Goal: Information Seeking & Learning: Learn about a topic

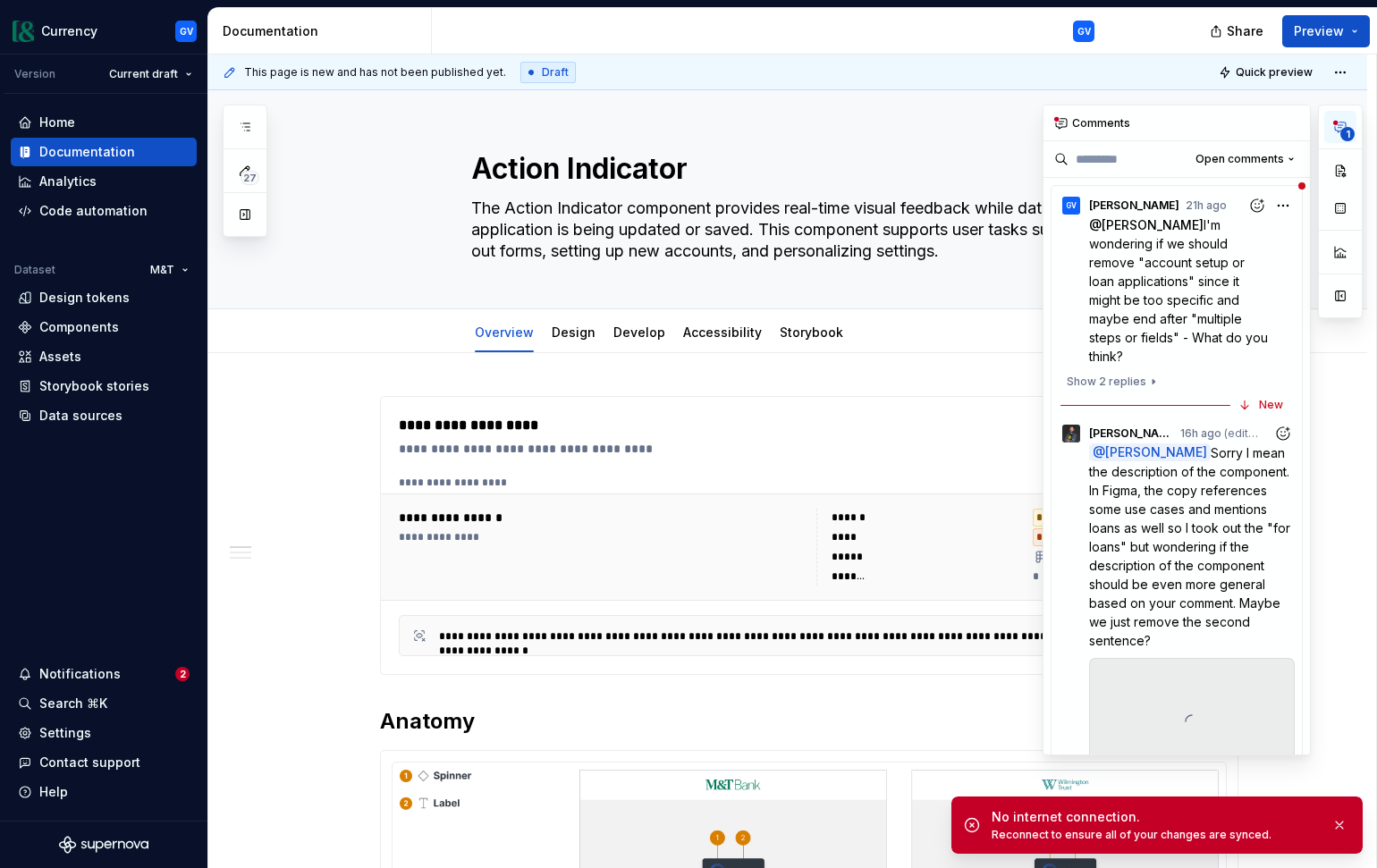
click at [1340, 129] on icon "button" at bounding box center [1340, 126] width 14 height 14
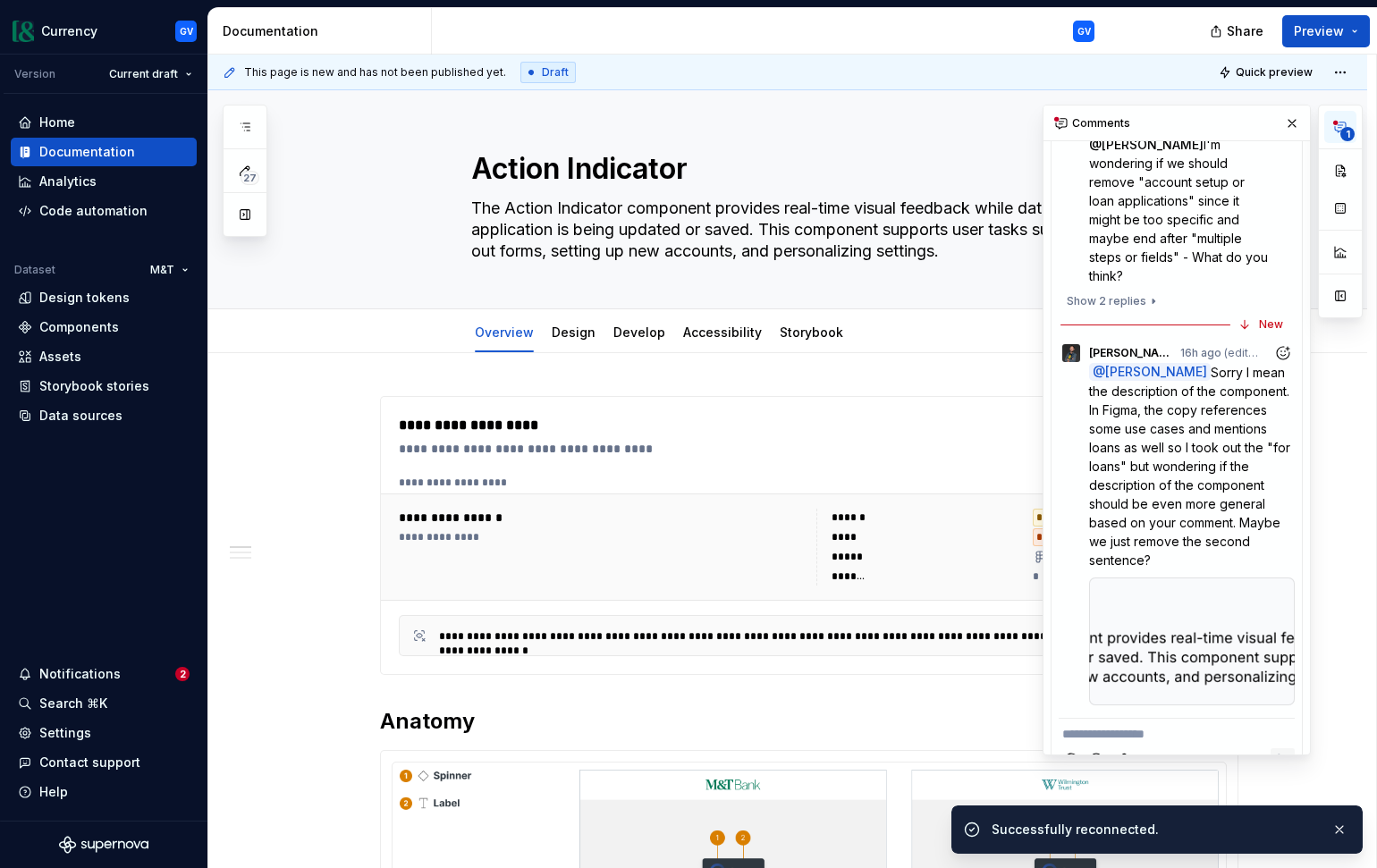
scroll to position [96, 0]
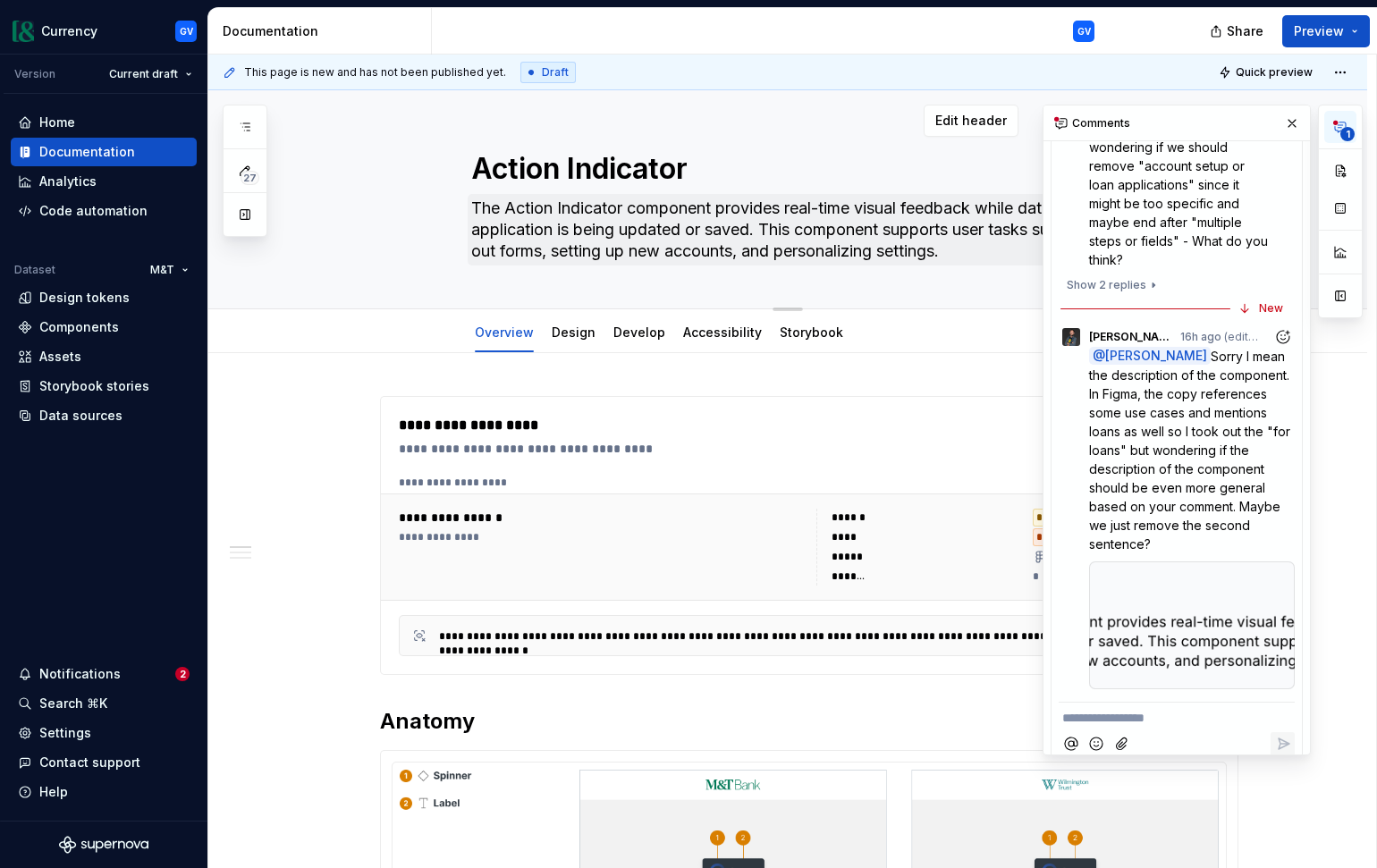
type textarea "*"
click at [1199, 709] on p "**********" at bounding box center [1176, 718] width 229 height 19
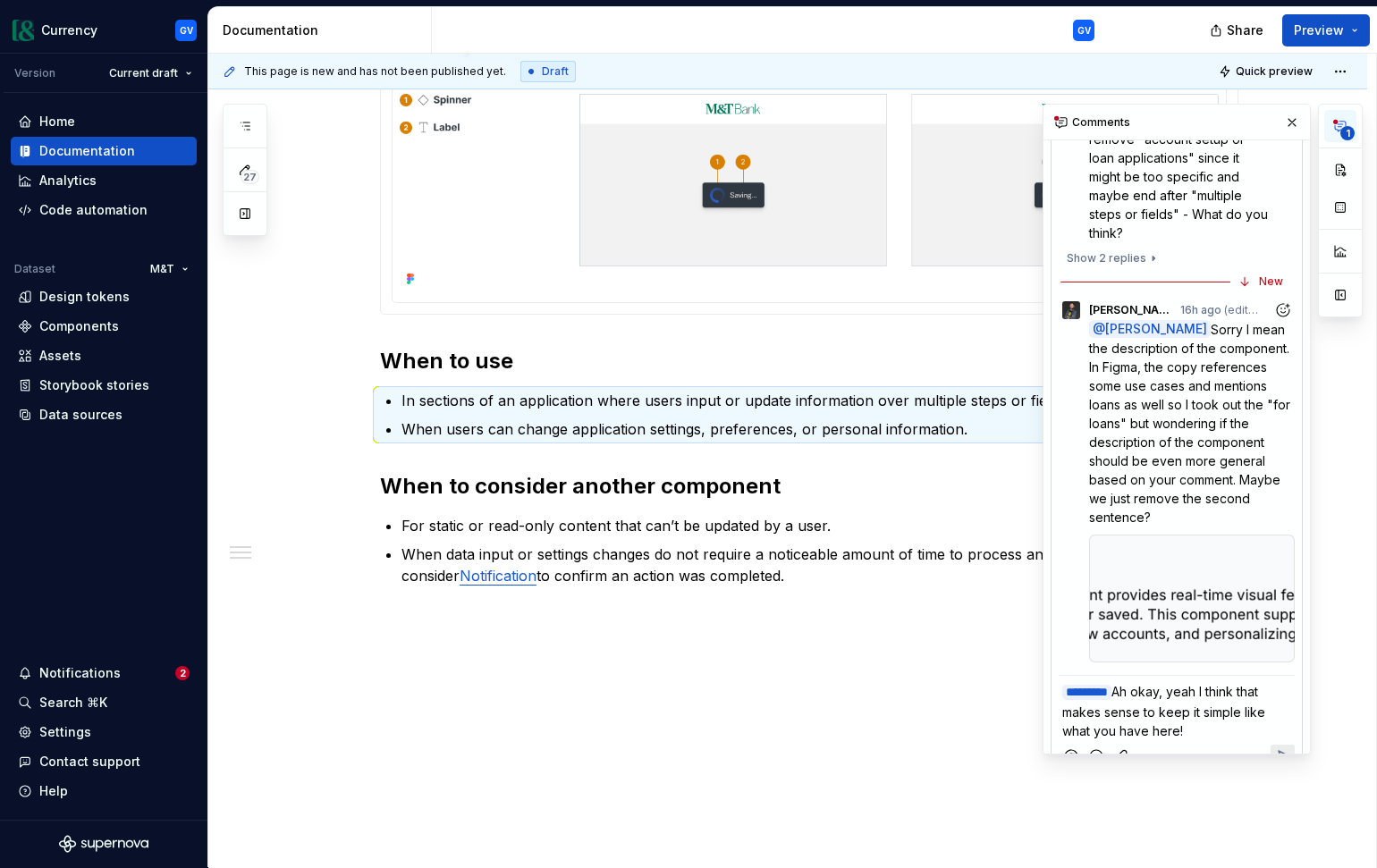
scroll to position [134, 0]
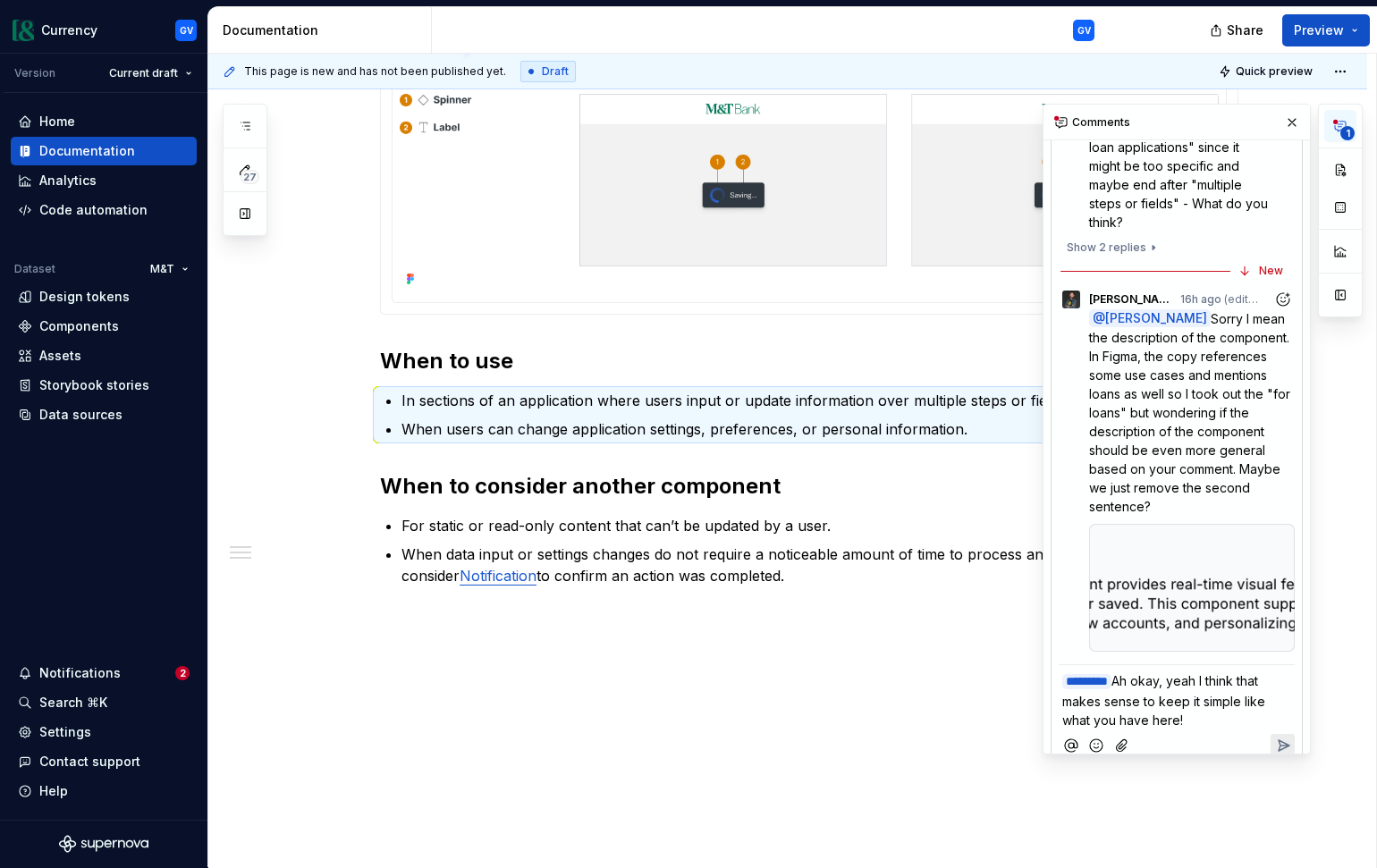
click at [1253, 673] on span "Ah okay, yeah I think that makes sense to keep it simple like what you have her…" at bounding box center [1165, 700] width 206 height 54
click at [1257, 696] on p "﻿ * ******* ﻿ Ah okay, yeah I think it probably makes sense to keep it simple l…" at bounding box center [1176, 700] width 229 height 58
click at [1210, 699] on span "Ah okay, yeah I think it probably makes sense to keep it simple like what you h…" at bounding box center [1161, 700] width 199 height 54
click at [1278, 742] on icon "Reply" at bounding box center [1282, 745] width 18 height 18
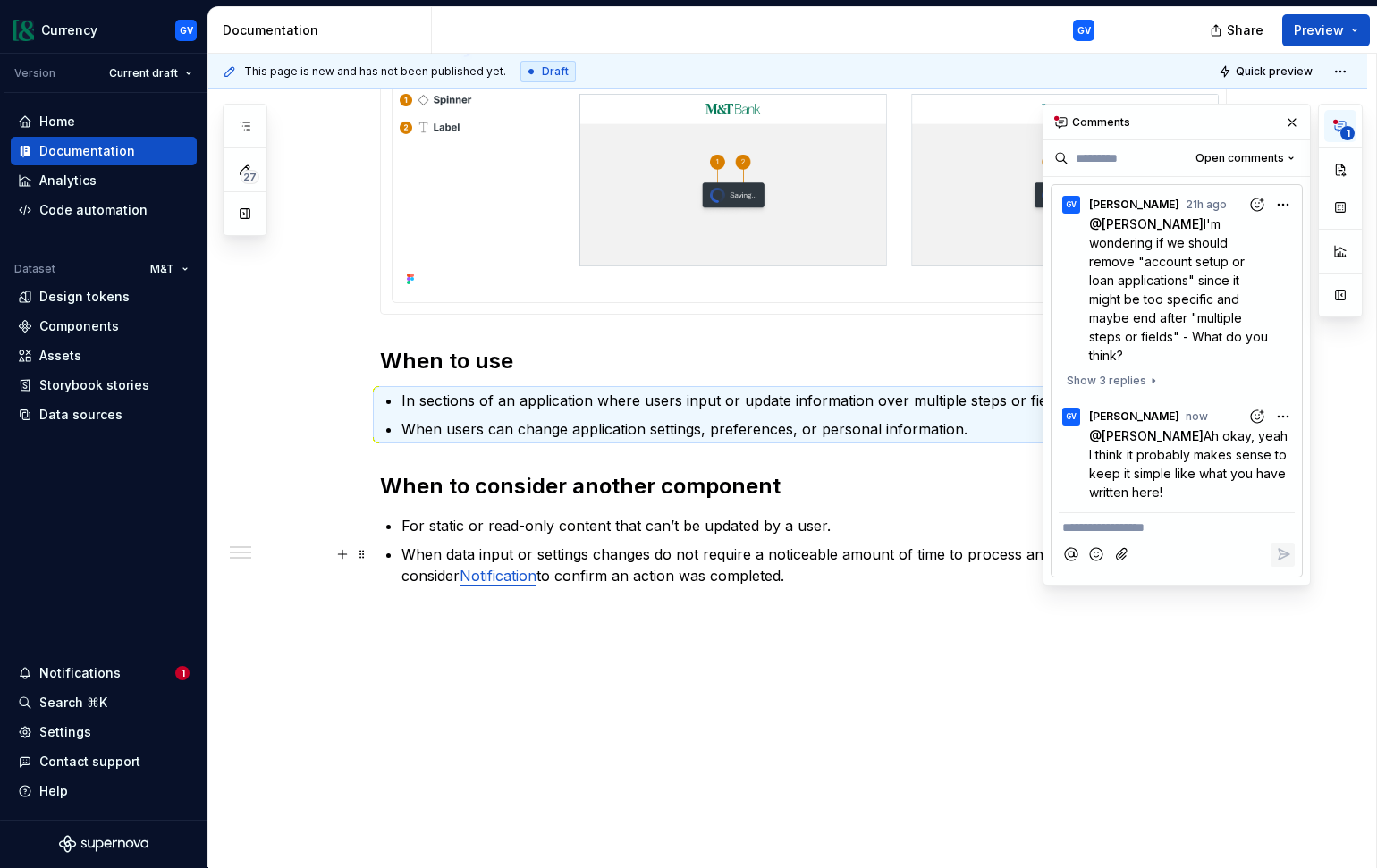
click at [1362, 567] on div "**********" at bounding box center [787, 272] width 1158 height 1191
click at [1153, 27] on div "Share Preview" at bounding box center [1242, 30] width 268 height 46
click at [1295, 124] on button "button" at bounding box center [1292, 122] width 25 height 25
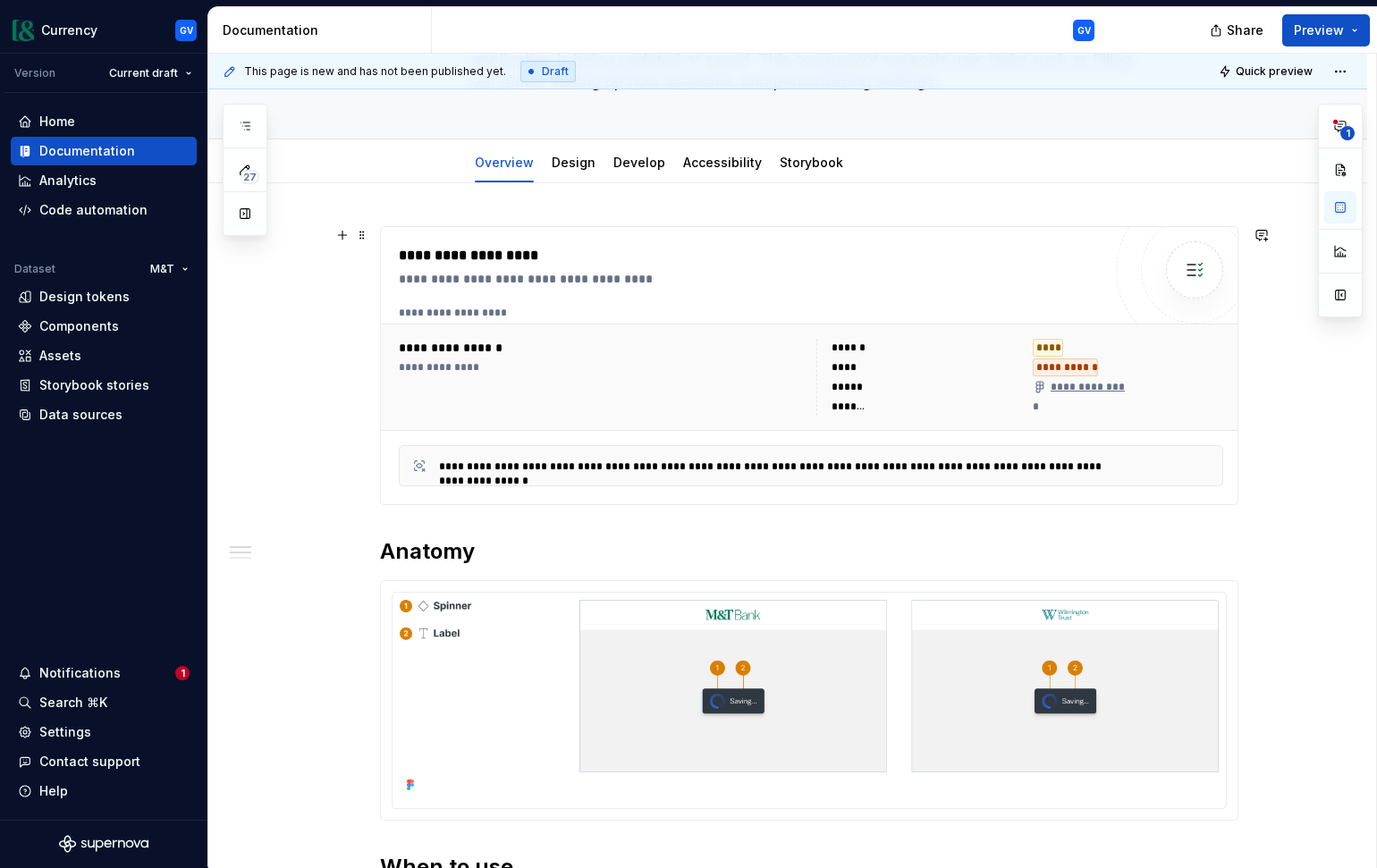
scroll to position [19, 0]
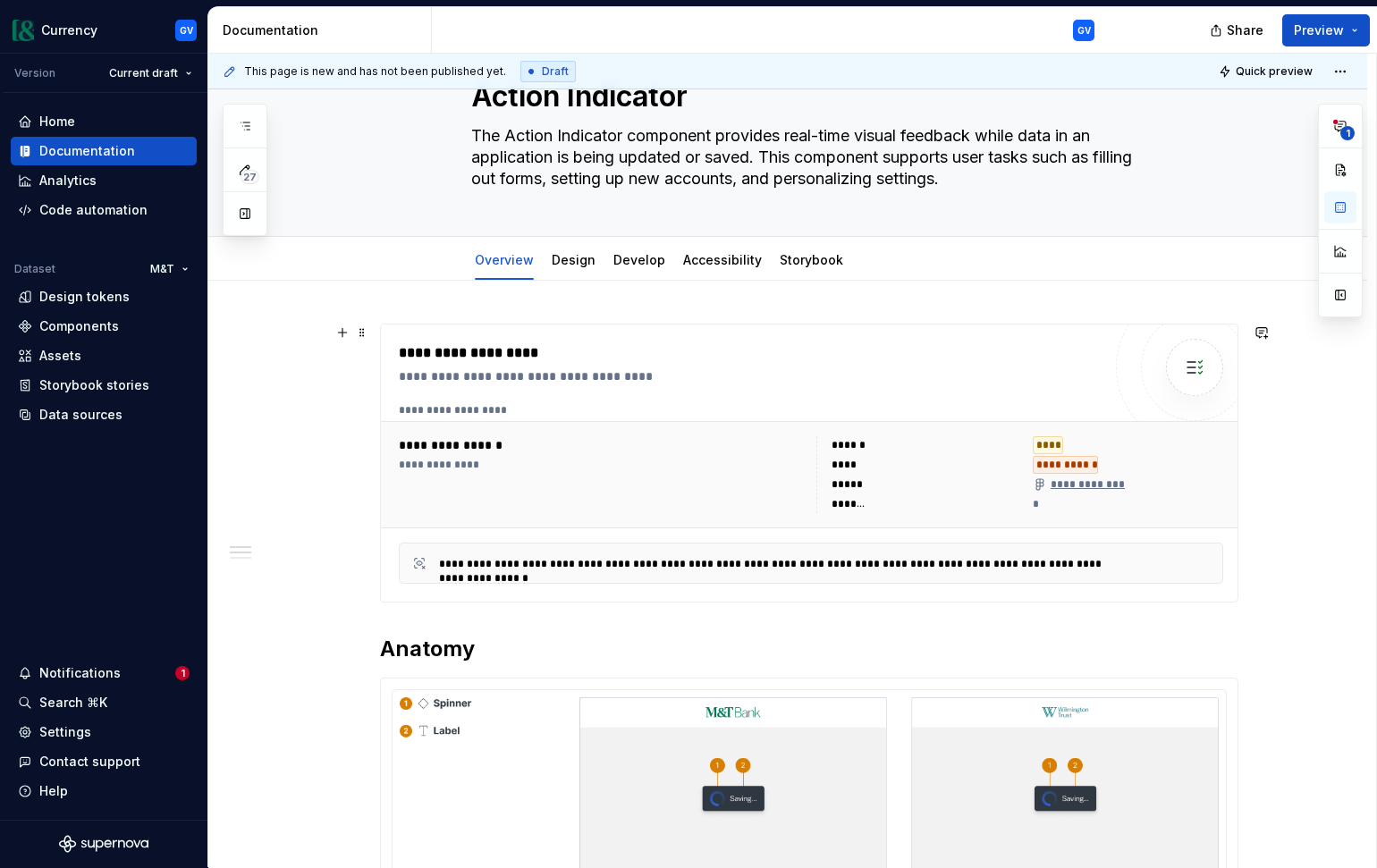
type textarea "*"
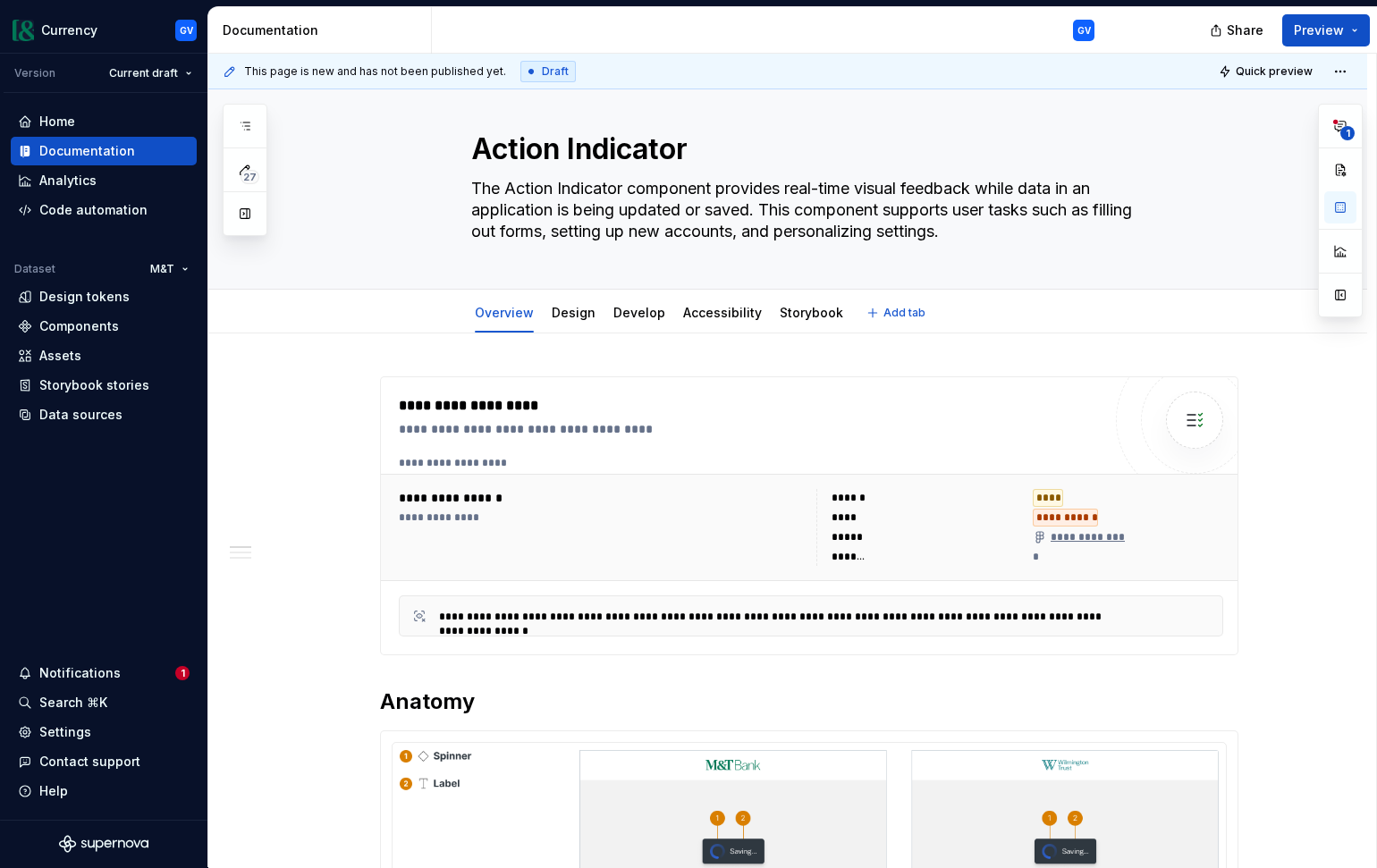
scroll to position [0, 0]
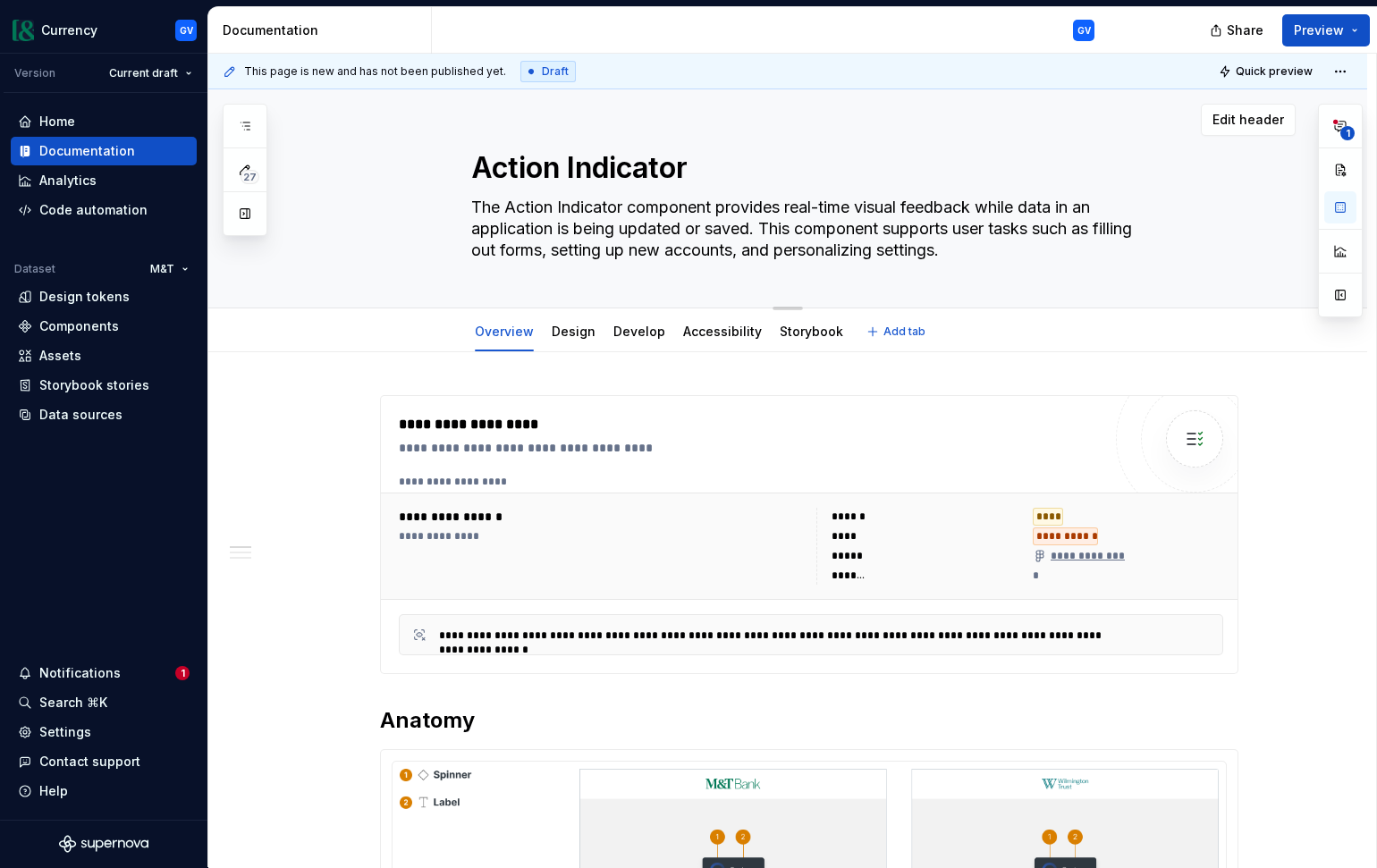
click at [690, 220] on textarea "The Action Indicator component provides real-time visual feedback while data in…" at bounding box center [806, 228] width 676 height 72
type textarea "The Action Indicator component provides real-time visual feedback while data in…"
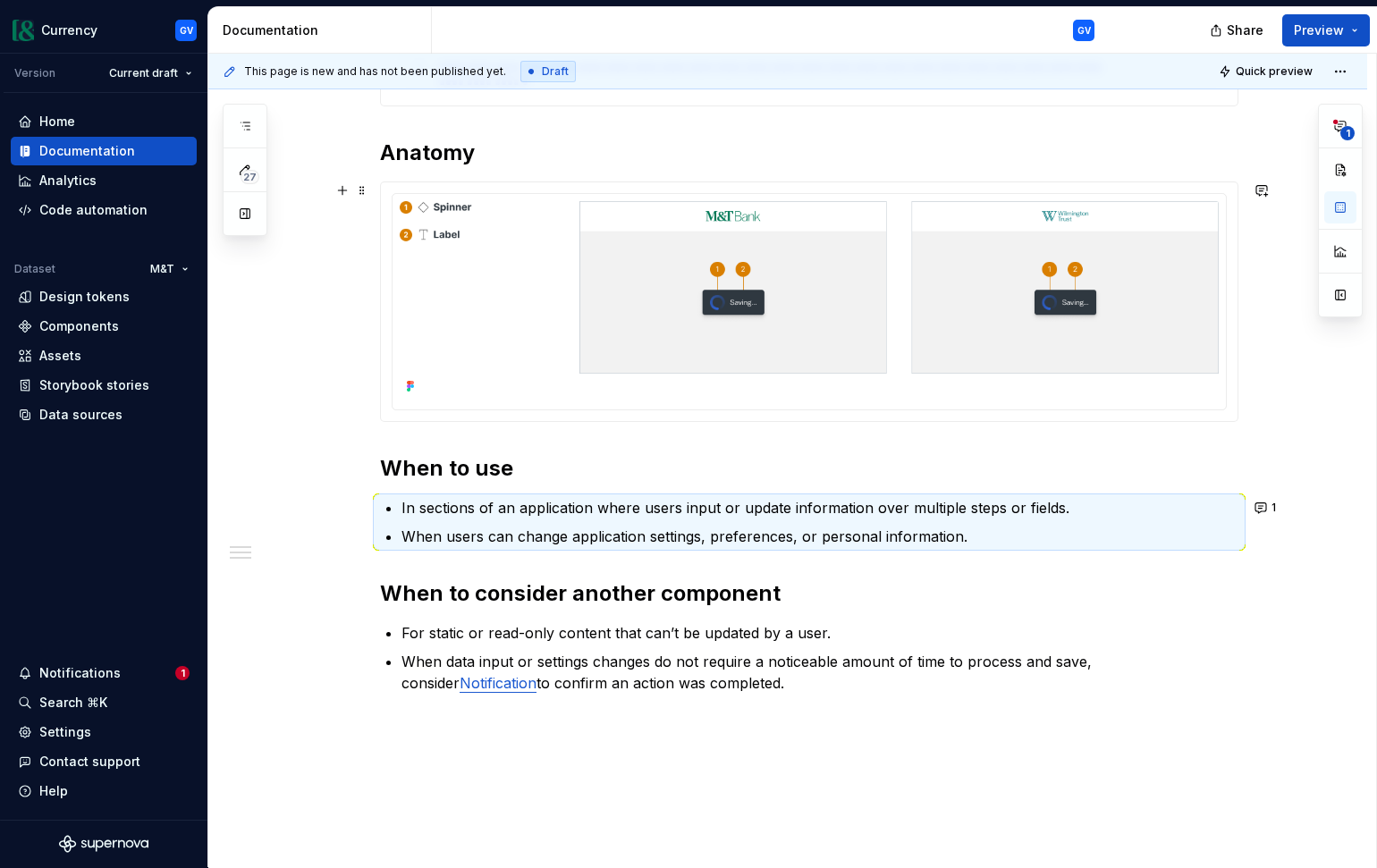
scroll to position [582, 0]
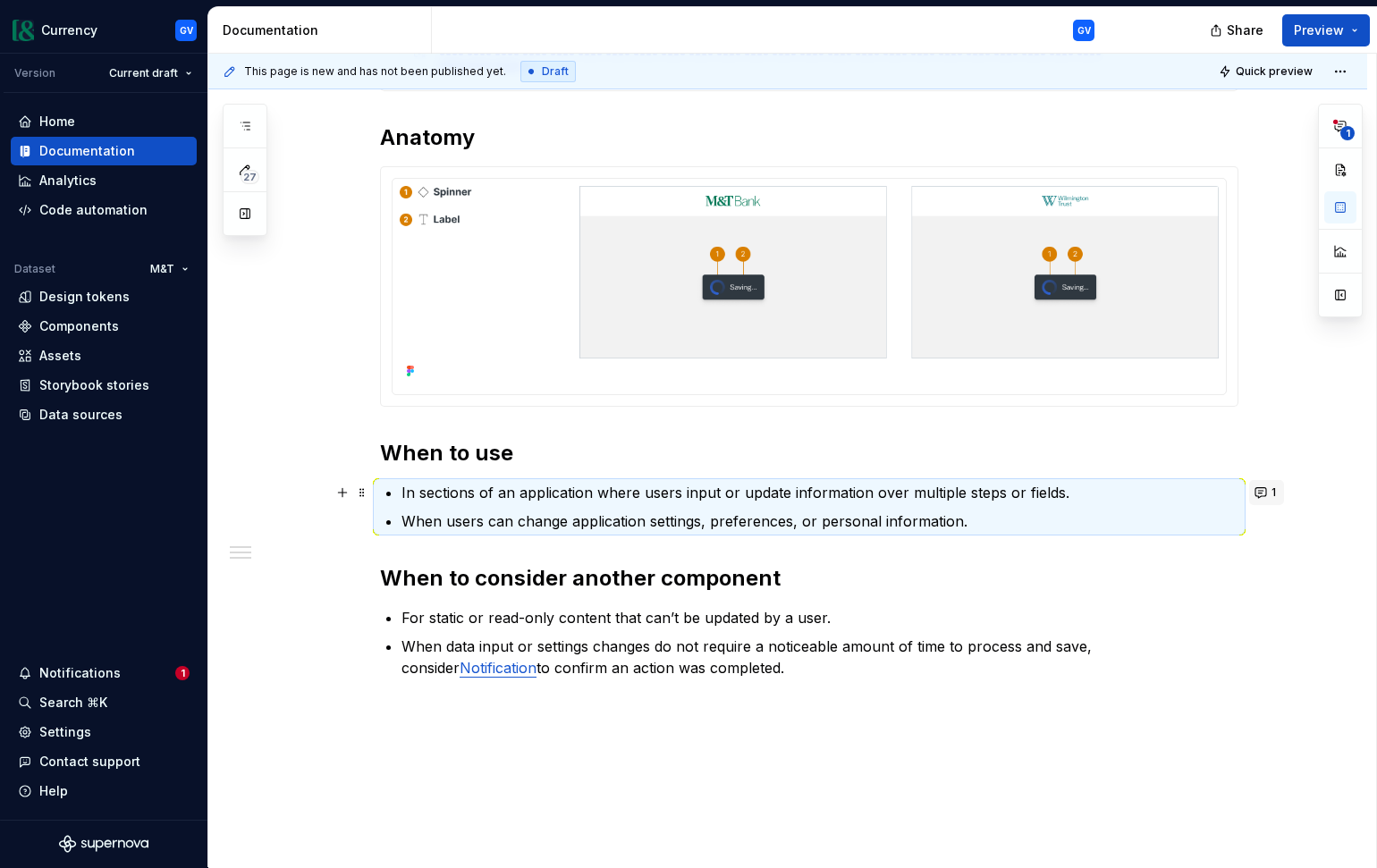
click at [1269, 498] on button "1" at bounding box center [1266, 493] width 35 height 25
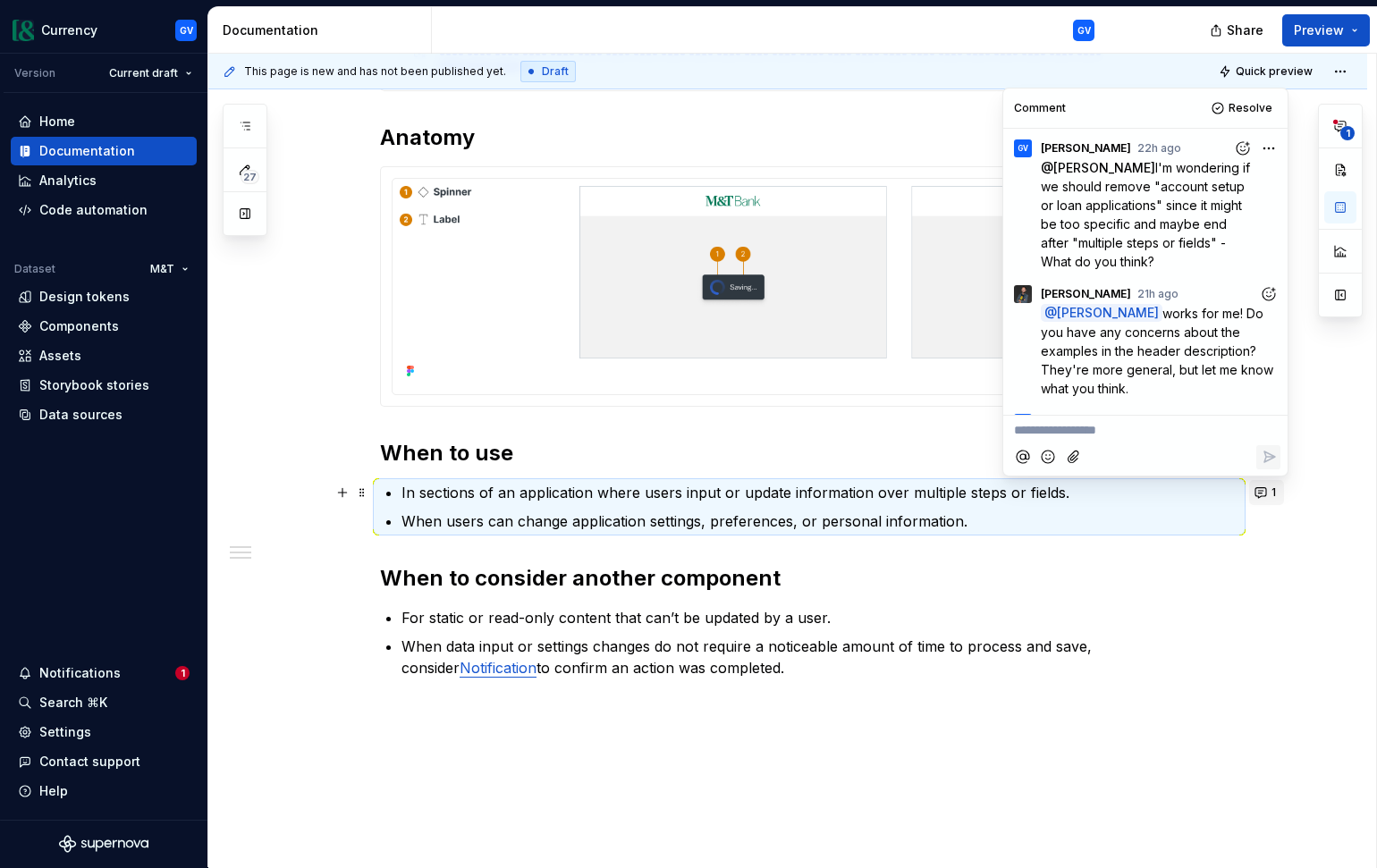
scroll to position [556, 0]
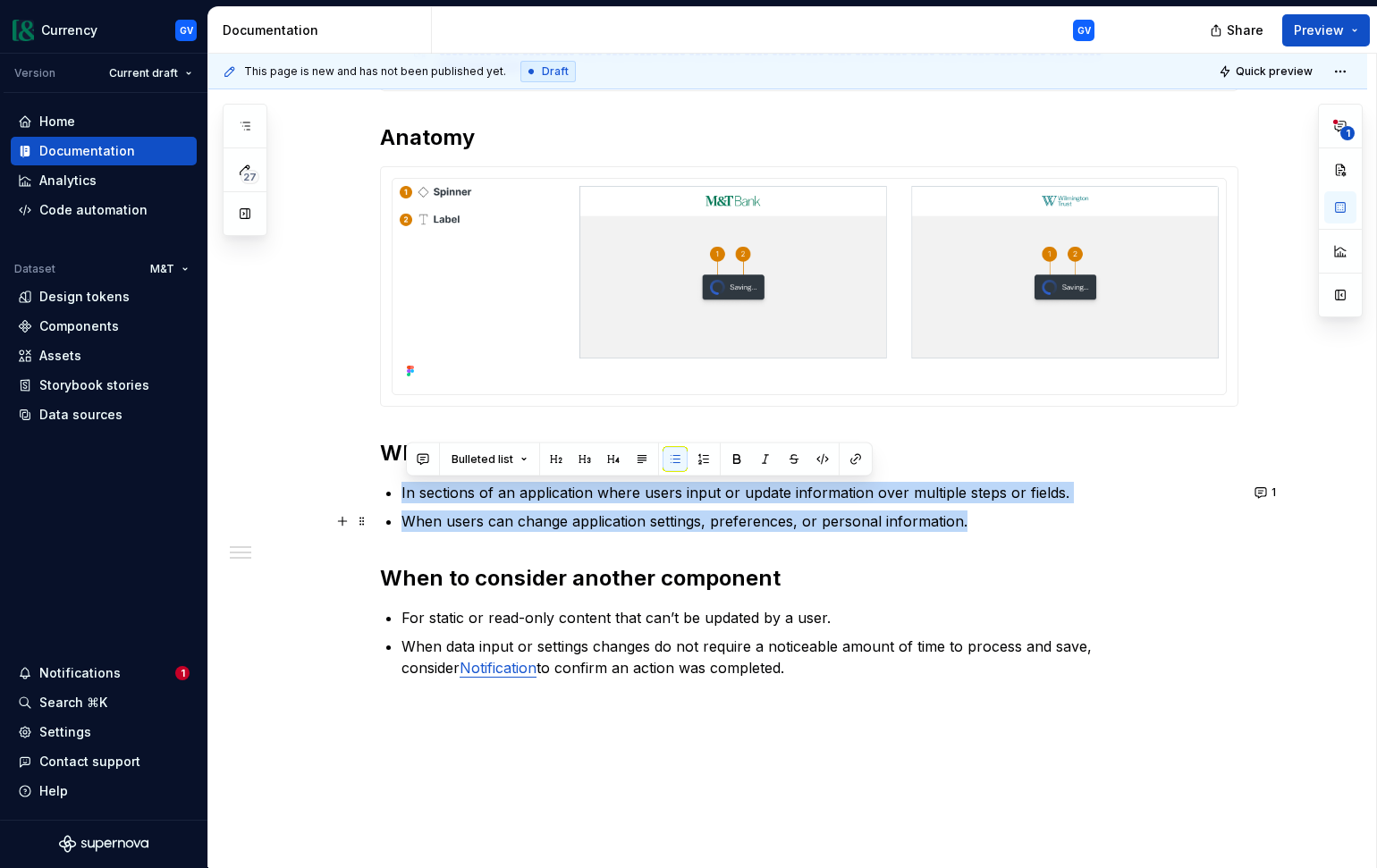
drag, startPoint x: 405, startPoint y: 493, endPoint x: 984, endPoint y: 518, distance: 579.5
click at [984, 518] on ul "In sections of an application where users input or update information over mult…" at bounding box center [819, 507] width 837 height 50
copy ul "In sections of an application where users input or update information over mult…"
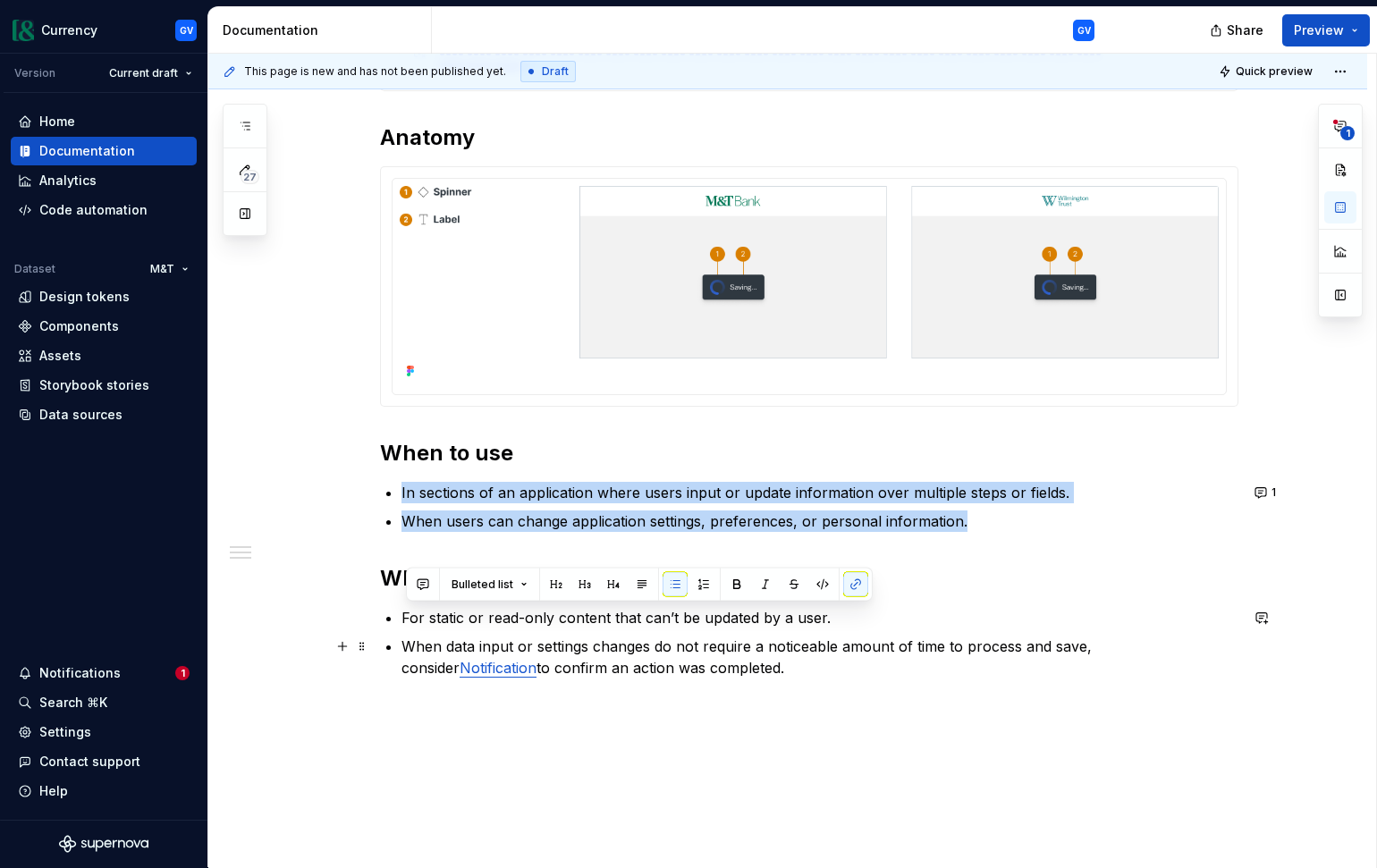
drag, startPoint x: 409, startPoint y: 614, endPoint x: 678, endPoint y: 672, distance: 275.2
click at [678, 672] on ul "For static or read-only content that can’t be updated by a user. When data inpu…" at bounding box center [819, 643] width 837 height 72
copy ul "For static or read-only content that can’t be updated by a user. When data inpu…"
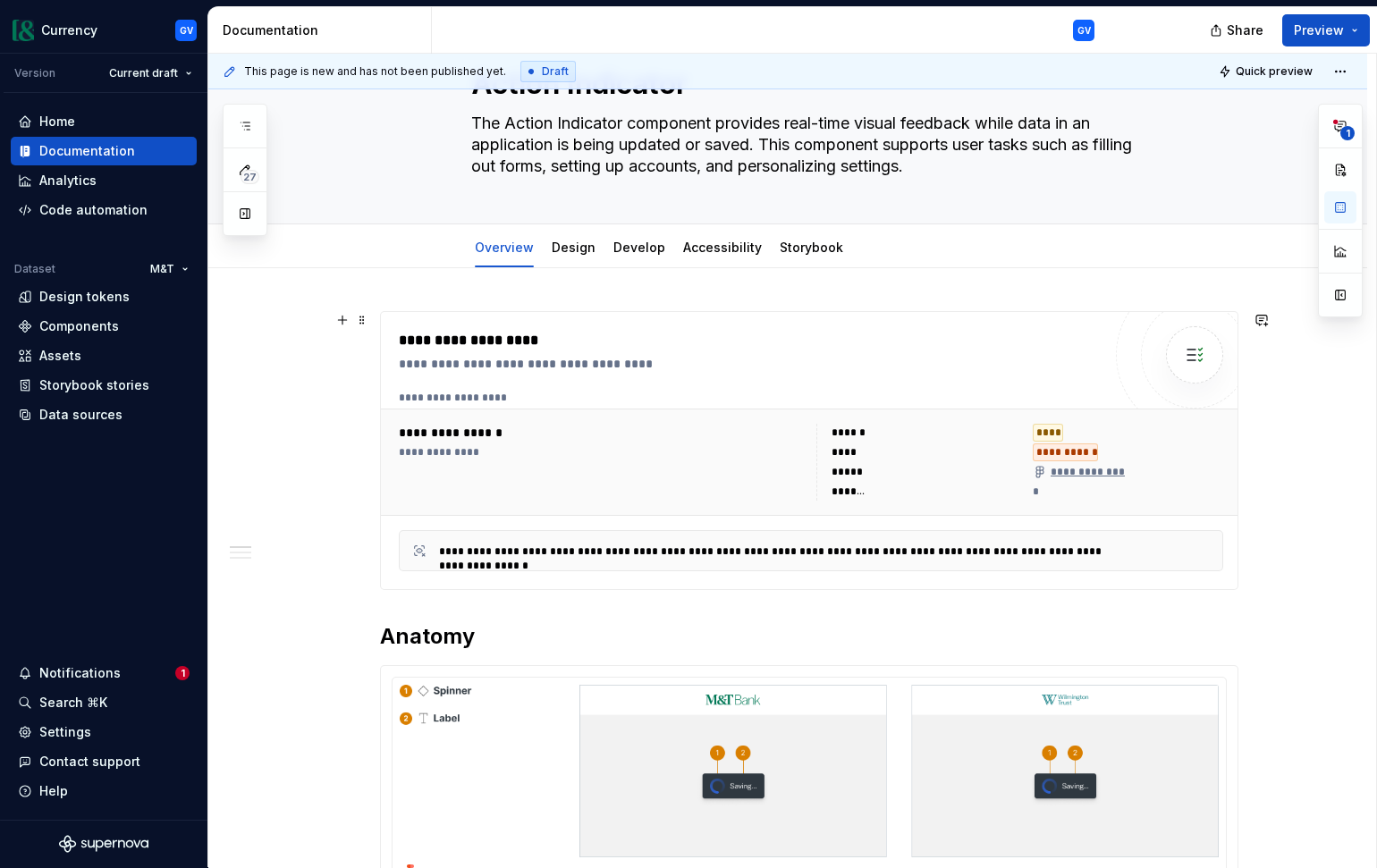
scroll to position [0, 0]
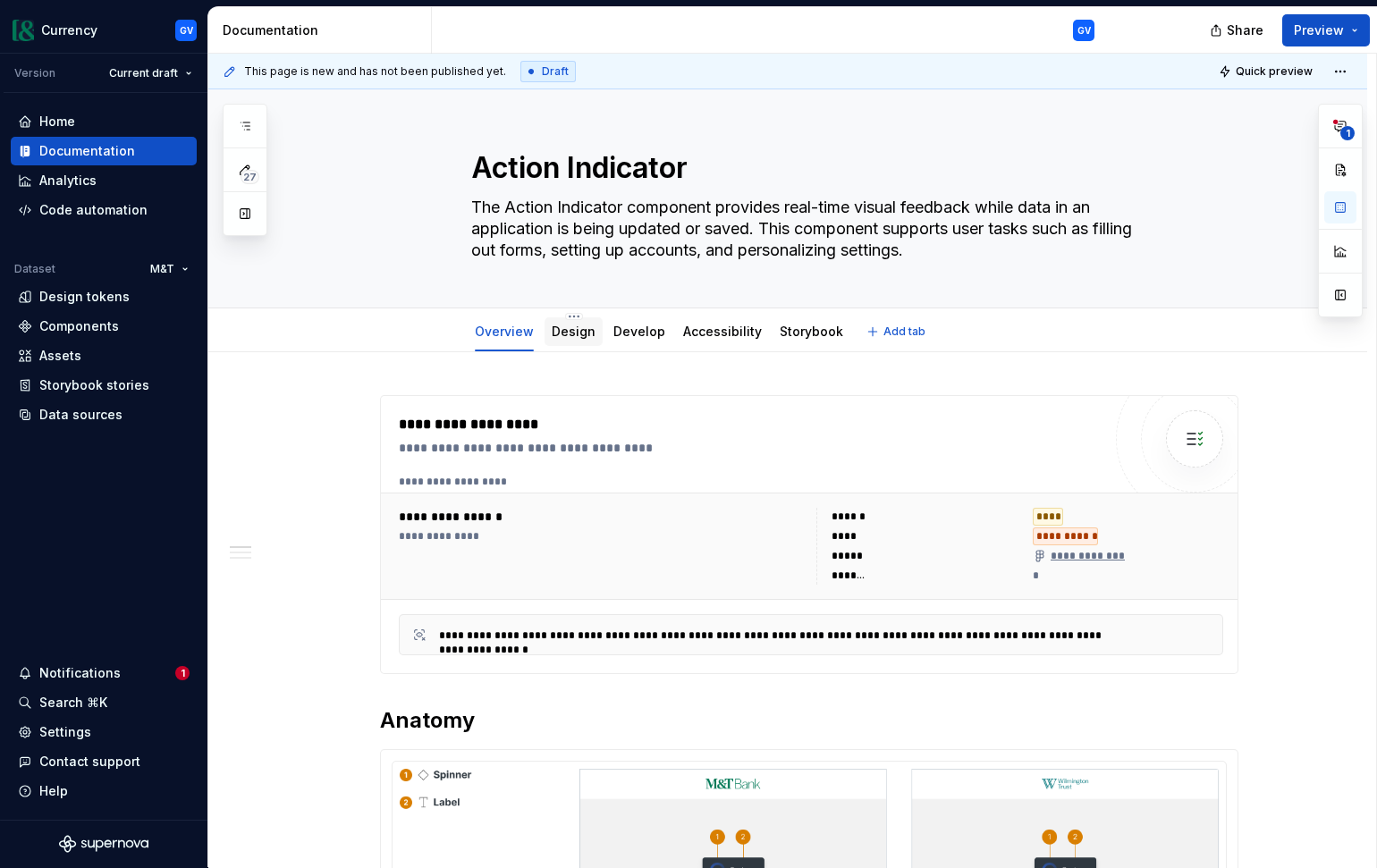
click at [581, 339] on link "Design" at bounding box center [574, 331] width 44 height 15
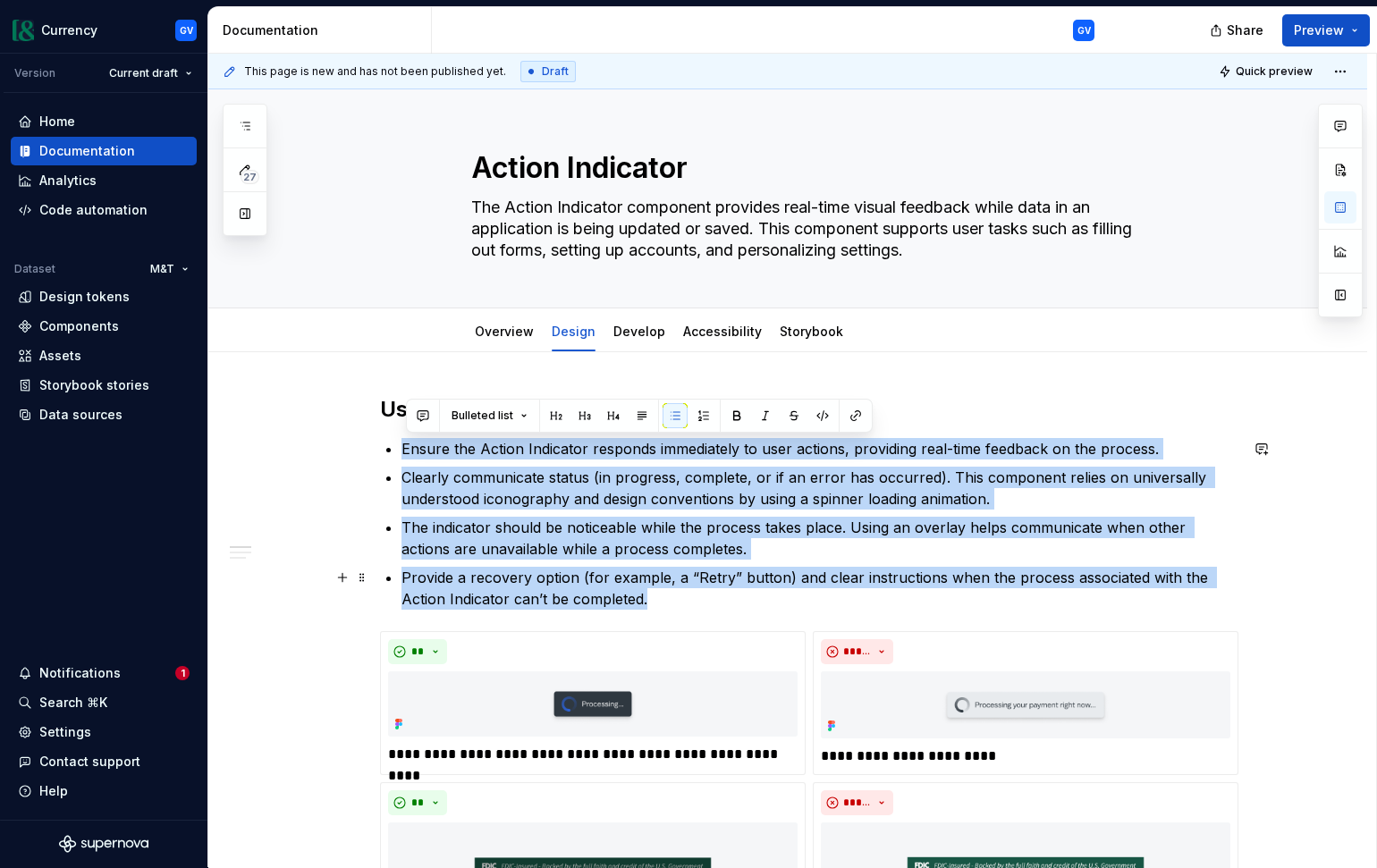
drag, startPoint x: 408, startPoint y: 450, endPoint x: 693, endPoint y: 591, distance: 318.0
click at [693, 591] on ul "Ensure the Action Indicator responds immediately to user actions, providing rea…" at bounding box center [819, 524] width 837 height 172
copy ul "Ensure the Action Indicator responds immediately to user actions, providing rea…"
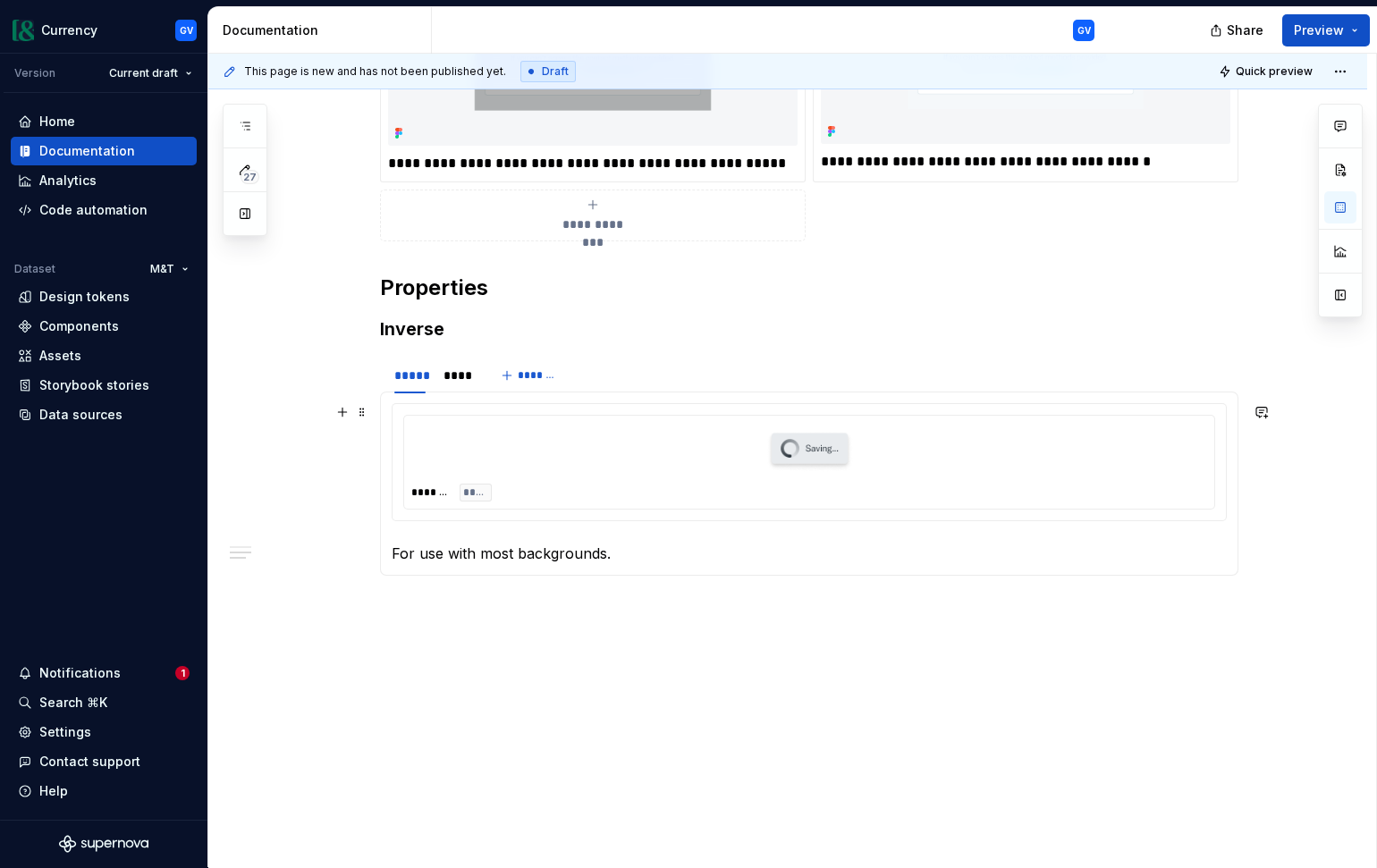
scroll to position [1252, 0]
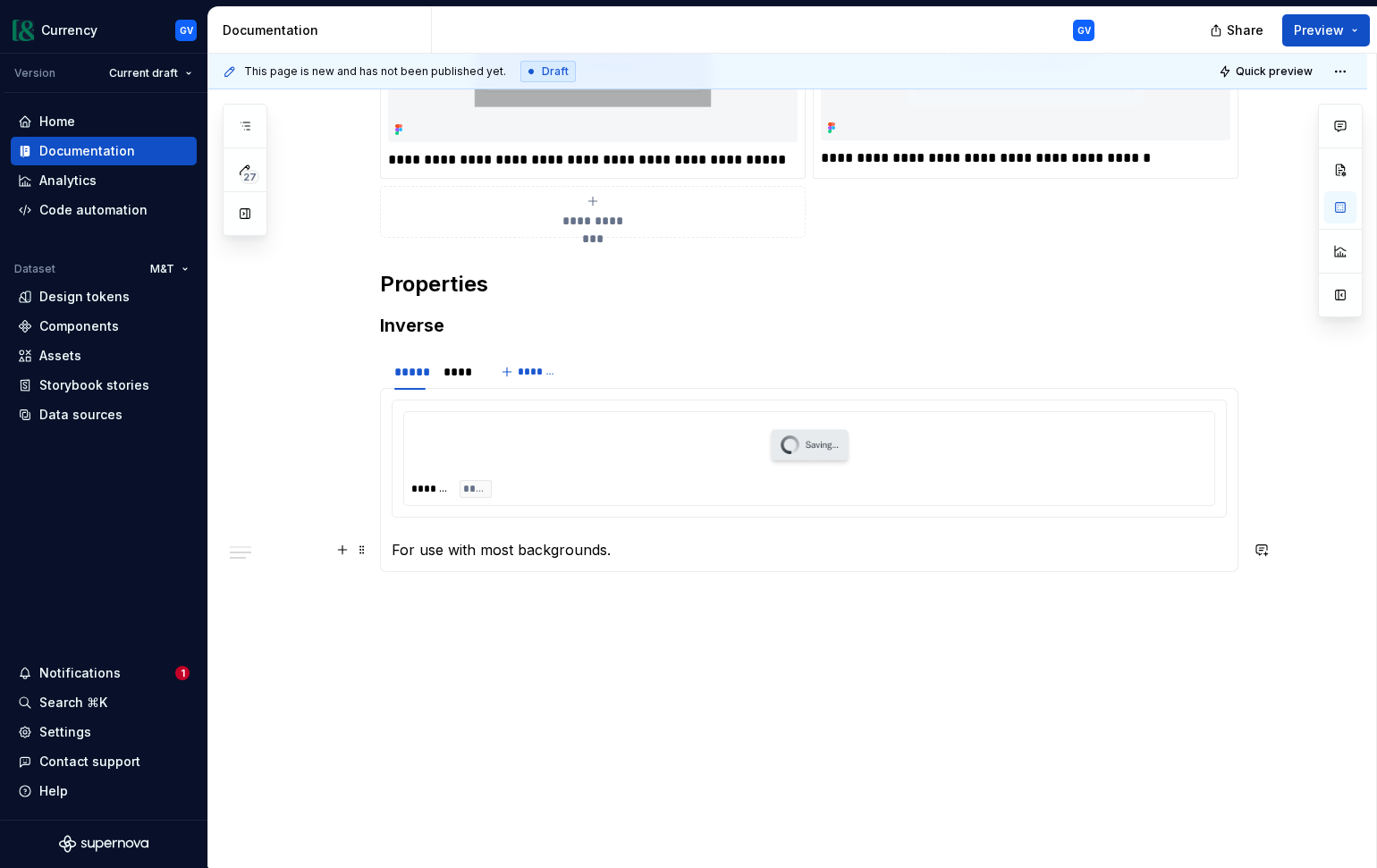
click at [446, 547] on p "For use with most backgrounds." at bounding box center [809, 550] width 835 height 21
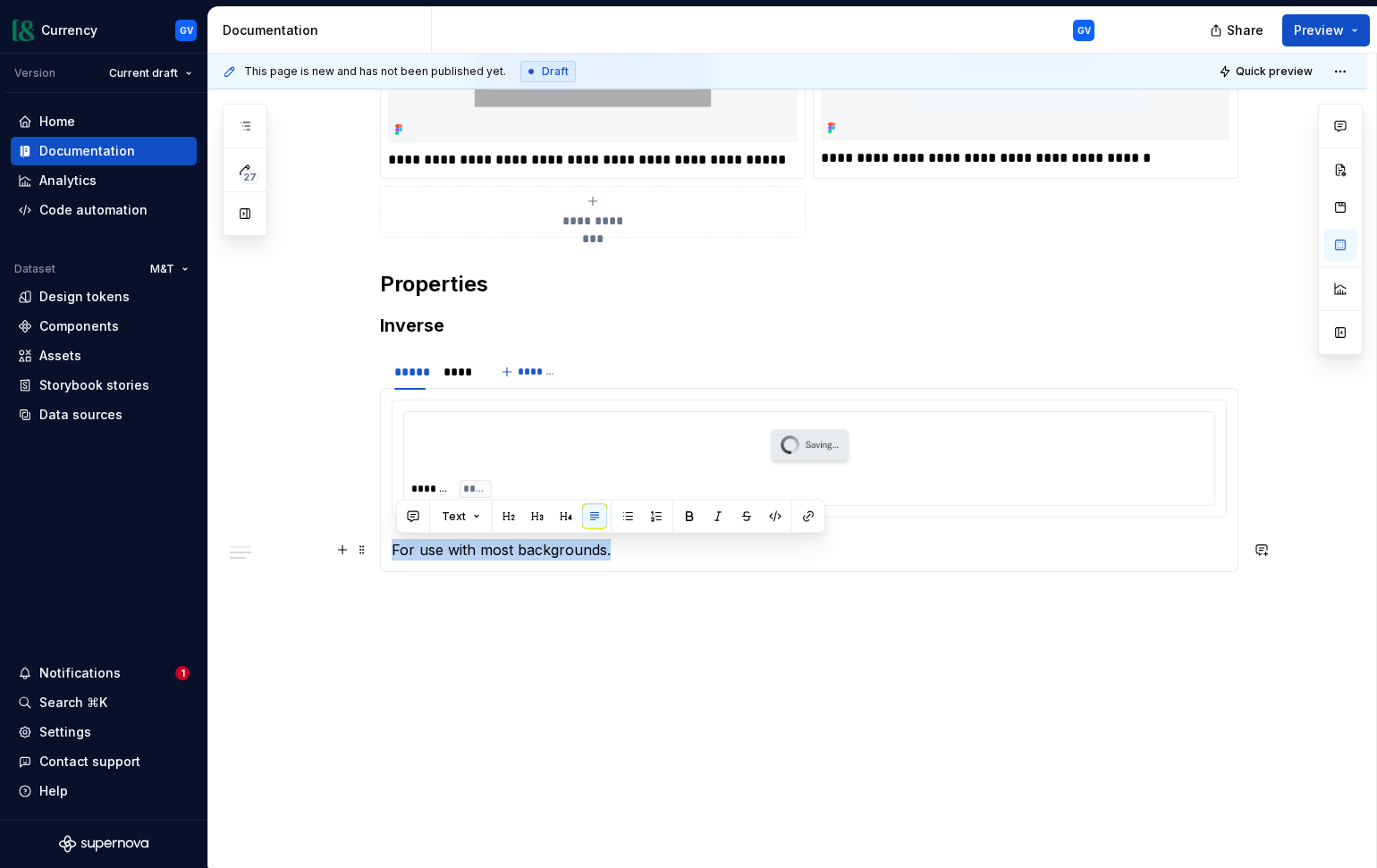
click at [446, 547] on p "For use with most backgrounds." at bounding box center [809, 550] width 835 height 21
copy p "For use with most backgrounds."
click at [470, 369] on div "****" at bounding box center [456, 371] width 27 height 18
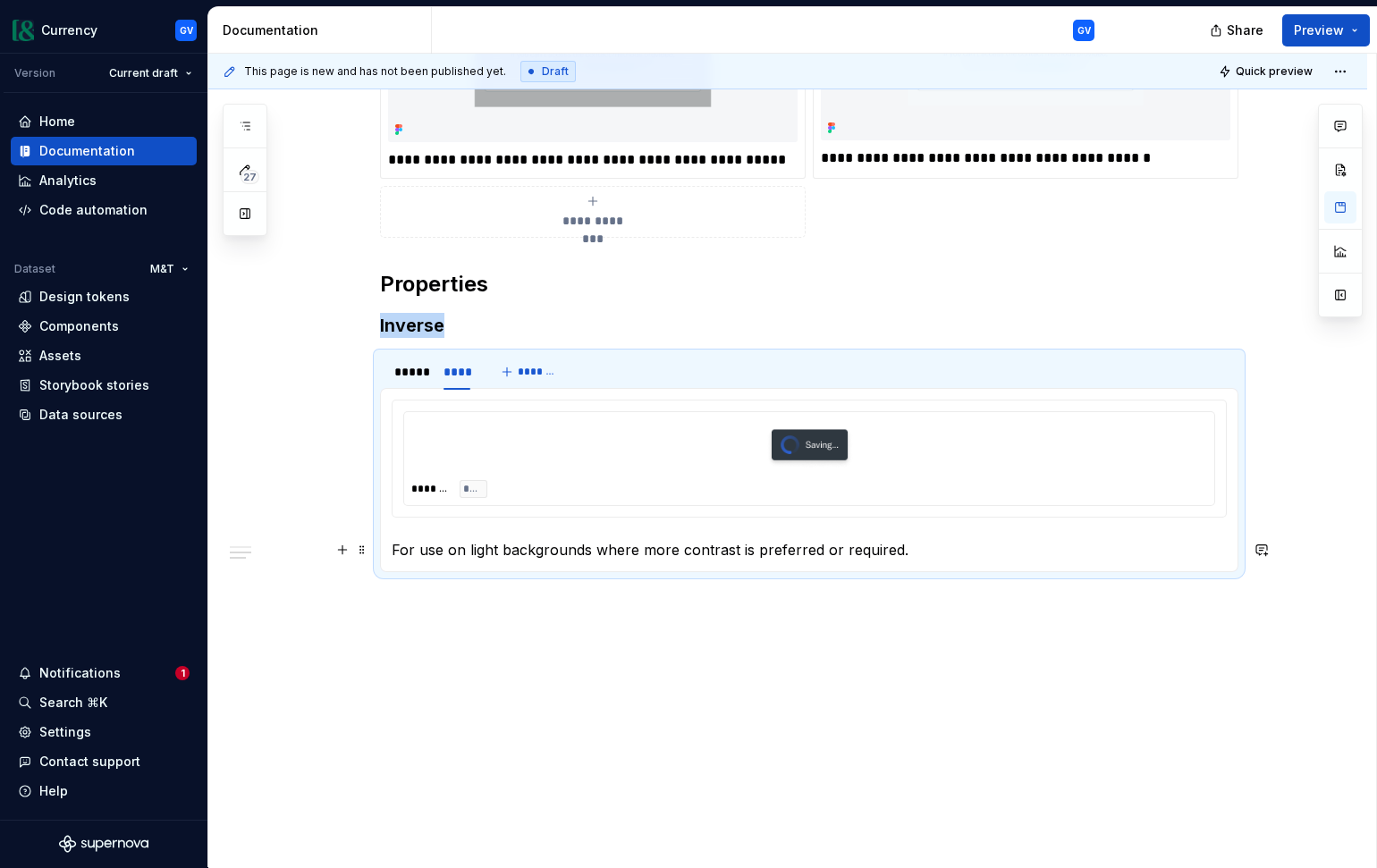
click at [513, 550] on p "For use on light backgrounds where more contrast is preferred or required." at bounding box center [809, 550] width 835 height 21
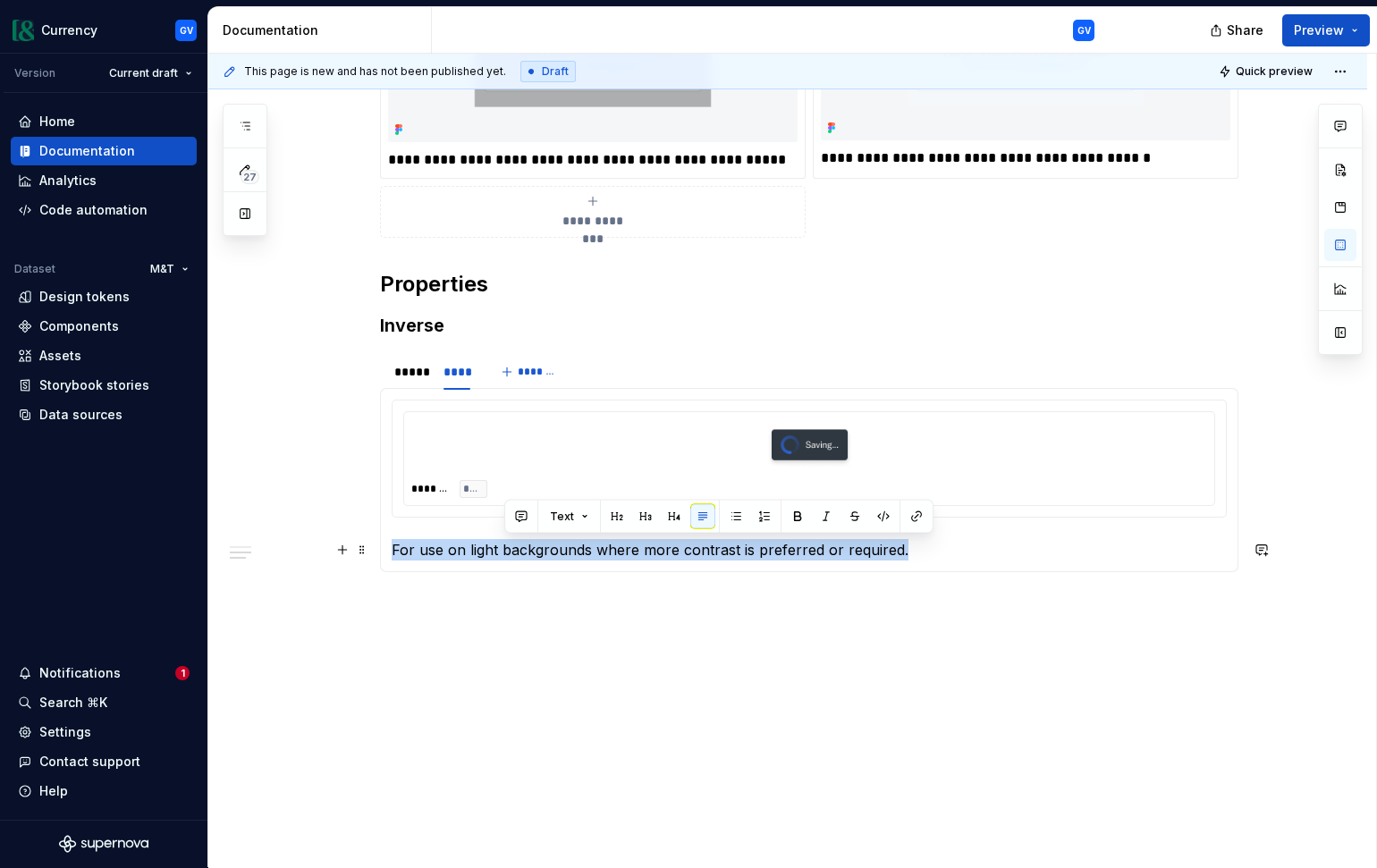
click at [513, 550] on p "For use on light backgrounds where more contrast is preferred or required." at bounding box center [809, 550] width 835 height 21
copy p "For use on light backgrounds where more contrast is preferred or required."
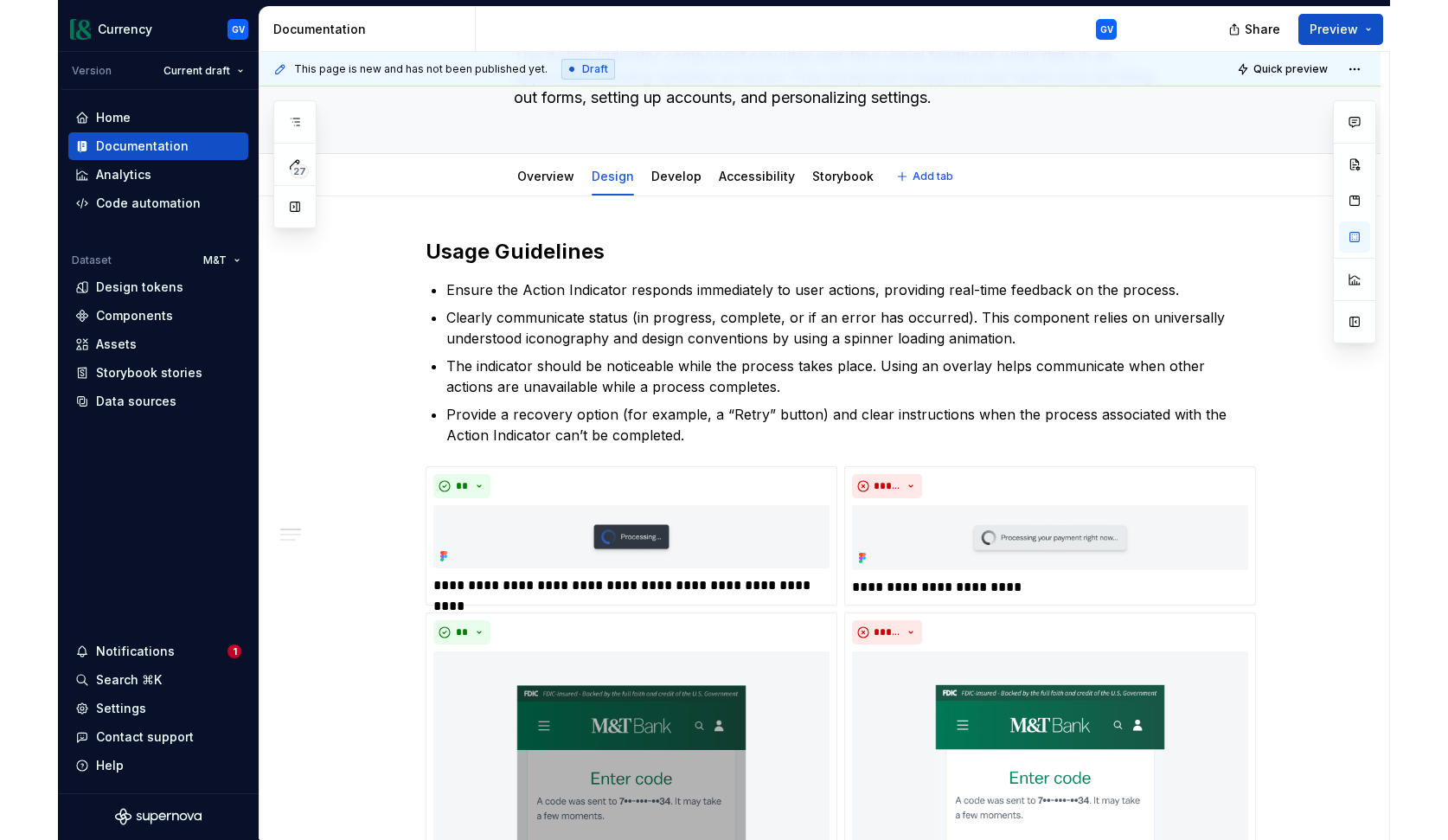
scroll to position [0, 0]
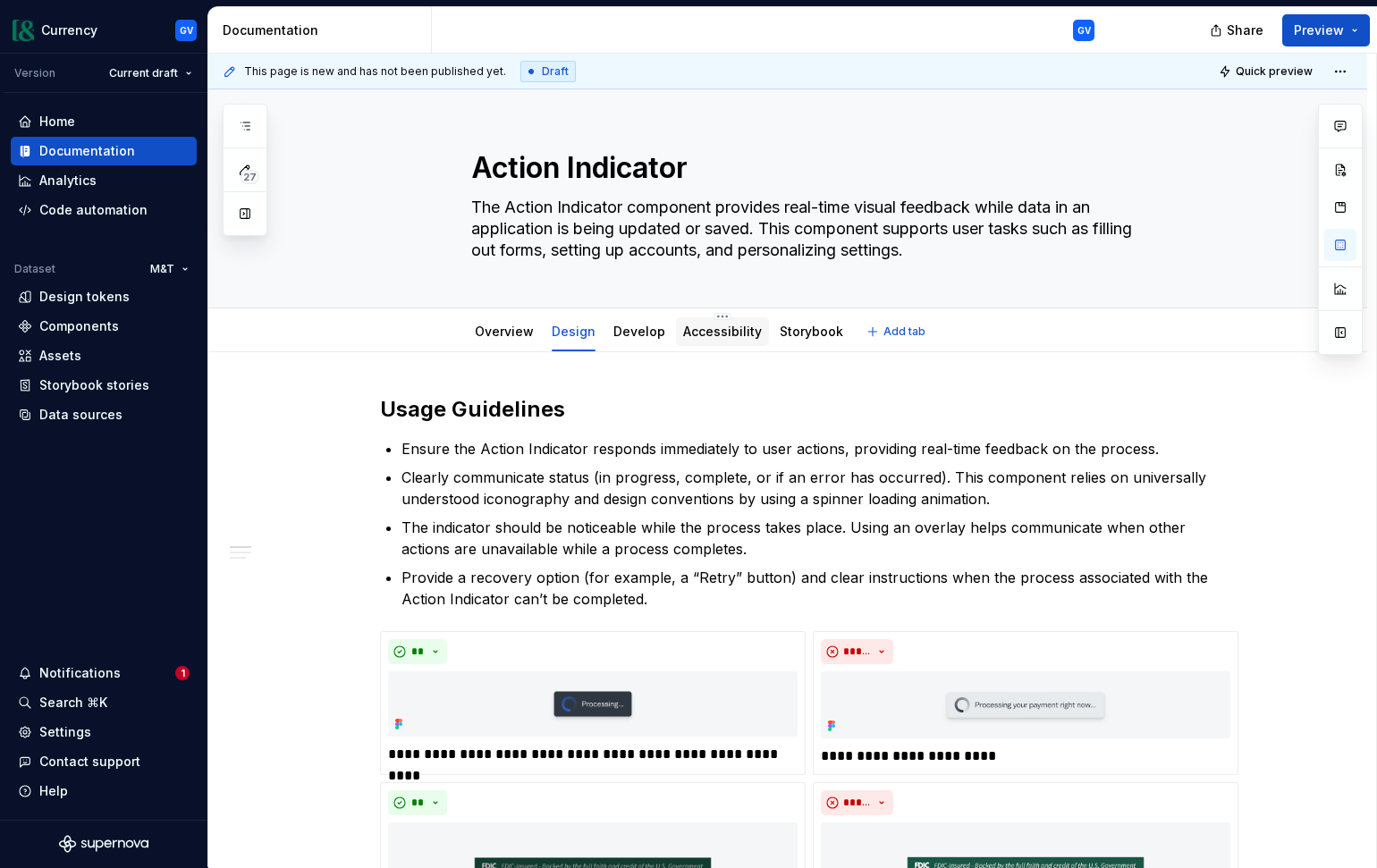
click at [695, 329] on link "Accessibility" at bounding box center [722, 331] width 78 height 15
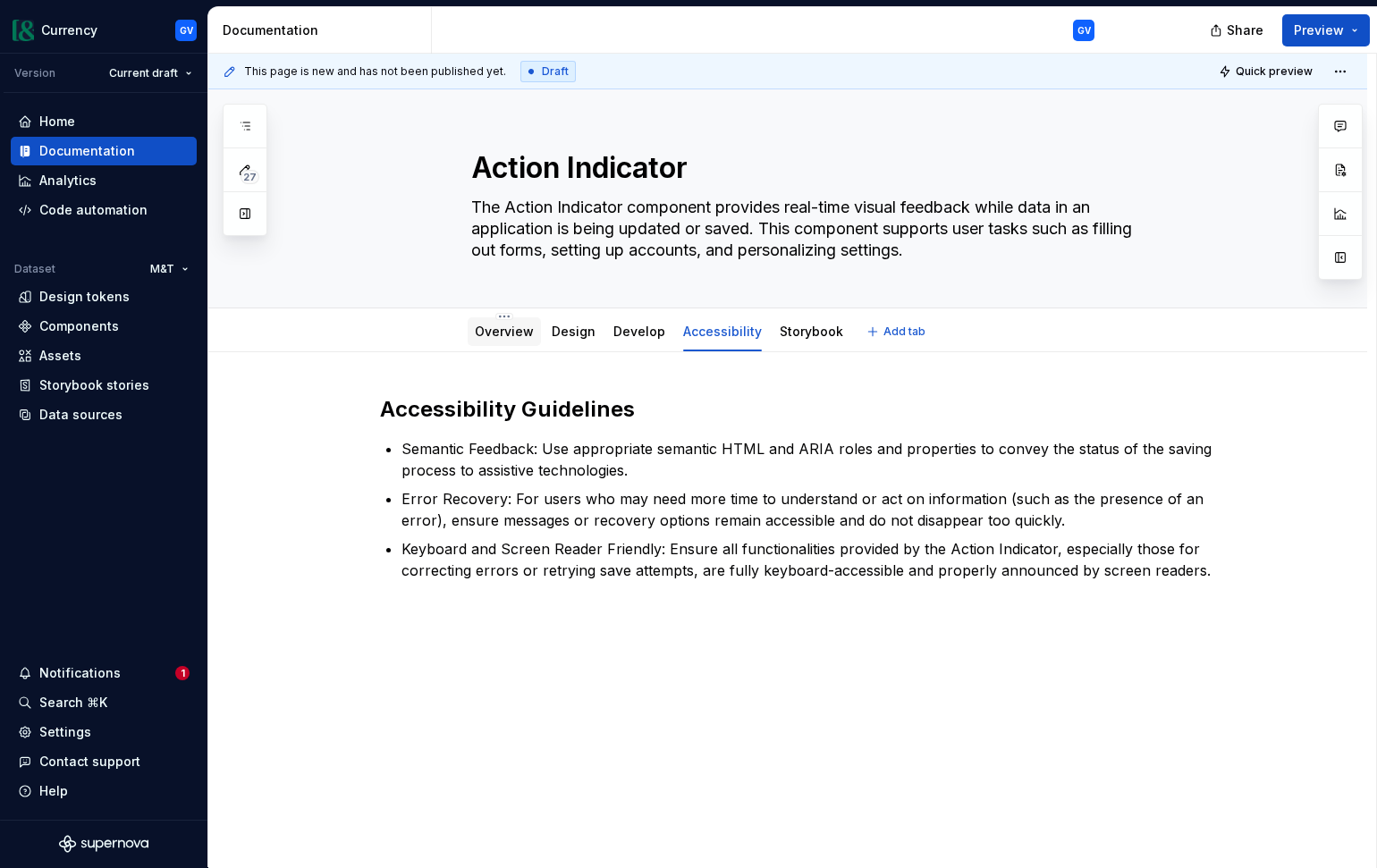
click at [519, 328] on link "Overview" at bounding box center [504, 331] width 59 height 15
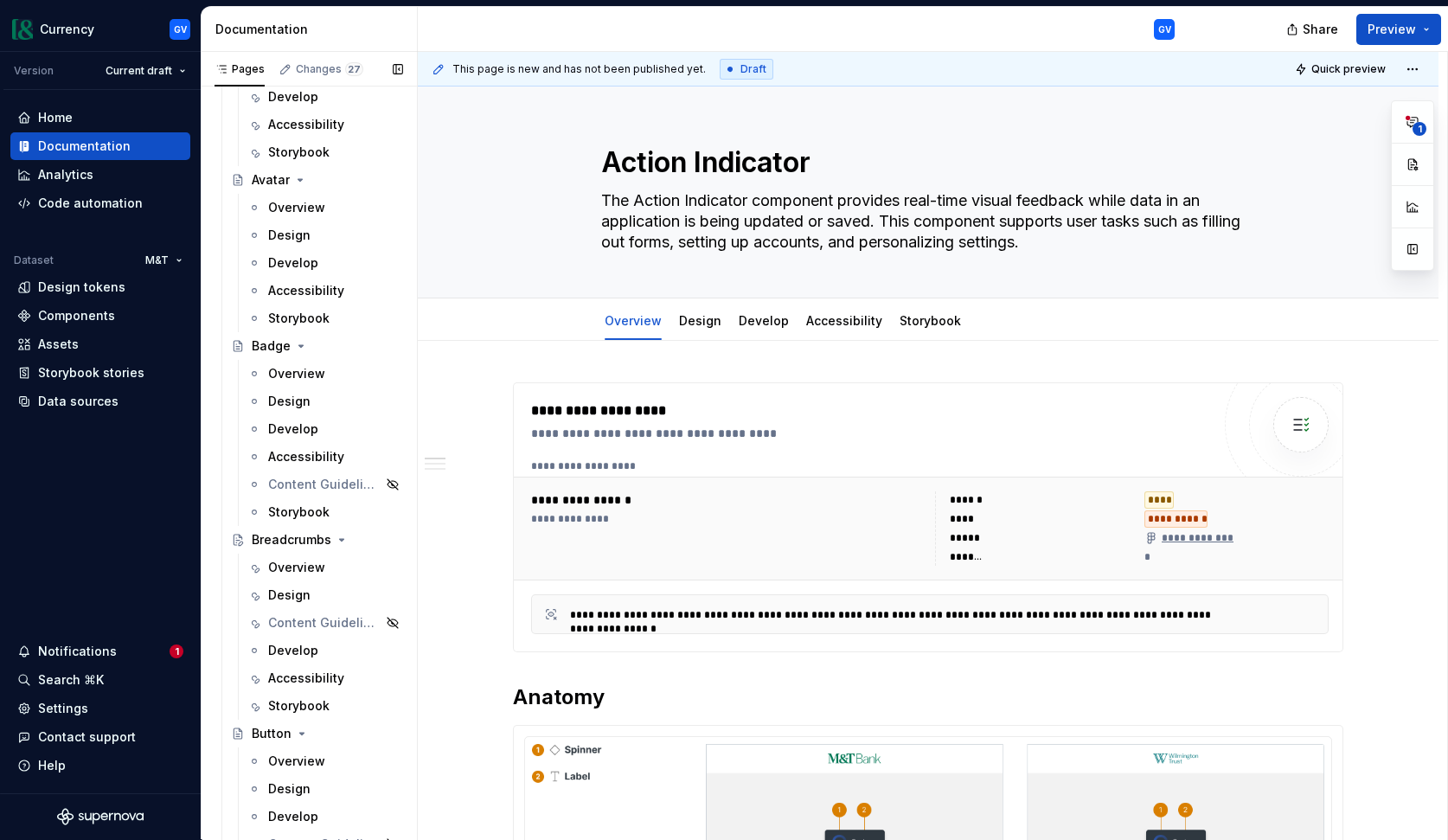
scroll to position [1768, 0]
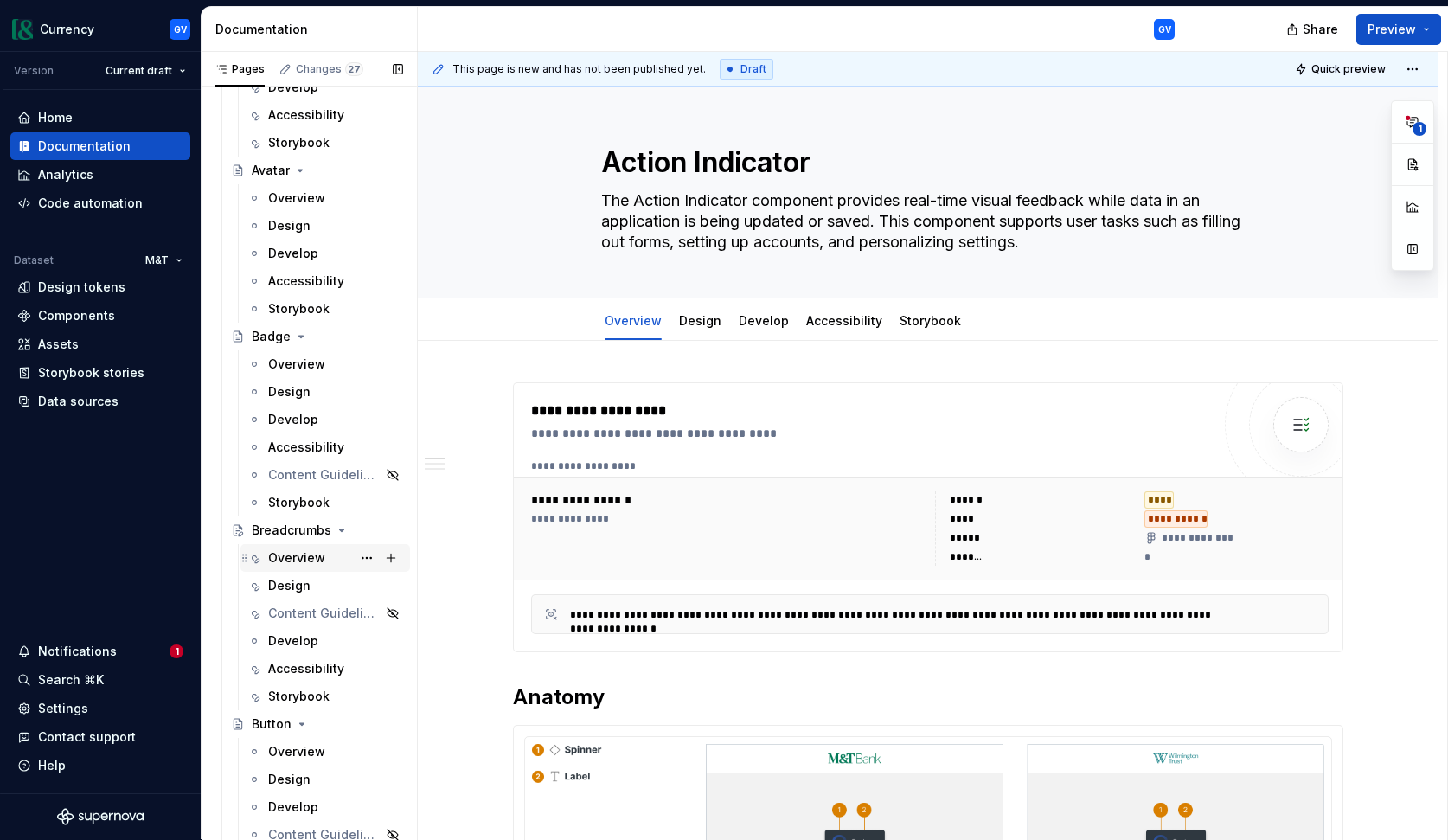
click at [332, 560] on div "Overview" at bounding box center [335, 558] width 135 height 24
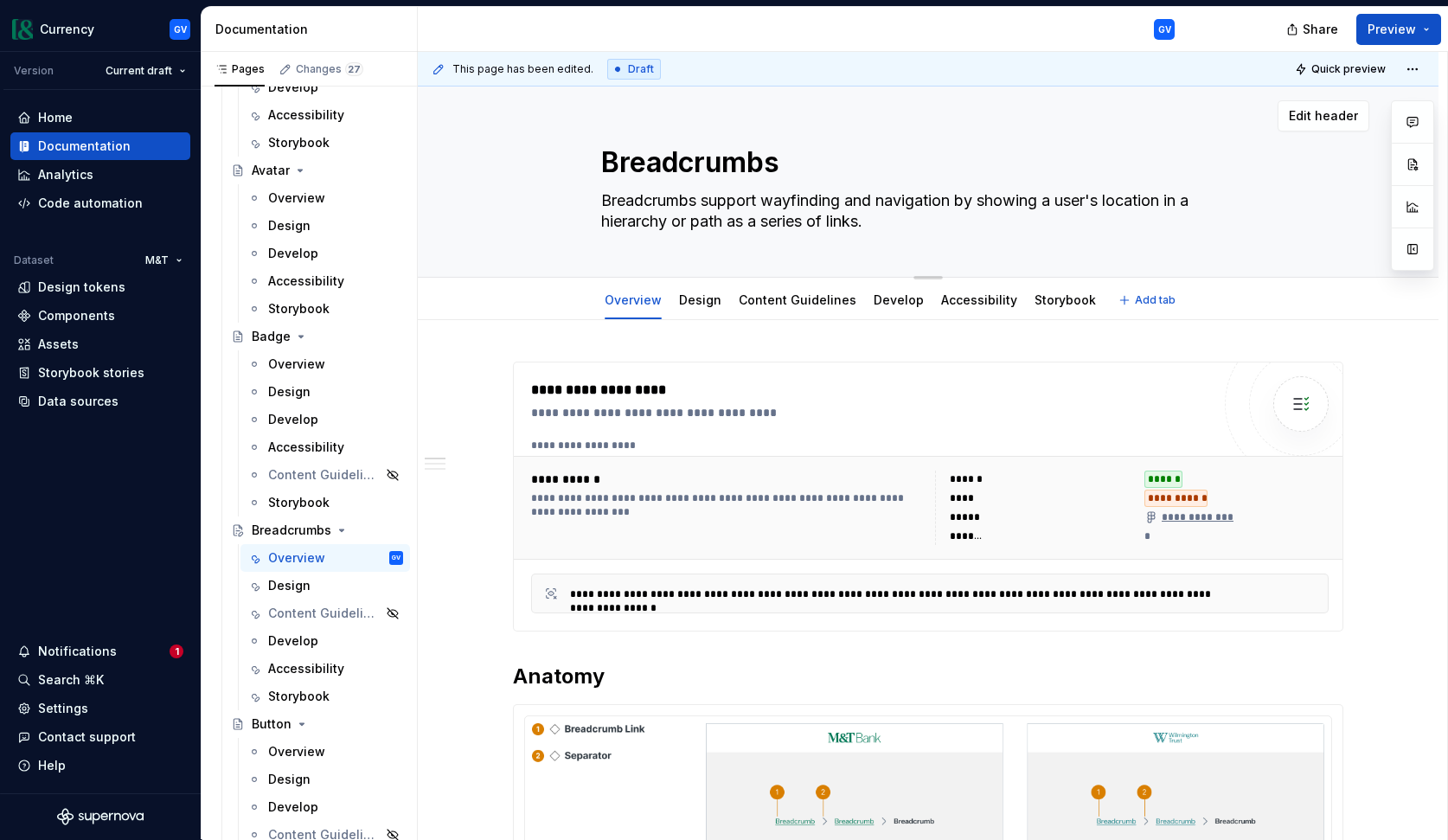
click at [659, 223] on textarea "Breadcrumbs support wayfinding and navigation by showing a user's location in a…" at bounding box center [925, 211] width 654 height 48
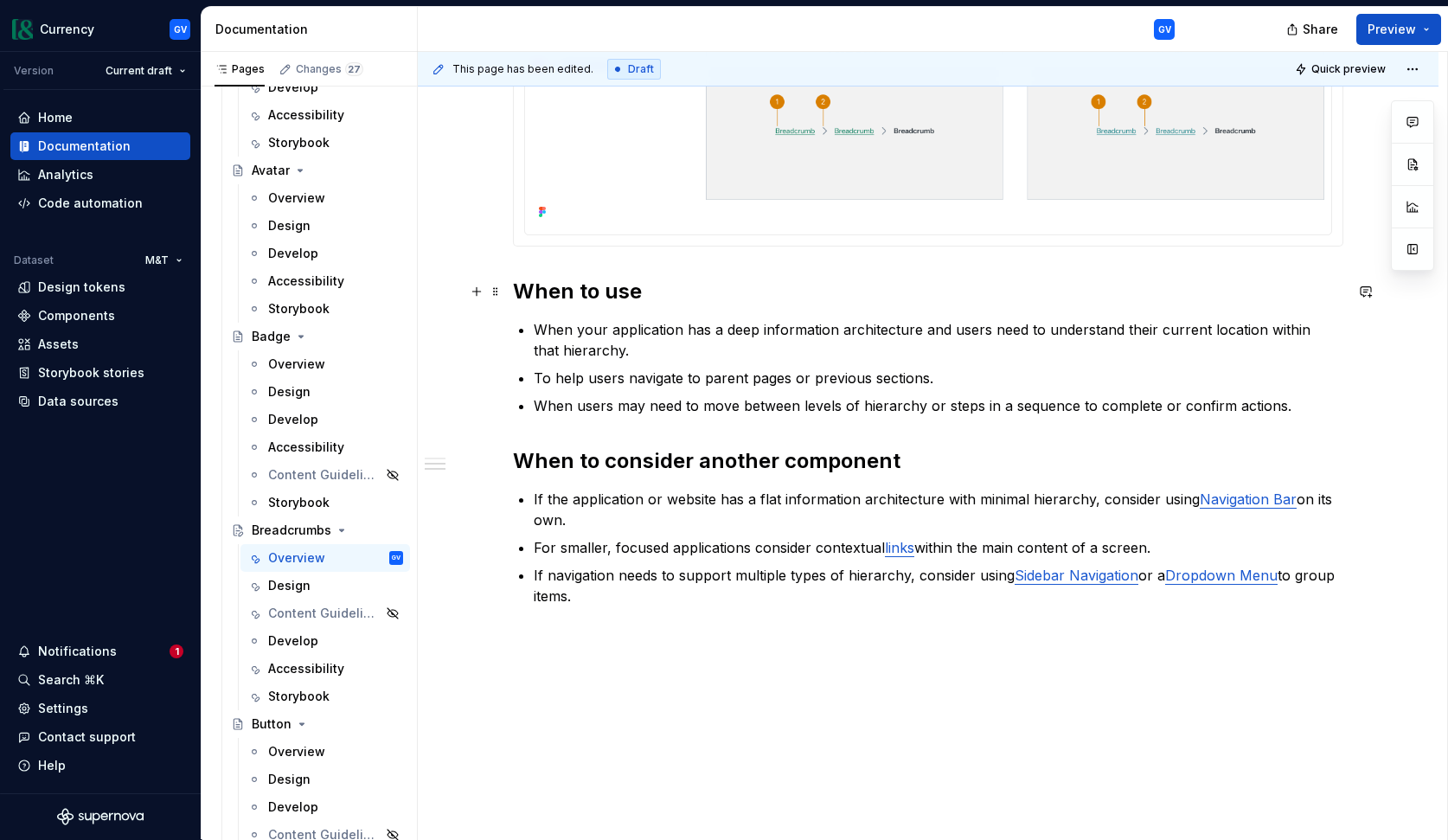
scroll to position [710, 0]
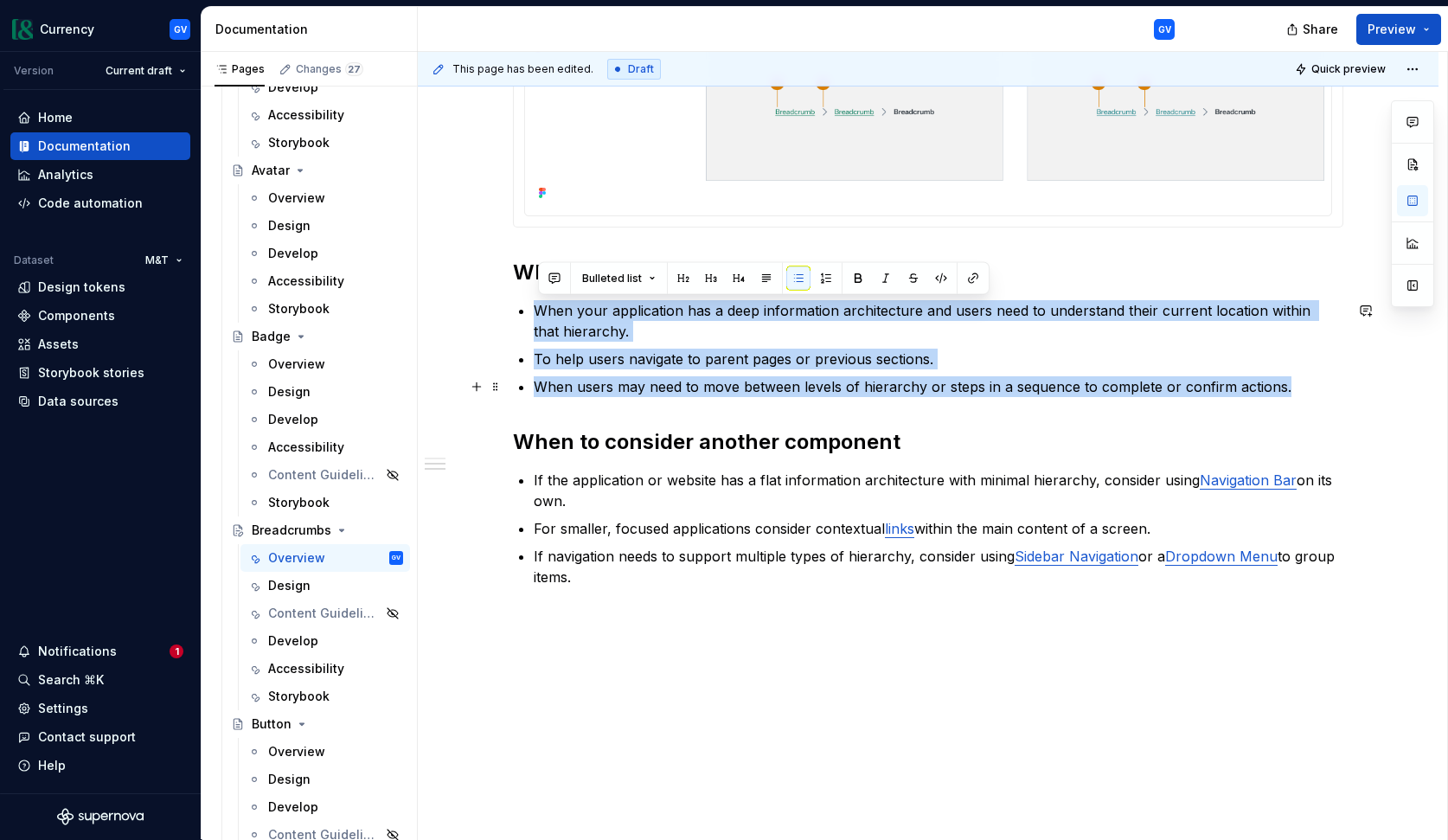
drag, startPoint x: 542, startPoint y: 310, endPoint x: 1302, endPoint y: 394, distance: 764.6
click at [1302, 394] on ul "When your application has a deep information architecture and users need to und…" at bounding box center [939, 348] width 809 height 97
copy ul "When your application has a deep information architecture and users need to und…"
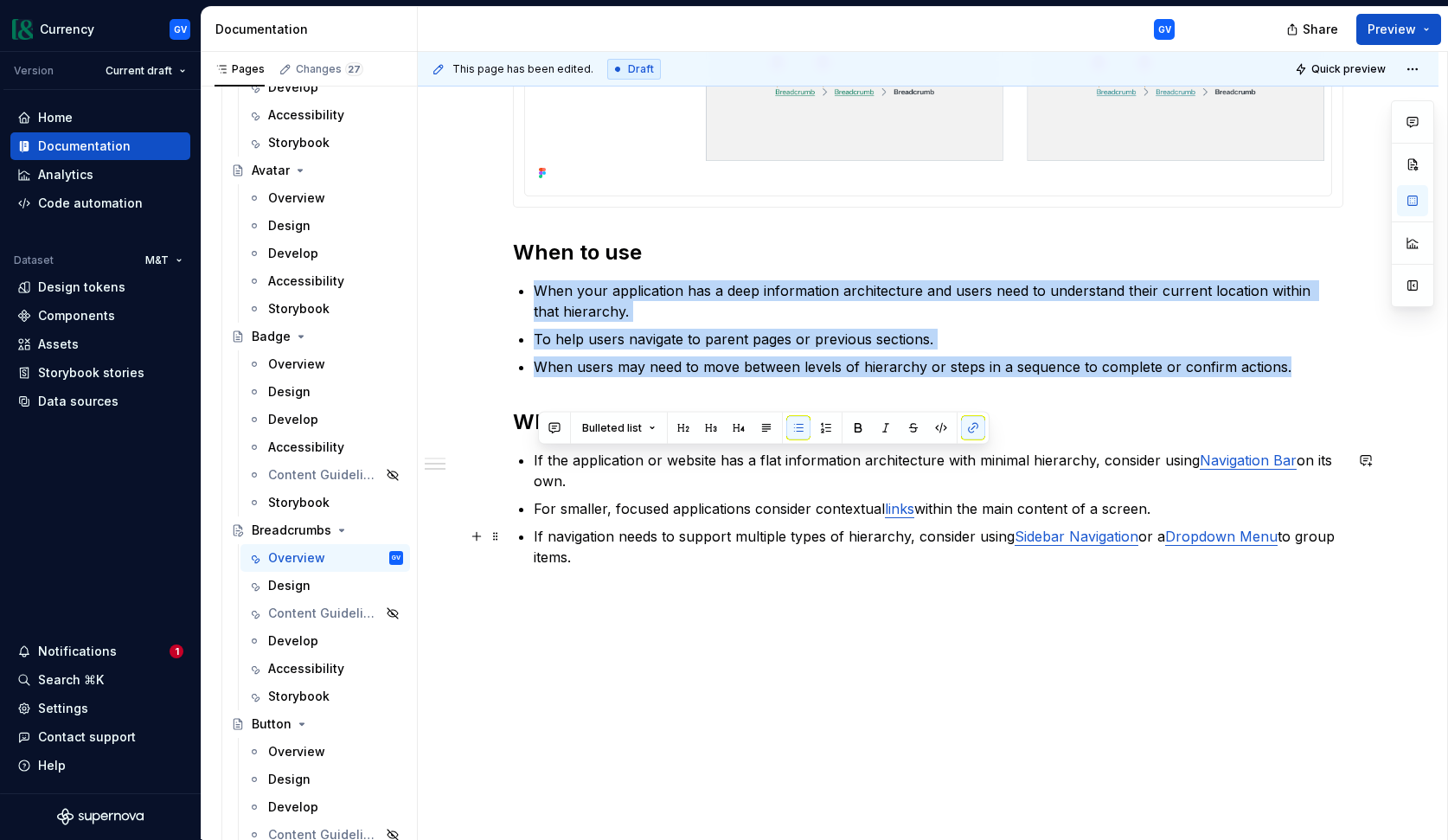
drag, startPoint x: 538, startPoint y: 462, endPoint x: 650, endPoint y: 553, distance: 144.3
click at [650, 553] on ul "If the application or website has a flat information architecture with minimal …" at bounding box center [939, 508] width 809 height 117
copy ul "If the application or website has a flat information architecture with minimal …"
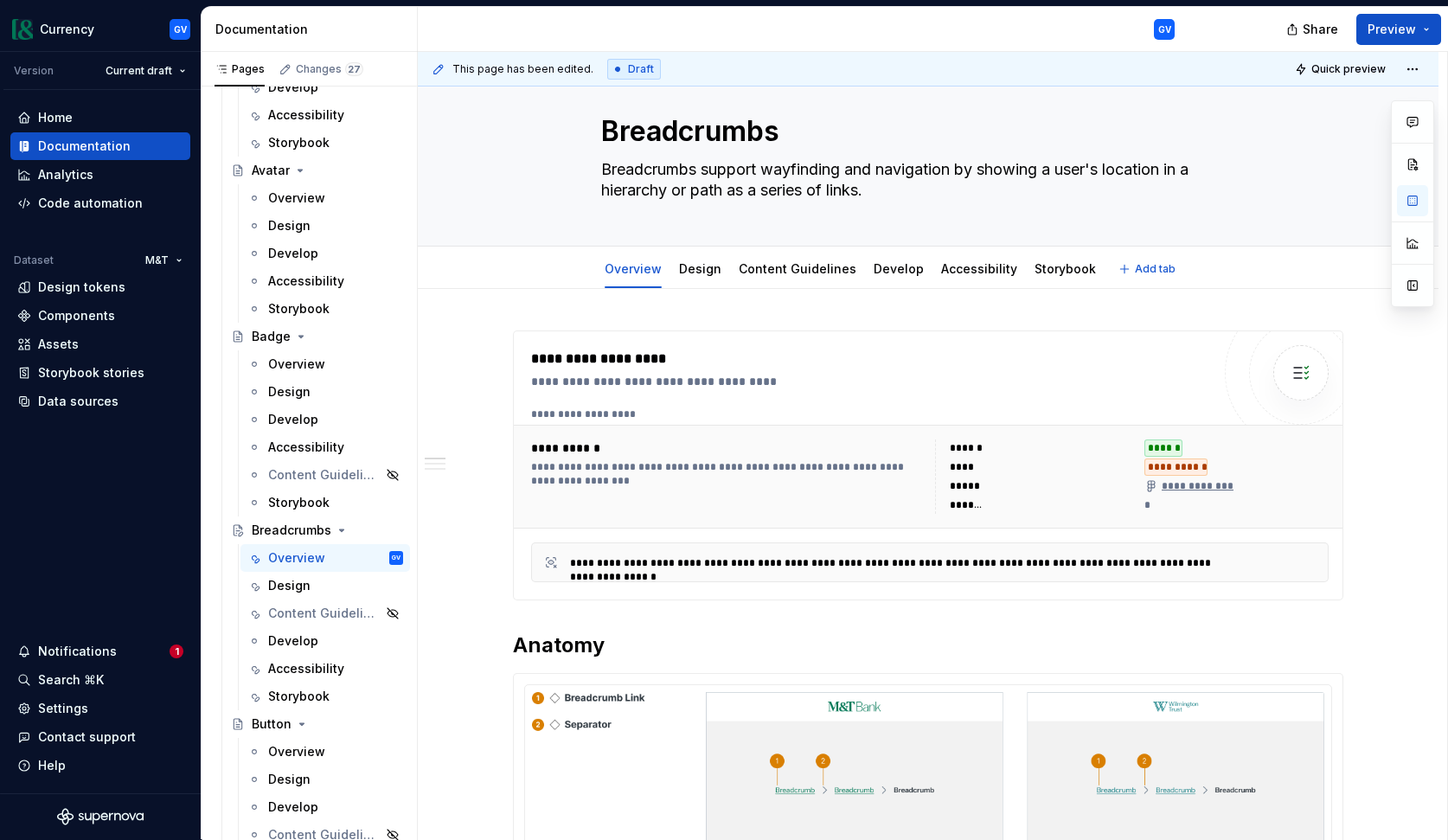
scroll to position [0, 0]
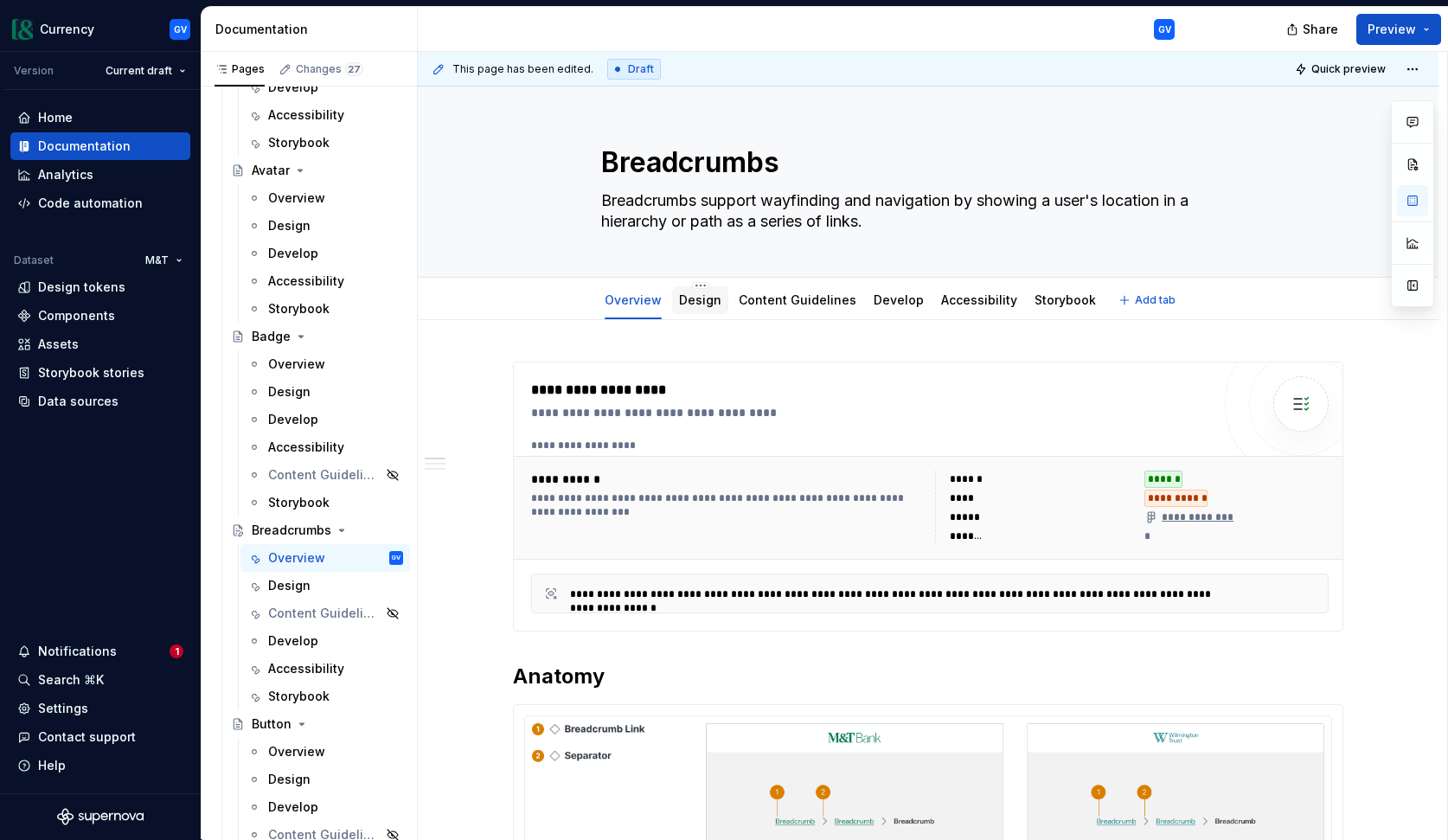
click at [692, 302] on link "Design" at bounding box center [700, 299] width 43 height 15
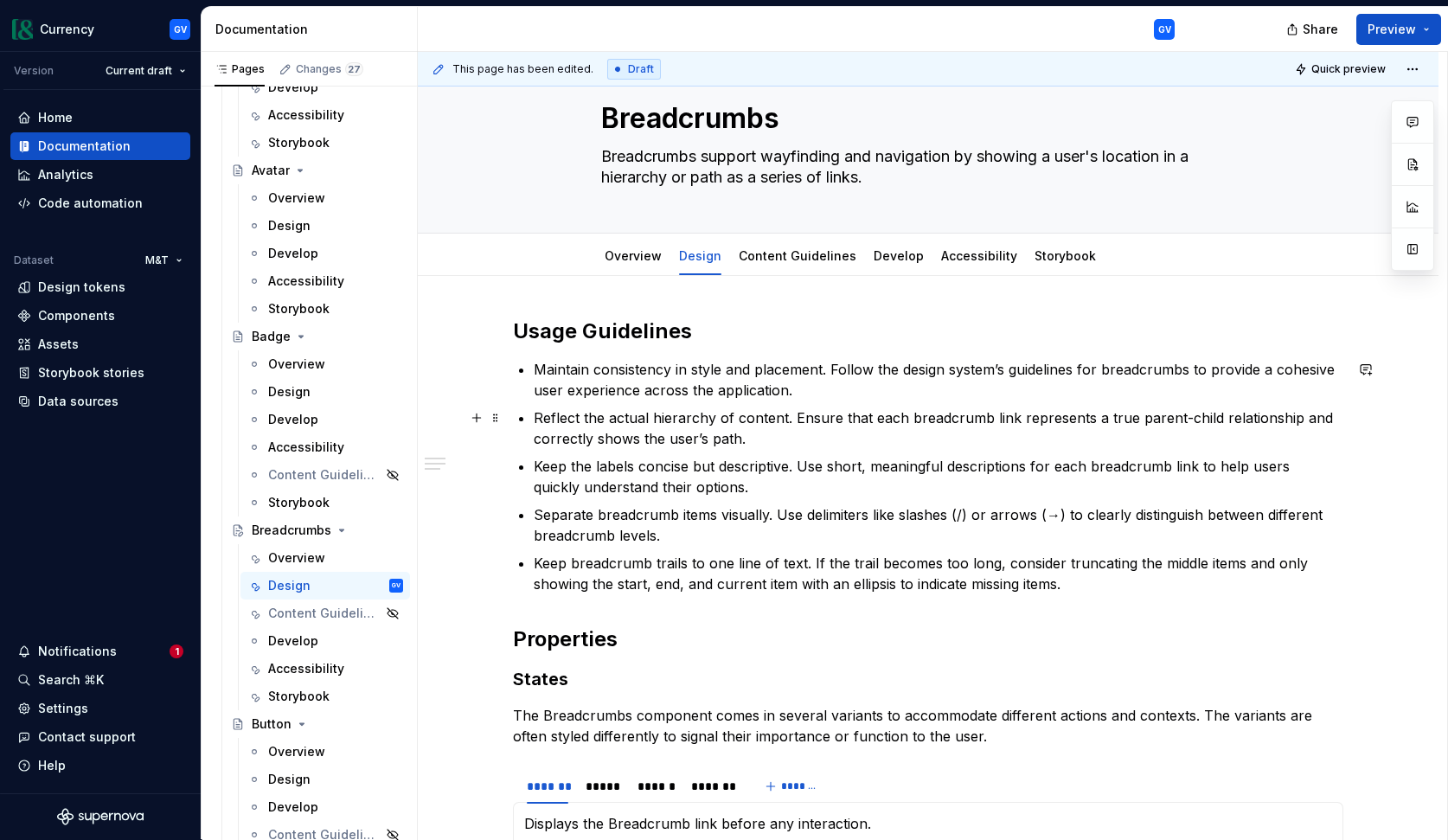
scroll to position [50, 0]
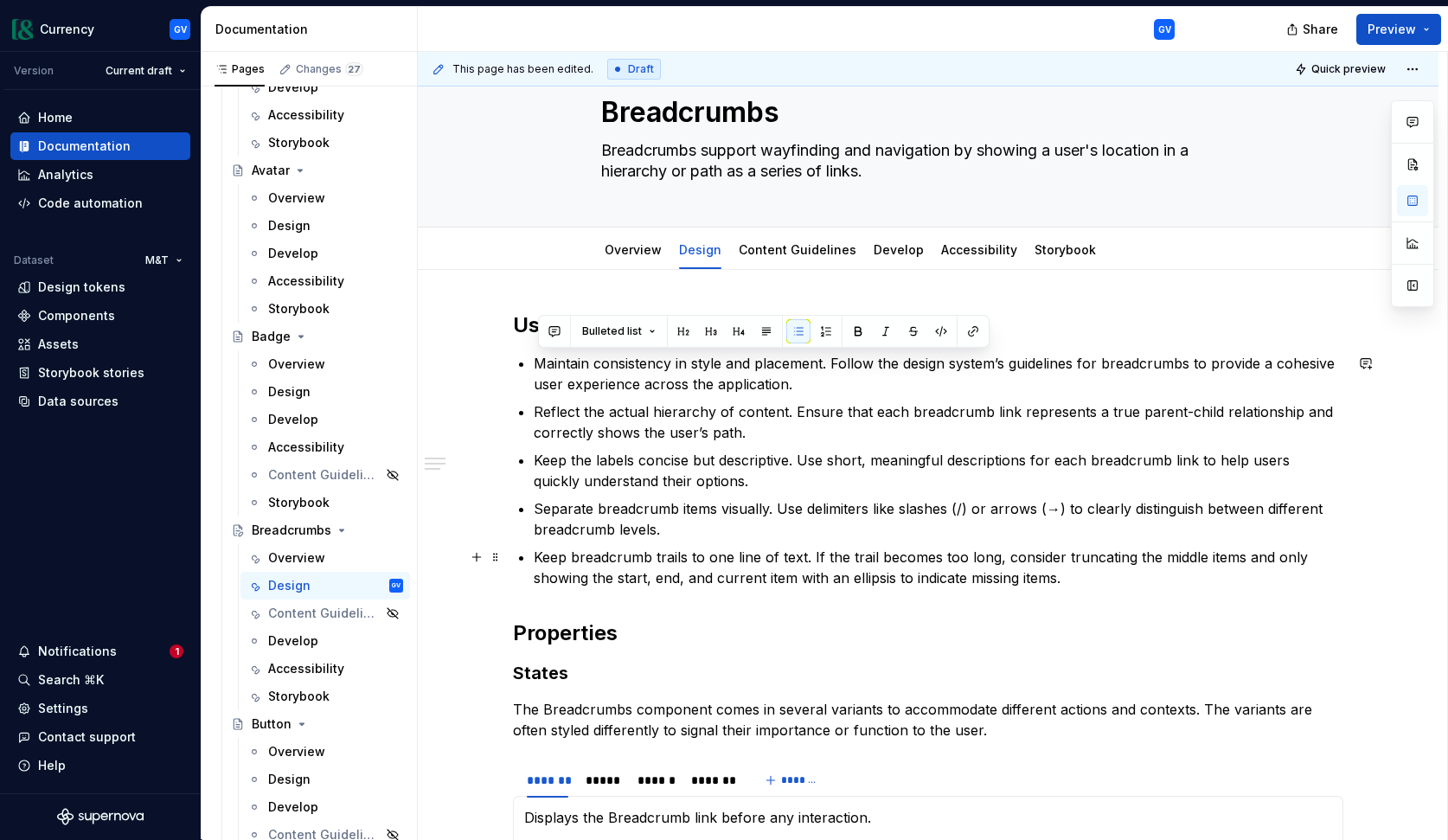
drag, startPoint x: 539, startPoint y: 361, endPoint x: 1098, endPoint y: 575, distance: 598.6
click at [1098, 575] on ul "Maintain consistency in style and placement. Follow the design system’s guideli…" at bounding box center [939, 470] width 809 height 236
copy ul "Maintain consistency in style and placement. Follow the design system’s guideli…"
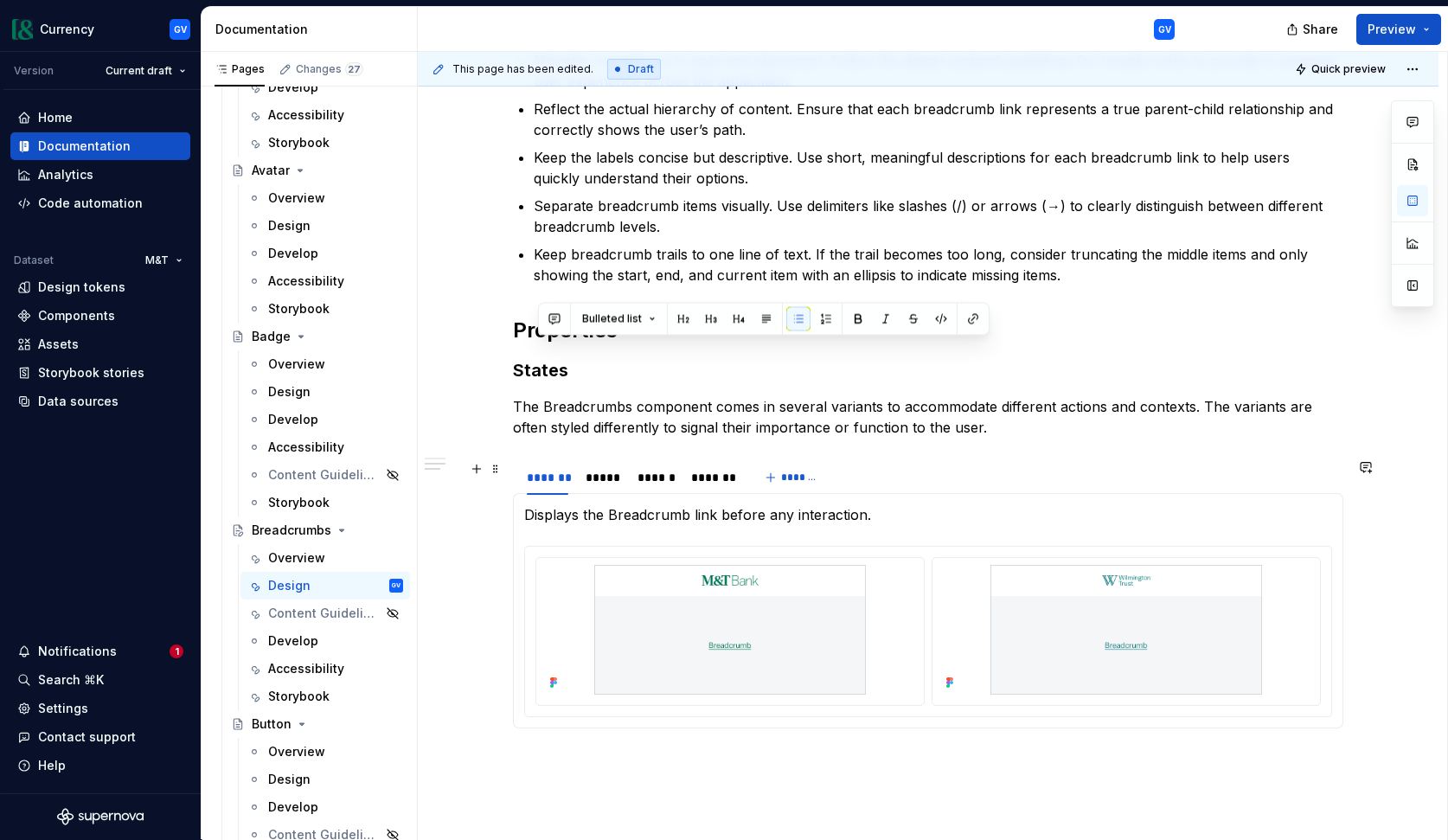
scroll to position [366, 0]
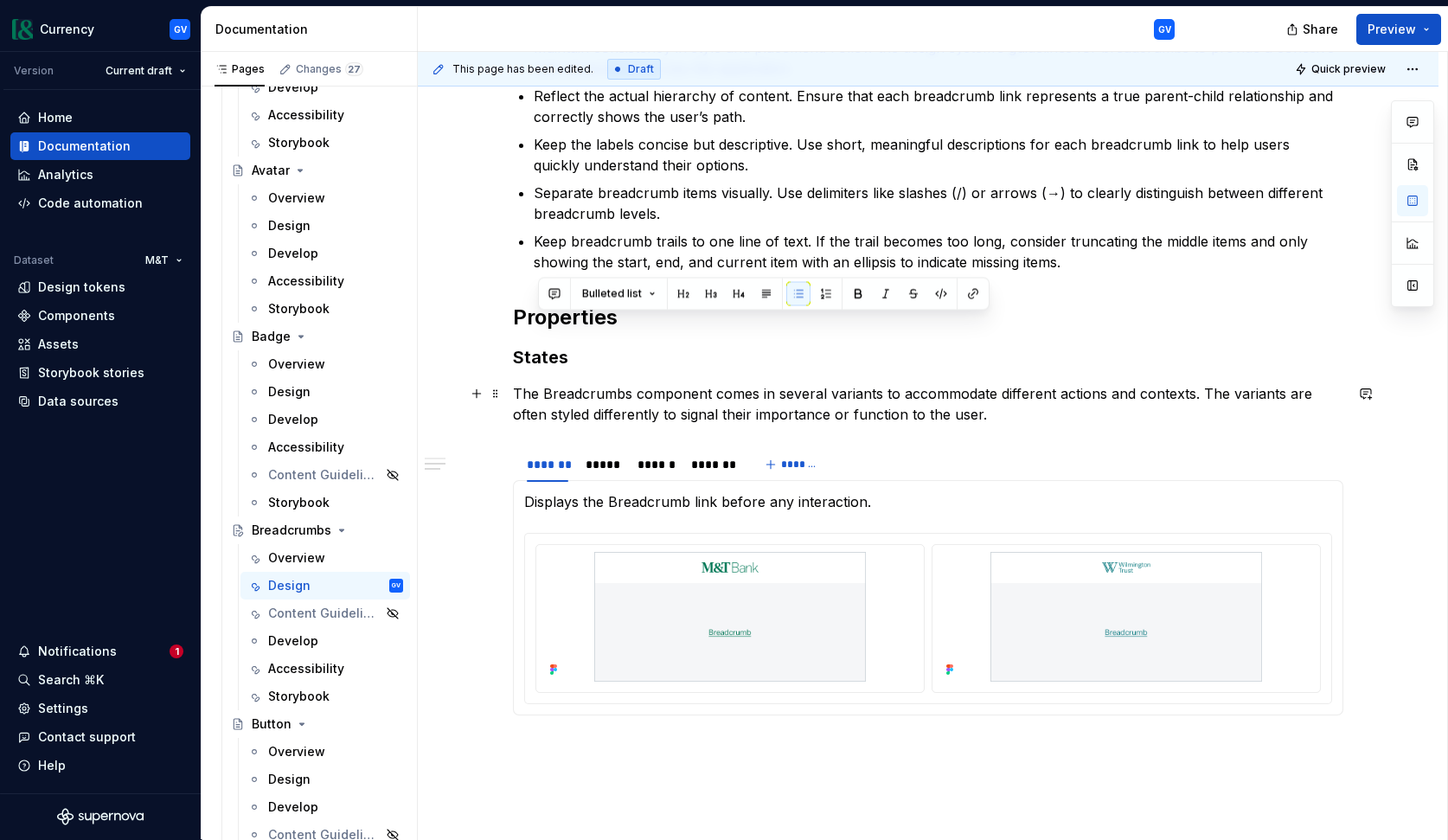
click at [671, 408] on p "The Breadcrumbs component comes in several variants to accommodate different ac…" at bounding box center [928, 404] width 831 height 42
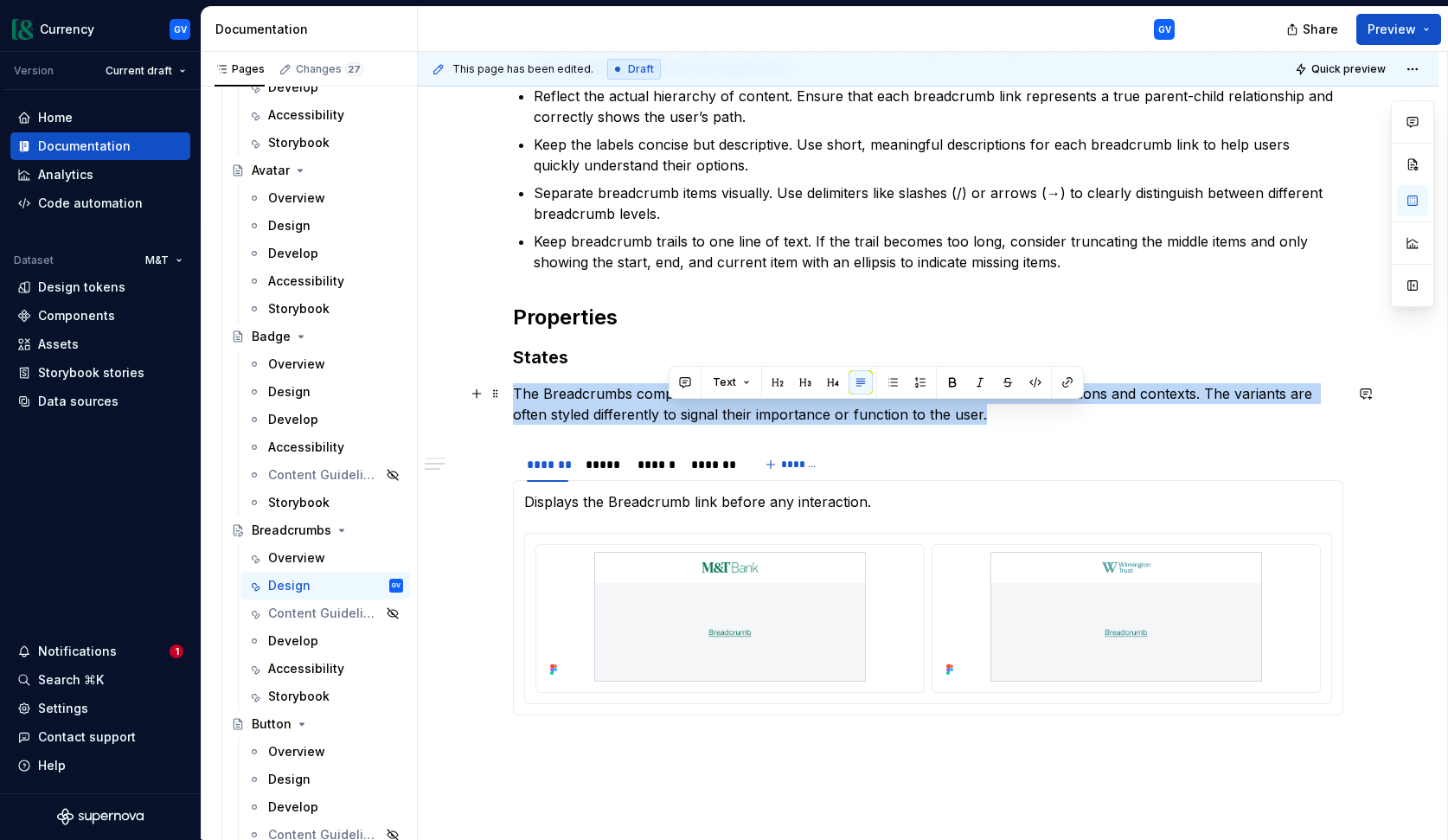
click at [671, 408] on p "The Breadcrumbs component comes in several variants to accommodate different ac…" at bounding box center [928, 404] width 831 height 42
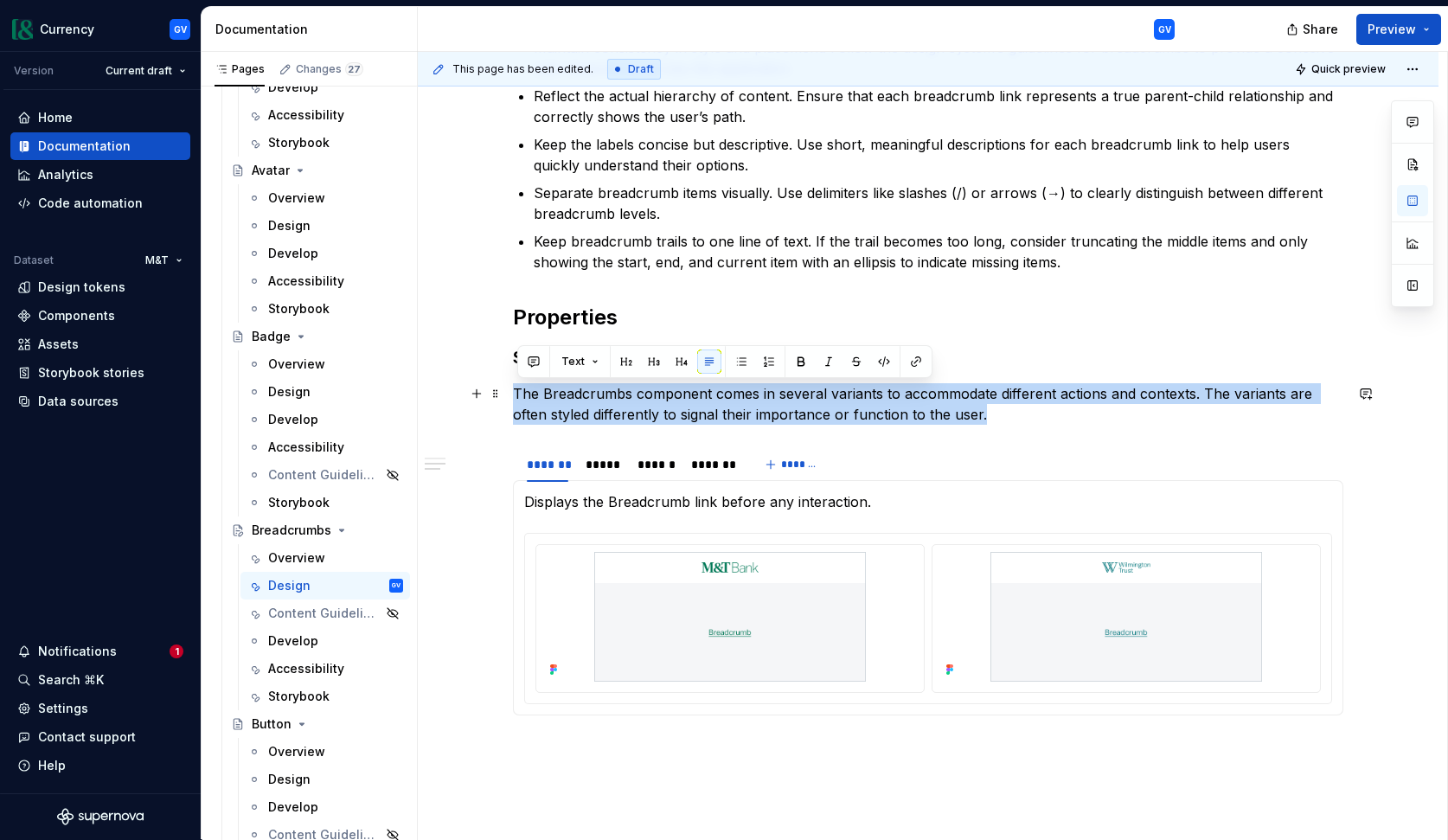
copy p "The Breadcrumbs component comes in several variants to accommodate different ac…"
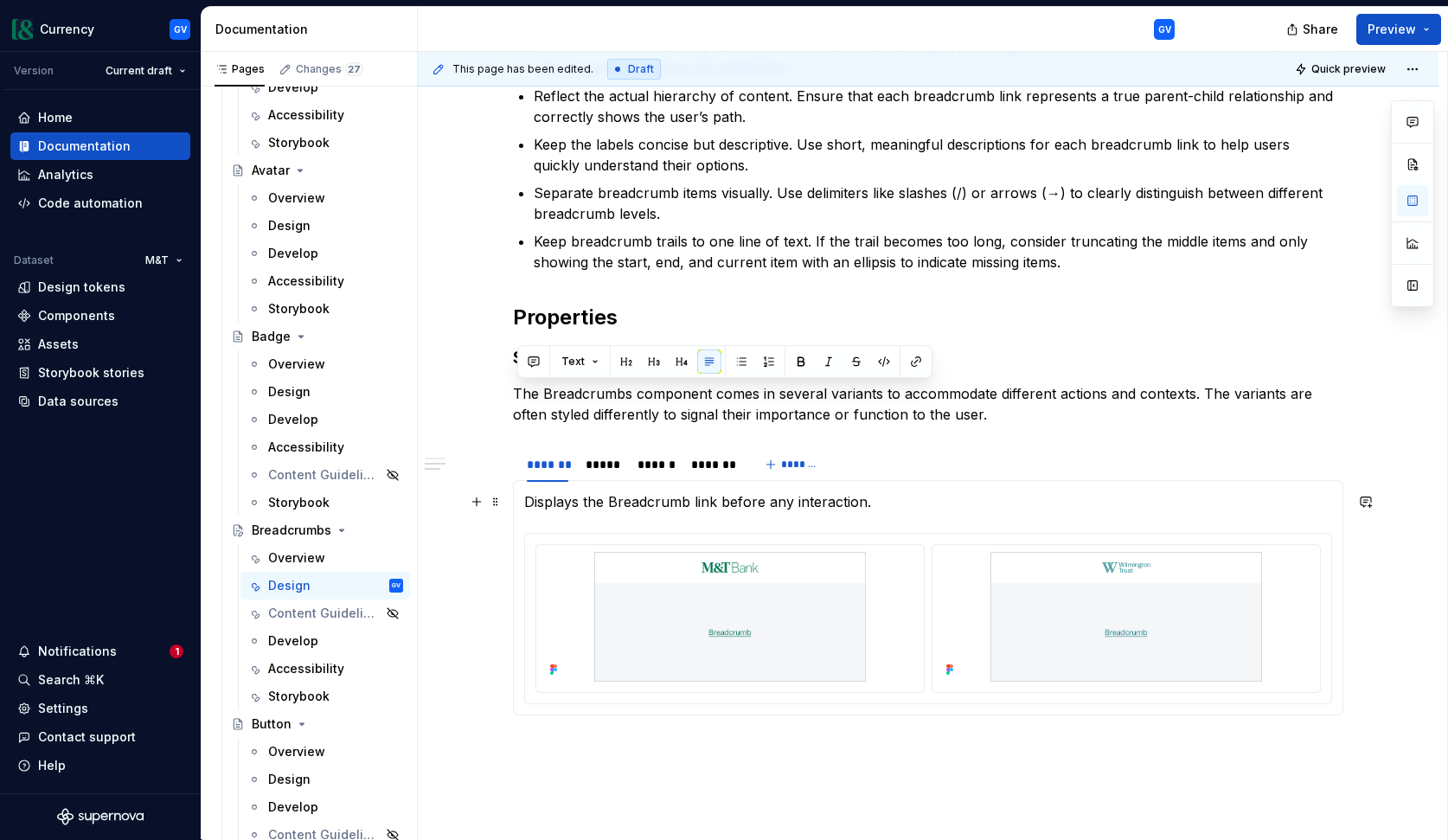
click at [581, 498] on p "Displays the Breadcrumb link before any interaction." at bounding box center [928, 502] width 808 height 20
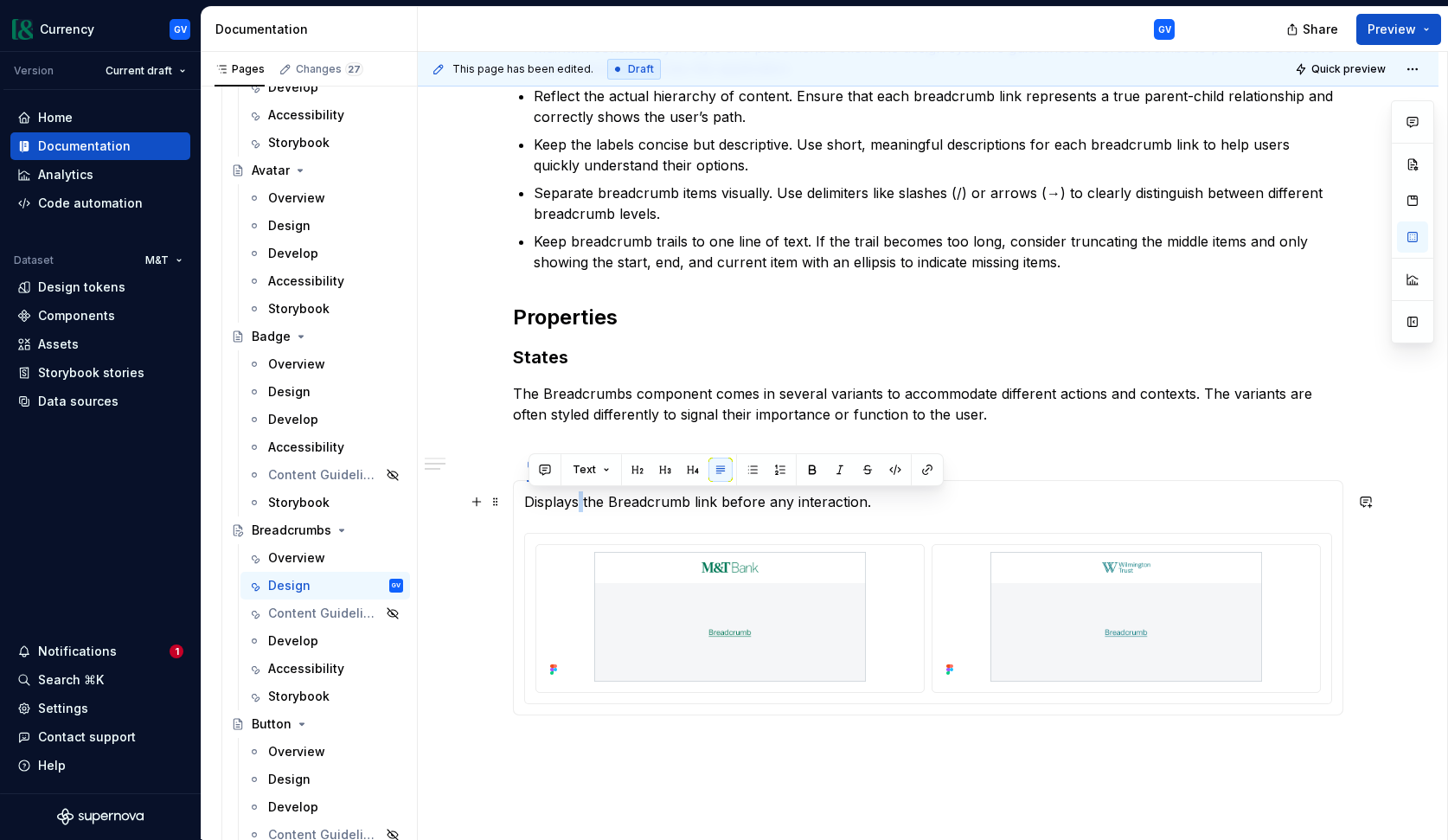
click at [581, 498] on p "Displays the Breadcrumb link before any interaction." at bounding box center [928, 502] width 808 height 20
copy p "Displays the Breadcrumb link before any interaction."
click at [472, 470] on div "Usage Guidelines Maintain consistency in style and placement. Follow the design…" at bounding box center [928, 478] width 1021 height 1048
click at [618, 459] on div "*****" at bounding box center [602, 464] width 34 height 18
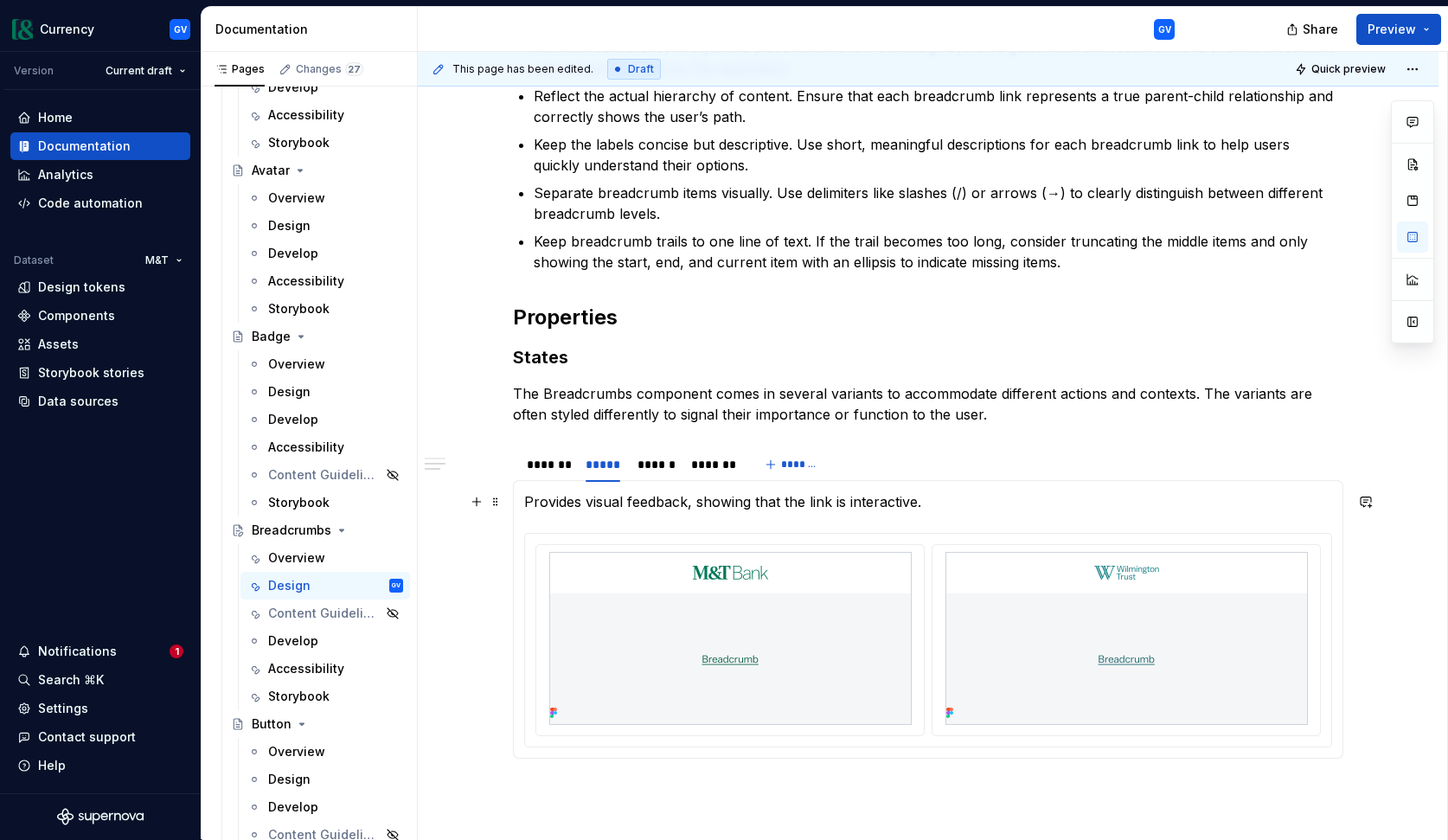
click at [616, 503] on p "Provides visual feedback, showing that the link is interactive." at bounding box center [928, 502] width 808 height 20
click at [501, 538] on span at bounding box center [495, 542] width 14 height 24
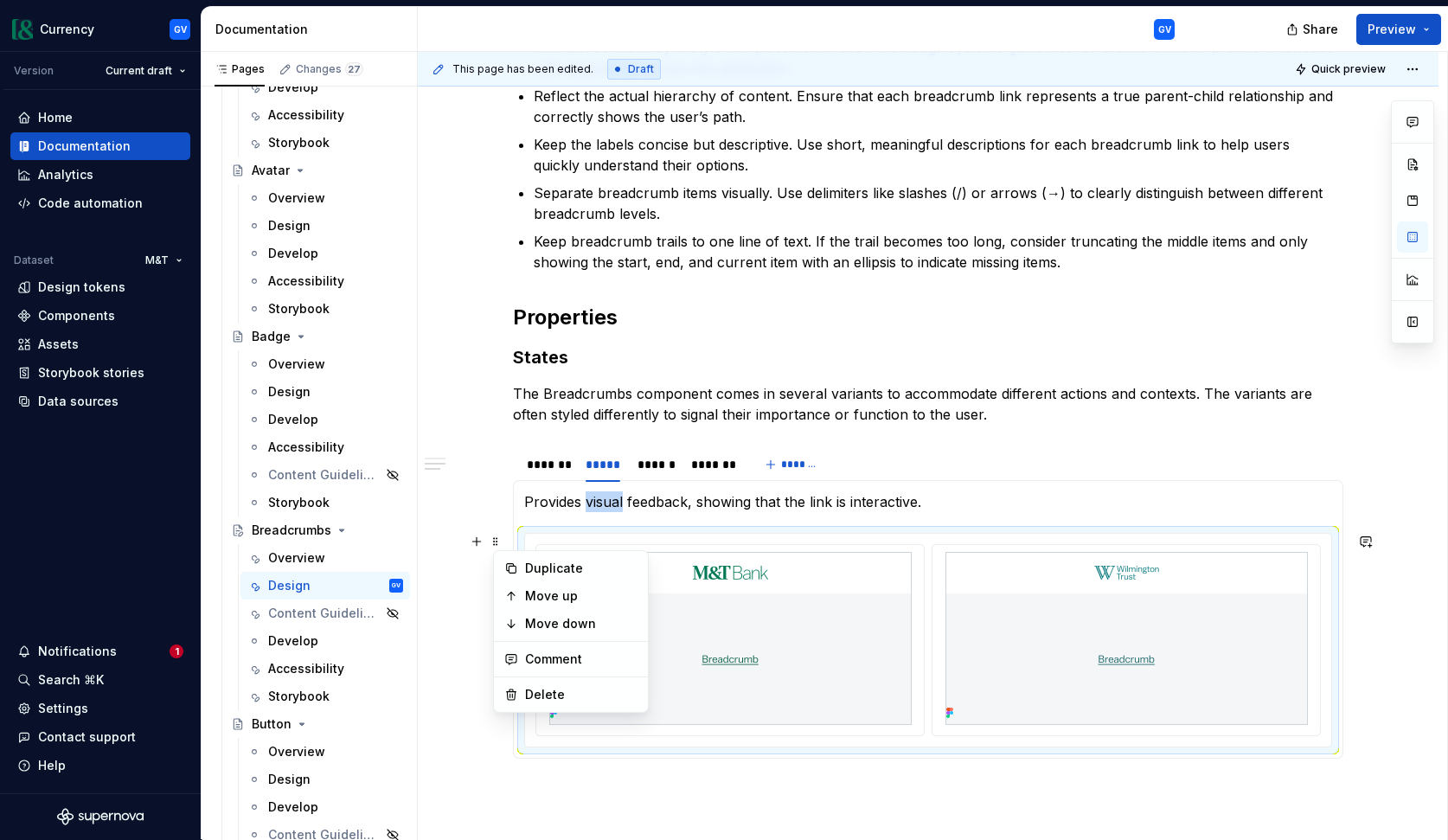
click at [505, 484] on div "Usage Guidelines Maintain consistency in style and placement. Follow the design…" at bounding box center [928, 499] width 1021 height 1091
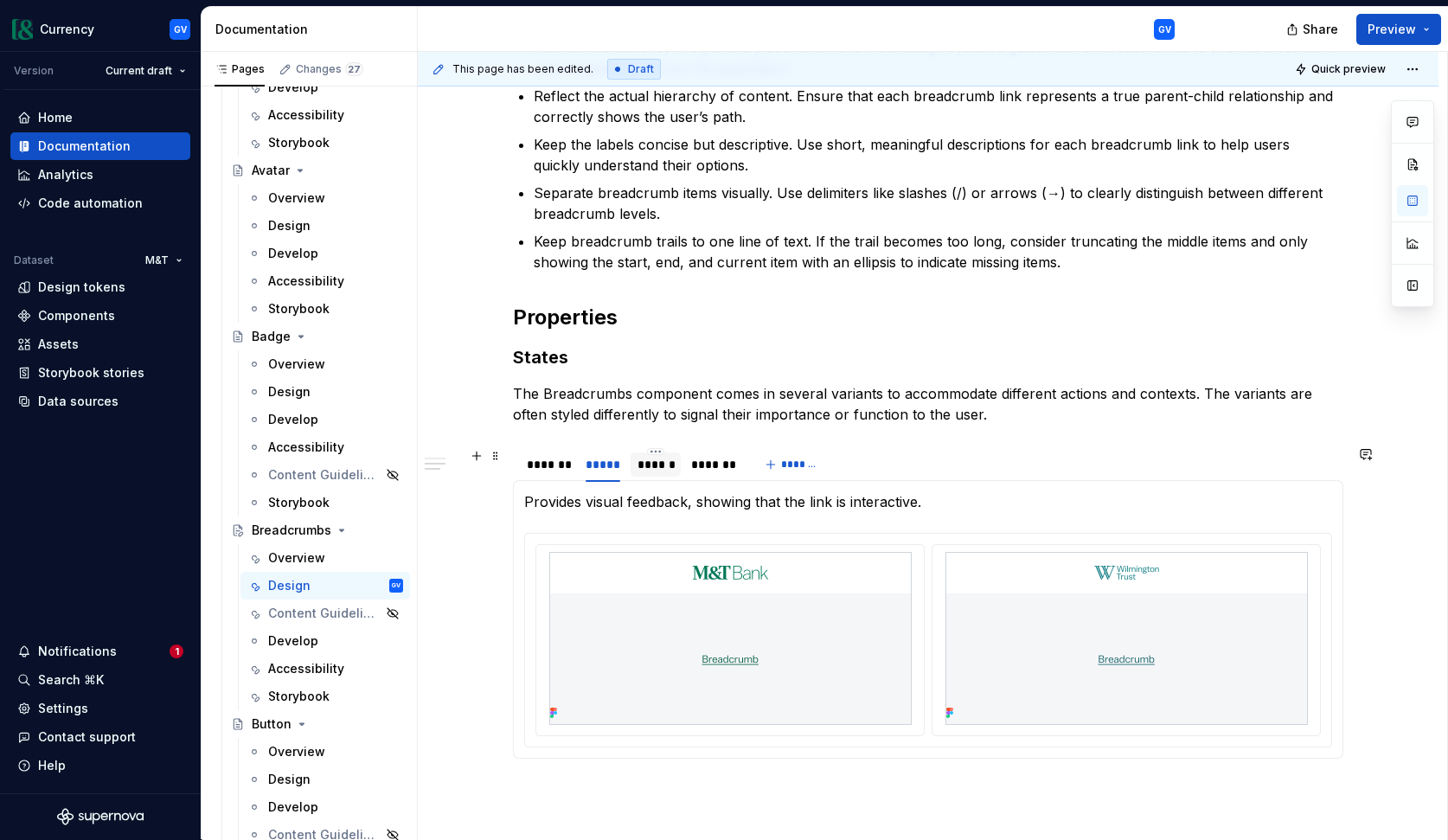
click at [658, 469] on div "******" at bounding box center [655, 464] width 36 height 18
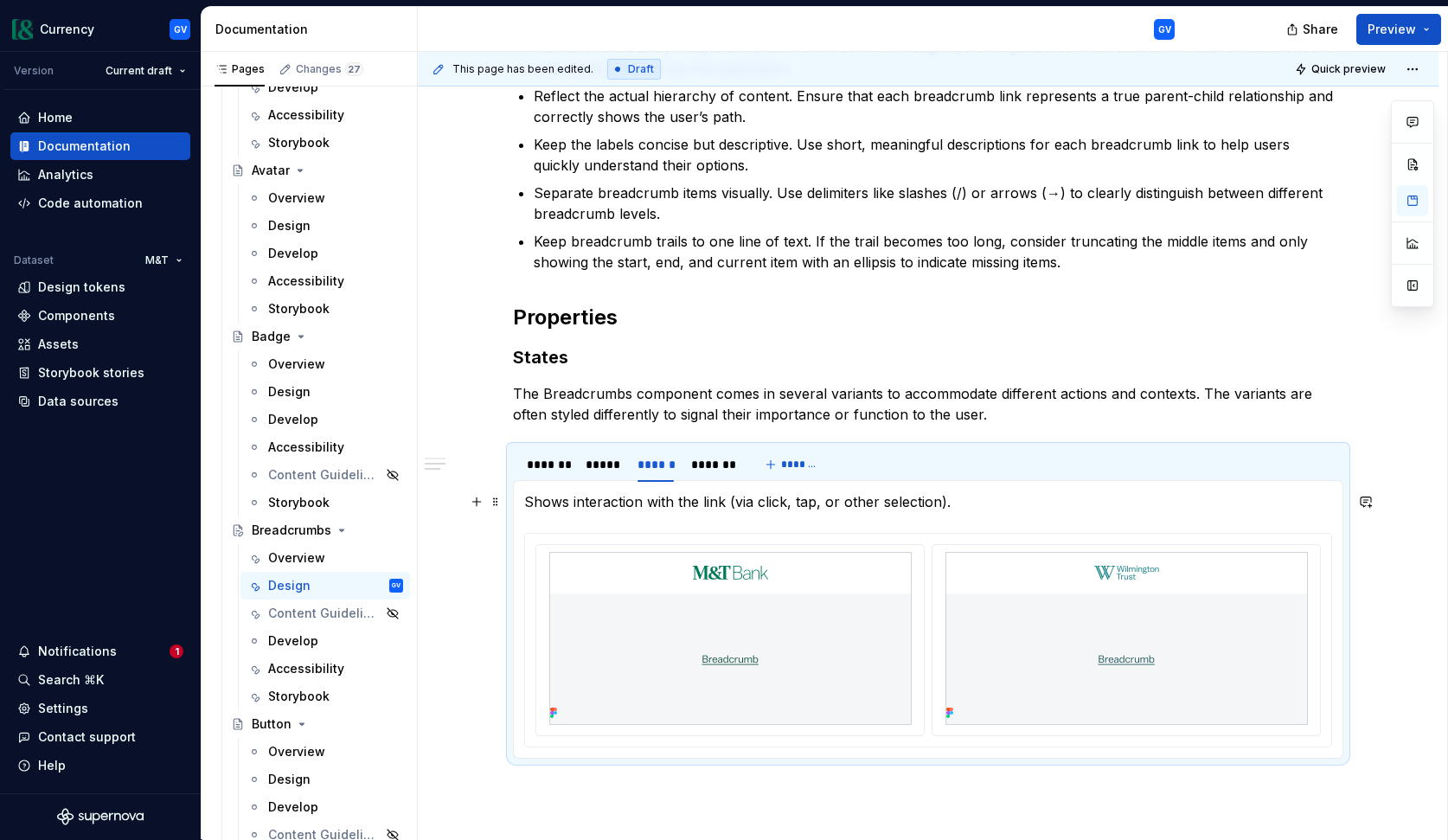
click at [651, 506] on p "Shows interaction with the link (via click, tap, or other selection)." at bounding box center [928, 502] width 808 height 20
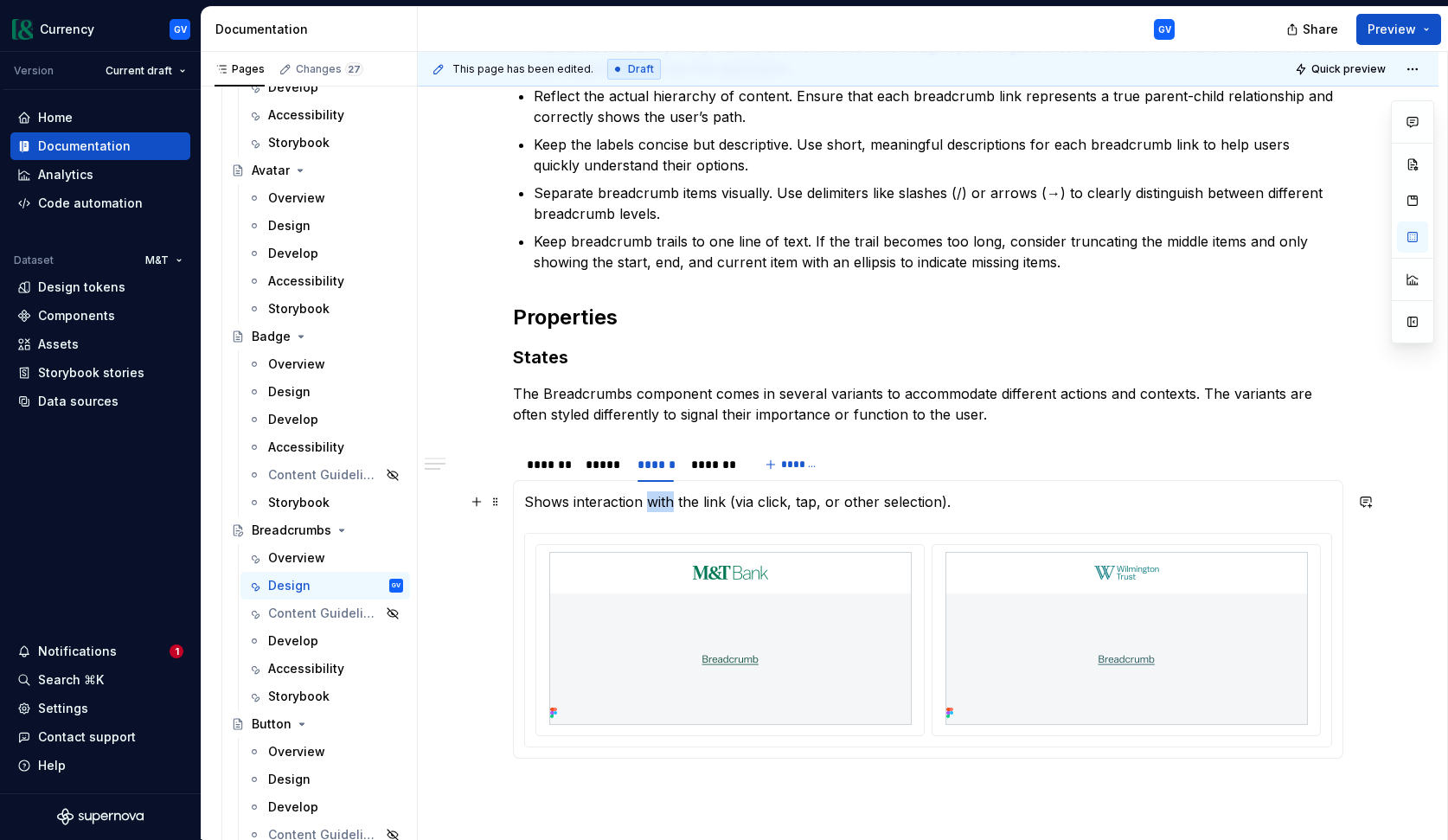
click at [651, 506] on p "Shows interaction with the link (via click, tap, or other selection)." at bounding box center [928, 502] width 808 height 20
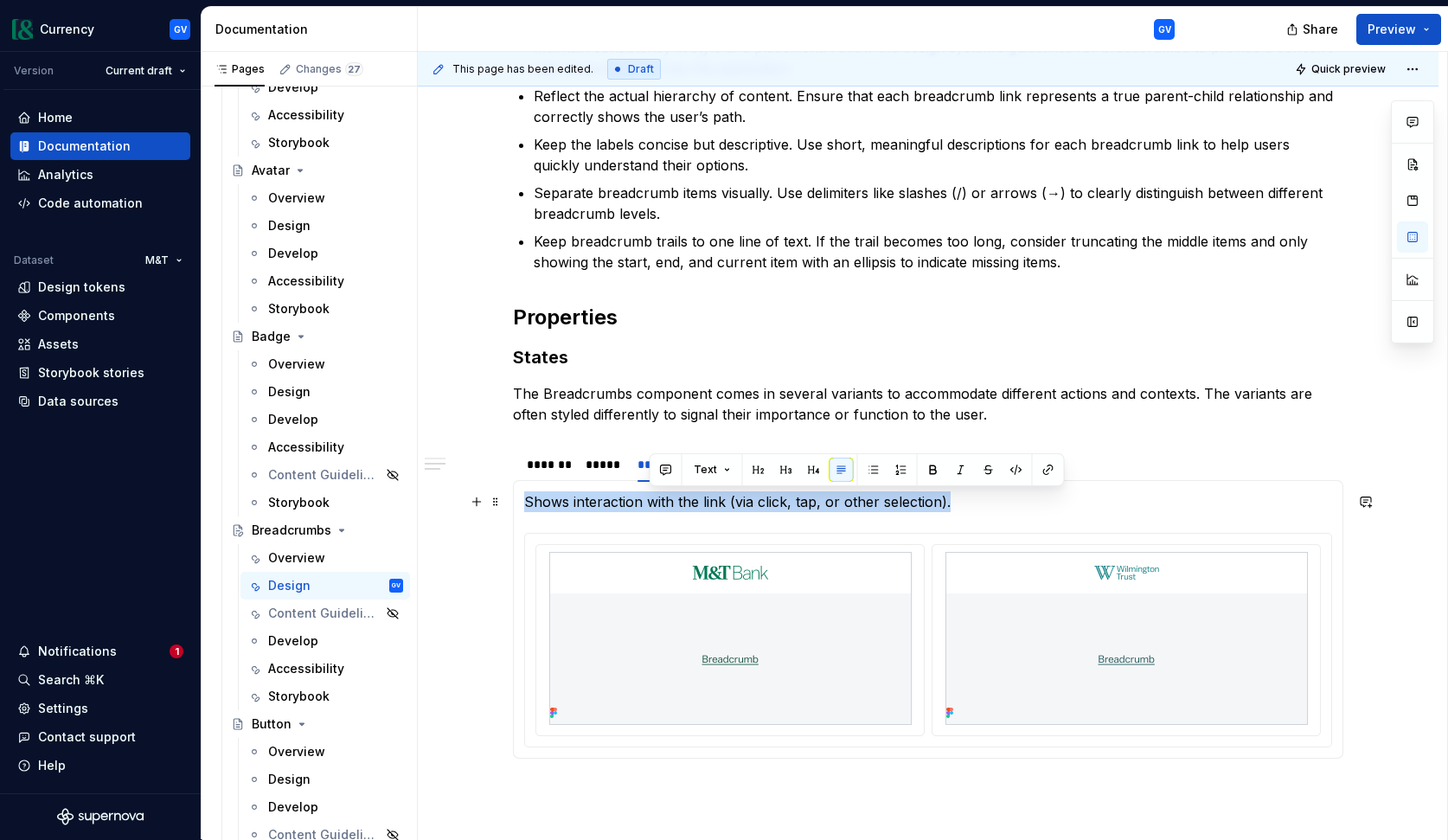
click at [651, 506] on p "Shows interaction with the link (via click, tap, or other selection)." at bounding box center [928, 502] width 808 height 20
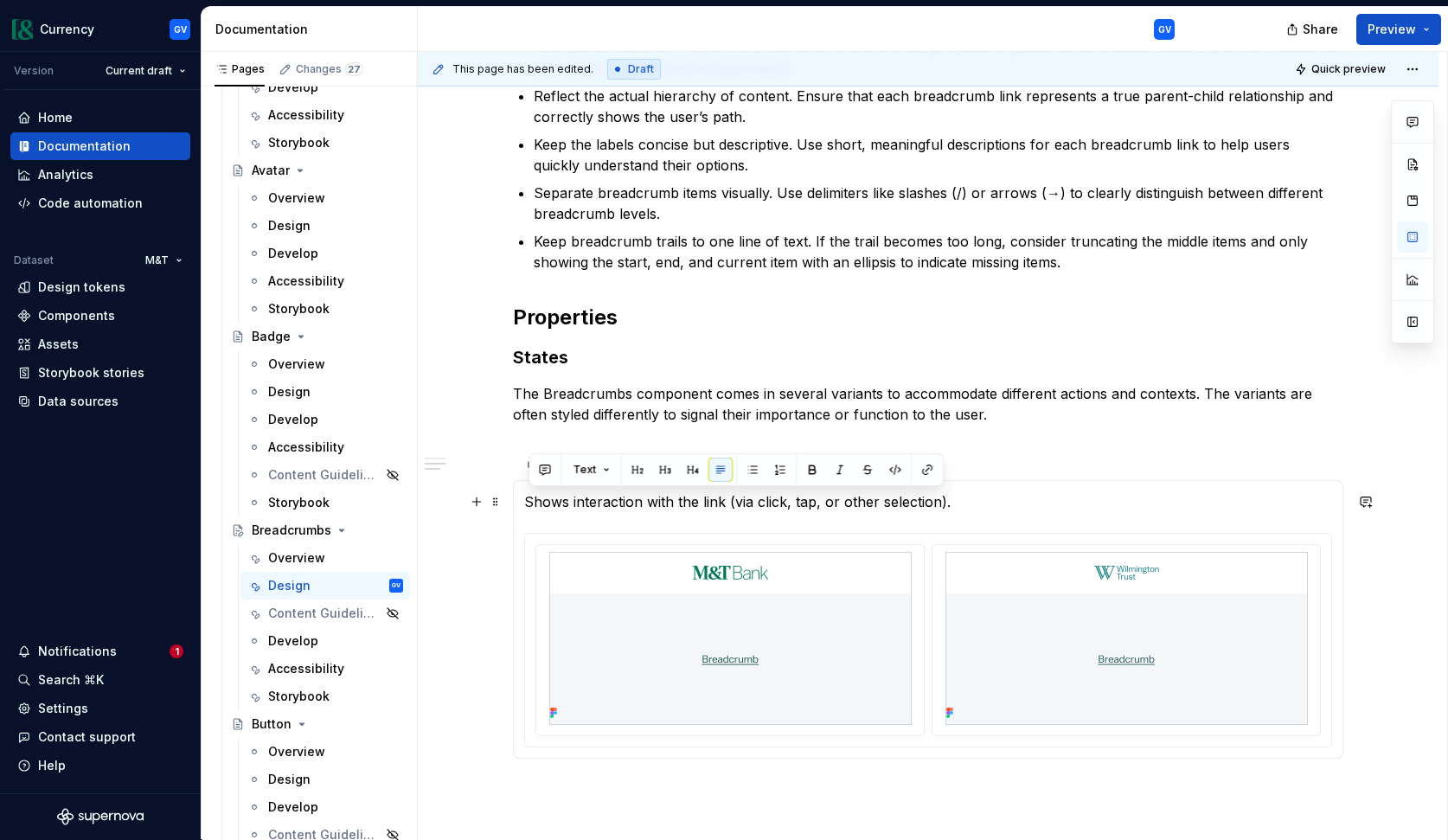
click at [547, 512] on section-item-column "Shows interaction with the link (via click, tap, or other selection)." at bounding box center [928, 619] width 808 height 256
click at [713, 471] on div "*******" at bounding box center [713, 464] width 44 height 18
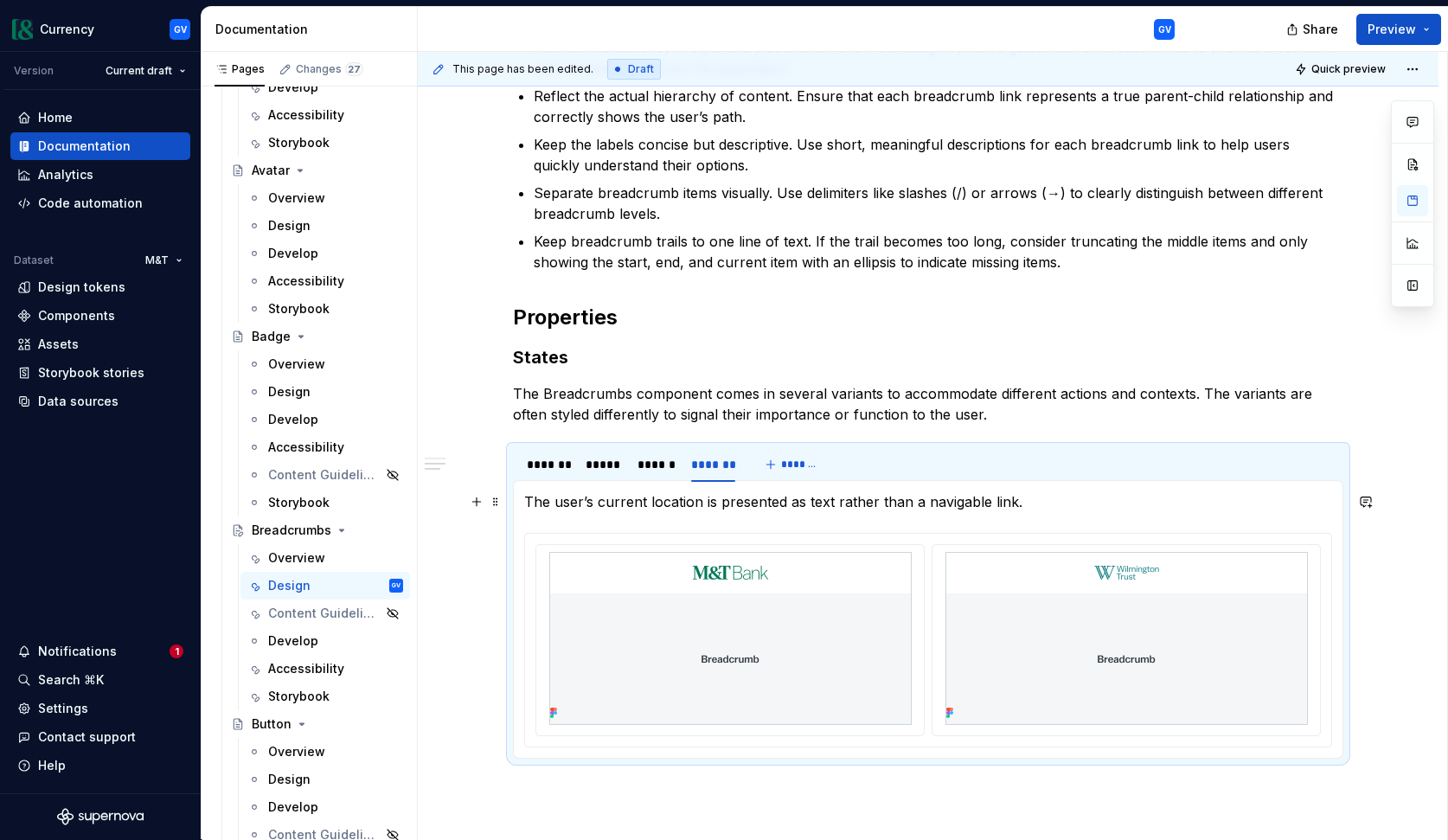
click at [691, 505] on p "The user’s current location is presented as text rather than a navigable link." at bounding box center [928, 502] width 808 height 20
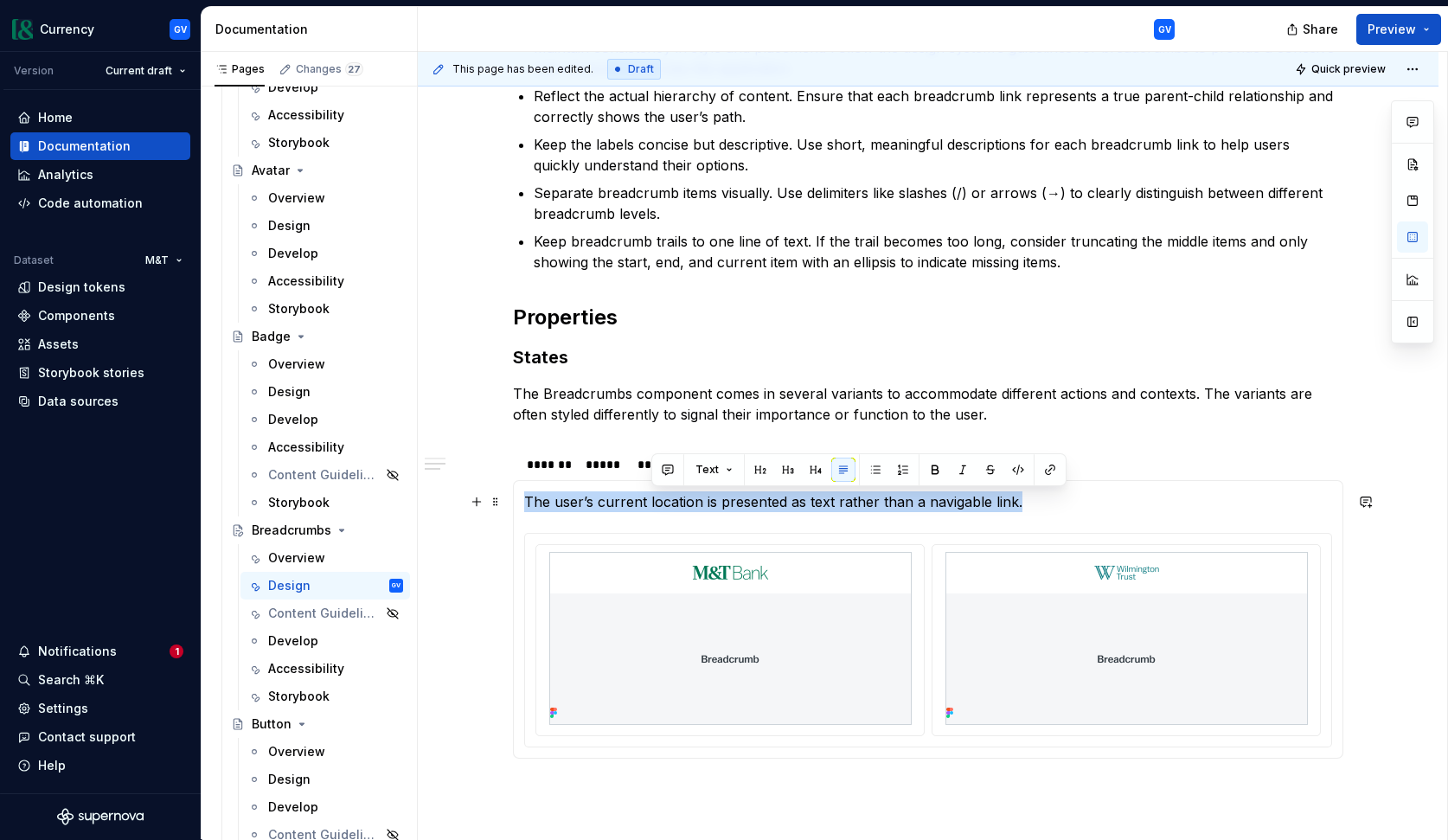
click at [691, 505] on p "The user’s current location is presented as text rather than a navigable link." at bounding box center [928, 502] width 808 height 20
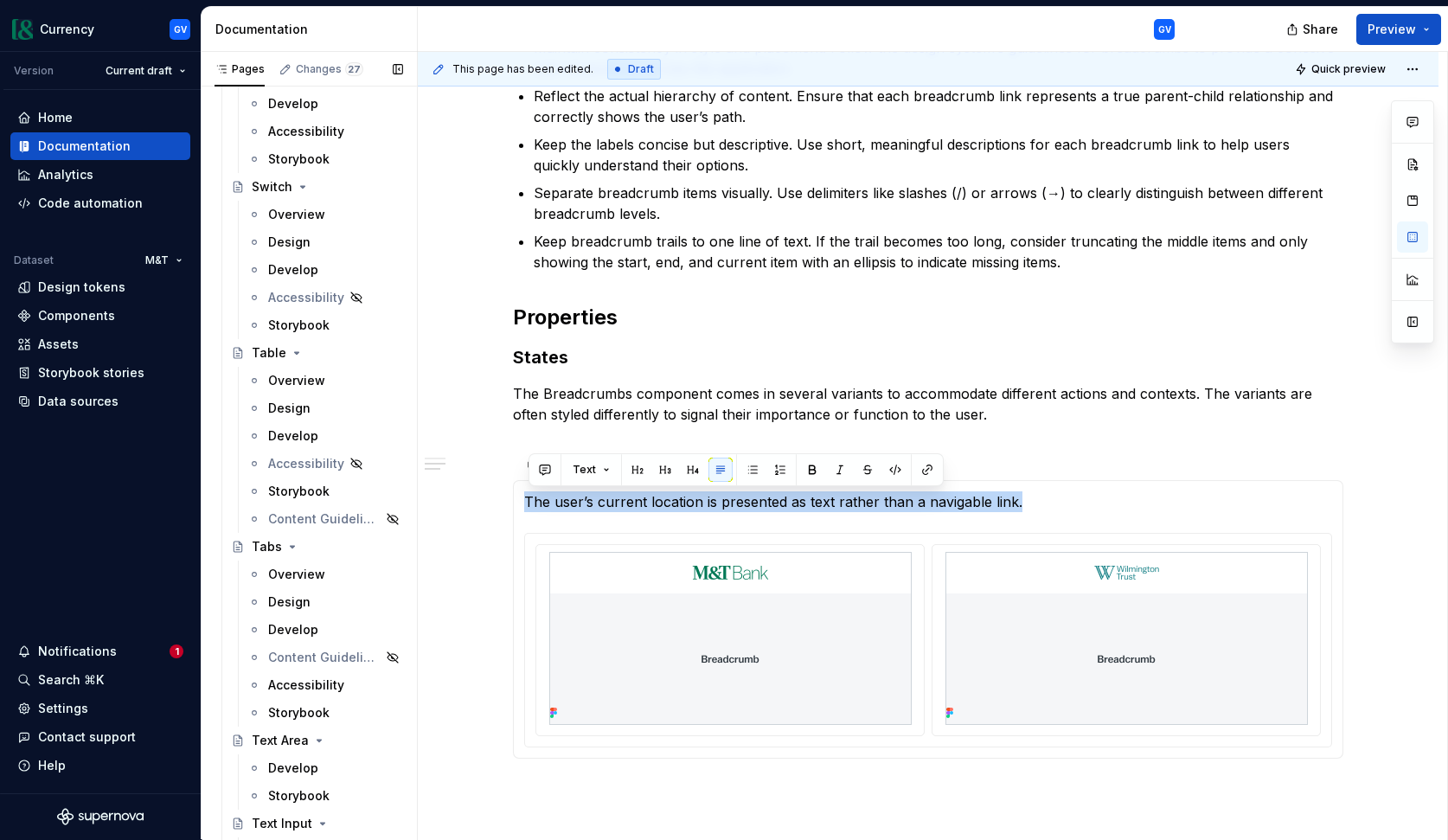
scroll to position [7713, 0]
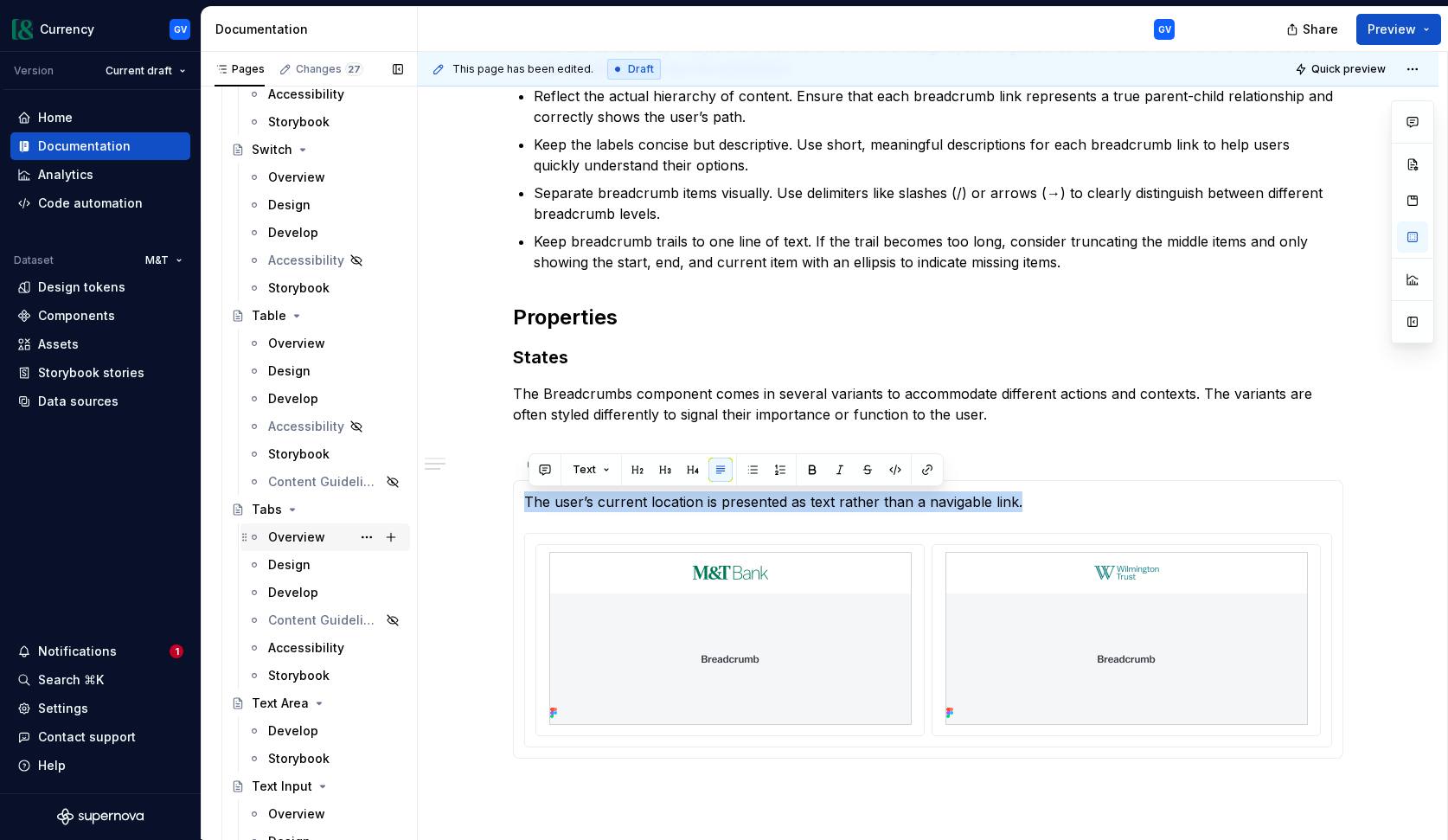
click at [322, 535] on div "Overview" at bounding box center [297, 537] width 57 height 18
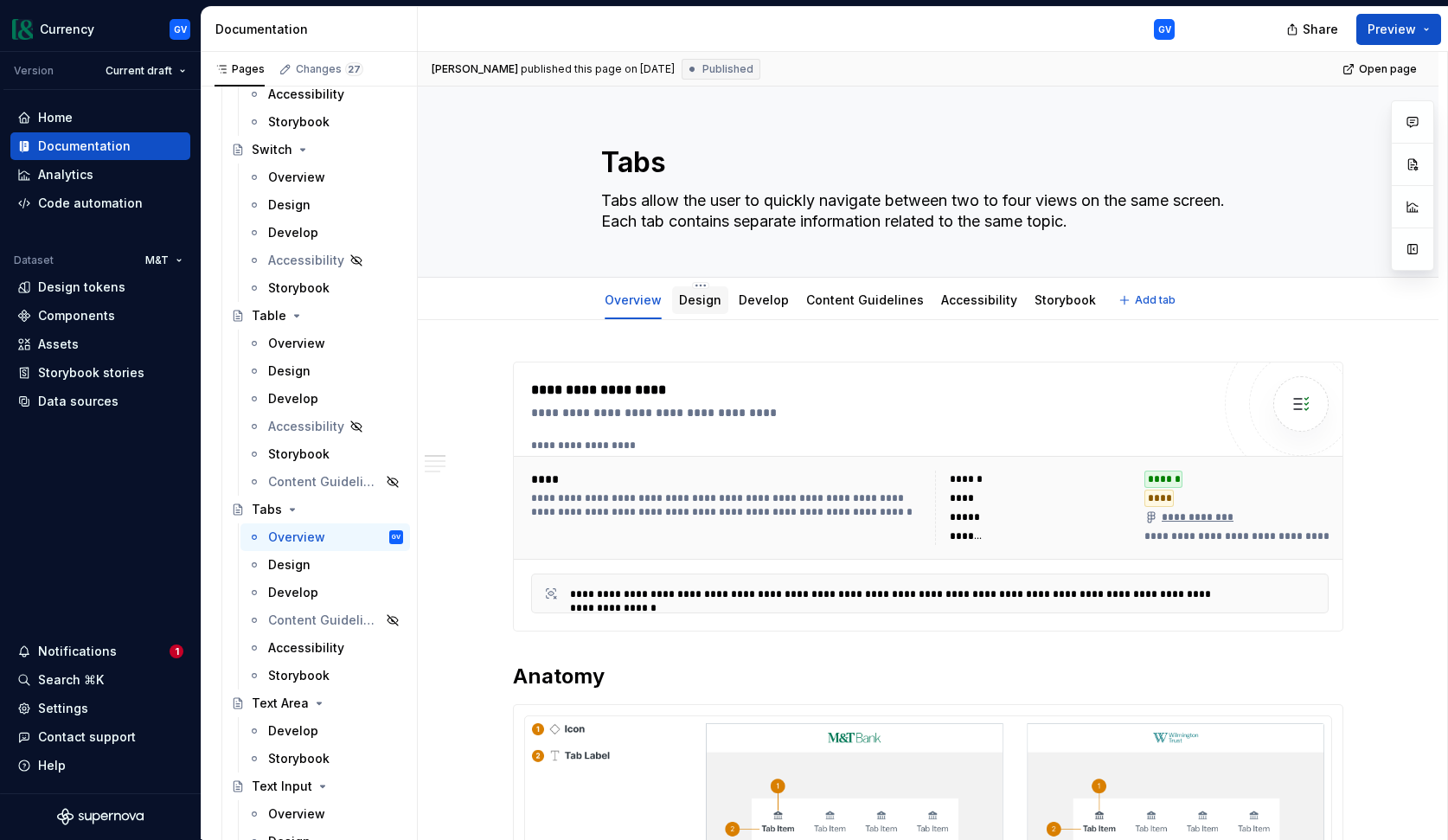
click at [701, 303] on link "Design" at bounding box center [700, 299] width 43 height 15
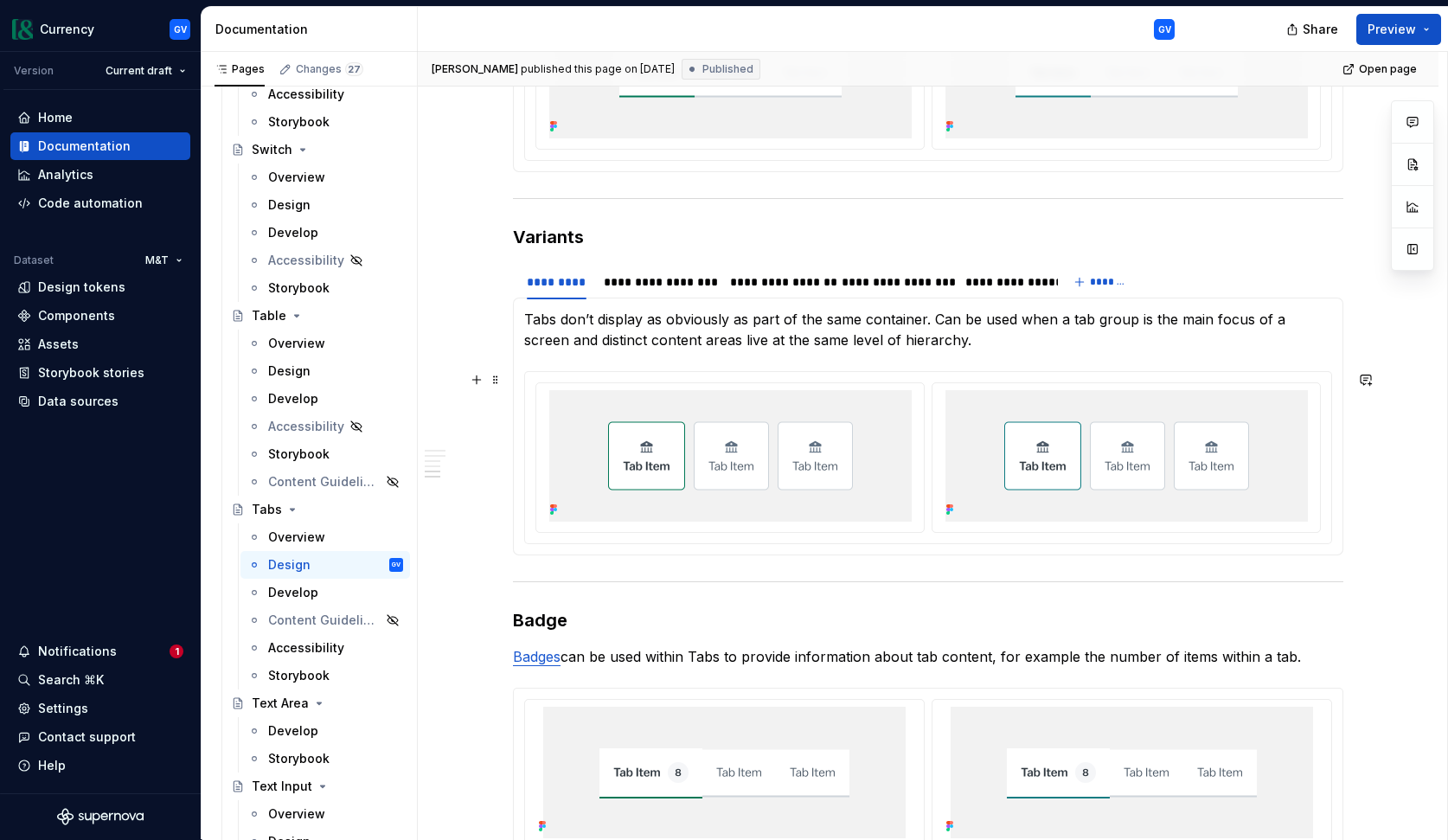
scroll to position [2621, 0]
click at [697, 289] on div "**********" at bounding box center [659, 283] width 110 height 18
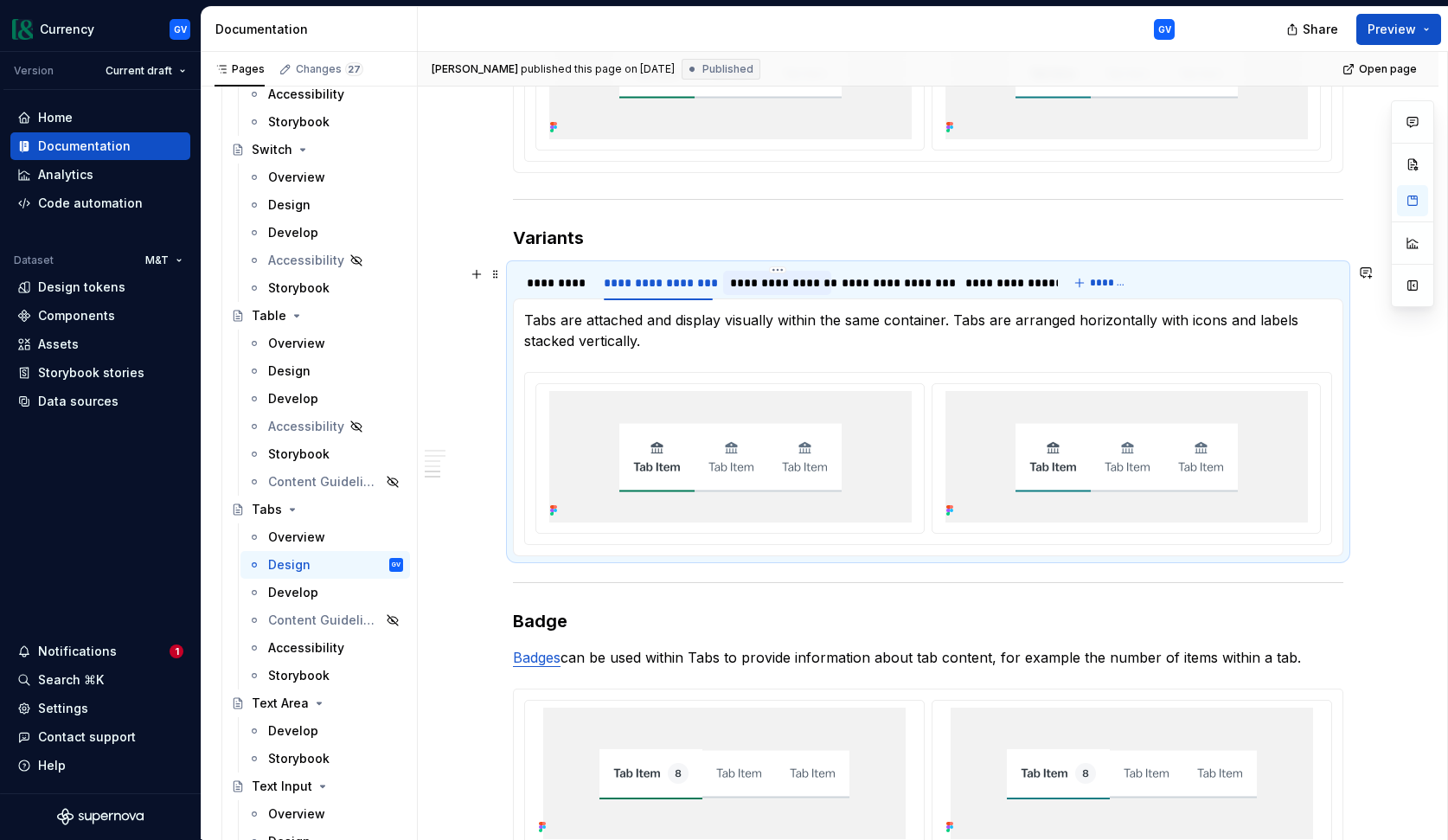
click at [771, 286] on div "**********" at bounding box center [776, 283] width 93 height 18
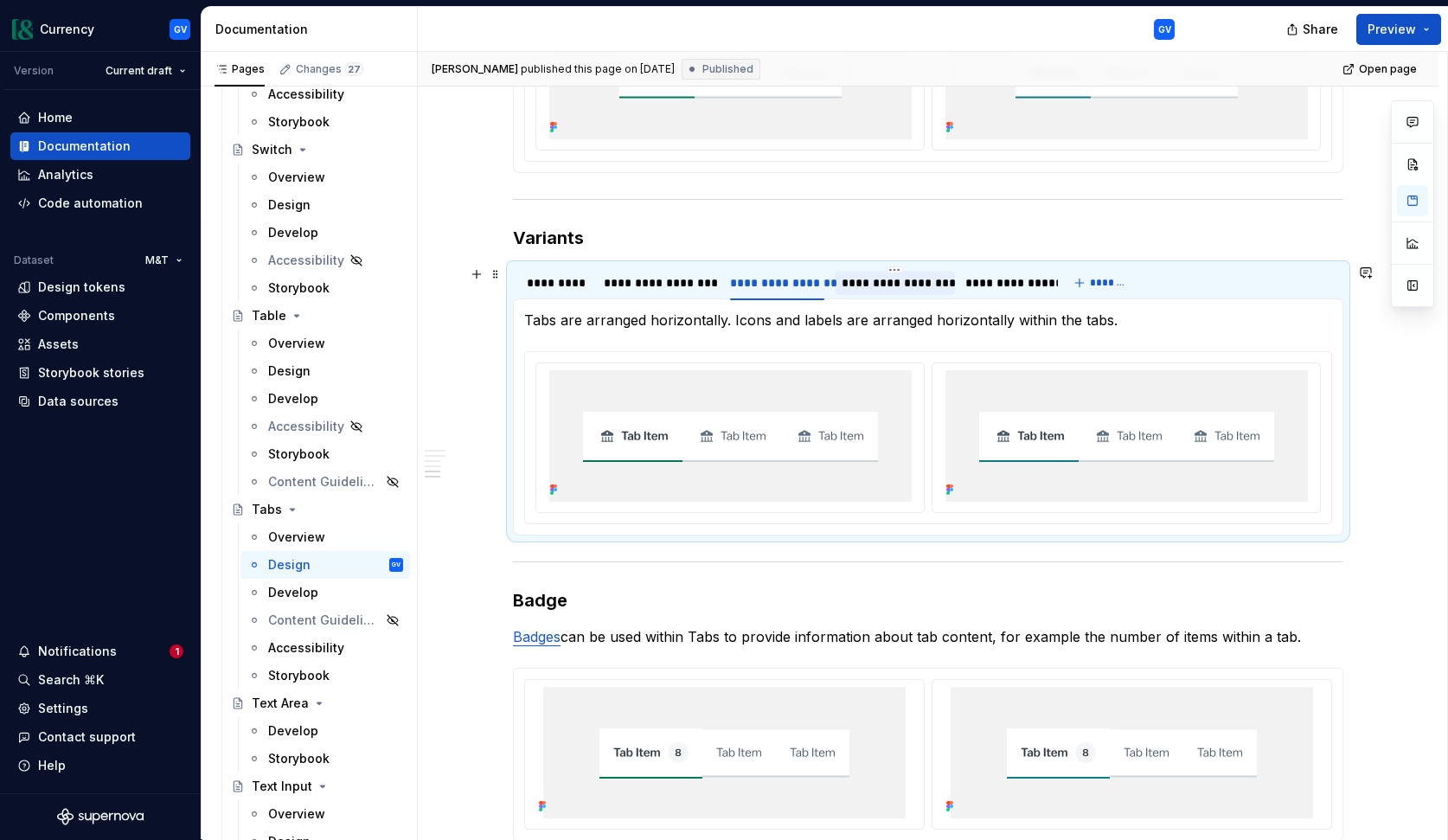
click at [873, 279] on div "**********" at bounding box center [895, 283] width 107 height 18
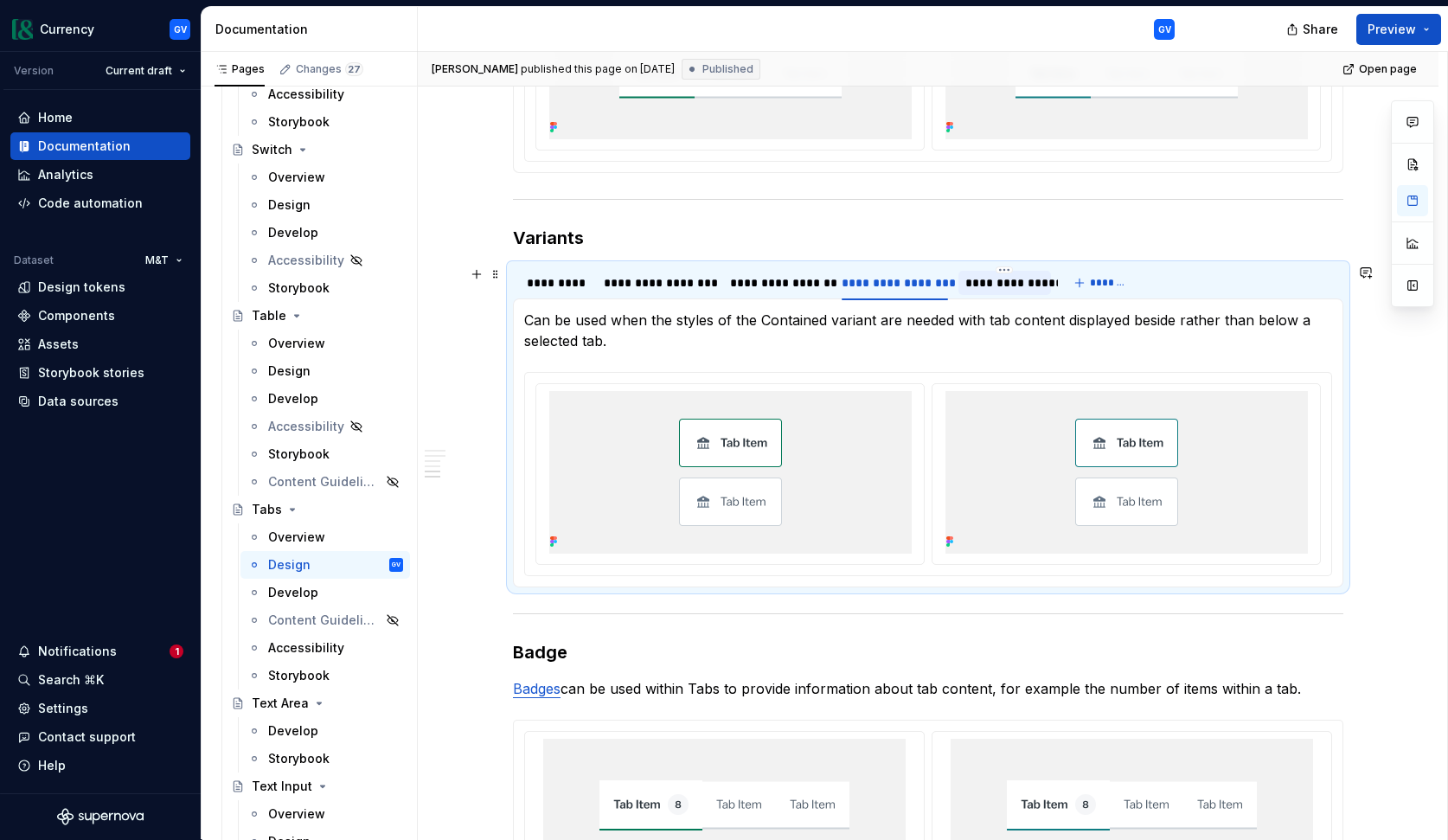
click at [992, 285] on div "**********" at bounding box center [1004, 283] width 79 height 18
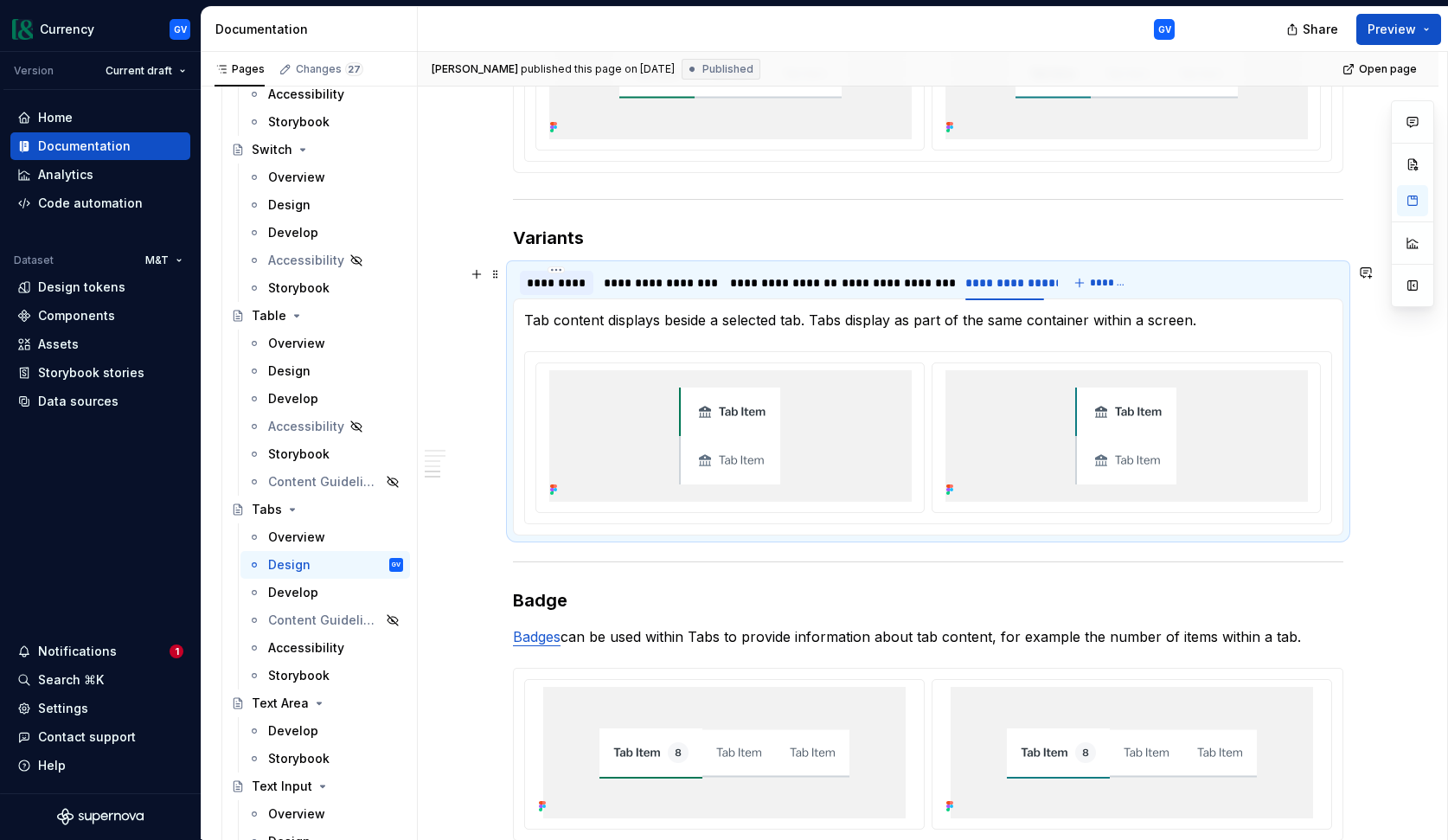
click at [536, 297] on div at bounding box center [557, 298] width 74 height 2
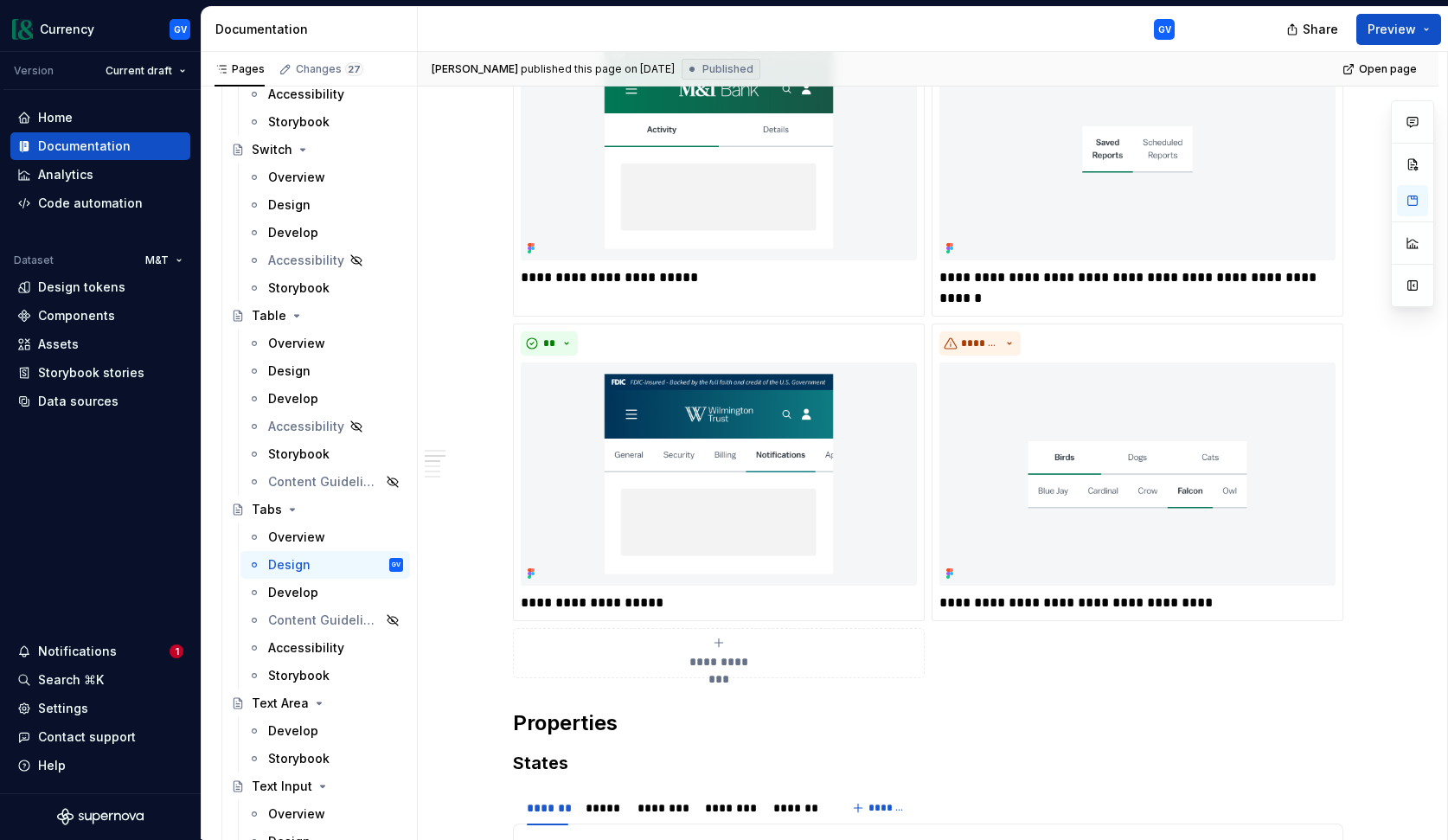
scroll to position [1350, 0]
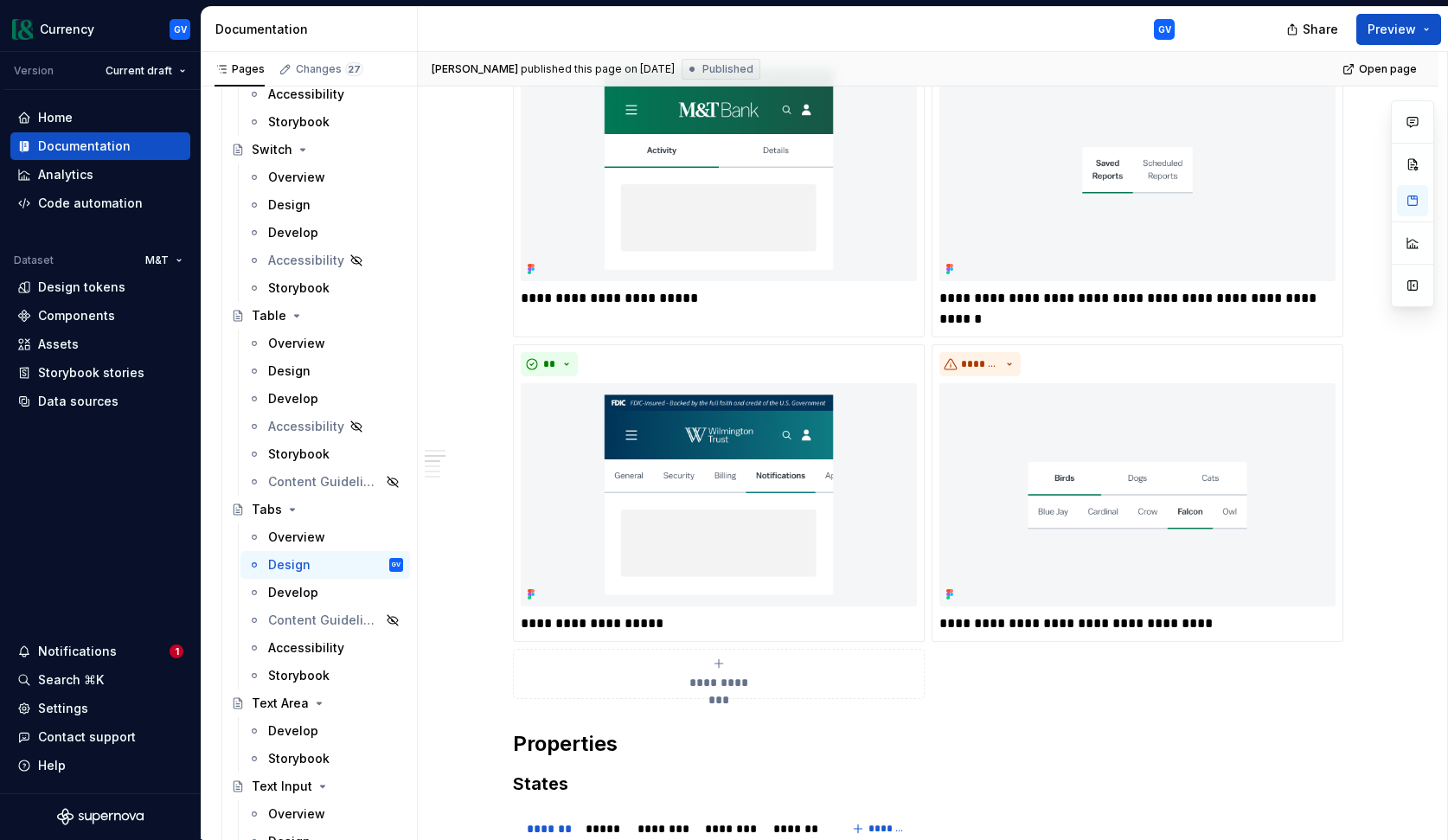
type textarea "*"
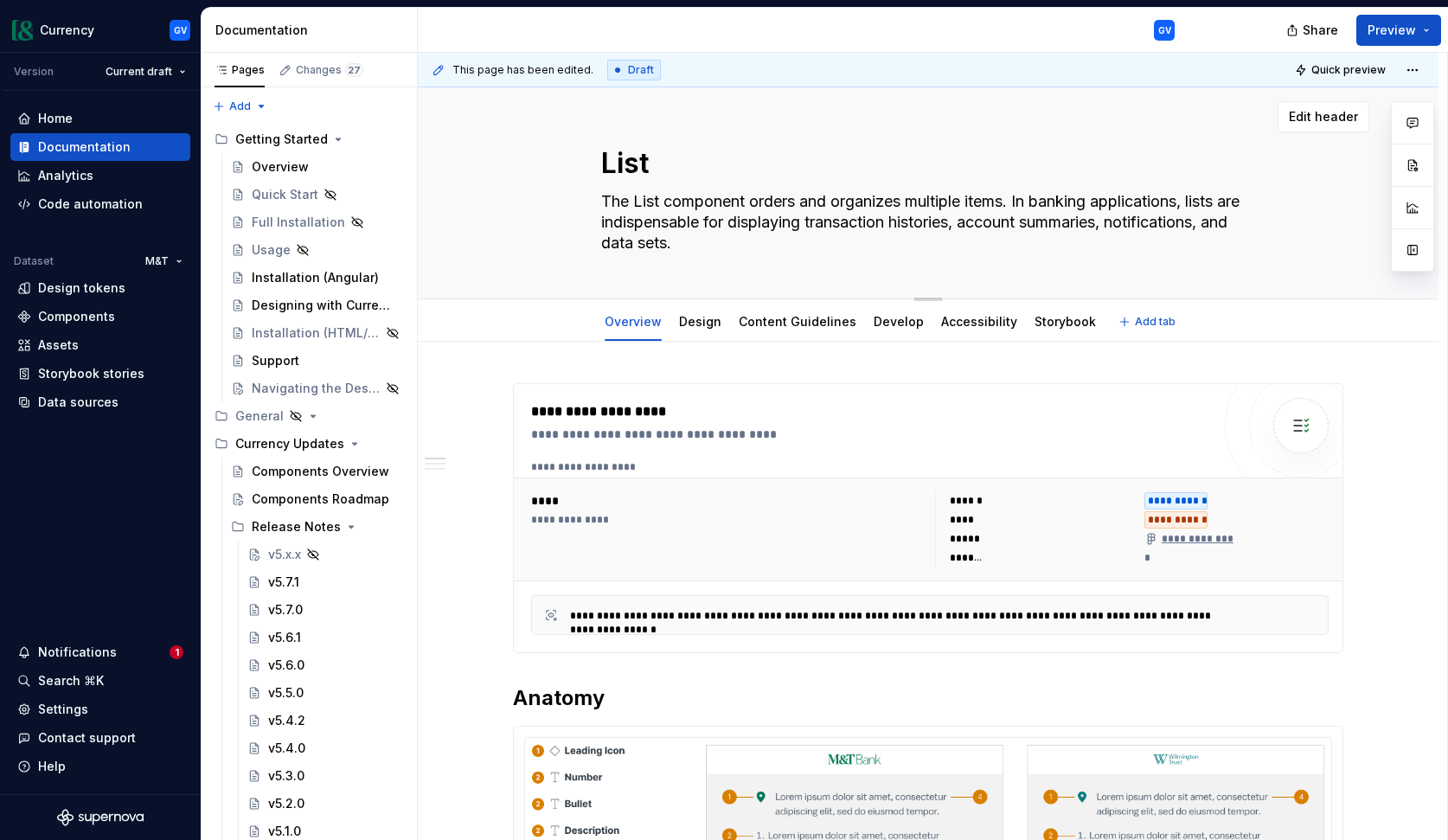
click at [651, 239] on textarea "The List component orders and organizes multiple items. In banking applications…" at bounding box center [925, 222] width 654 height 69
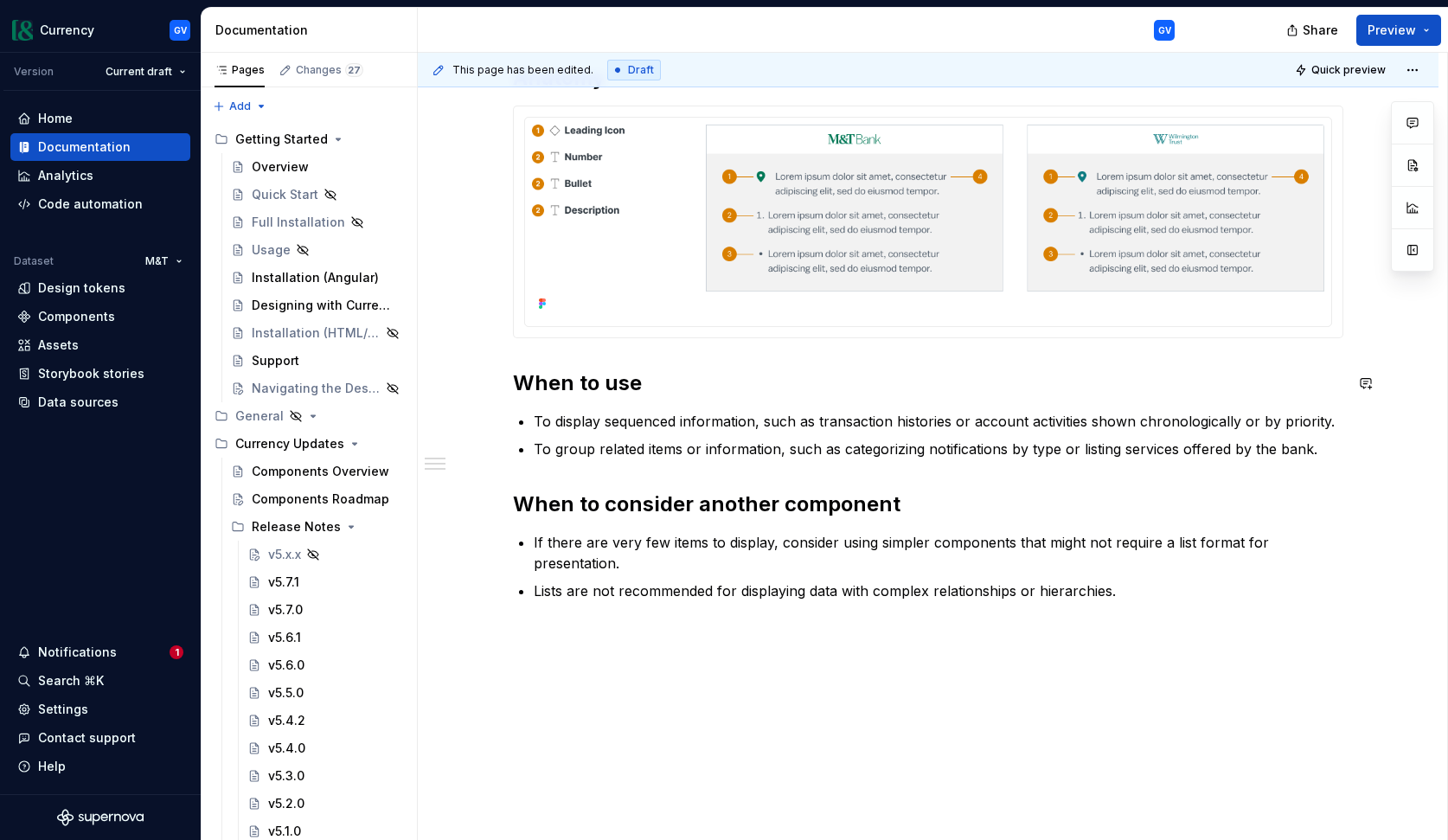
scroll to position [651, 0]
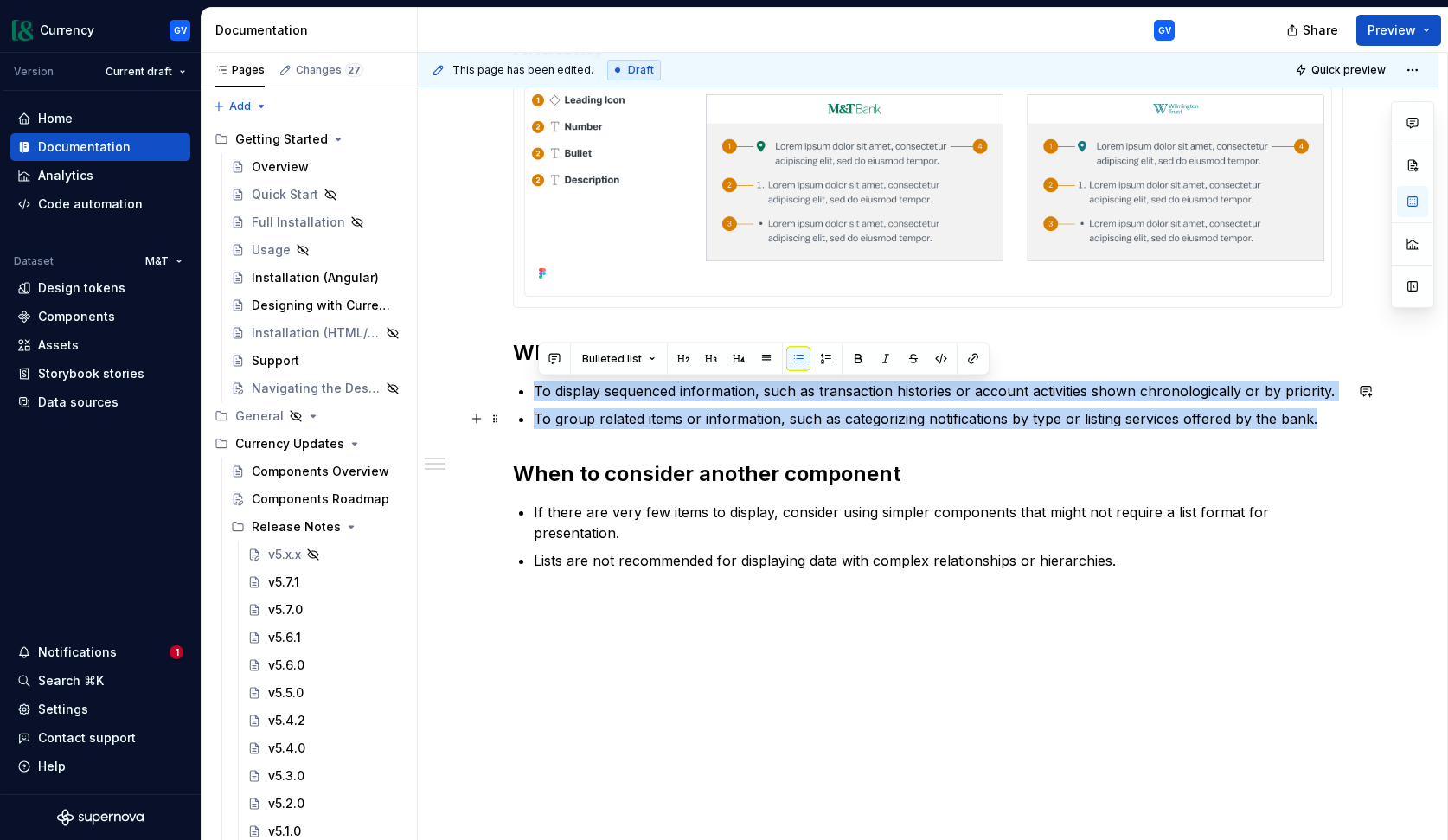
drag, startPoint x: 541, startPoint y: 384, endPoint x: 1326, endPoint y: 413, distance: 785.5
click at [1326, 413] on ul "To display sequenced information, such as transaction histories or account acti…" at bounding box center [939, 405] width 809 height 48
copy ul "To display sequenced information, such as transaction histories or account acti…"
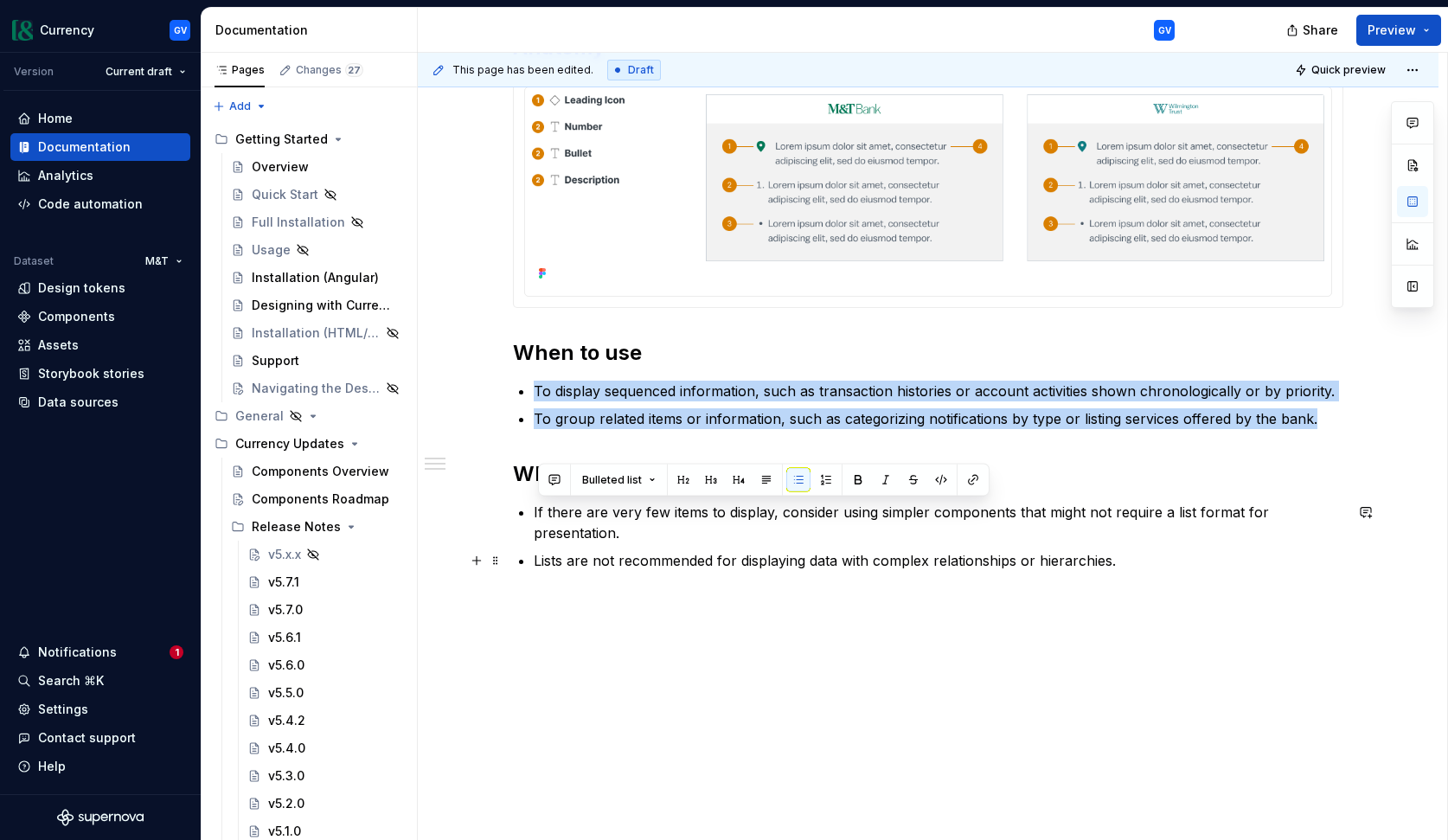
drag, startPoint x: 537, startPoint y: 509, endPoint x: 1130, endPoint y: 557, distance: 594.9
click at [1130, 557] on div "**********" at bounding box center [928, 152] width 831 height 838
copy ul "If there are very few items to display, consider using simpler components that …"
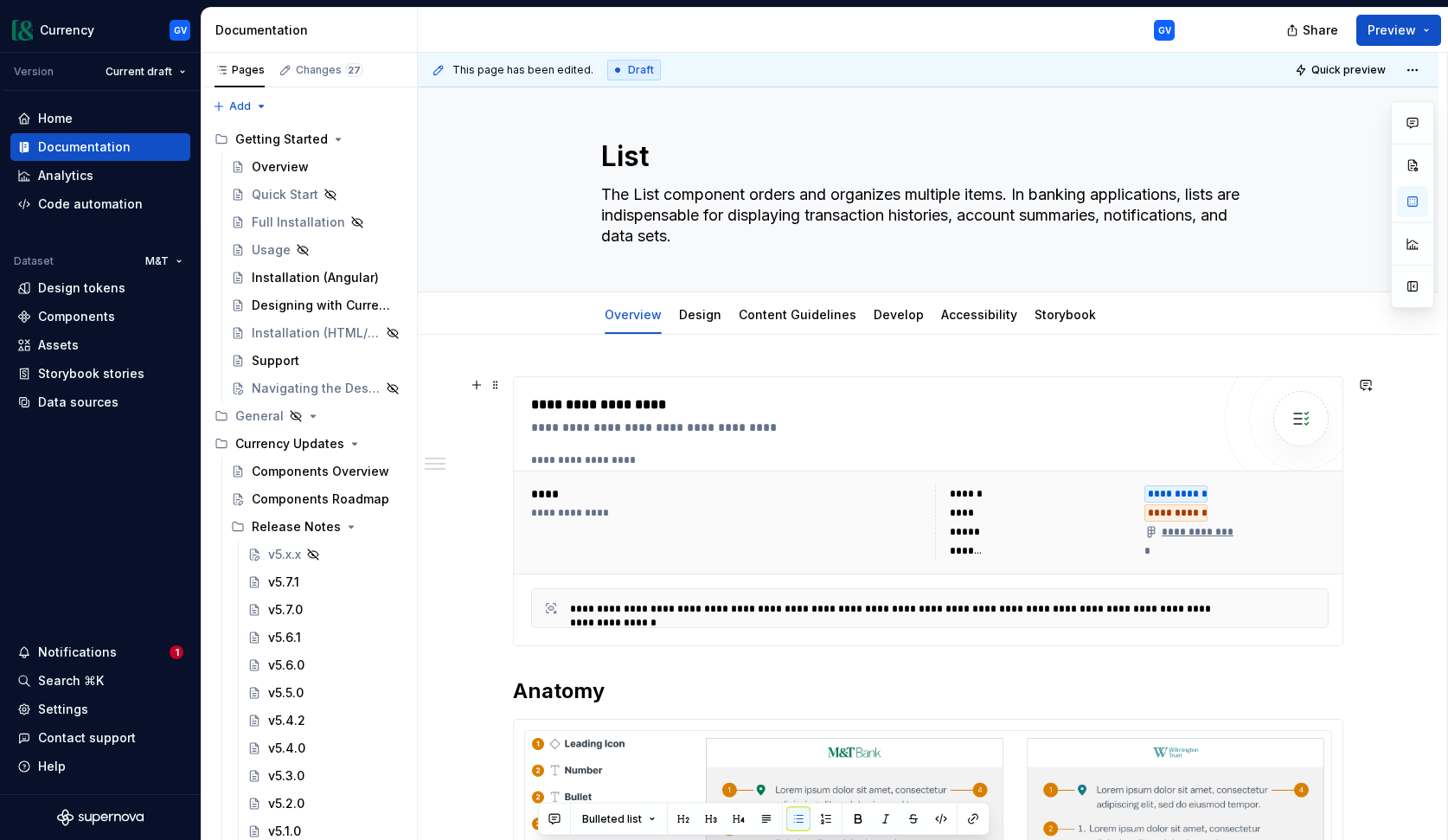
scroll to position [0, 0]
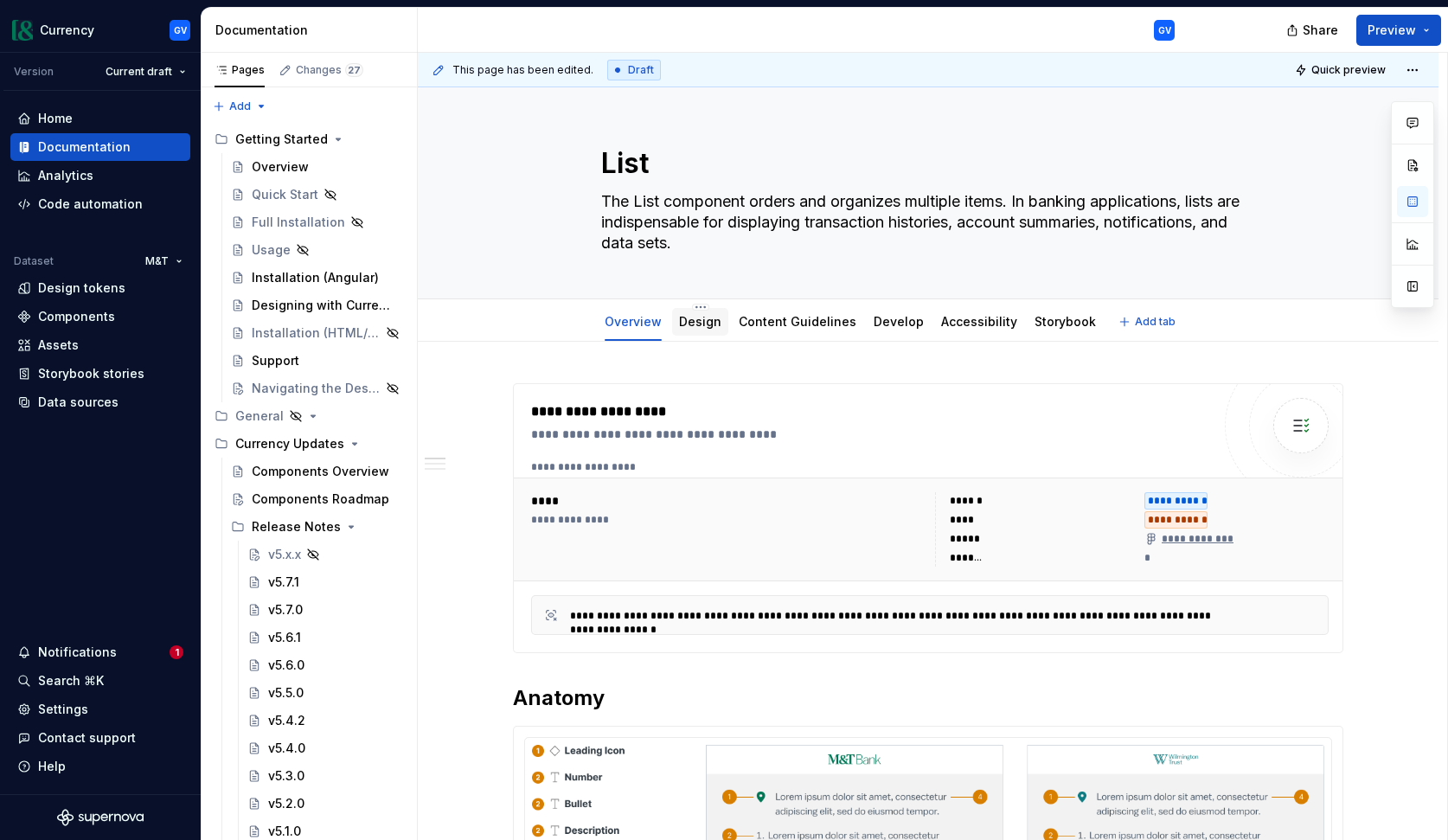
click at [712, 329] on link "Design" at bounding box center [700, 322] width 43 height 15
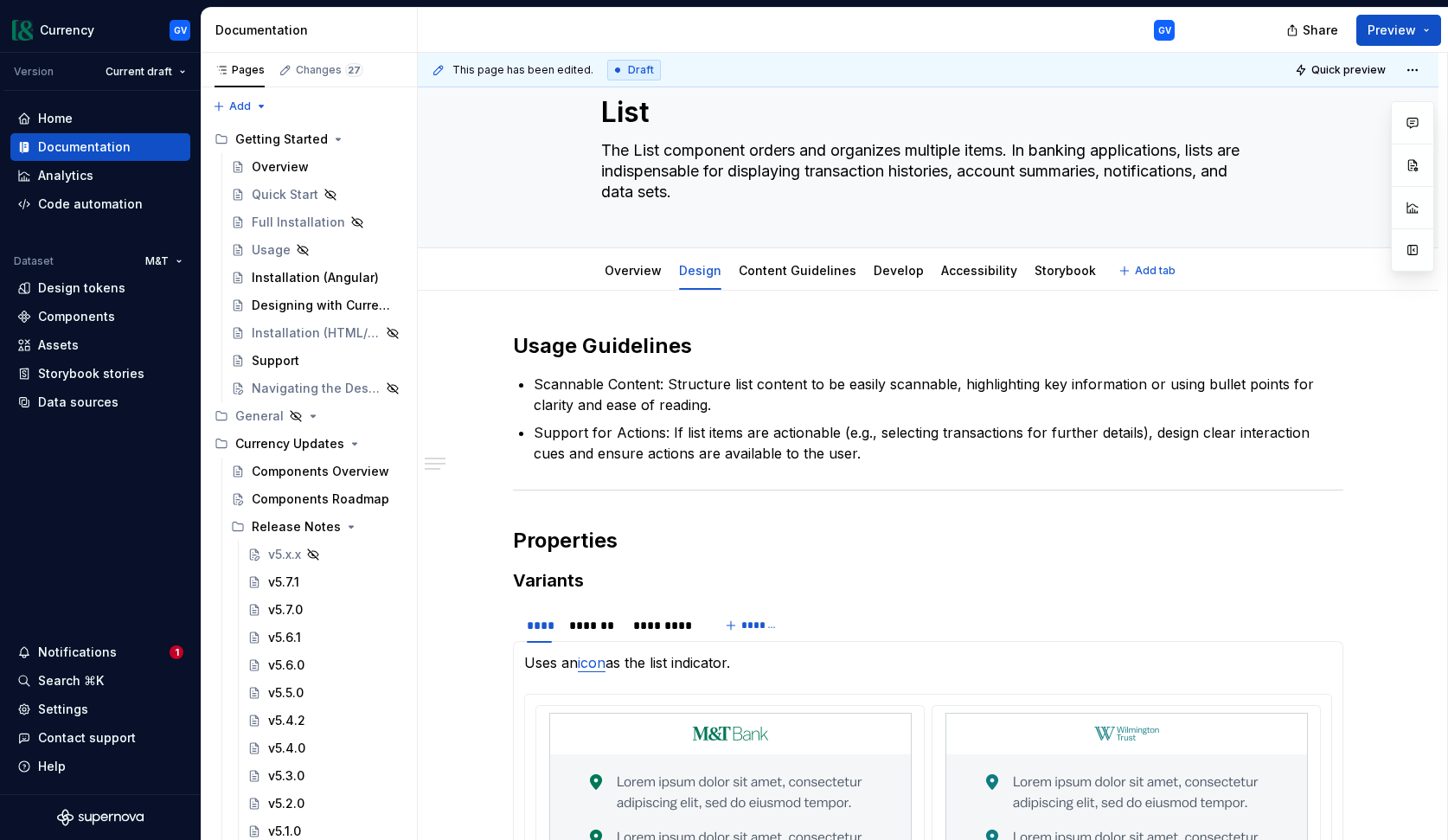
scroll to position [61, 0]
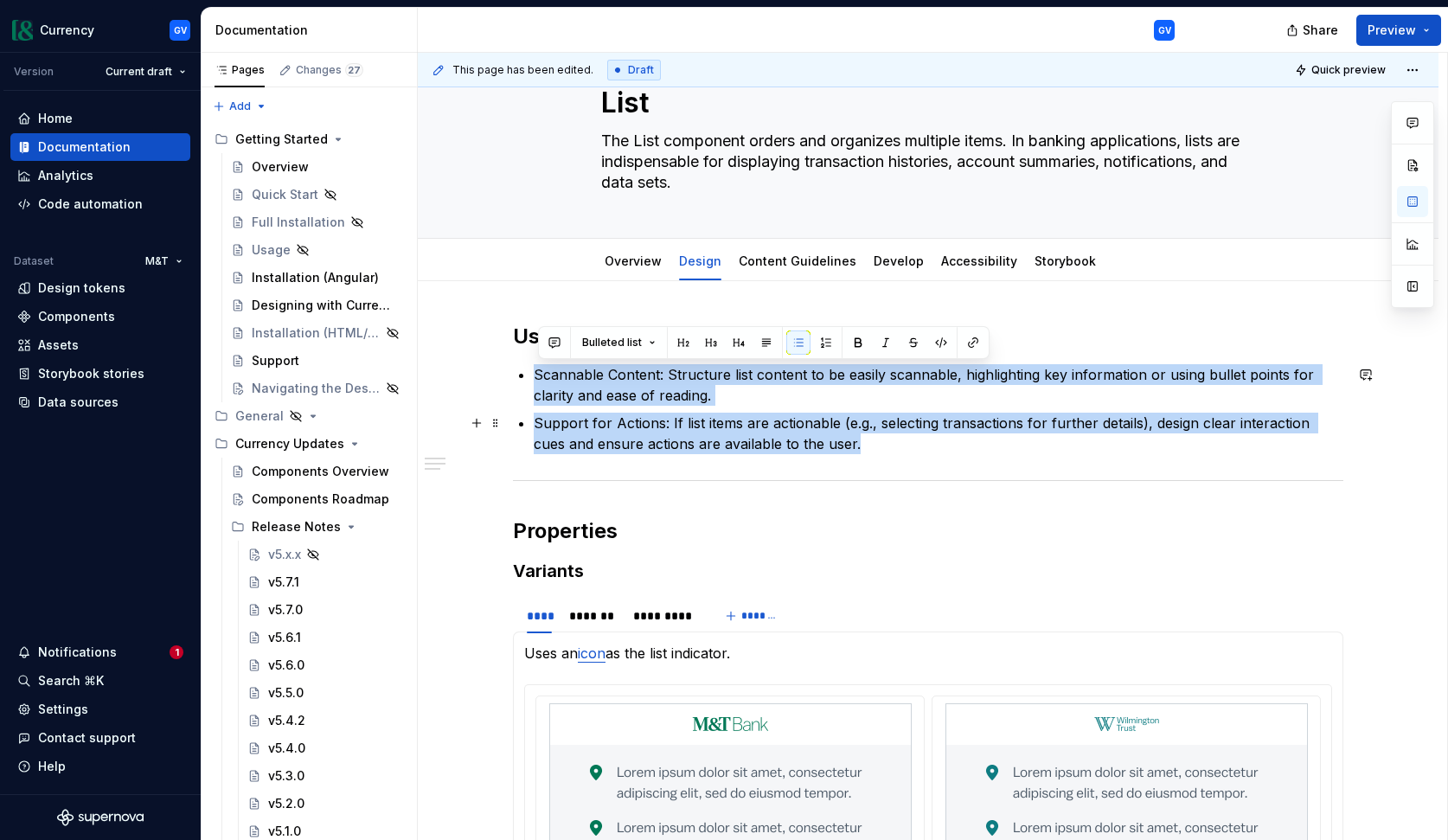
drag, startPoint x: 540, startPoint y: 376, endPoint x: 881, endPoint y: 436, distance: 346.2
click at [881, 436] on ul "Scannable Content: Structure list content to be easily scannable, highlighting …" at bounding box center [939, 408] width 809 height 90
copy ul "Scannable Content: Structure list content to be easily scannable, highlighting …"
click at [881, 450] on p "Support for Actions: If list items are actionable (e.g., selecting transactions…" at bounding box center [939, 433] width 809 height 42
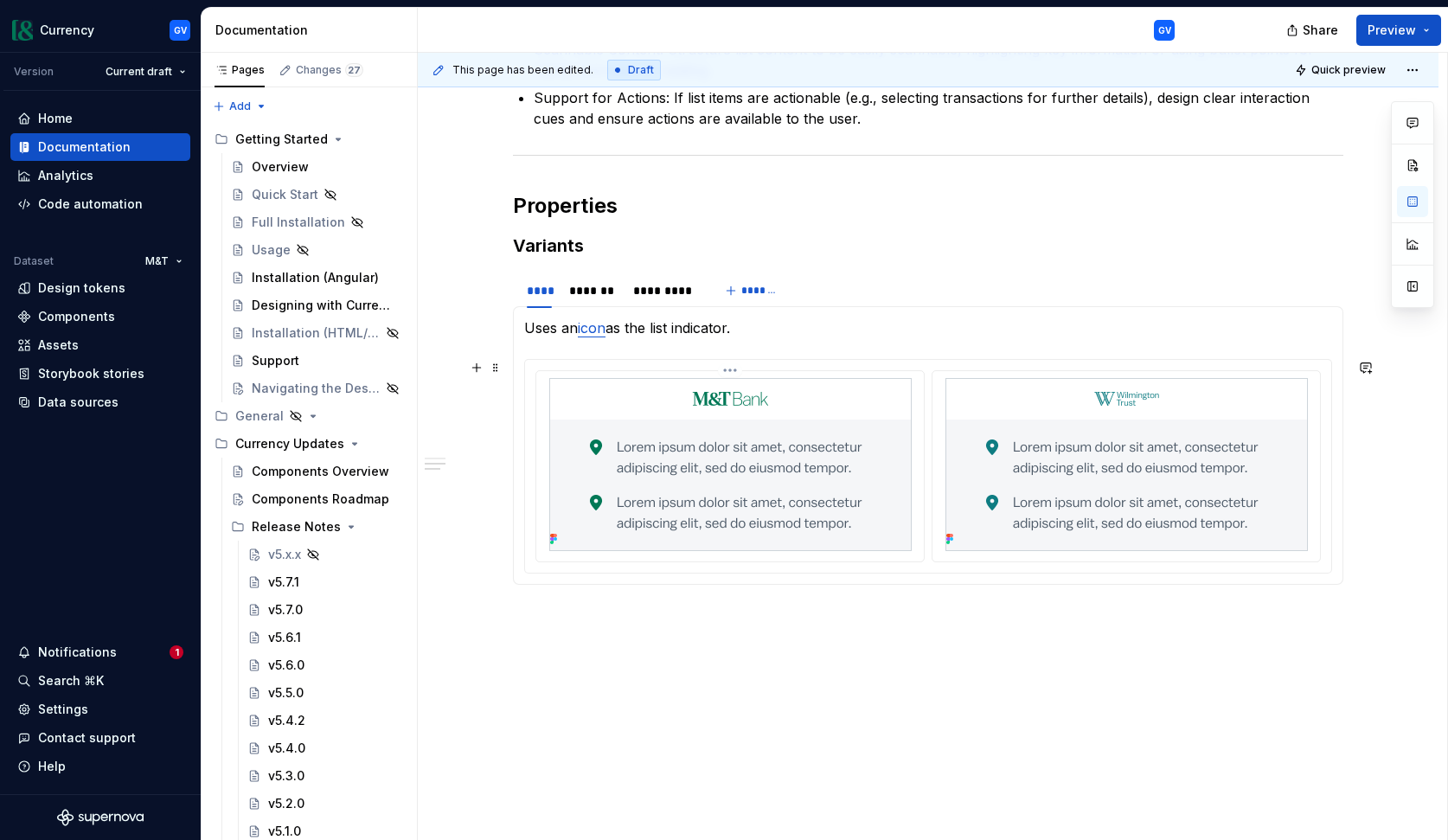
scroll to position [416, 0]
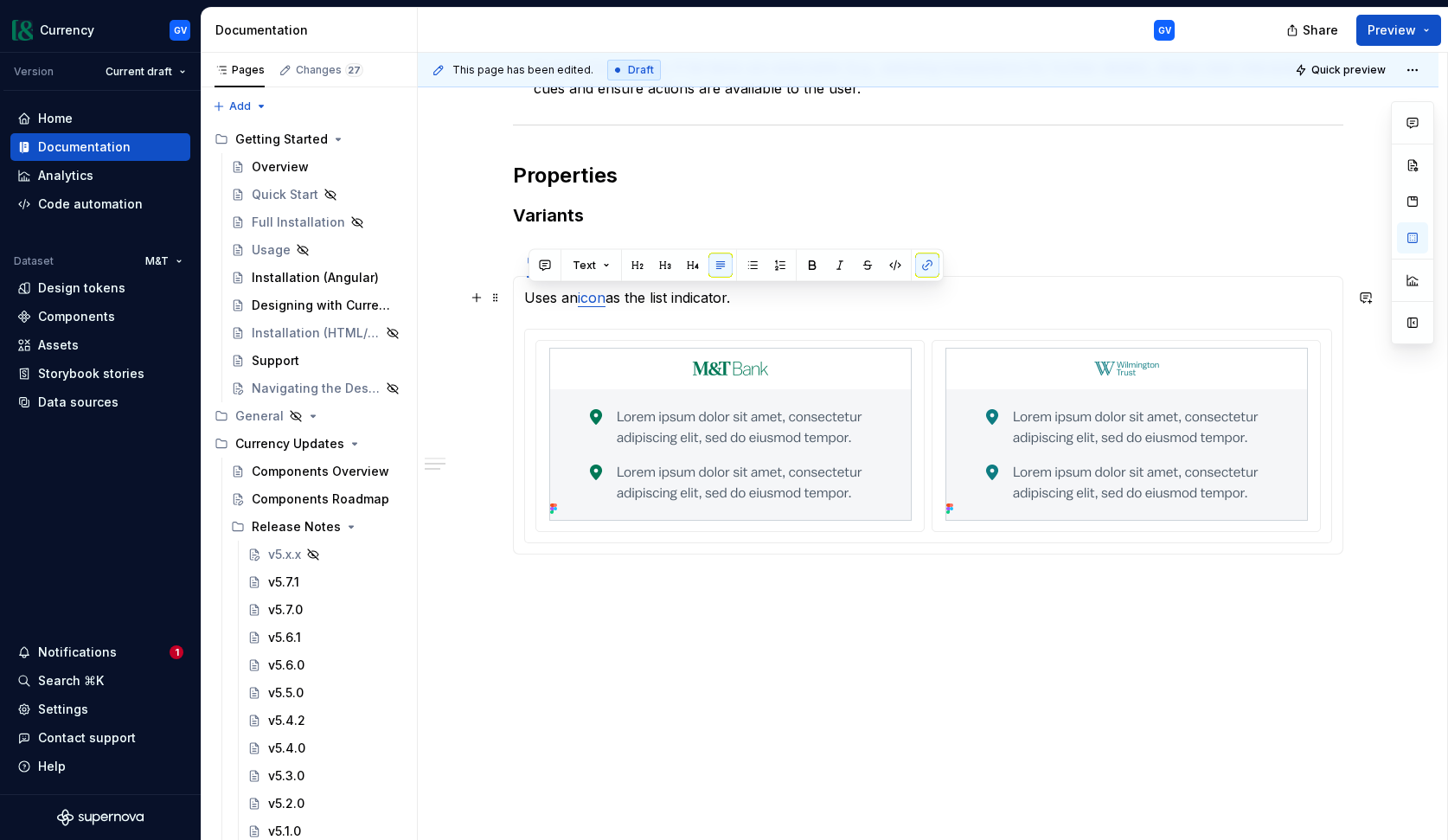
drag, startPoint x: 531, startPoint y: 299, endPoint x: 741, endPoint y: 305, distance: 210.1
click at [741, 305] on p "Uses an icon as the list indicator." at bounding box center [928, 298] width 808 height 20
copy p "Uses an icon as the list indicator."
click at [667, 316] on section-item-column "Uses an icon as the list indicator." at bounding box center [928, 415] width 808 height 256
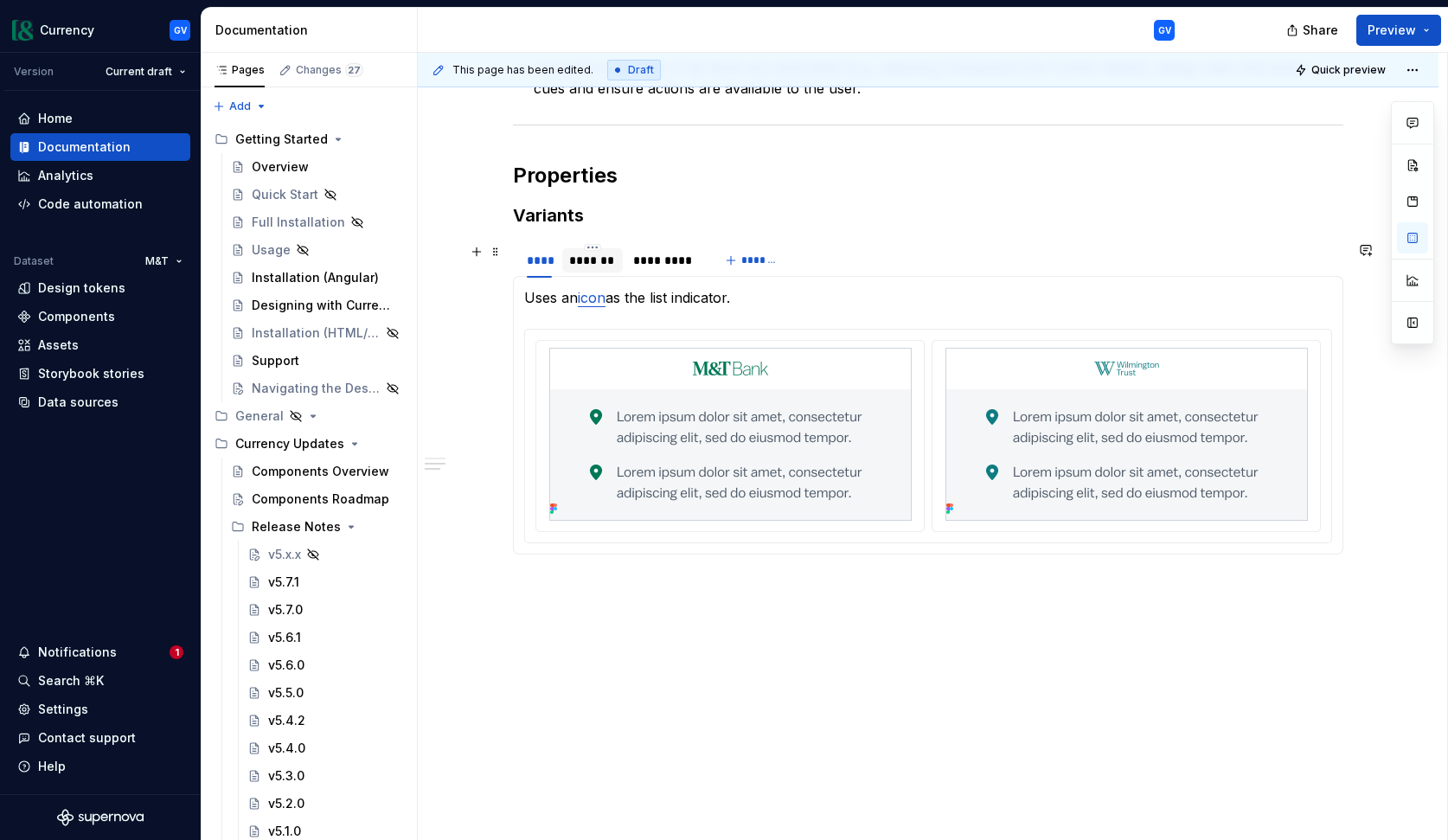
click at [611, 265] on div "*******" at bounding box center [592, 260] width 47 height 18
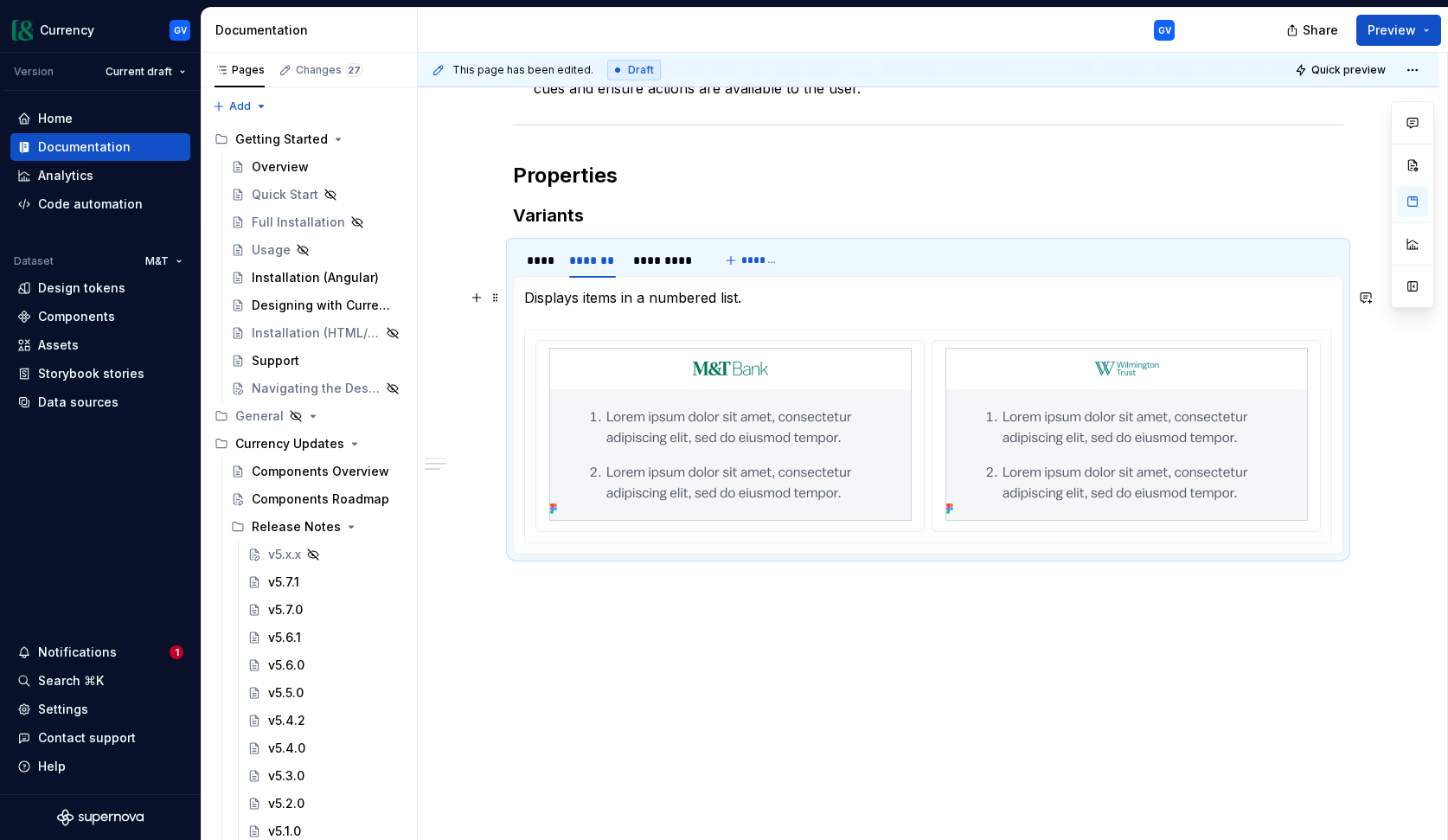
click at [599, 303] on p "Displays items in a numbered list." at bounding box center [928, 298] width 808 height 20
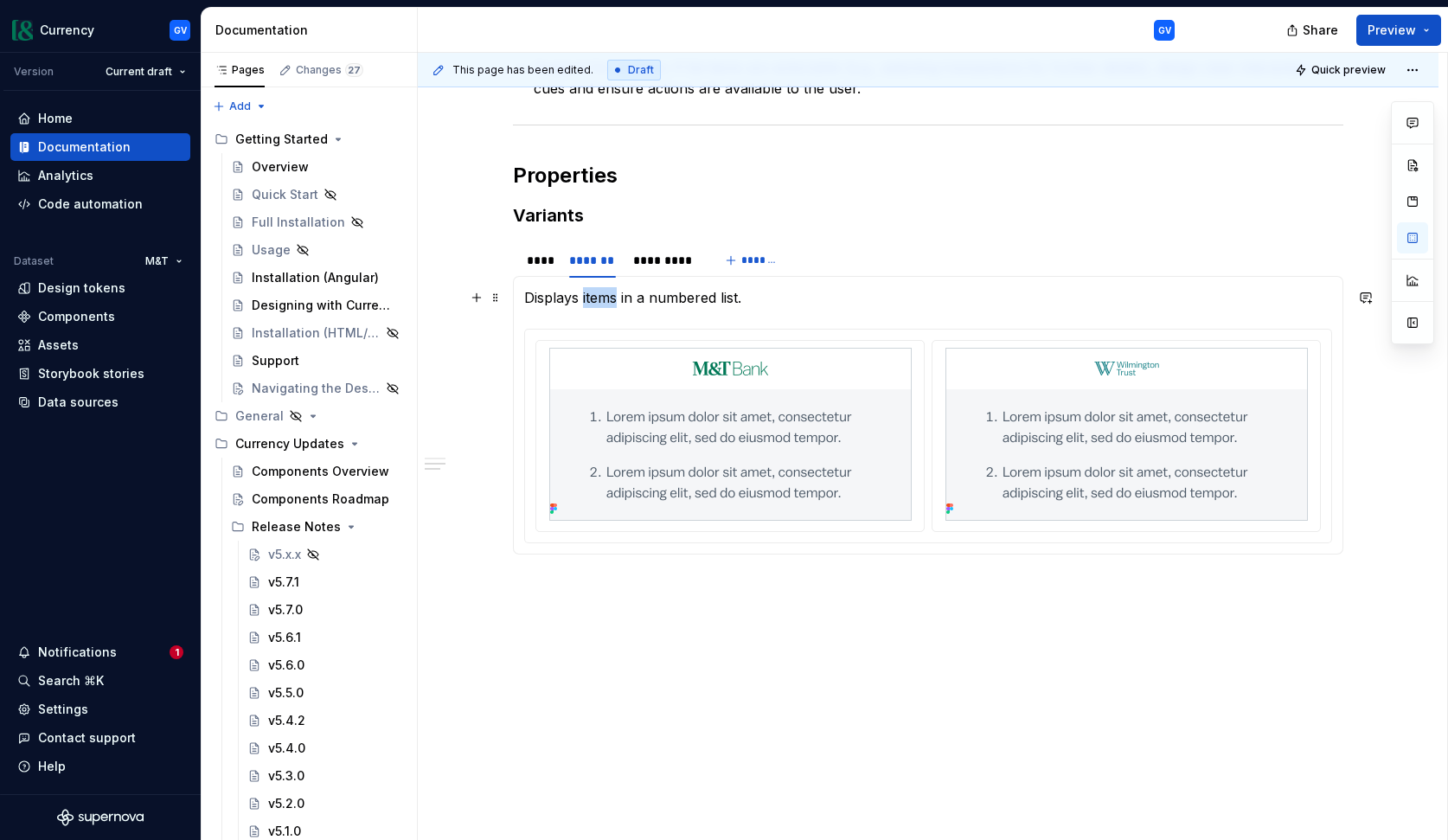
click at [599, 303] on p "Displays items in a numbered list." at bounding box center [928, 298] width 808 height 20
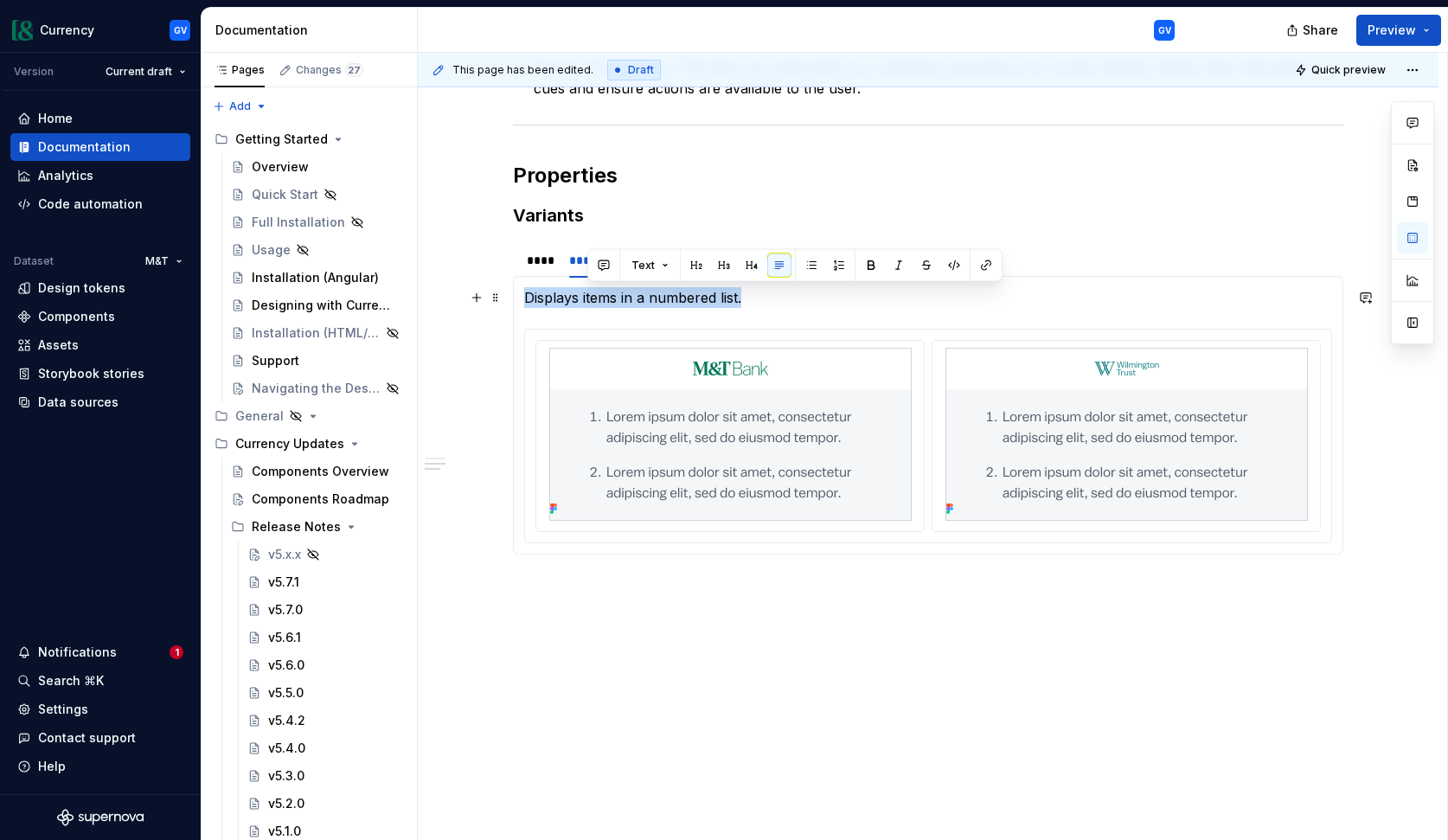
click at [599, 303] on p "Displays items in a numbered list." at bounding box center [928, 298] width 808 height 20
copy p "Displays items in a numbered list."
click at [815, 306] on p "Displays items in a numbered list." at bounding box center [928, 298] width 808 height 20
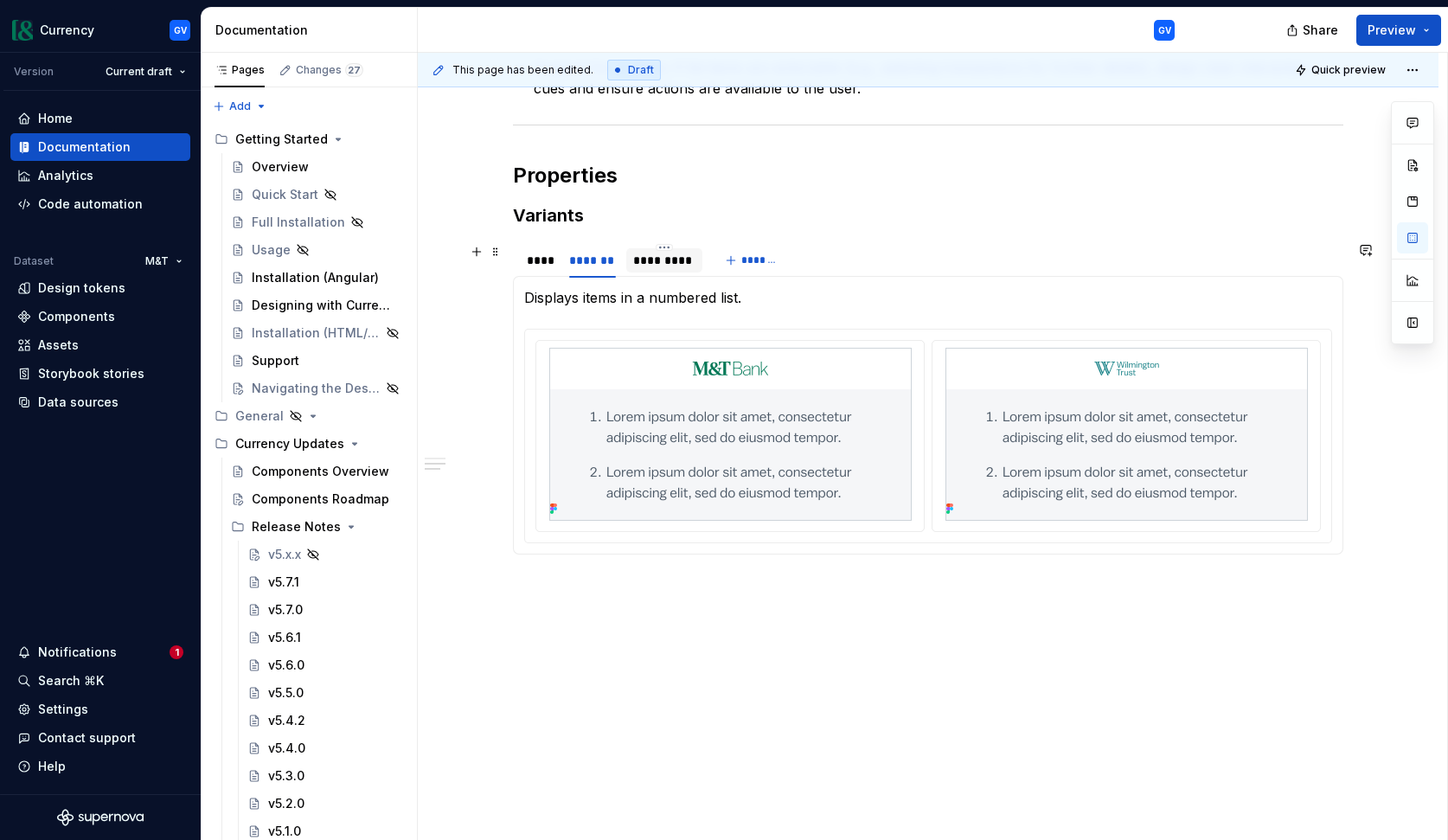
click at [658, 263] on div "*********" at bounding box center [663, 260] width 61 height 18
click at [652, 300] on p "Uses bullets as the list indicator." at bounding box center [928, 298] width 808 height 20
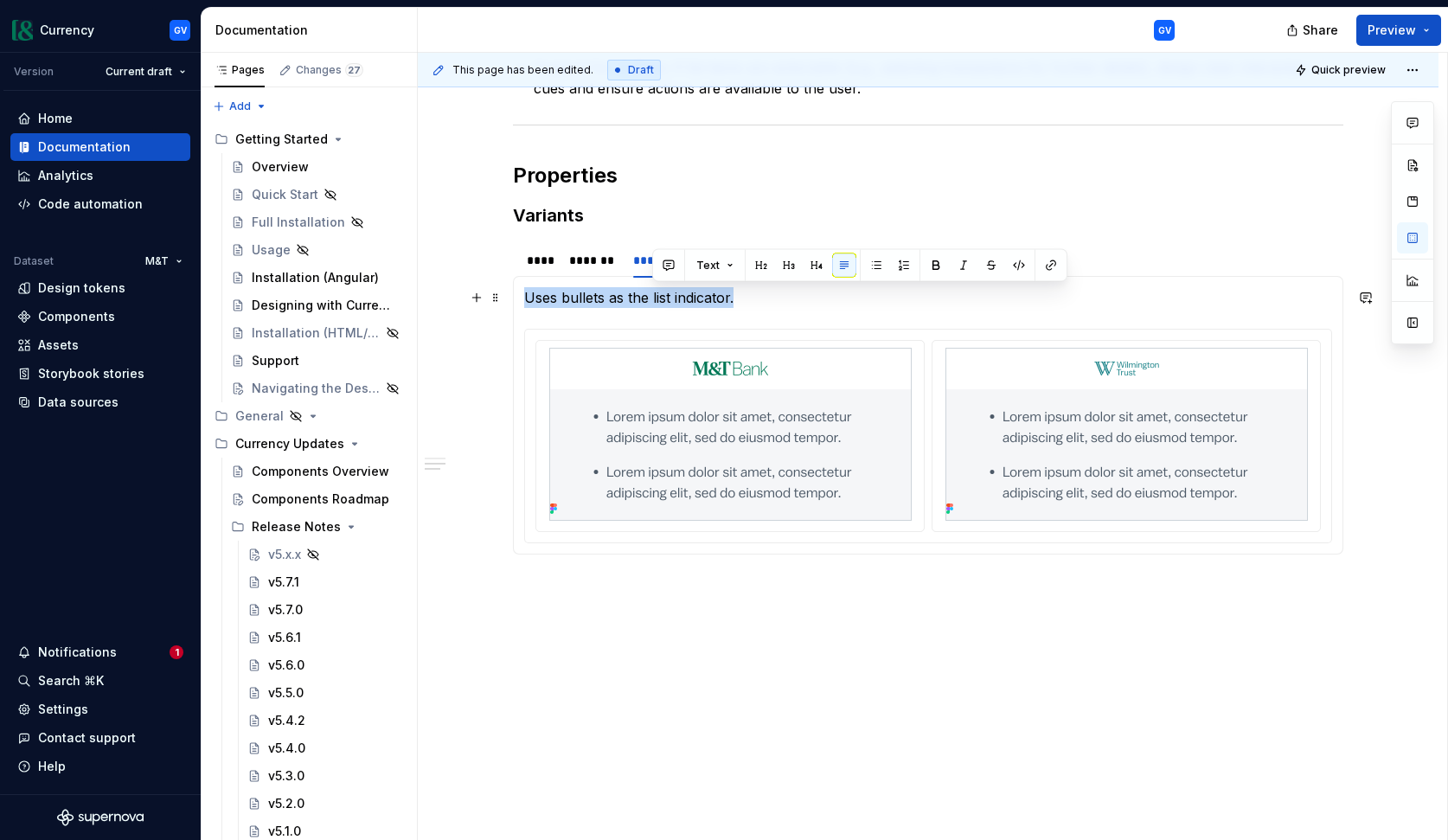
click at [652, 300] on p "Uses bullets as the list indicator." at bounding box center [928, 298] width 808 height 20
copy p "Uses bullets as the list indicator."
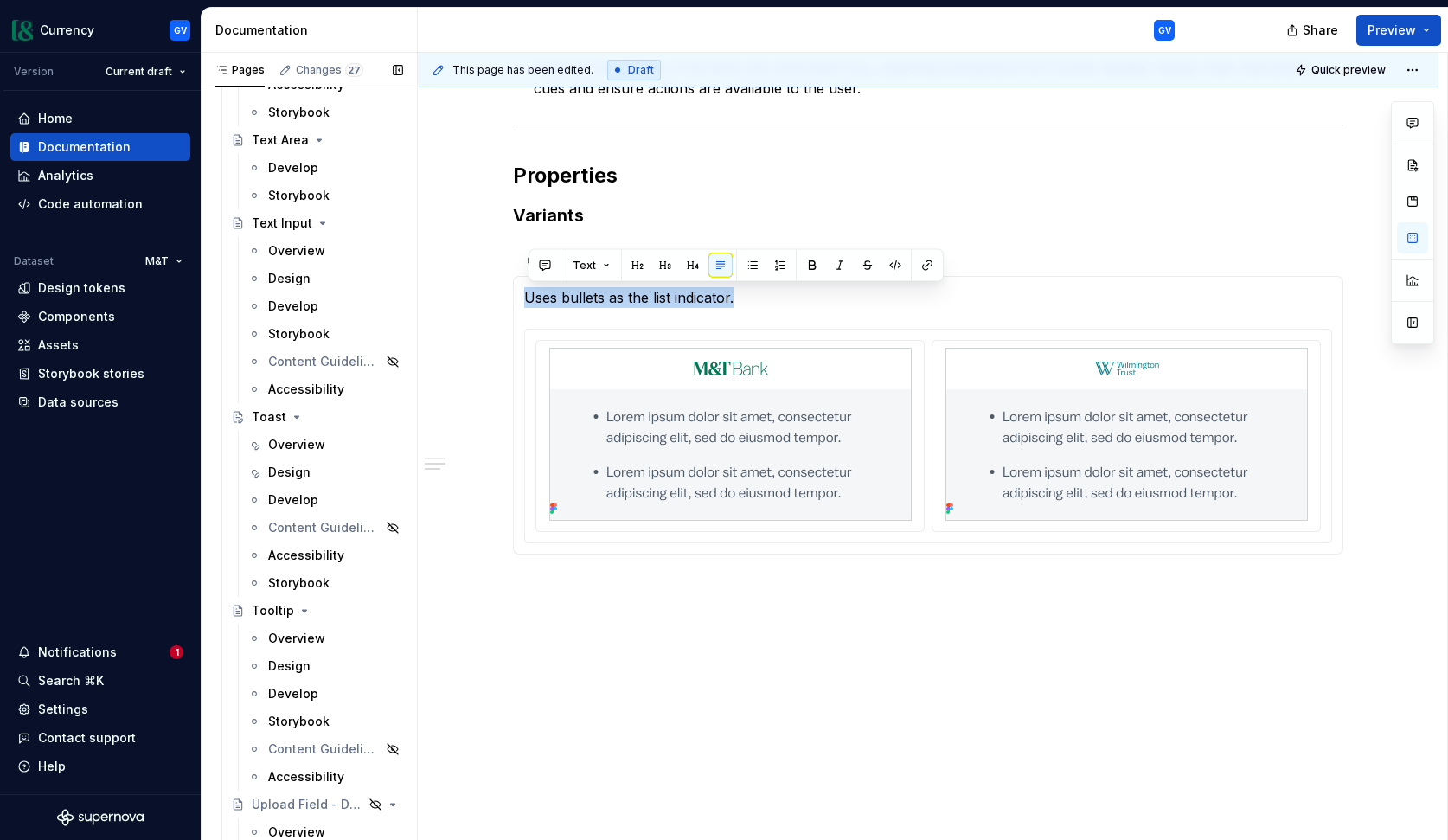
scroll to position [8282, 0]
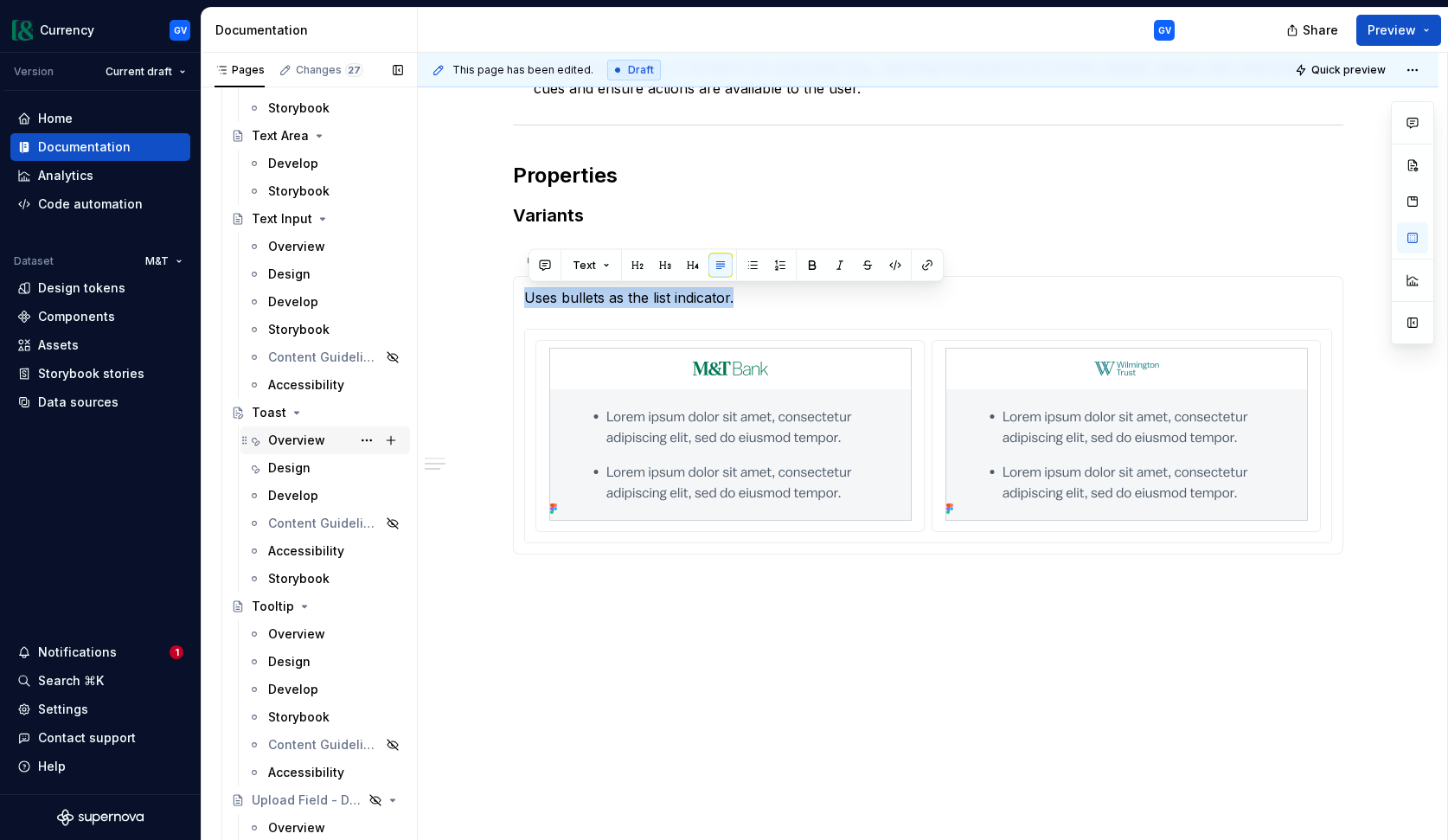
click at [288, 441] on div "Overview" at bounding box center [297, 440] width 57 height 18
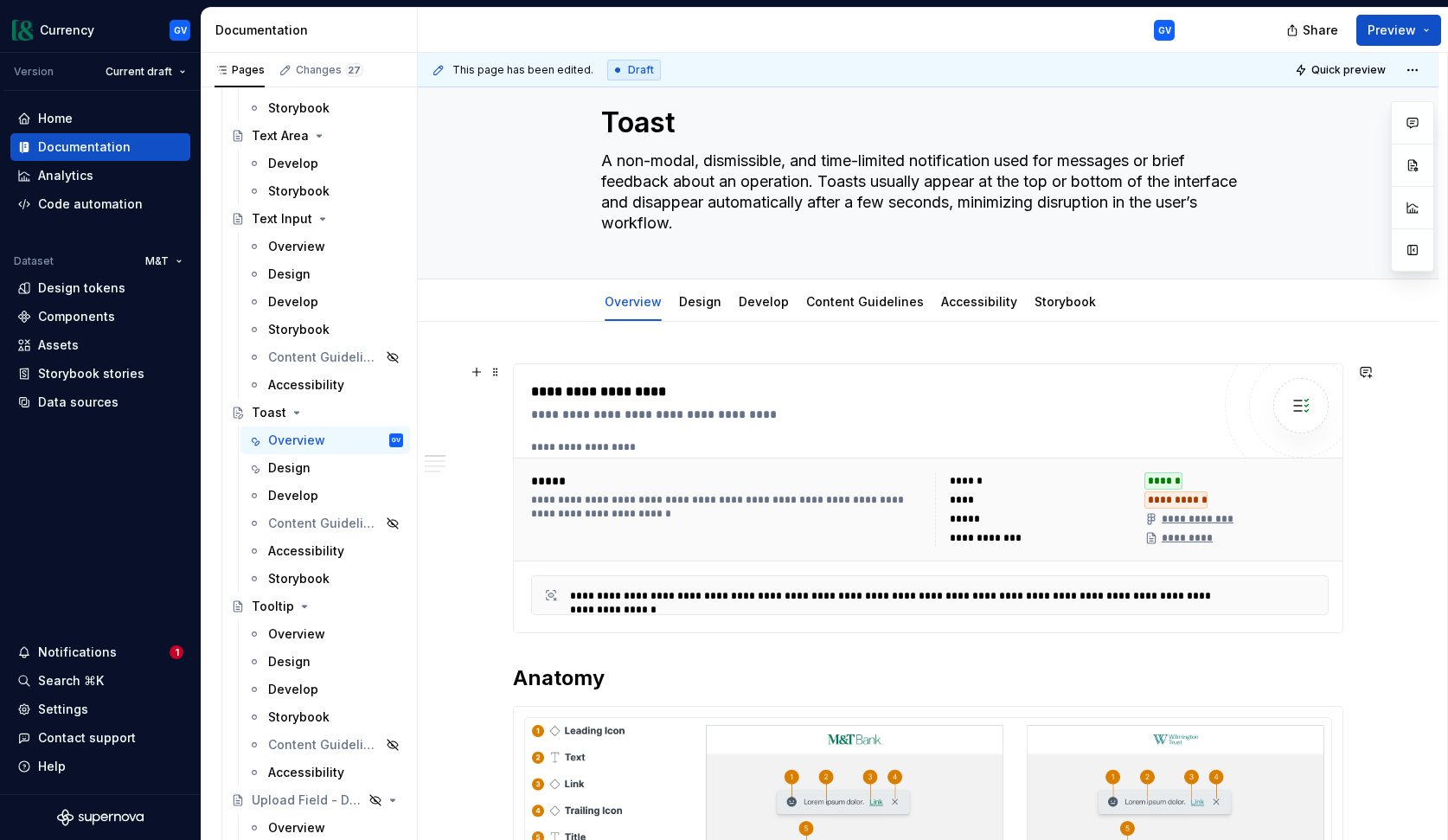
scroll to position [13, 0]
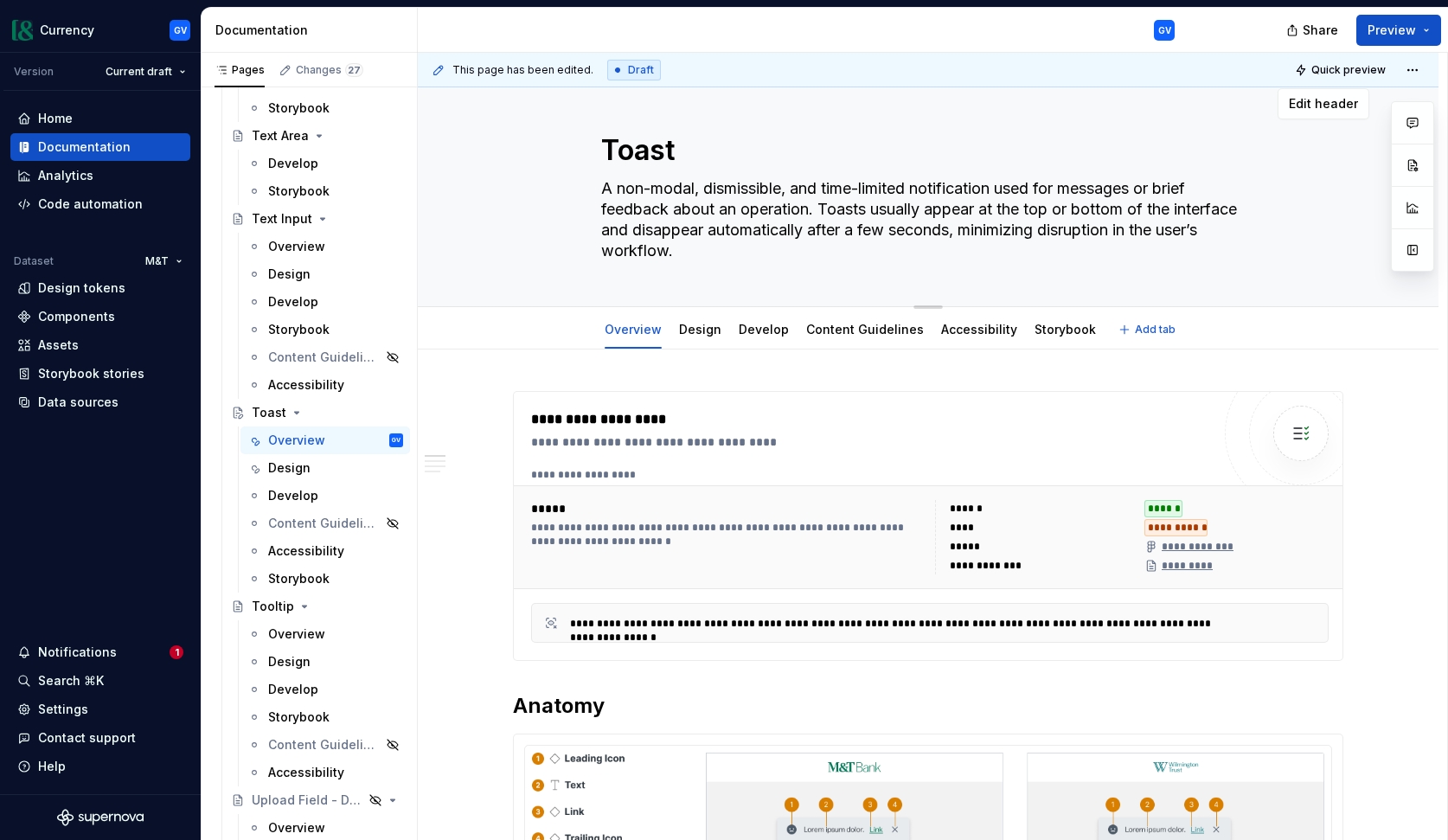
click at [633, 201] on textarea "A non-modal, dismissible, and time-limited notification used for messages or br…" at bounding box center [925, 219] width 654 height 90
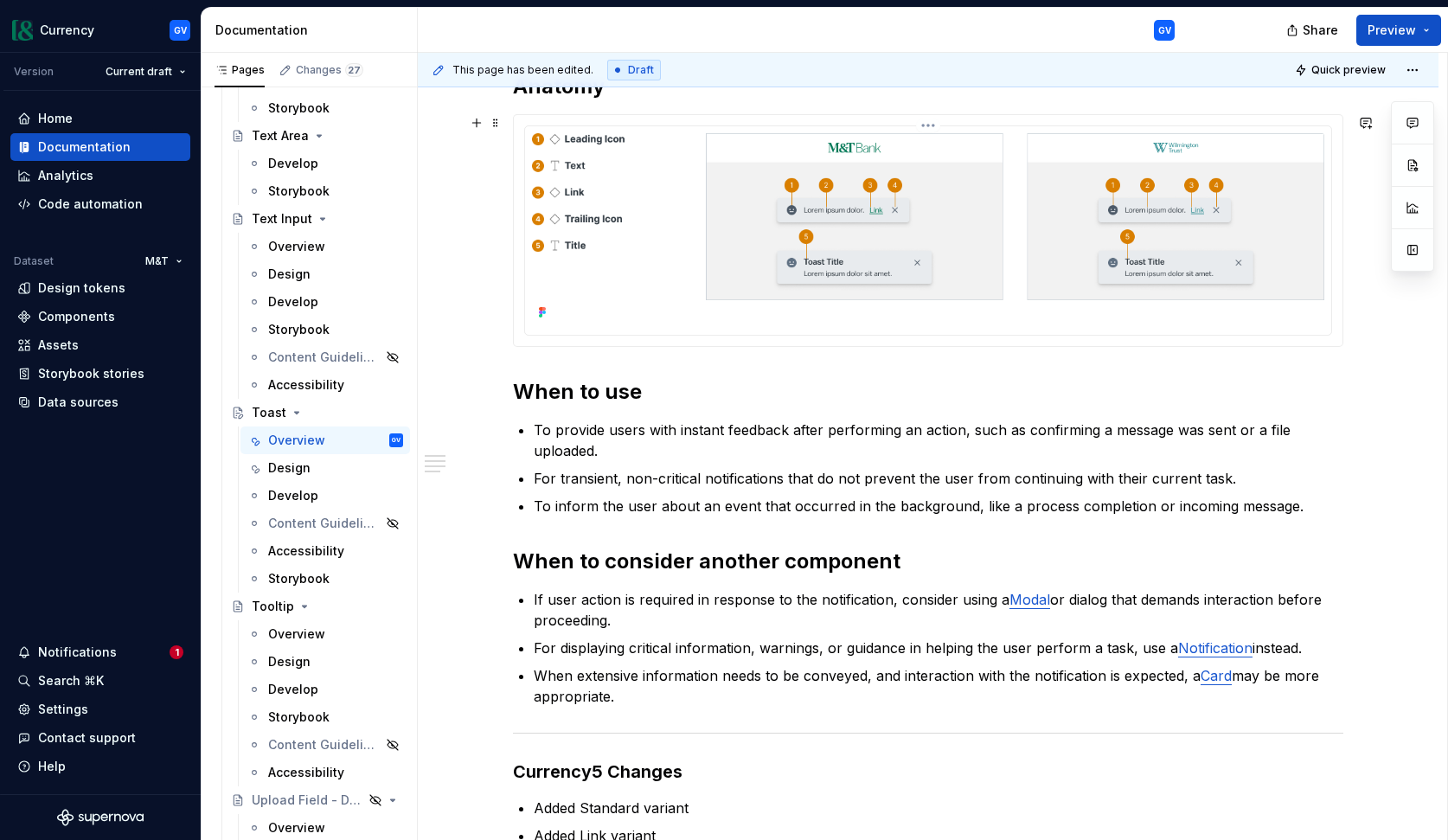
scroll to position [656, 0]
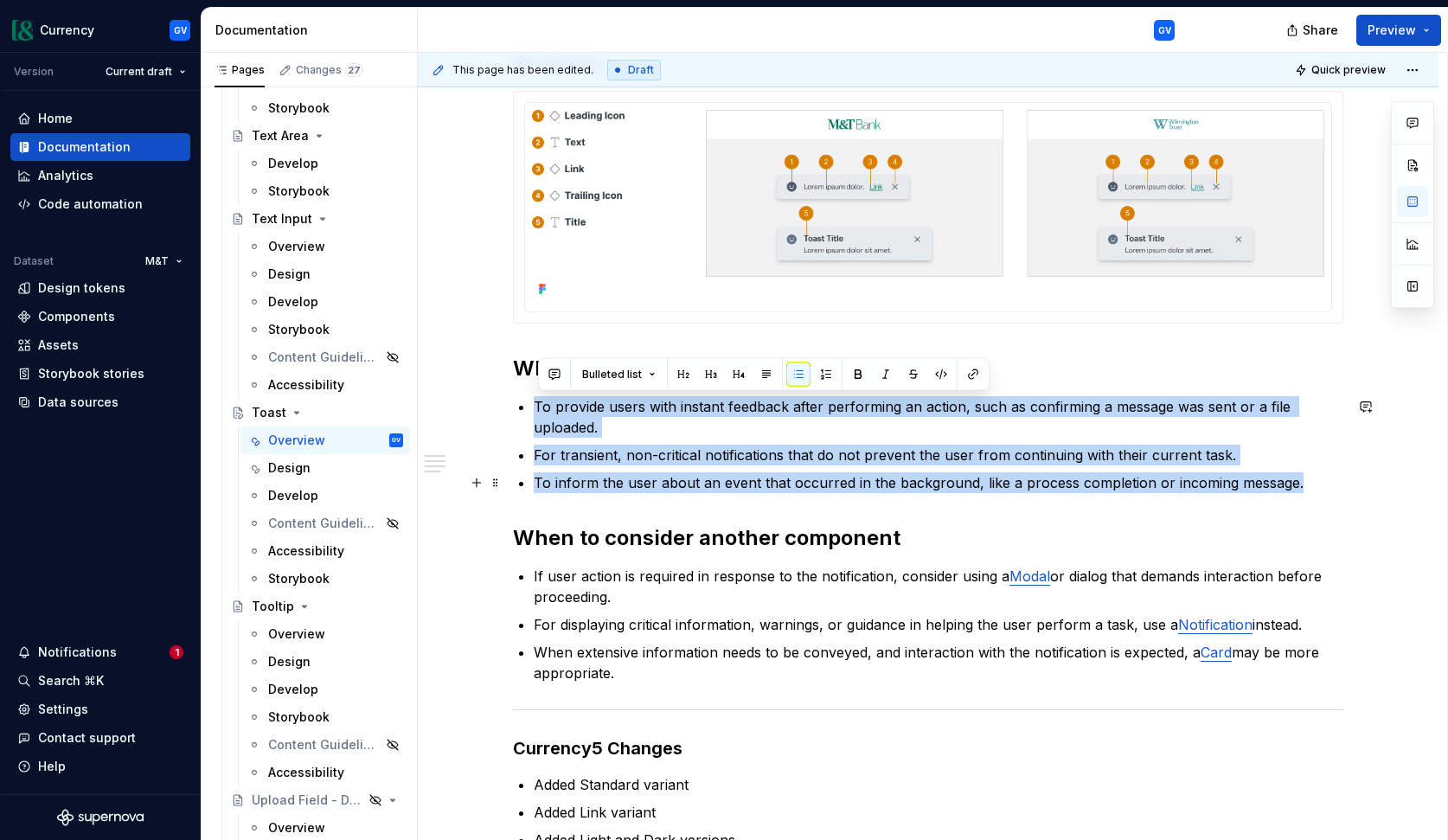
drag, startPoint x: 540, startPoint y: 405, endPoint x: 1298, endPoint y: 485, distance: 762.2
click at [1298, 485] on ul "To provide users with instant feedback after performing an action, such as conf…" at bounding box center [939, 444] width 809 height 97
copy ul "To provide users with instant feedback after performing an action, such as conf…"
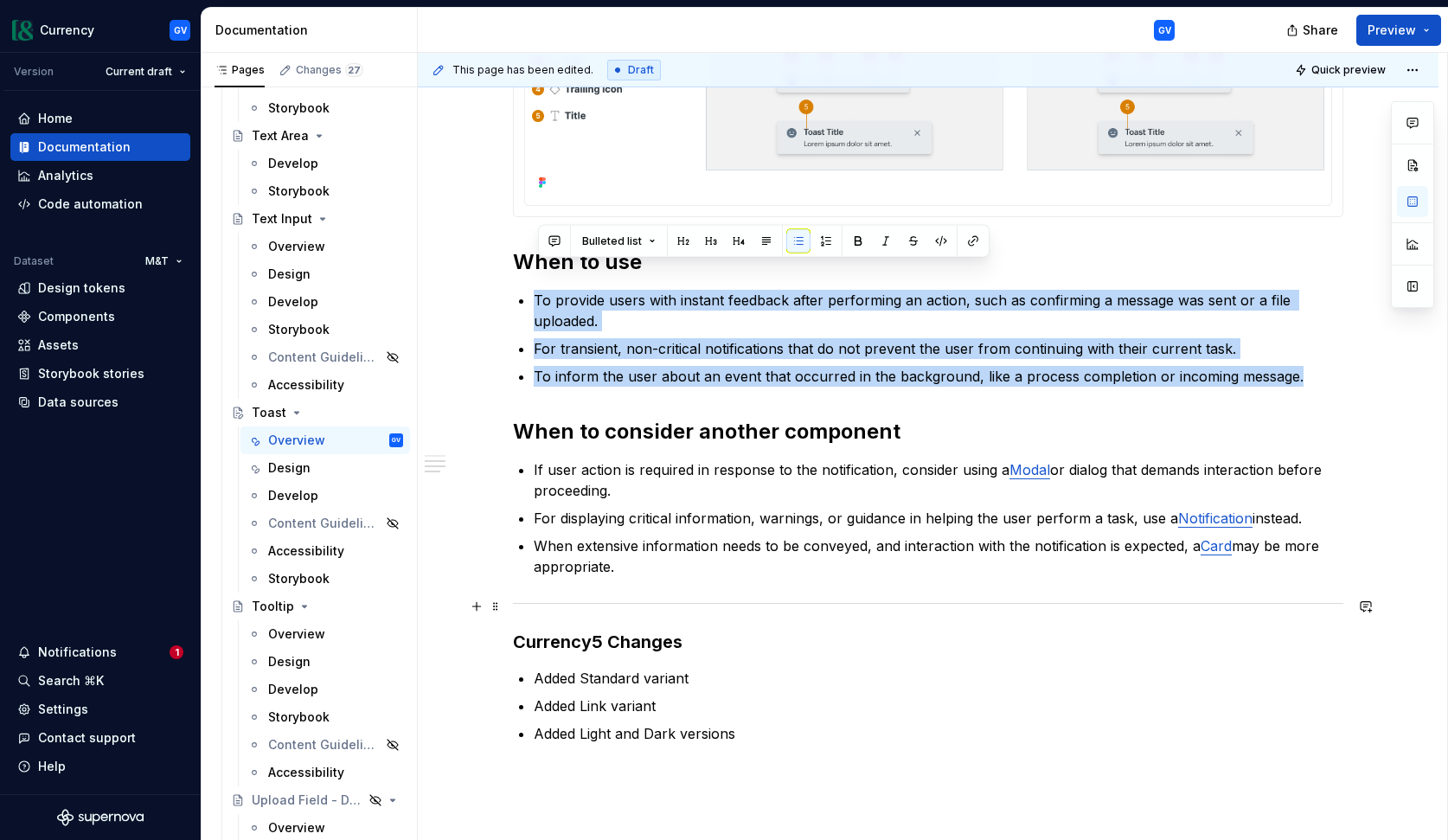
scroll to position [818, 0]
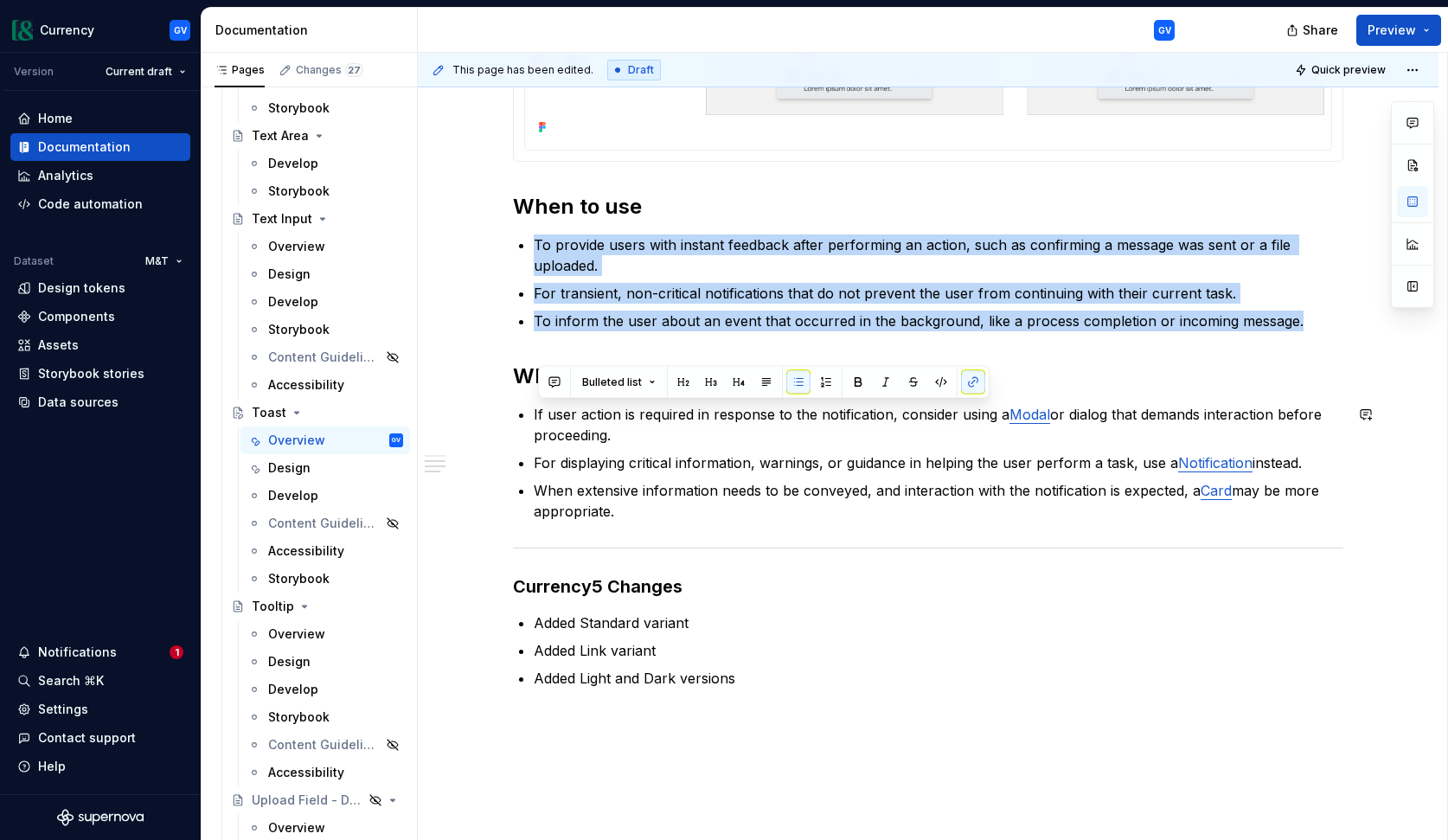
drag, startPoint x: 537, startPoint y: 412, endPoint x: 654, endPoint y: 523, distance: 161.3
click at [654, 523] on div "**********" at bounding box center [928, 137] width 831 height 1102
copy ul "If user action is required in response to the notification, consider using a Mo…"
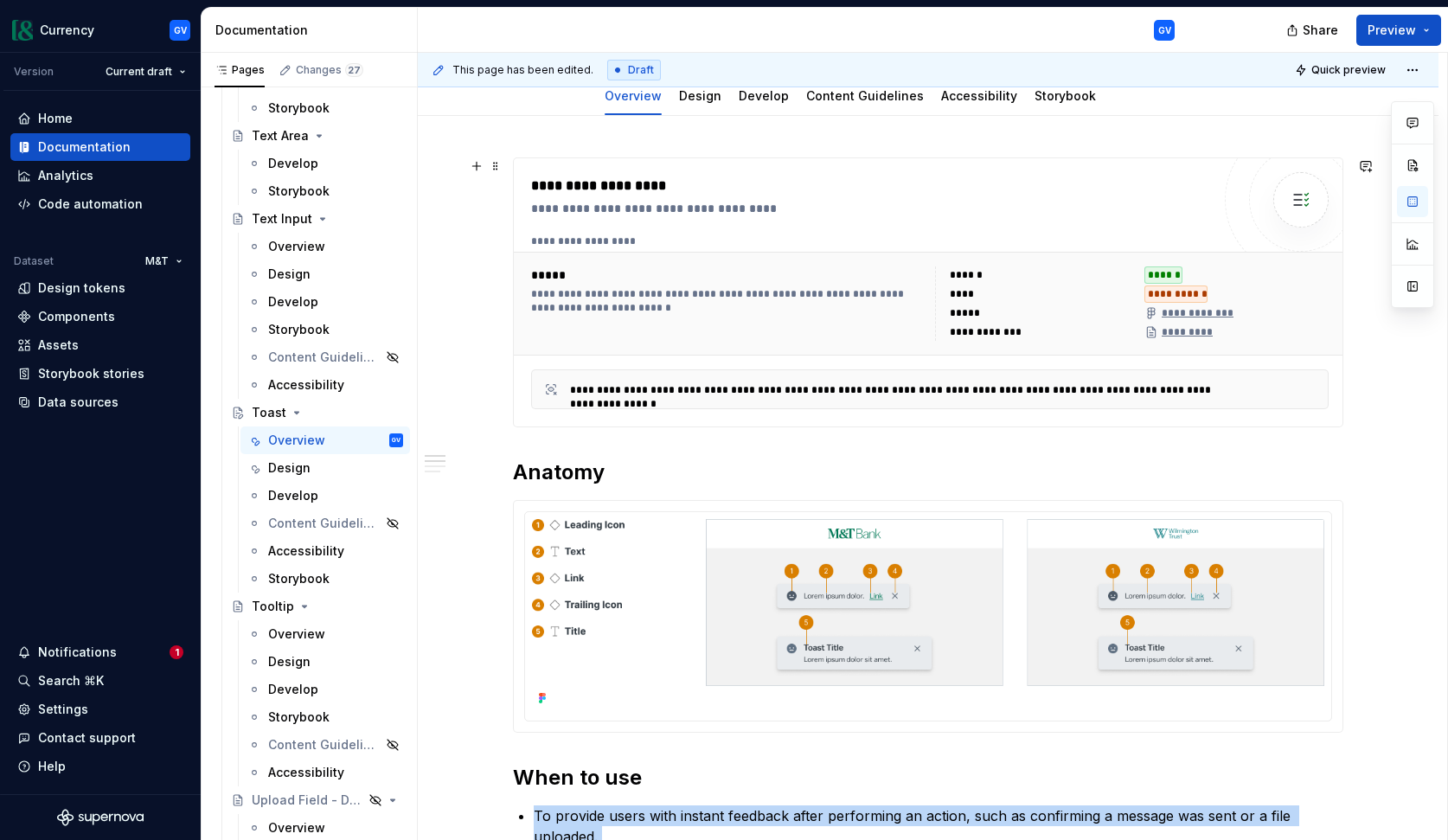
scroll to position [116, 0]
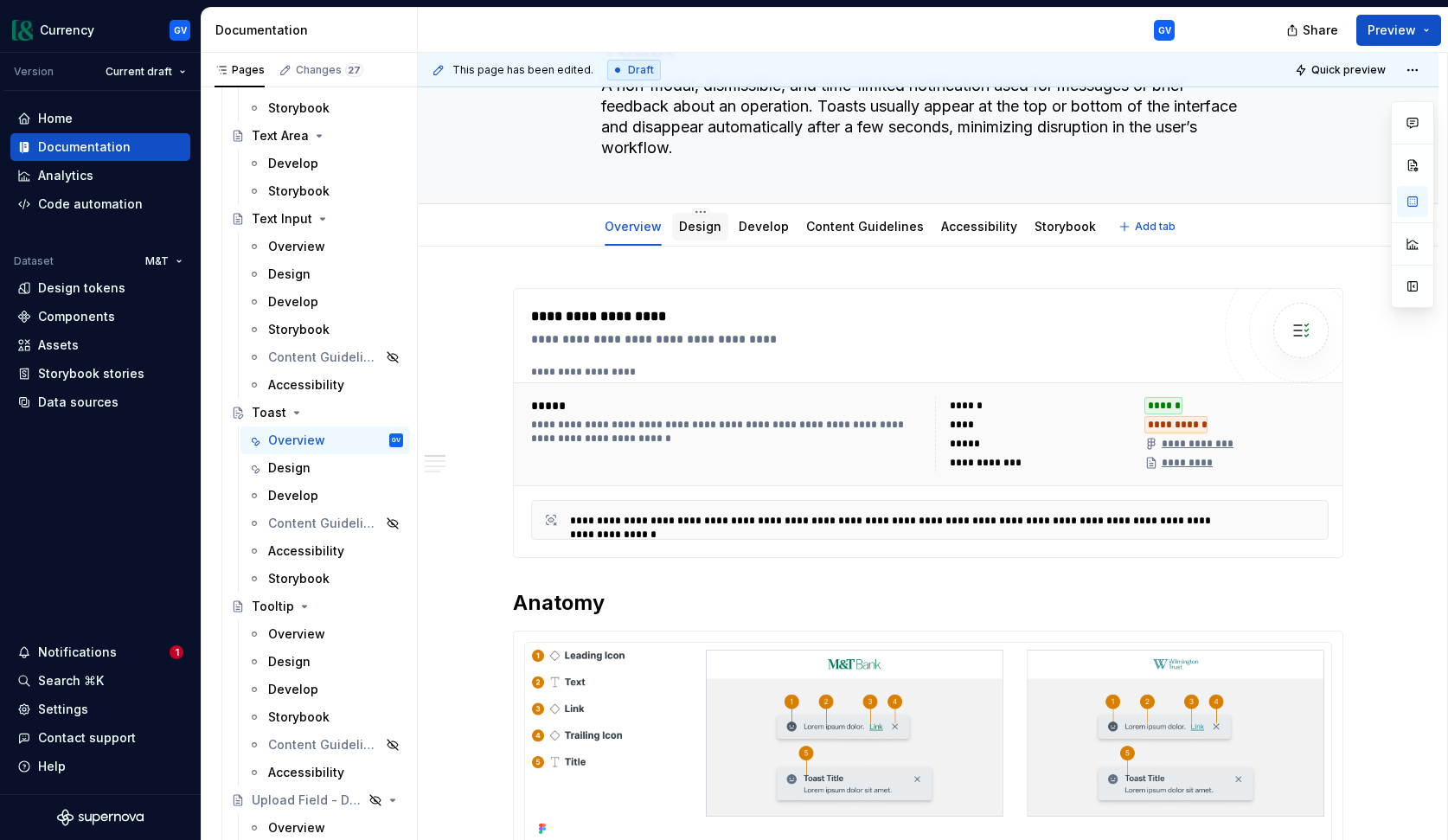
click at [707, 232] on link "Design" at bounding box center [700, 226] width 43 height 15
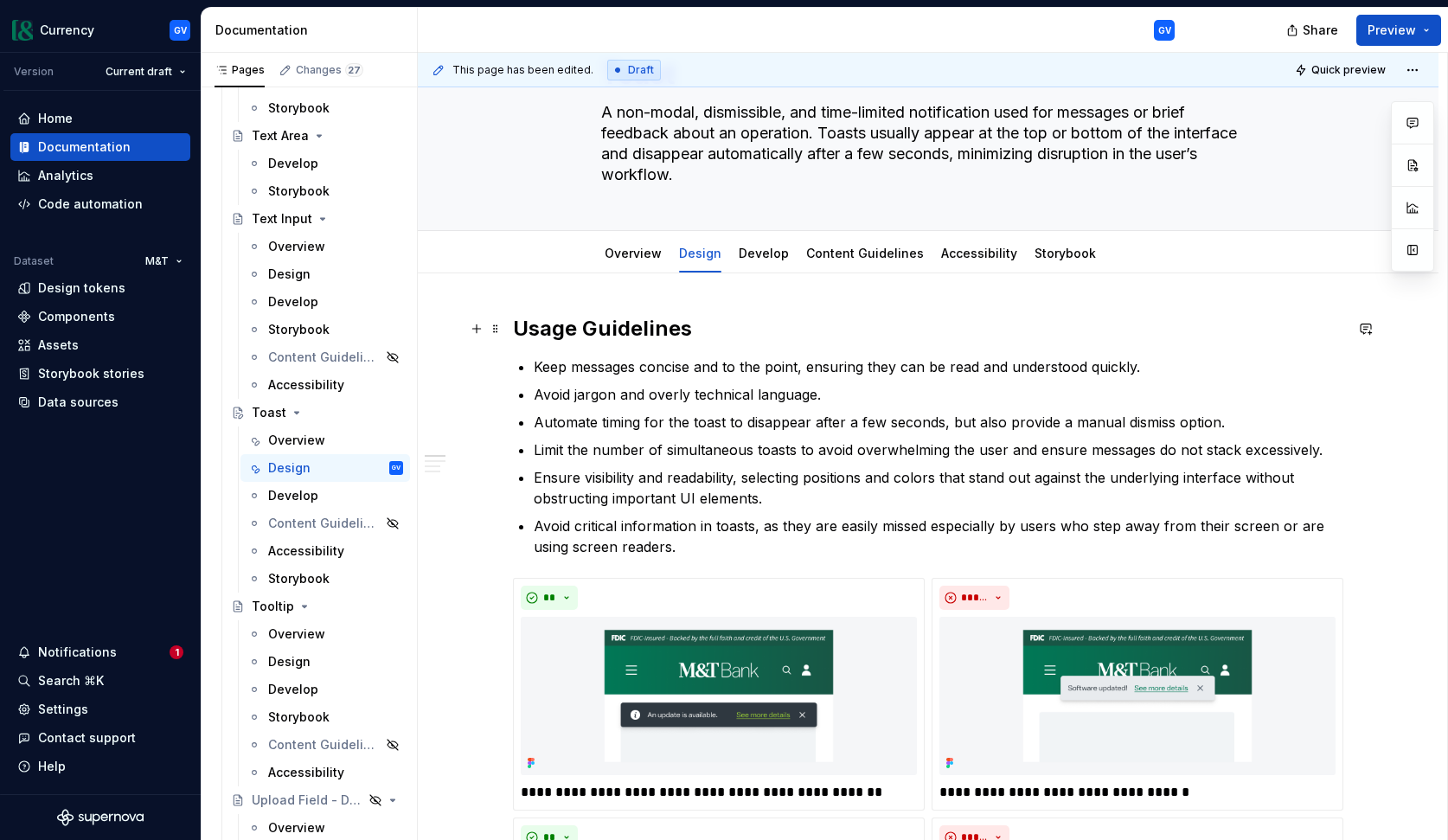
scroll to position [128, 0]
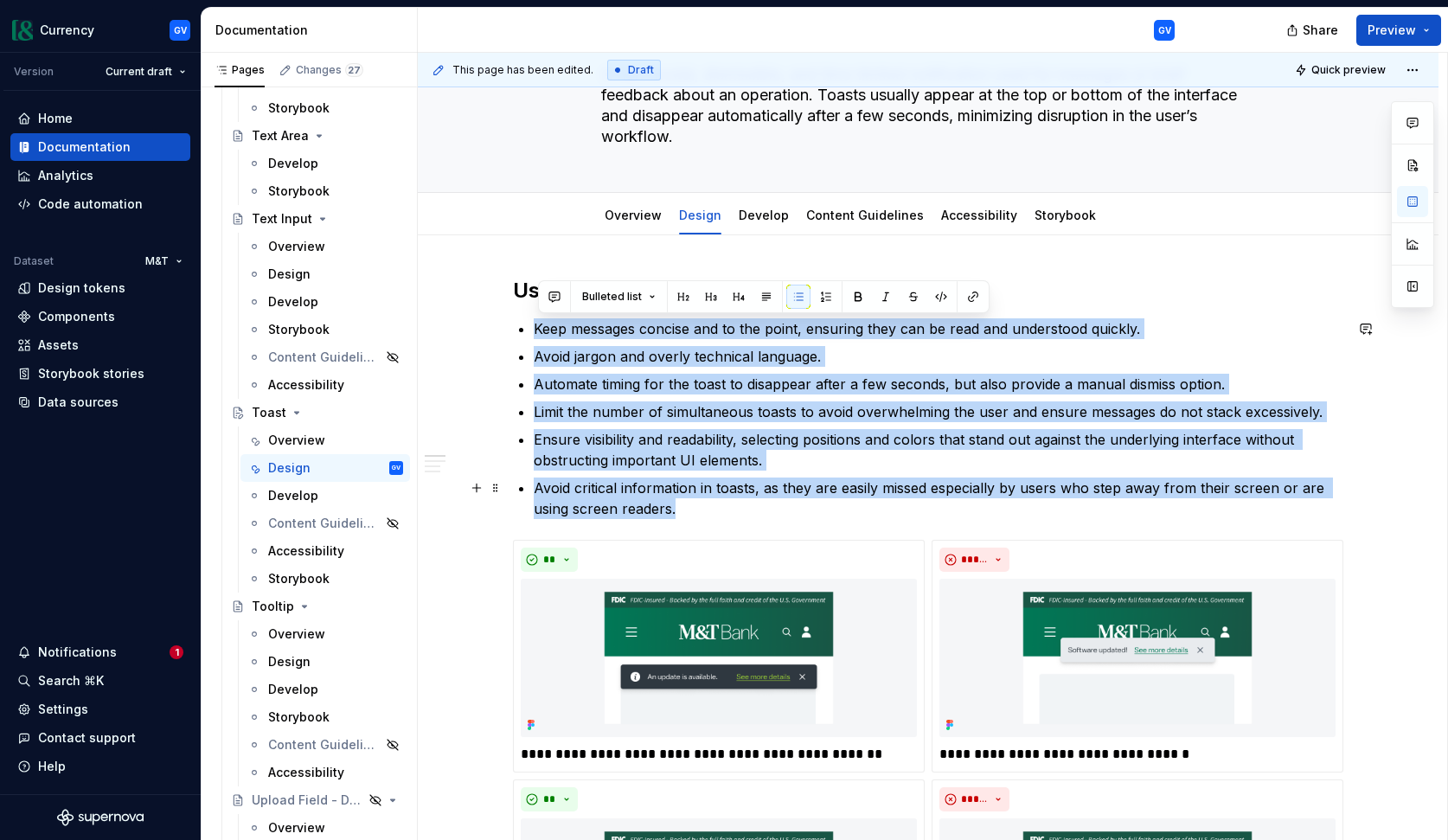
drag, startPoint x: 540, startPoint y: 332, endPoint x: 730, endPoint y: 512, distance: 261.7
click at [730, 512] on ul "Keep messages concise and to the point, ensuring they can be read and understoo…" at bounding box center [939, 419] width 809 height 201
copy ul "Keep messages concise and to the point, ensuring they can be read and understoo…"
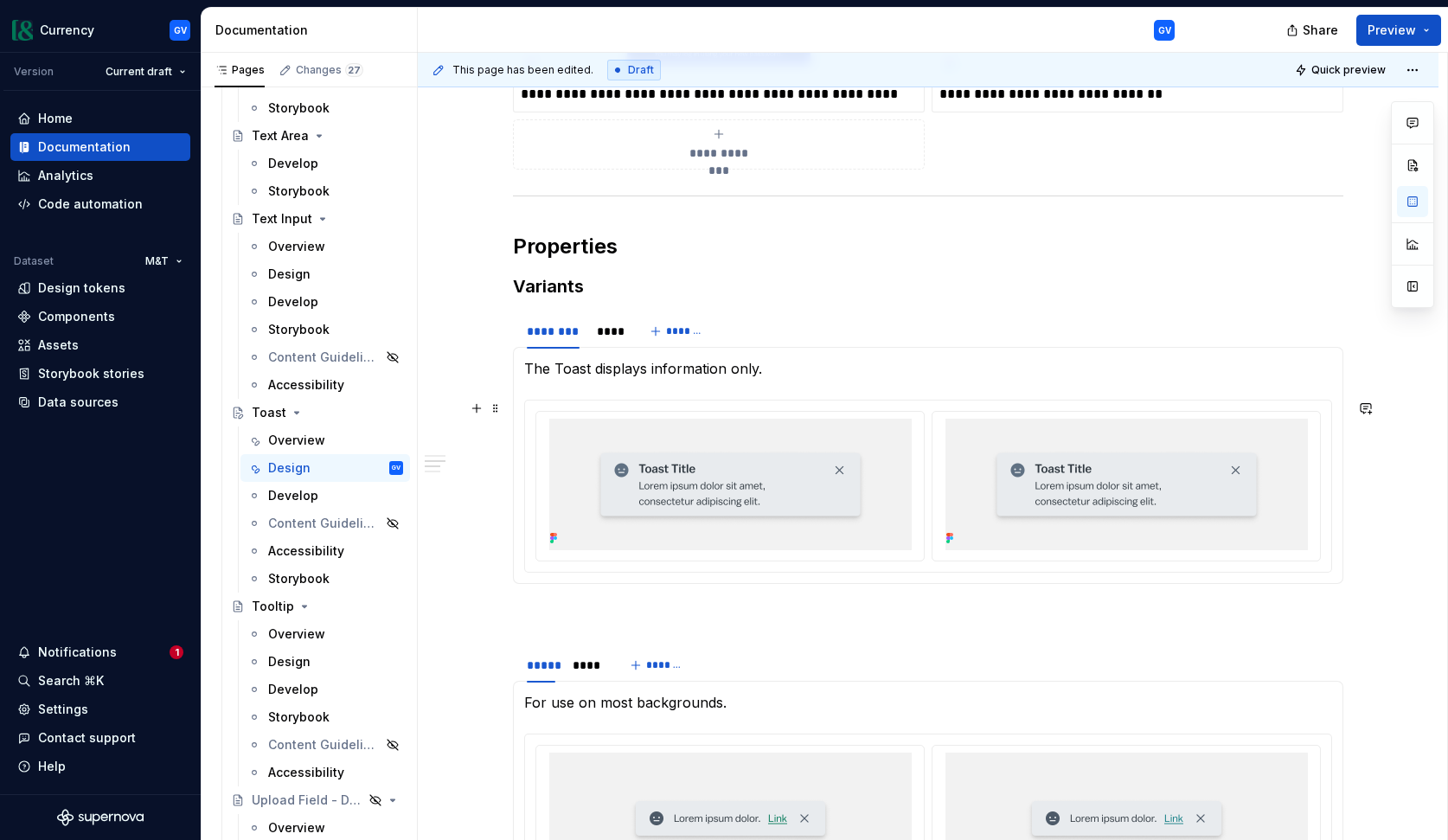
scroll to position [1797, 0]
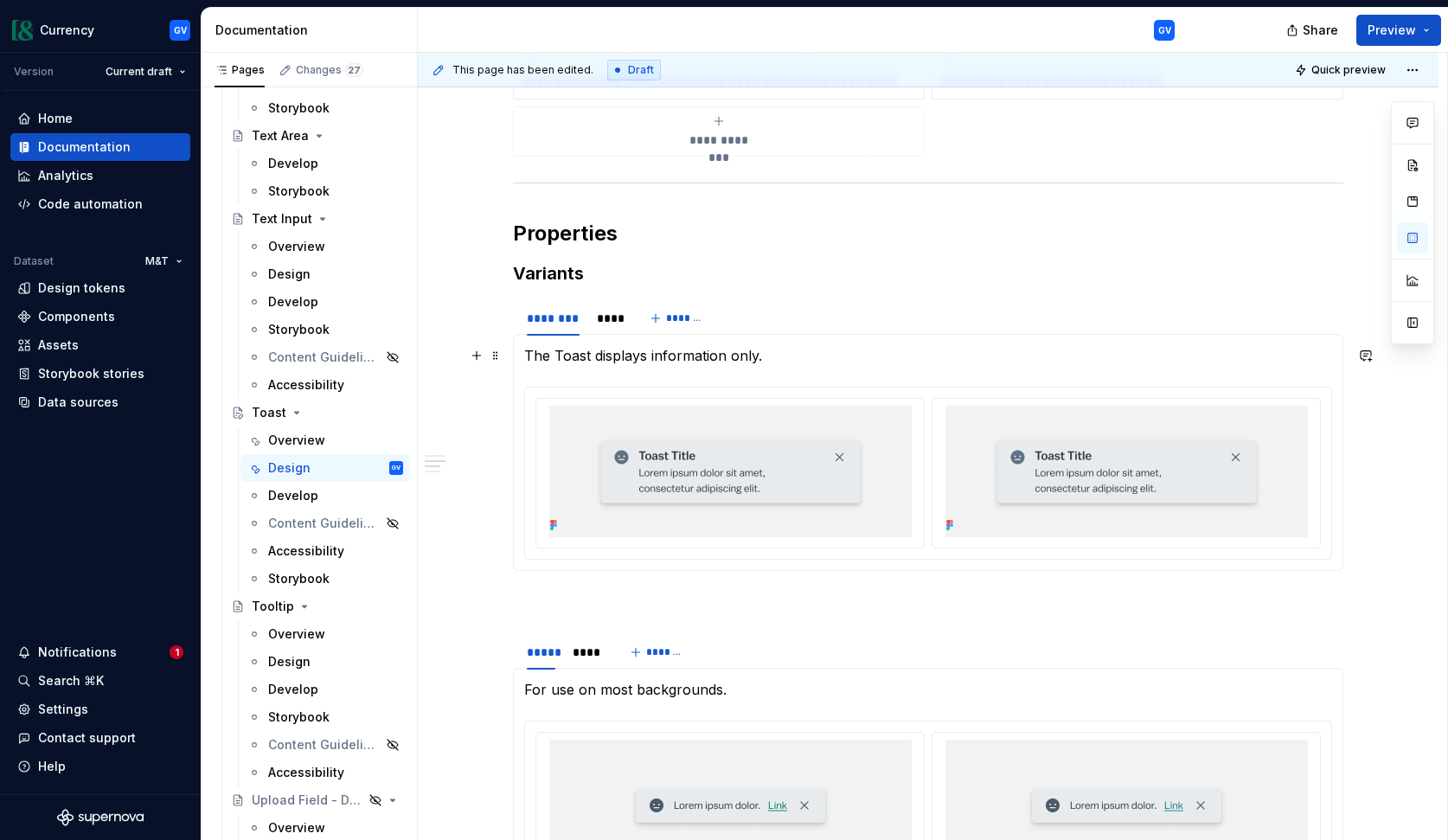
click at [579, 359] on p "The Toast displays information only." at bounding box center [928, 356] width 808 height 20
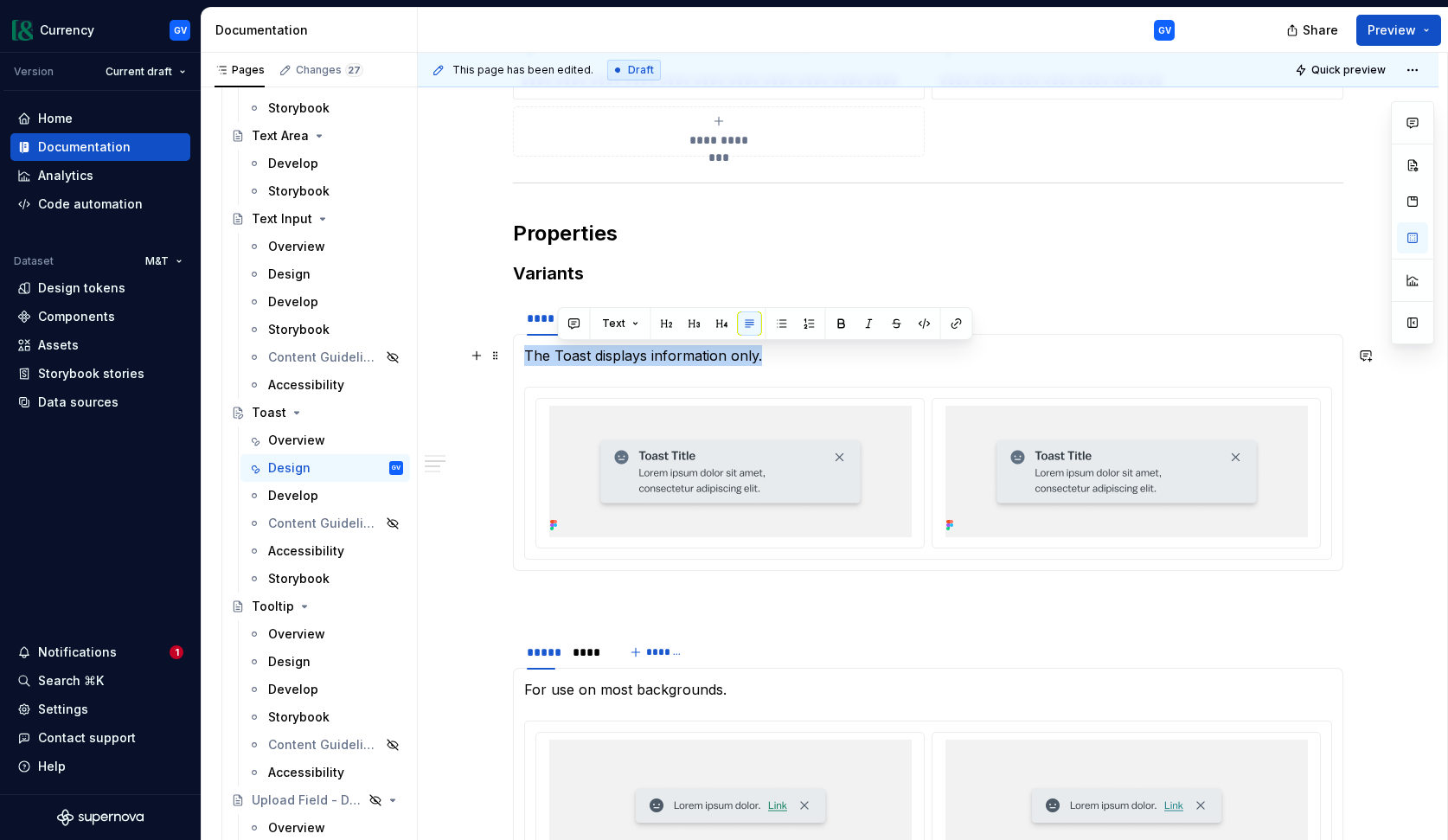
click at [579, 359] on p "The Toast displays information only." at bounding box center [928, 356] width 808 height 20
copy p "The Toast displays information only."
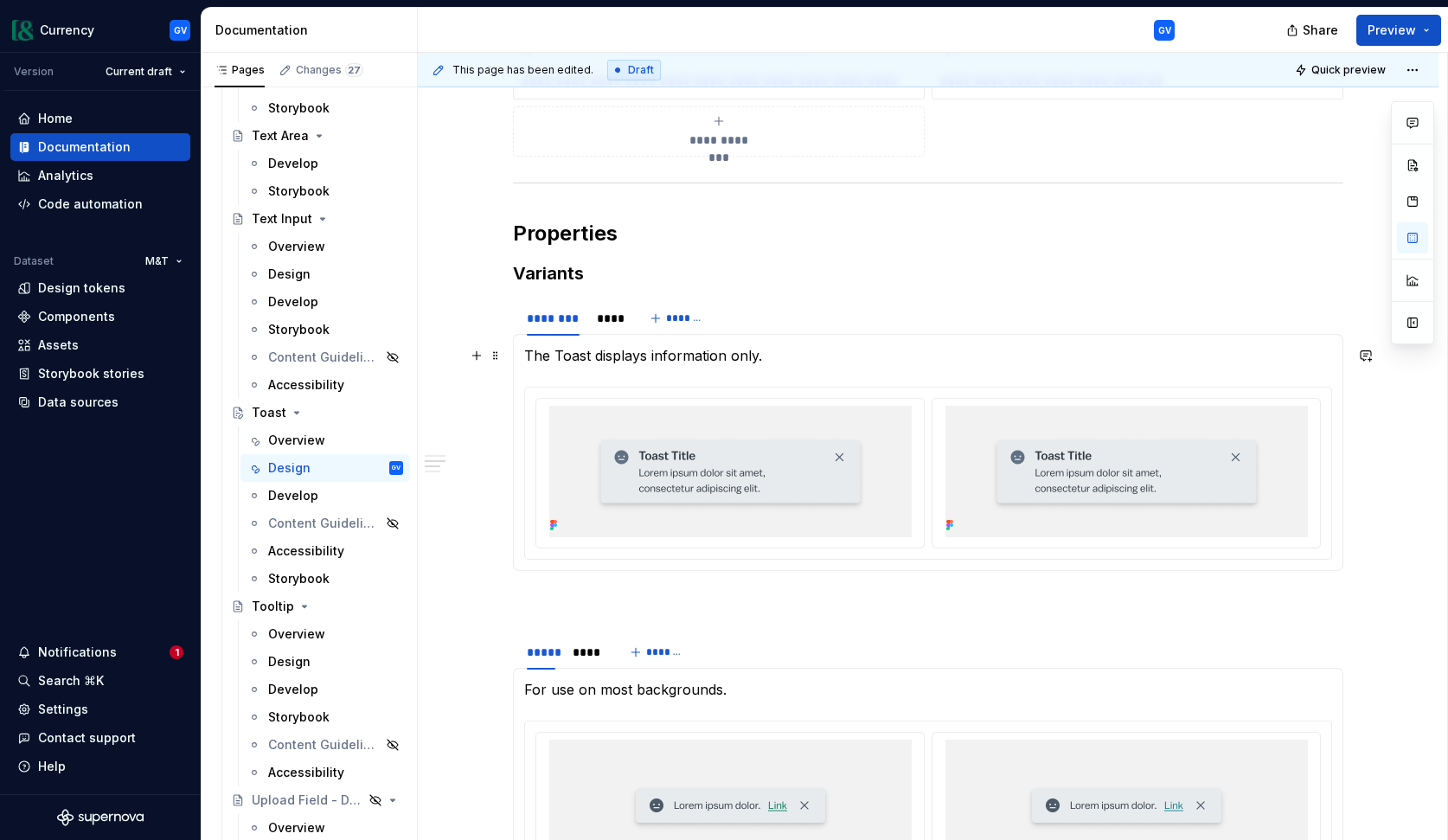
click at [830, 358] on p "The Toast displays information only." at bounding box center [928, 356] width 808 height 20
click at [617, 320] on div "****" at bounding box center [609, 318] width 24 height 18
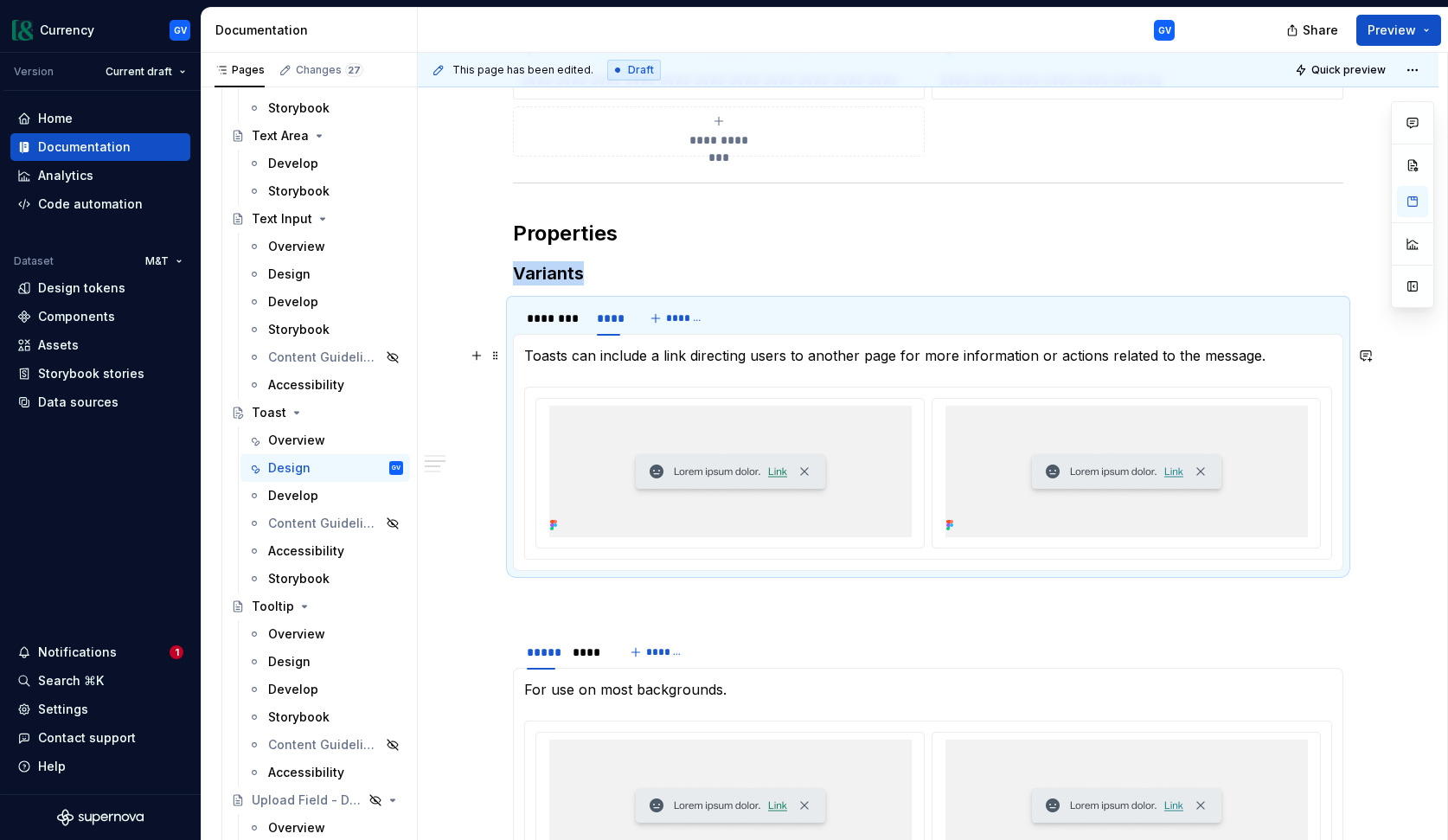
click at [631, 357] on p "Toasts can include a link directing users to another page for more information …" at bounding box center [928, 356] width 808 height 20
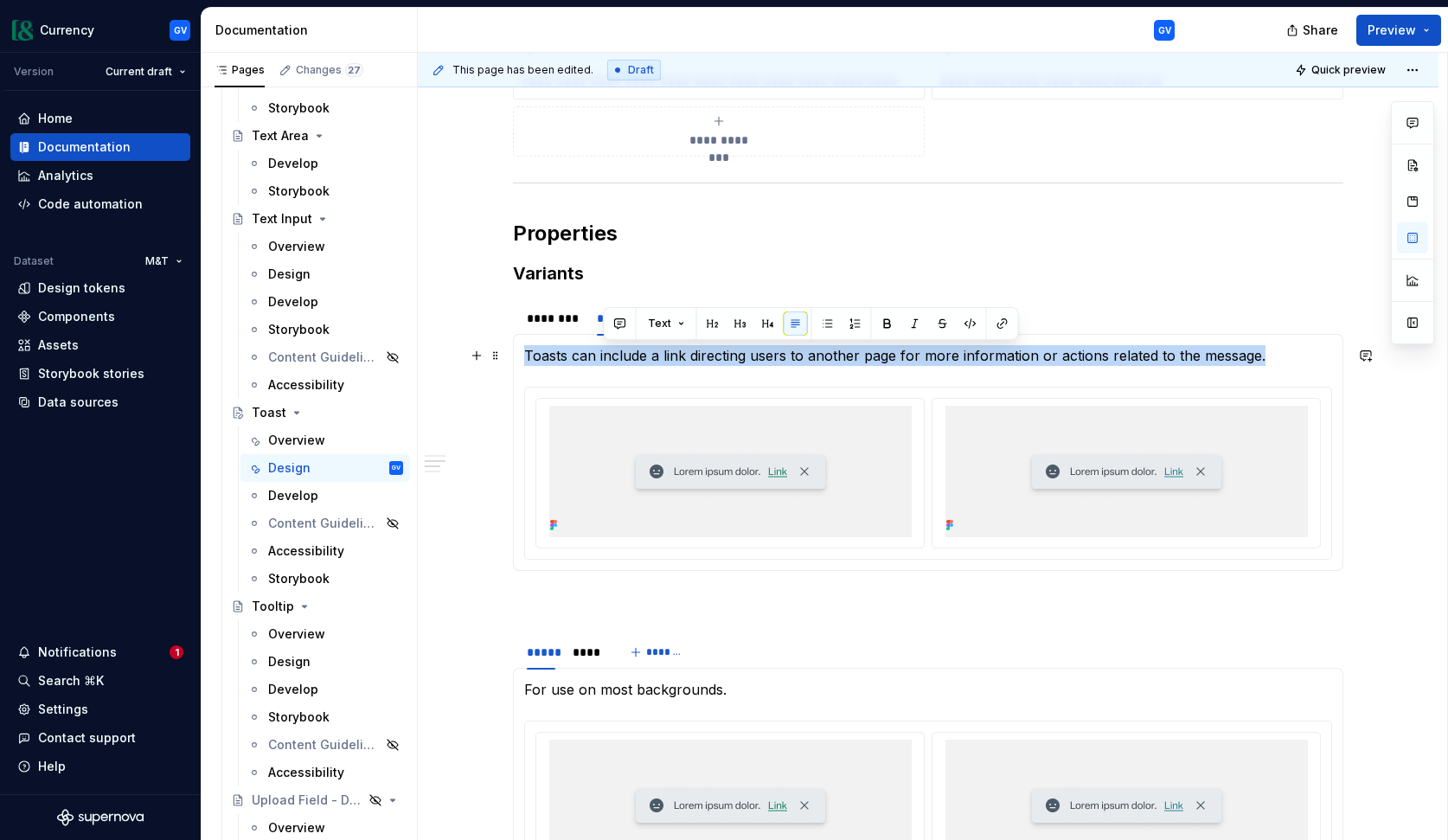
click at [631, 357] on p "Toasts can include a link directing users to another page for more information …" at bounding box center [928, 356] width 808 height 20
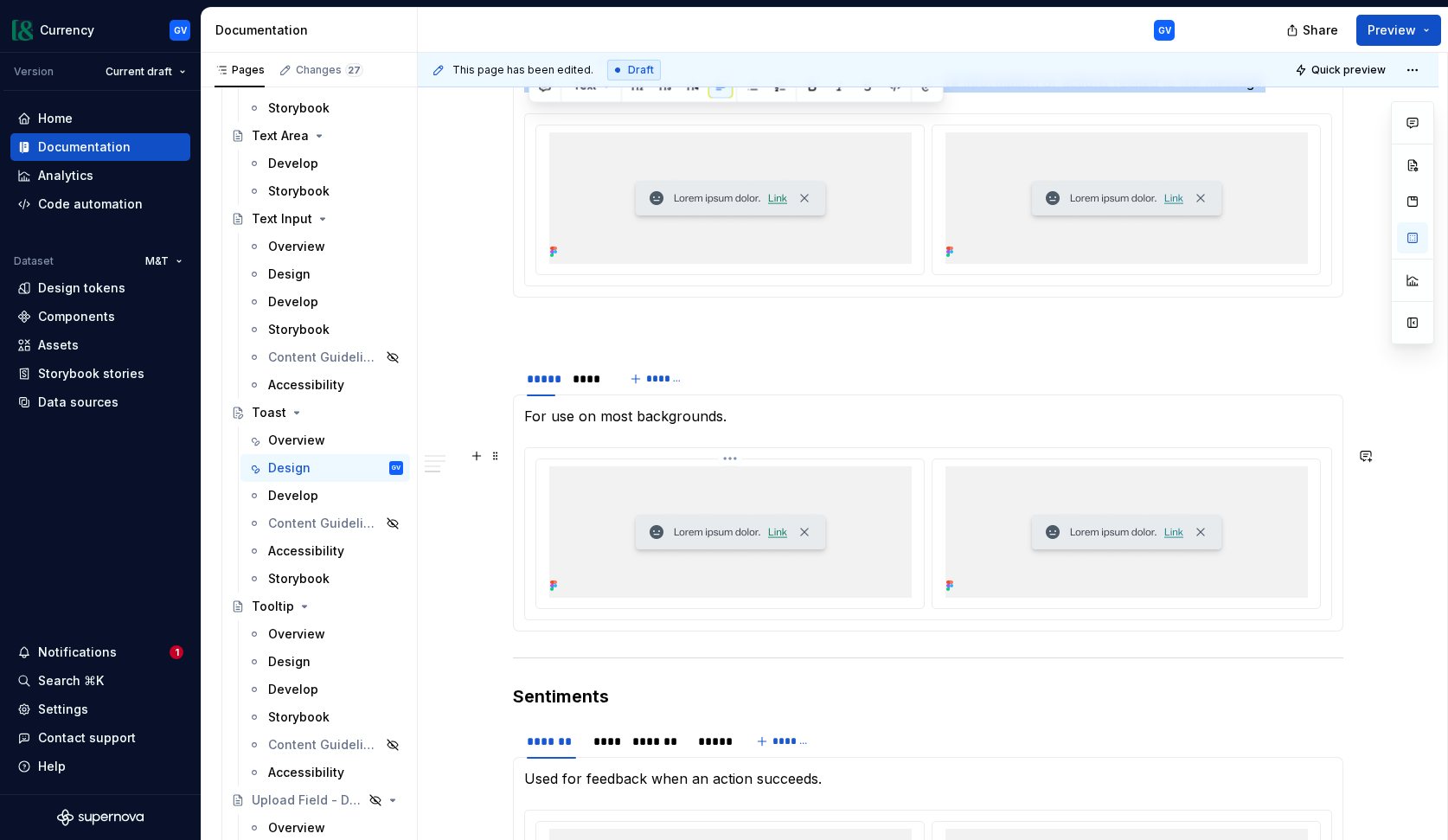
scroll to position [2098, 0]
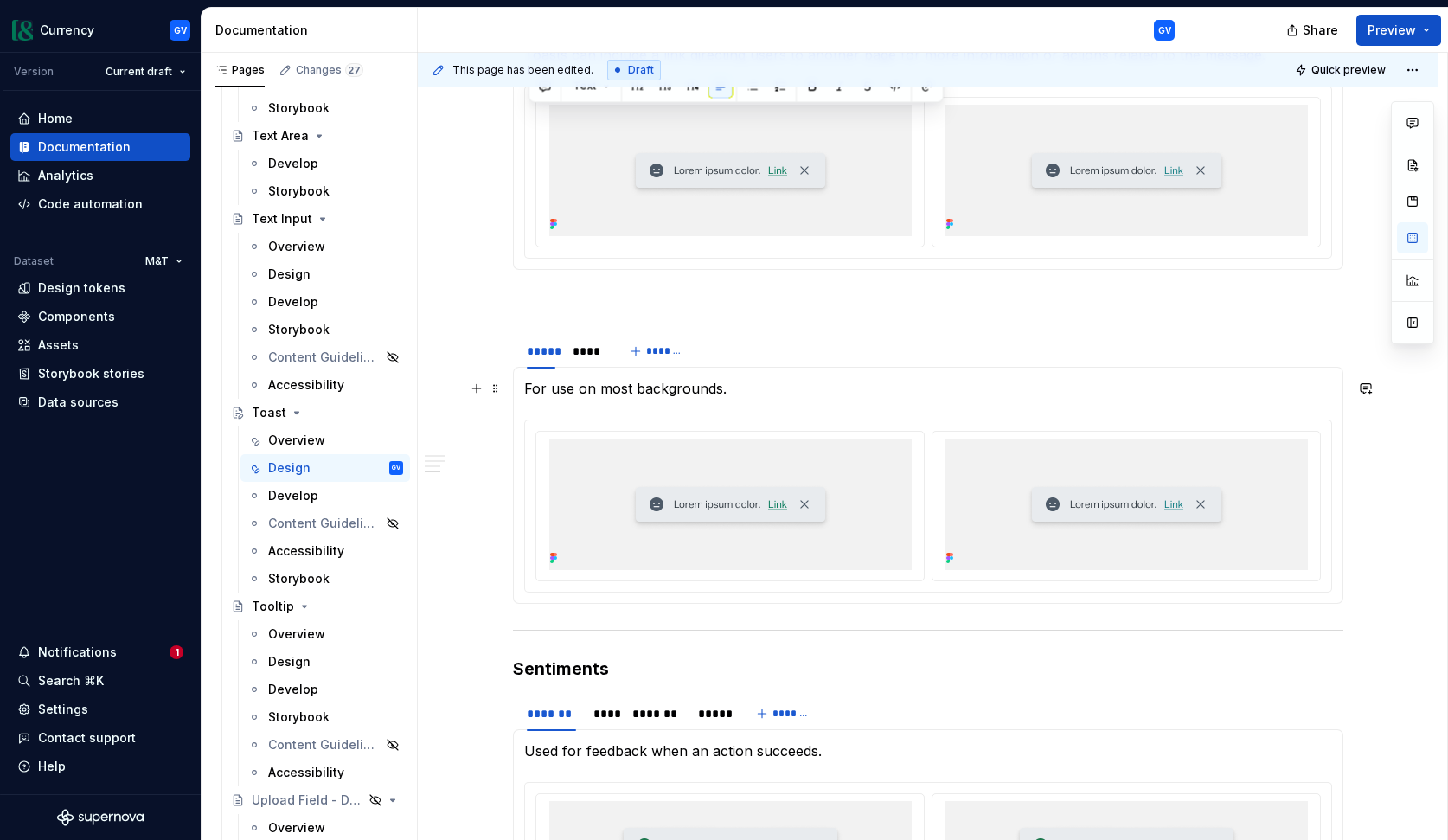
click at [616, 393] on p "For use on most backgrounds." at bounding box center [928, 388] width 808 height 20
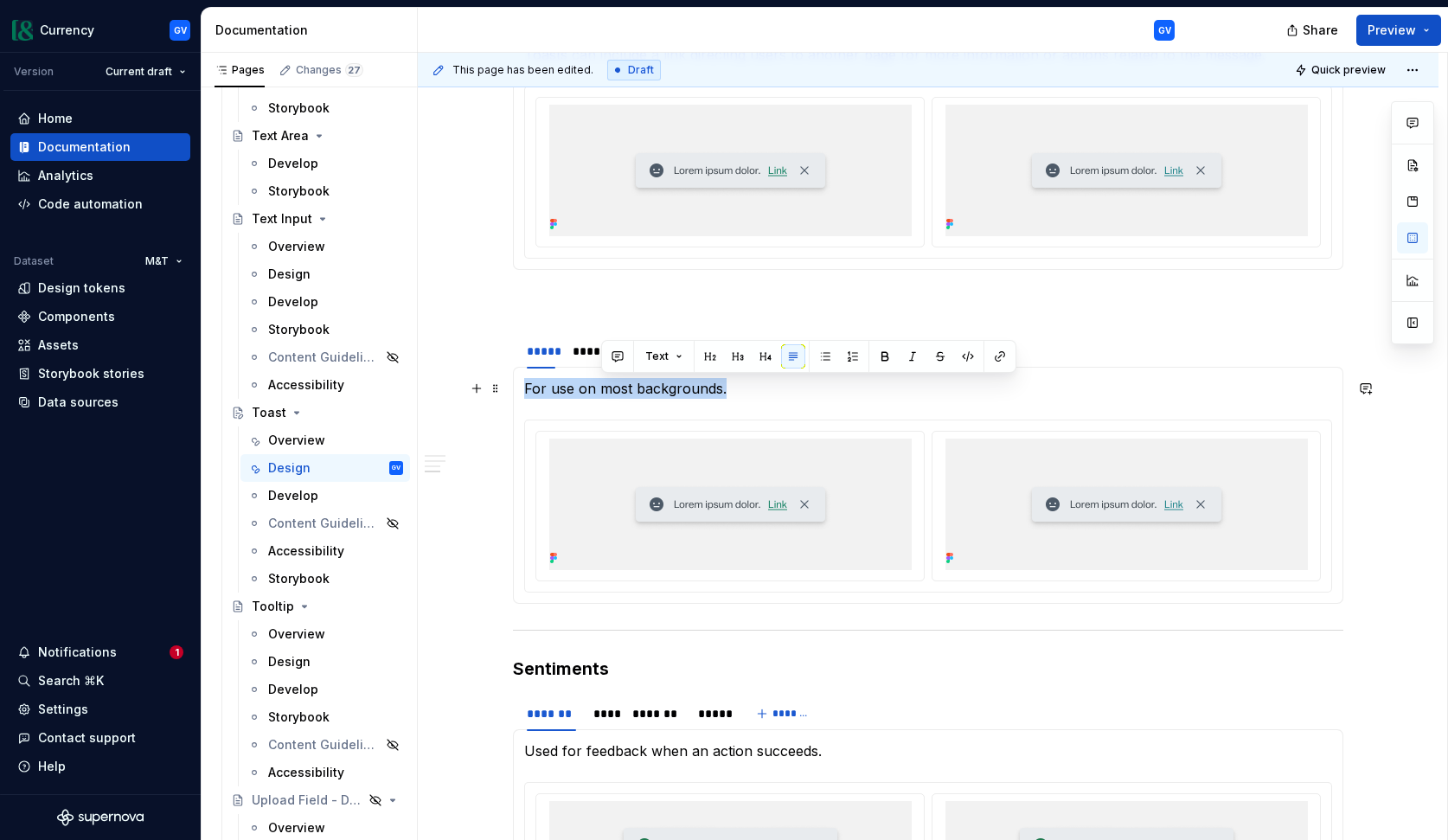
click at [616, 393] on p "For use on most backgrounds." at bounding box center [928, 388] width 808 height 20
click at [748, 403] on section-item-column "For use on most backgrounds." at bounding box center [928, 485] width 808 height 214
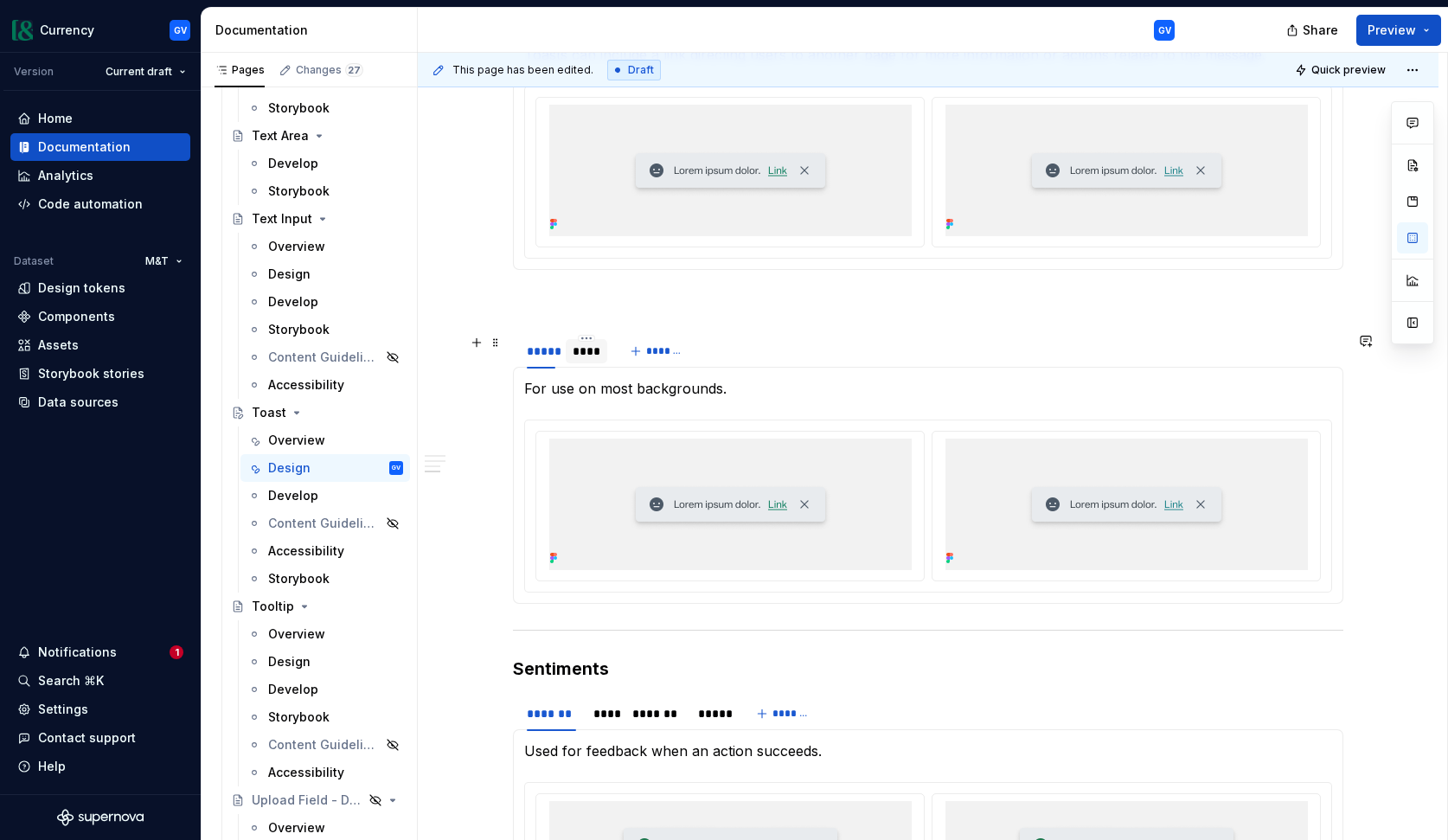
click at [598, 348] on div "****" at bounding box center [587, 351] width 28 height 18
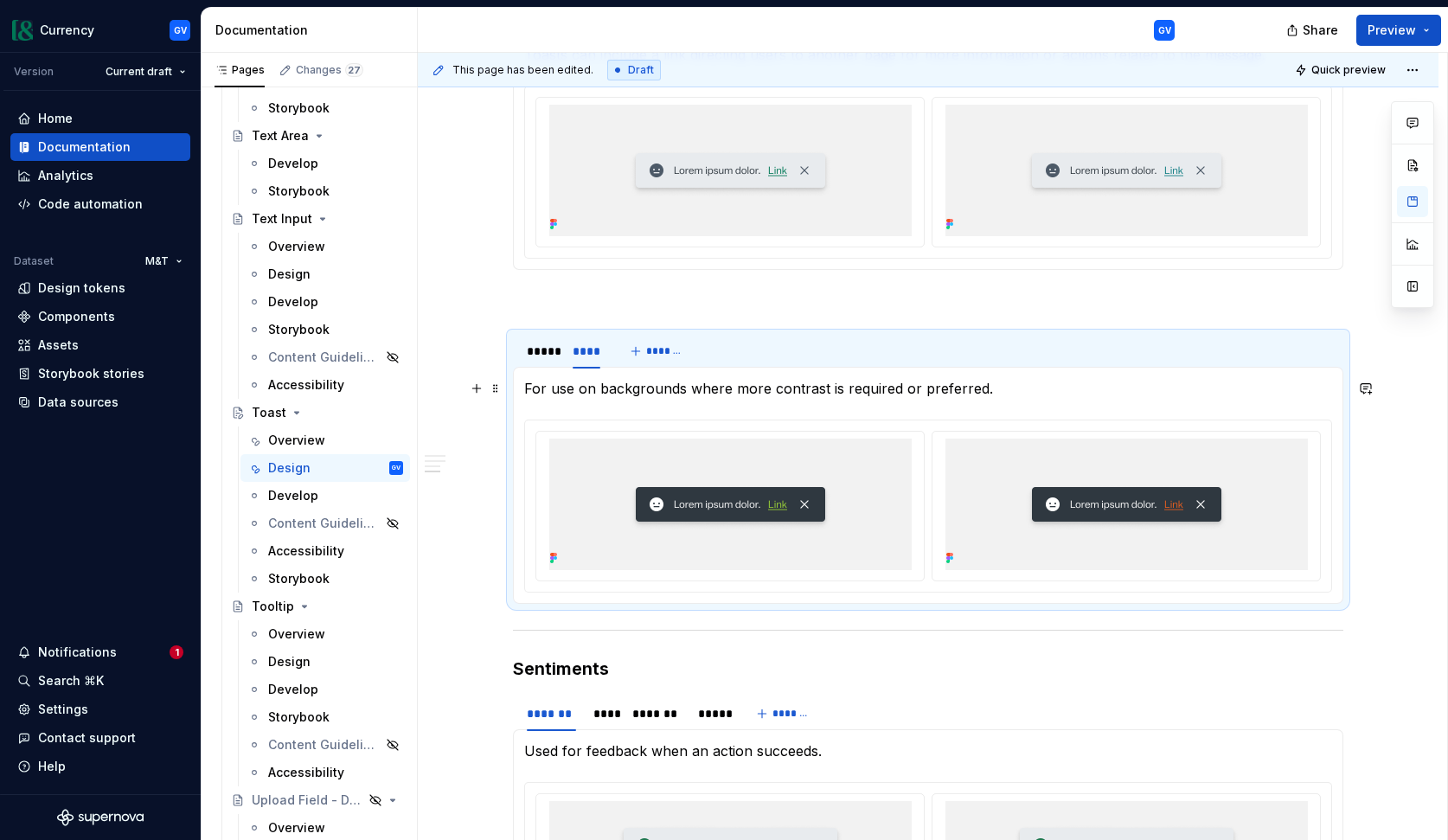
click at [618, 394] on p "For use on backgrounds where more contrast is required or preferred." at bounding box center [928, 388] width 808 height 20
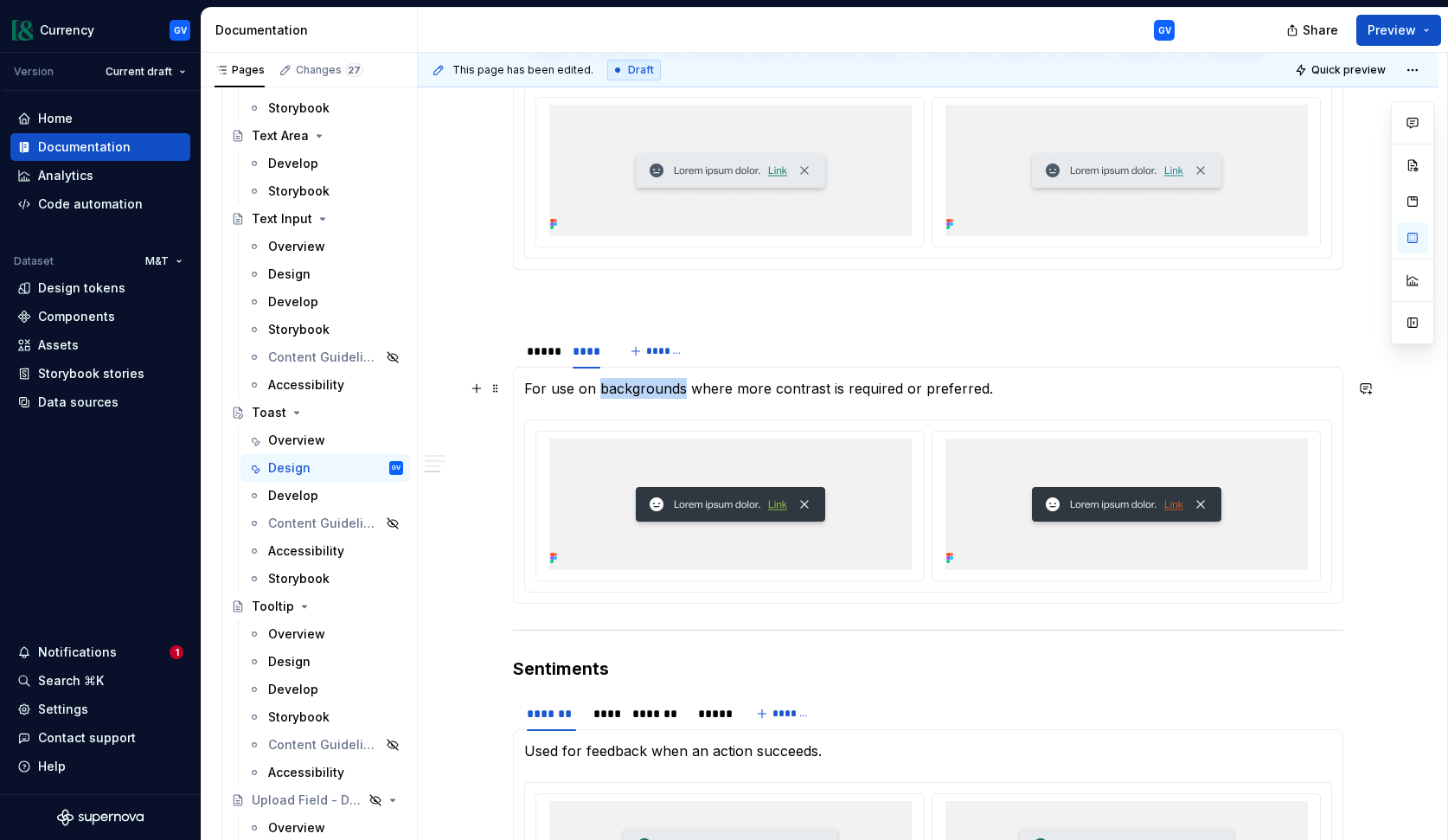
click at [618, 394] on p "For use on backgrounds where more contrast is required or preferred." at bounding box center [928, 388] width 808 height 20
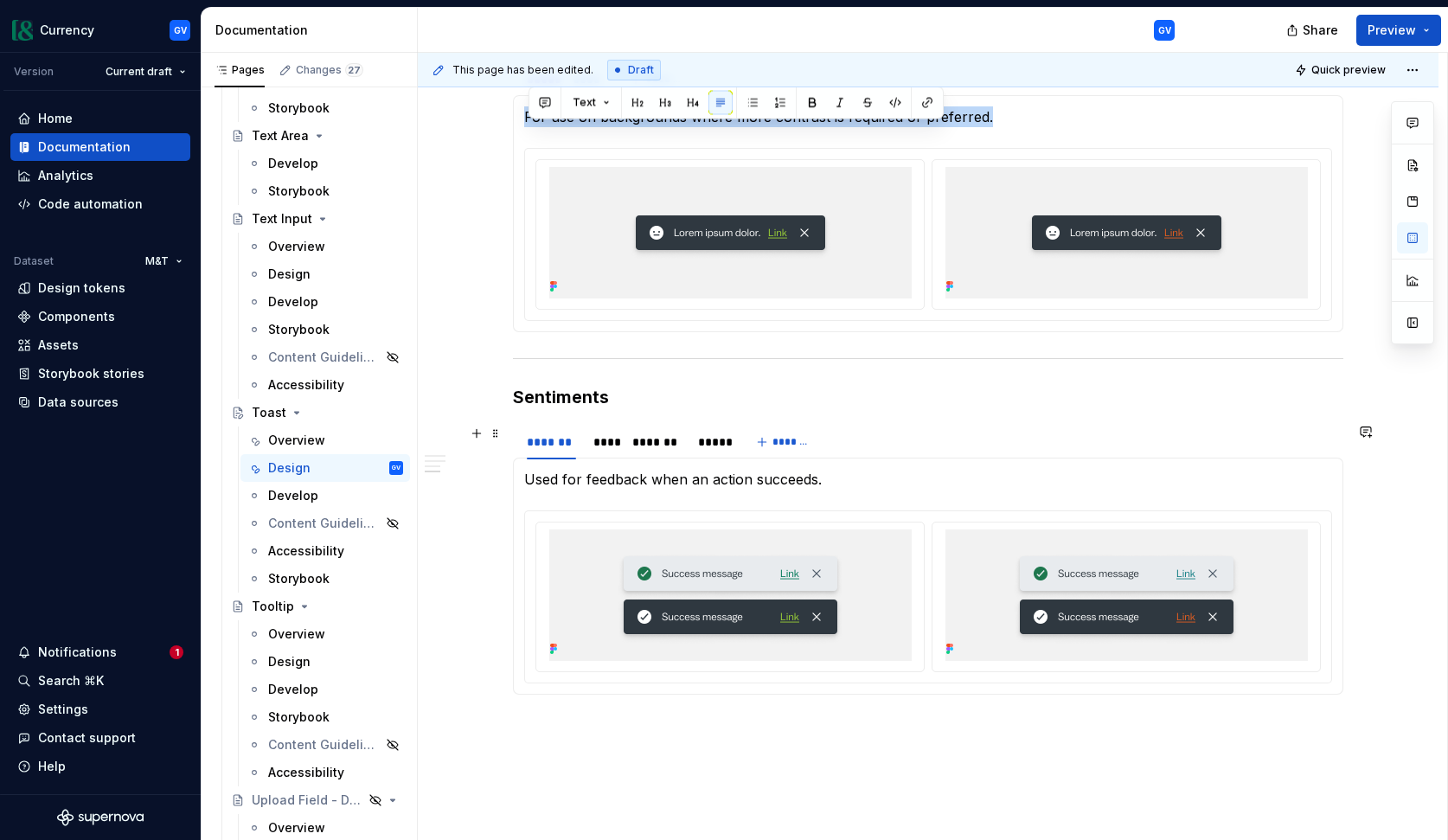
scroll to position [2488, 0]
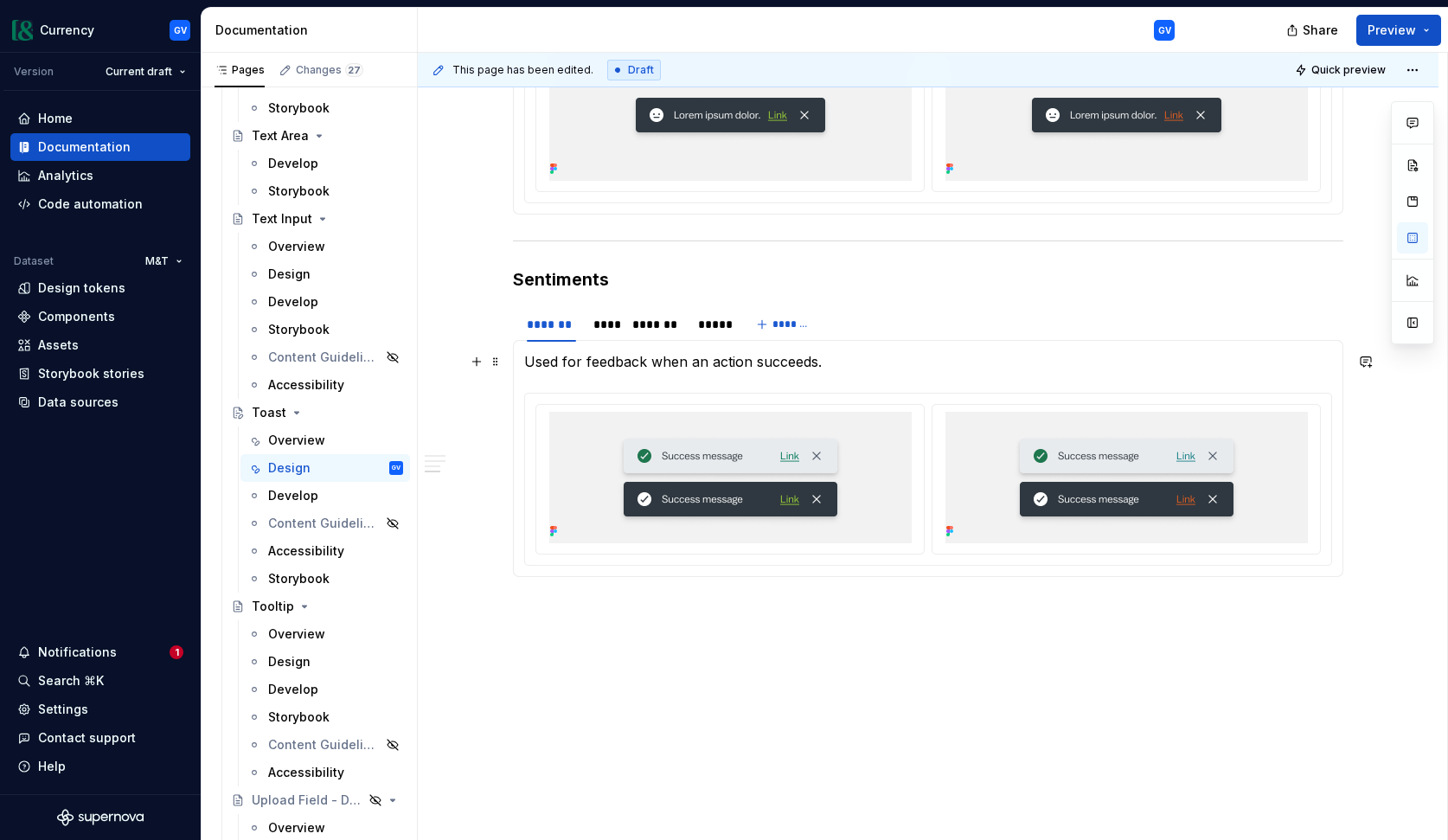
click at [597, 367] on p "Used for feedback when an action succeeds." at bounding box center [928, 361] width 808 height 20
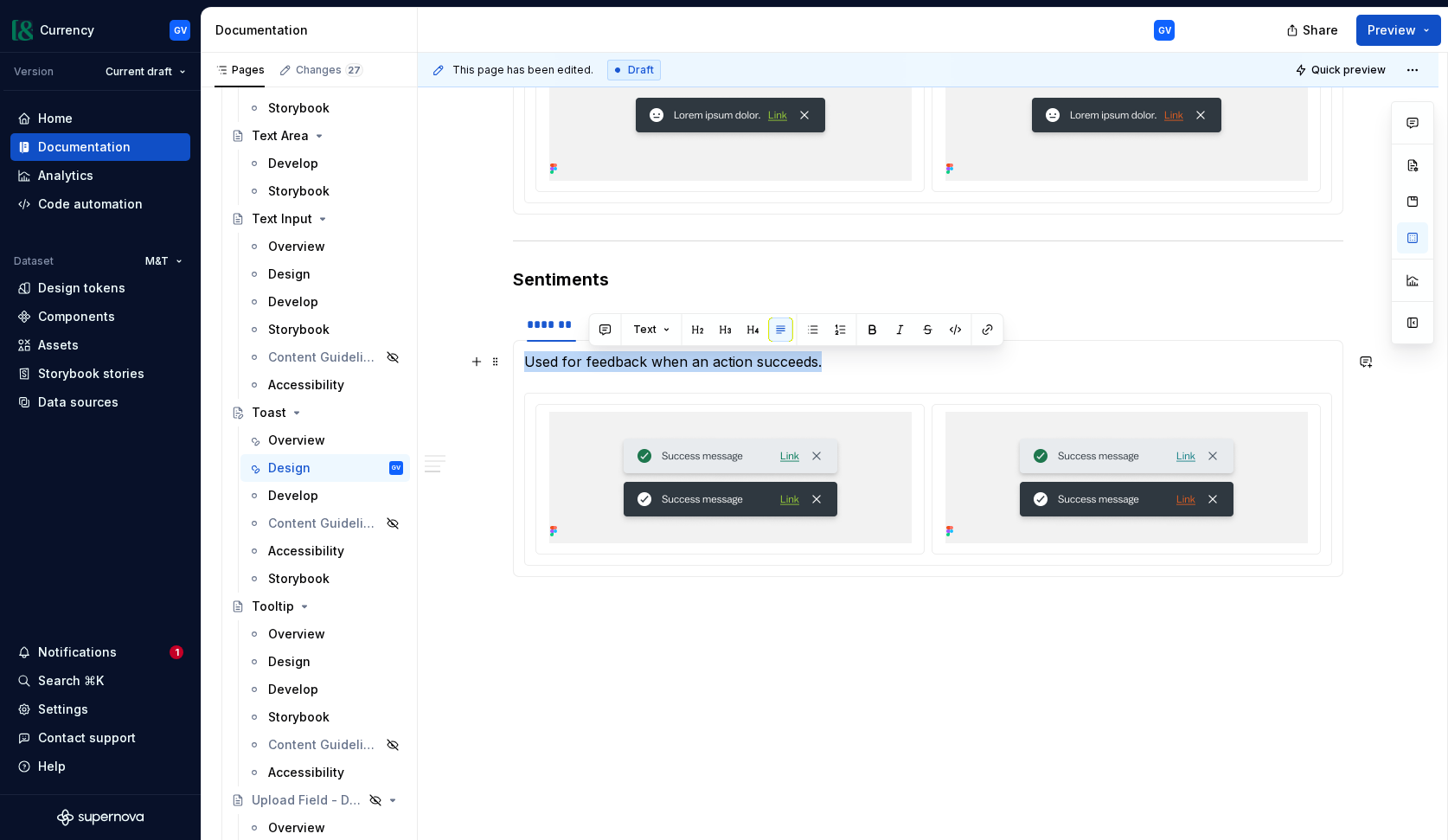
click at [597, 367] on p "Used for feedback when an action succeeds." at bounding box center [928, 361] width 808 height 20
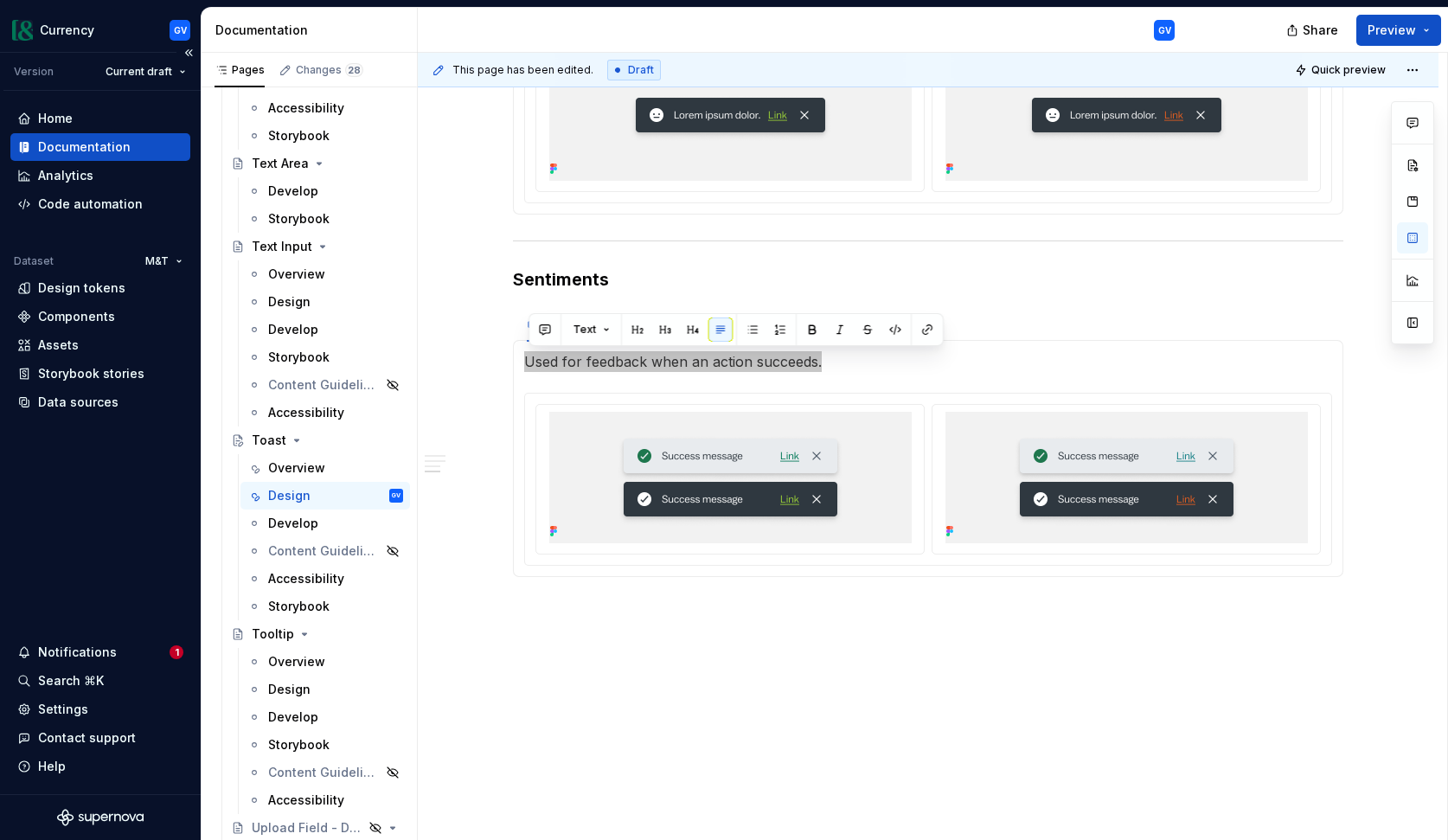
scroll to position [8309, 0]
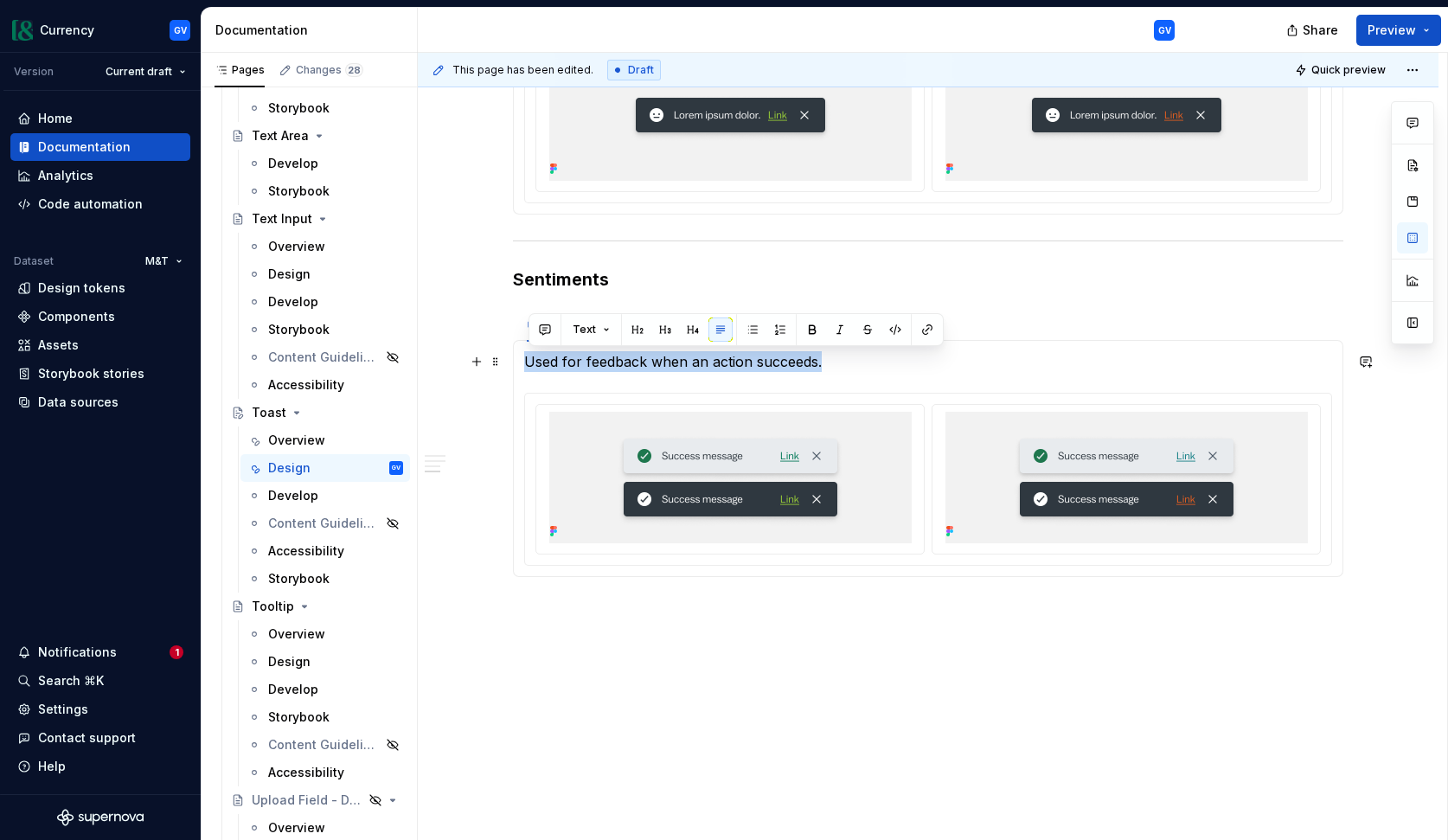
click at [856, 369] on p "Used for feedback when an action succeeds." at bounding box center [928, 361] width 808 height 20
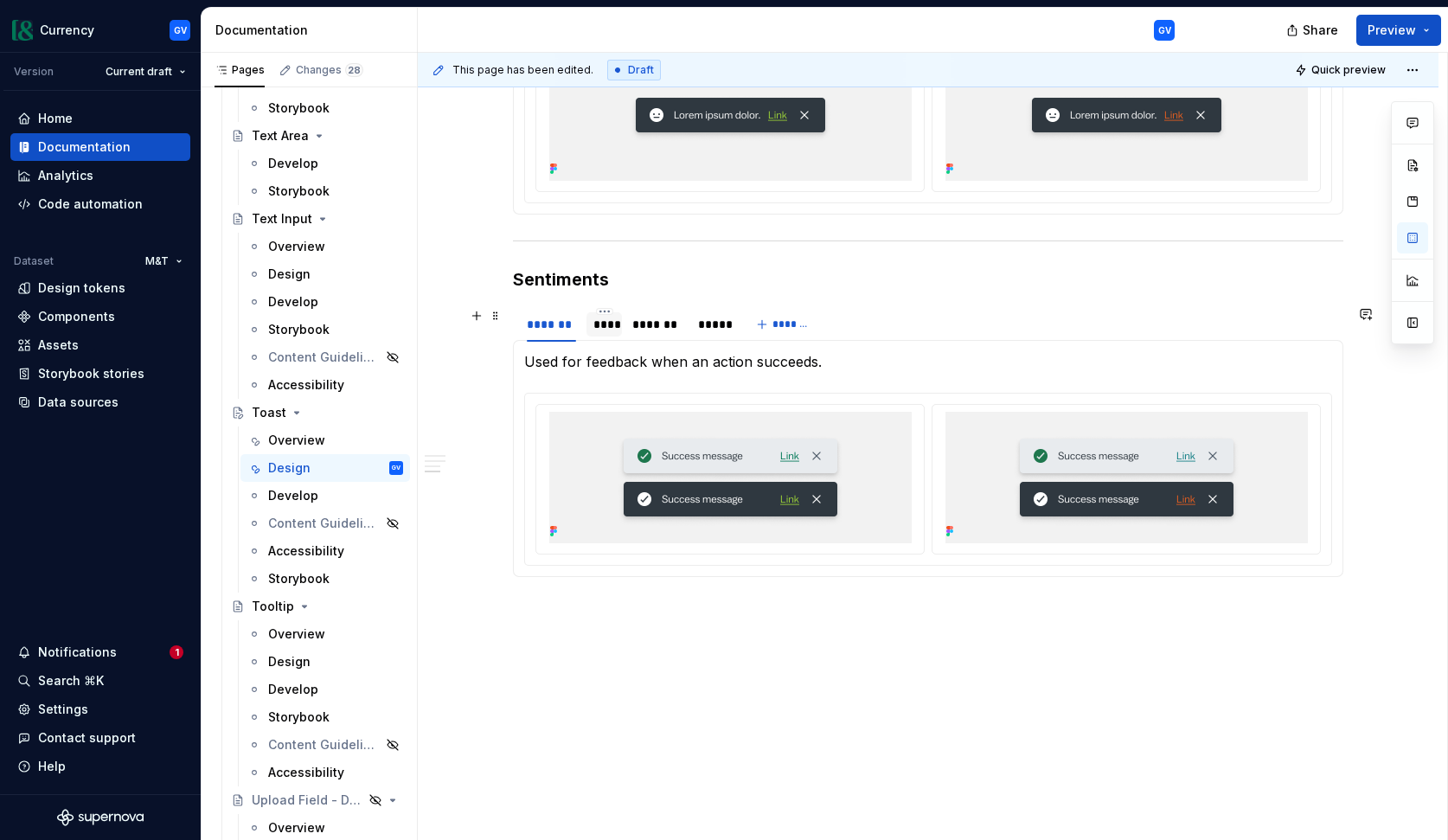
click at [616, 326] on div "****" at bounding box center [604, 324] width 22 height 18
click at [616, 361] on p "Provides general information" at bounding box center [928, 361] width 808 height 20
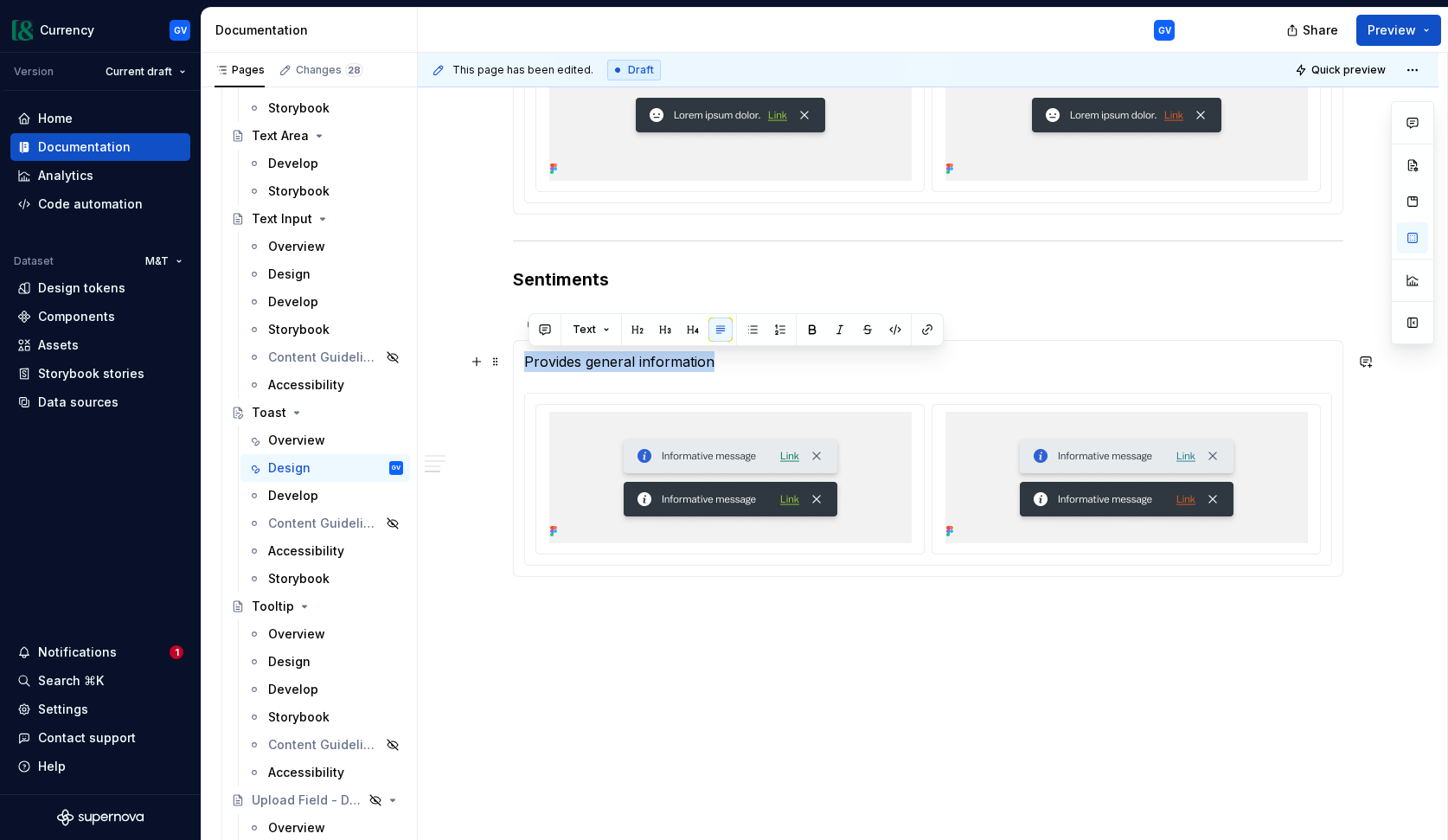
click at [616, 361] on p "Provides general information" at bounding box center [928, 361] width 808 height 20
click at [771, 368] on p "Provides general information" at bounding box center [928, 361] width 808 height 20
click at [662, 331] on div "*******" at bounding box center [656, 324] width 48 height 18
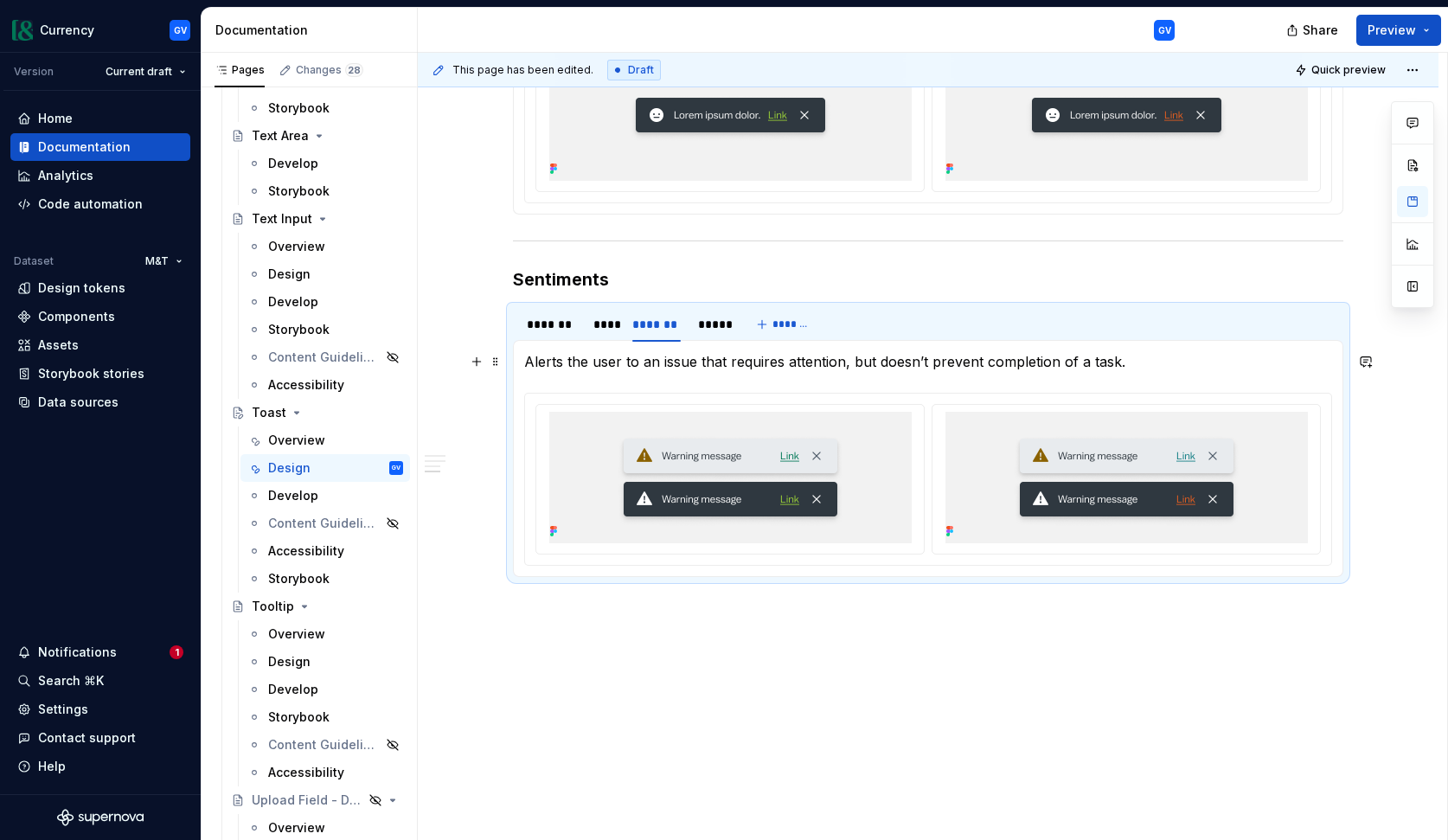
click at [664, 363] on p "Alerts the user to an issue that requires attention, but doesn’t prevent comple…" at bounding box center [928, 361] width 808 height 20
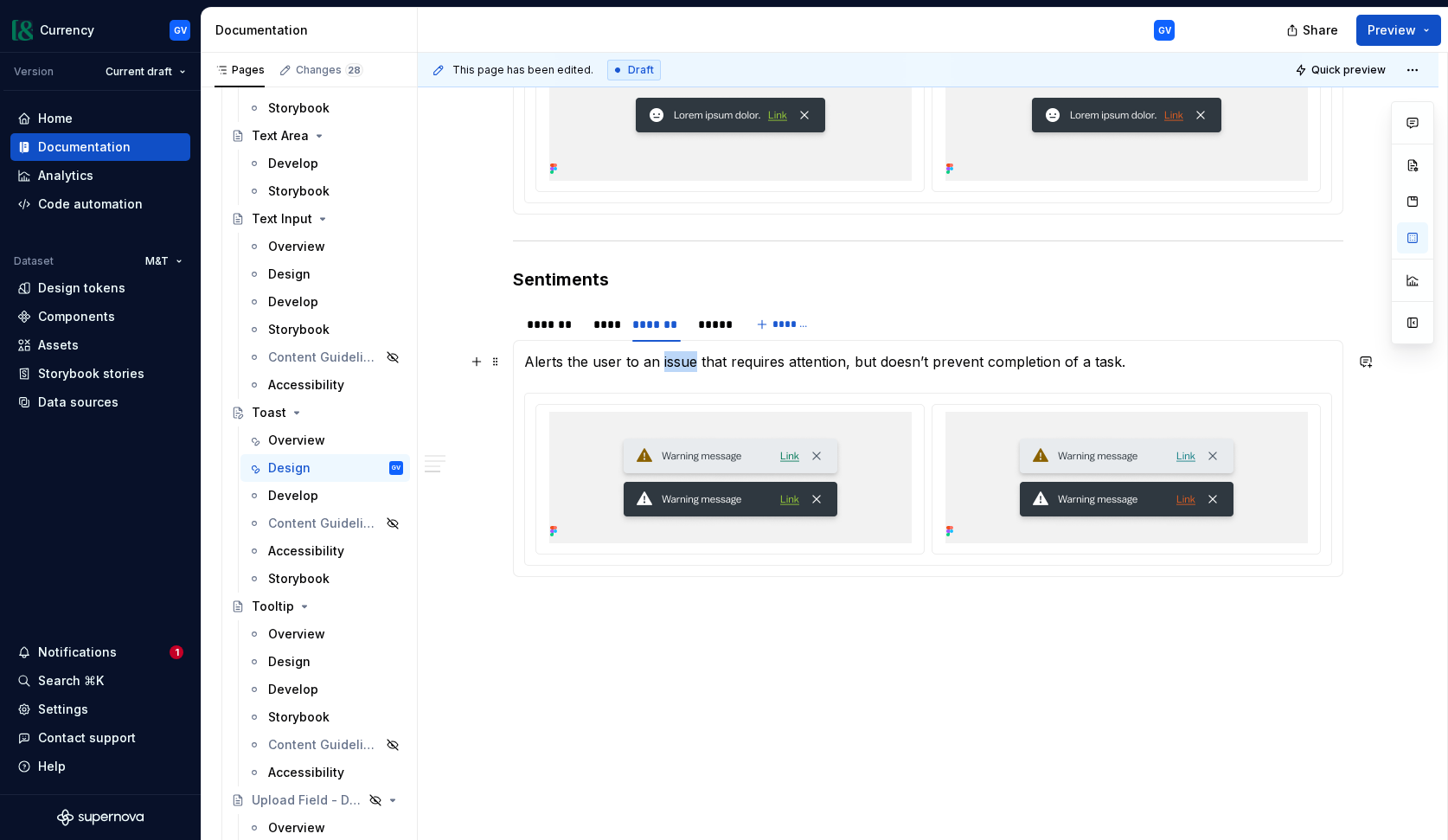
click at [664, 363] on p "Alerts the user to an issue that requires attention, but doesn’t prevent comple…" at bounding box center [928, 361] width 808 height 20
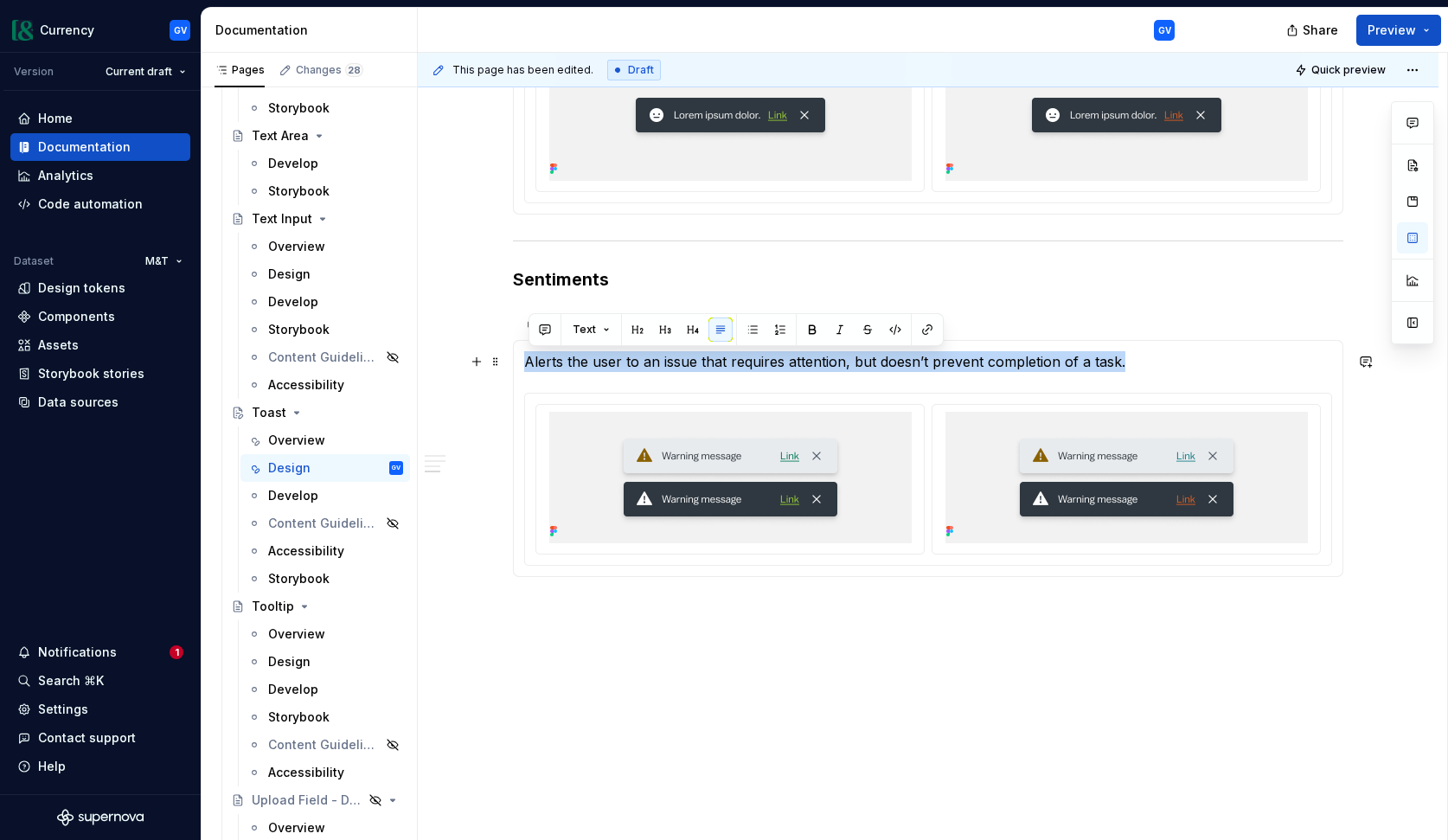
click at [693, 365] on p "Alerts the user to an issue that requires attention, but doesn’t prevent comple…" at bounding box center [928, 361] width 808 height 20
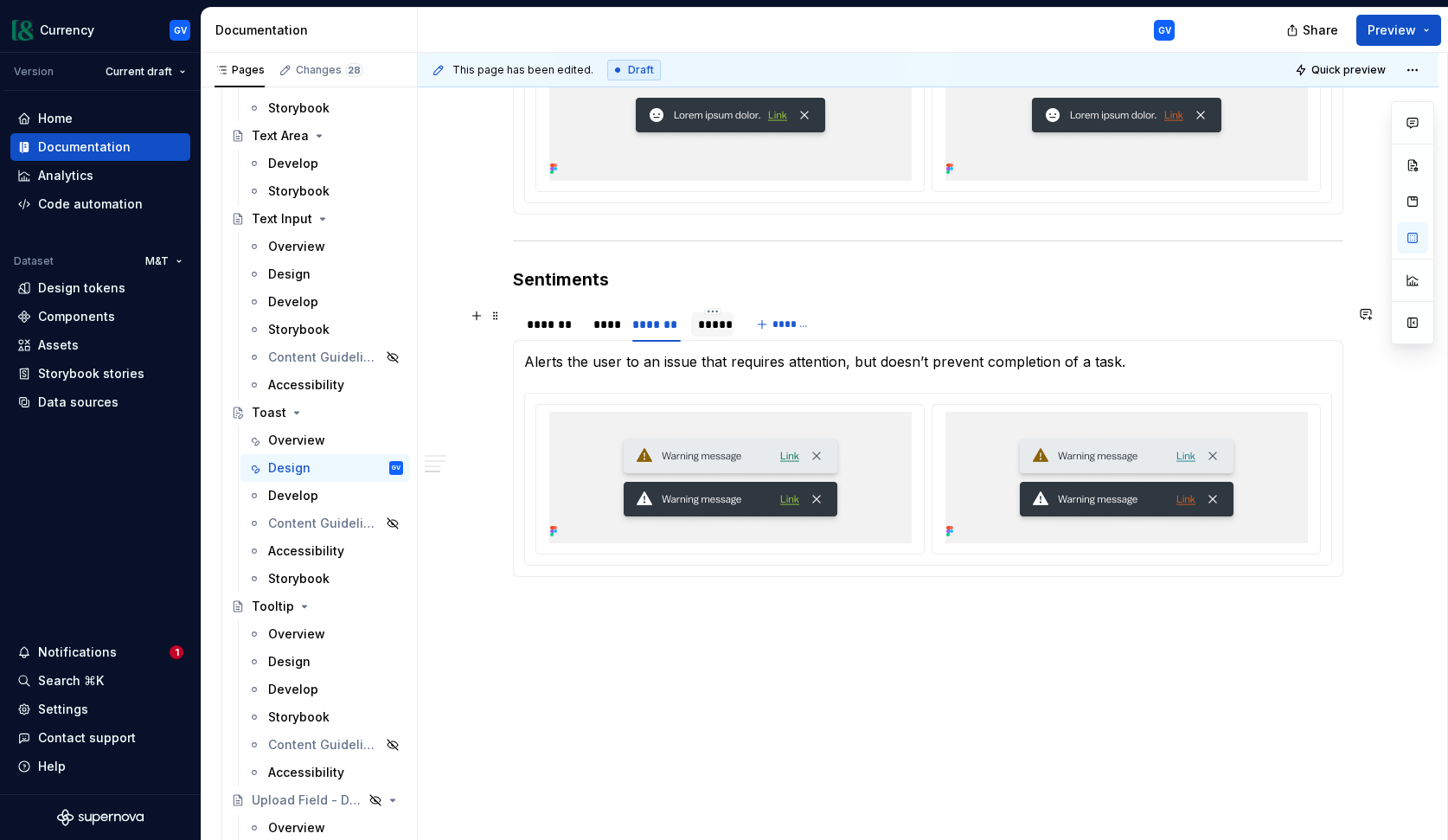
click at [712, 324] on div "*****" at bounding box center [712, 324] width 29 height 18
click at [703, 359] on p "Alerts the user to an issue that may need resolution to complete the task." at bounding box center [928, 361] width 808 height 20
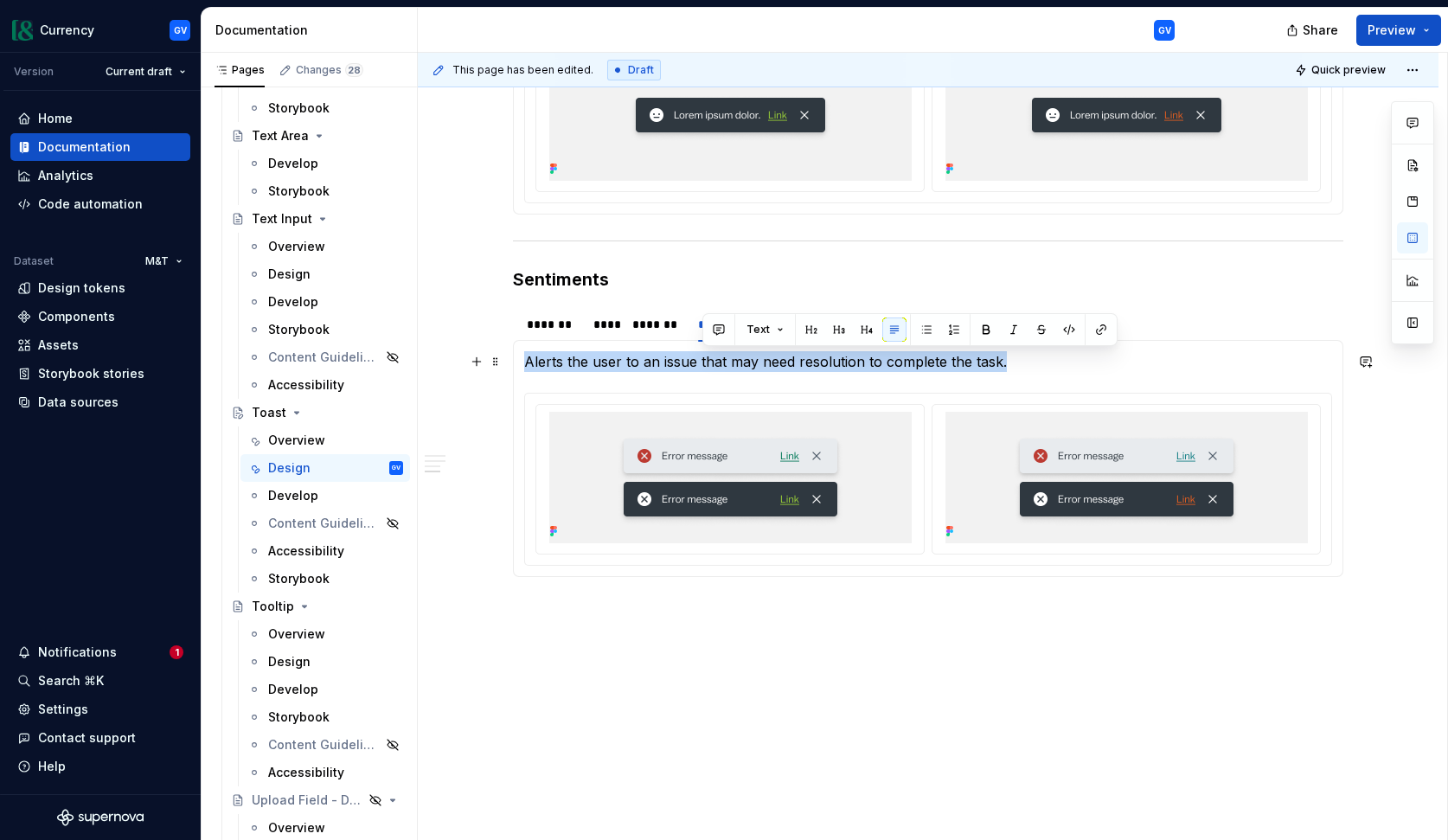
click at [703, 359] on p "Alerts the user to an issue that may need resolution to complete the task." at bounding box center [928, 361] width 808 height 20
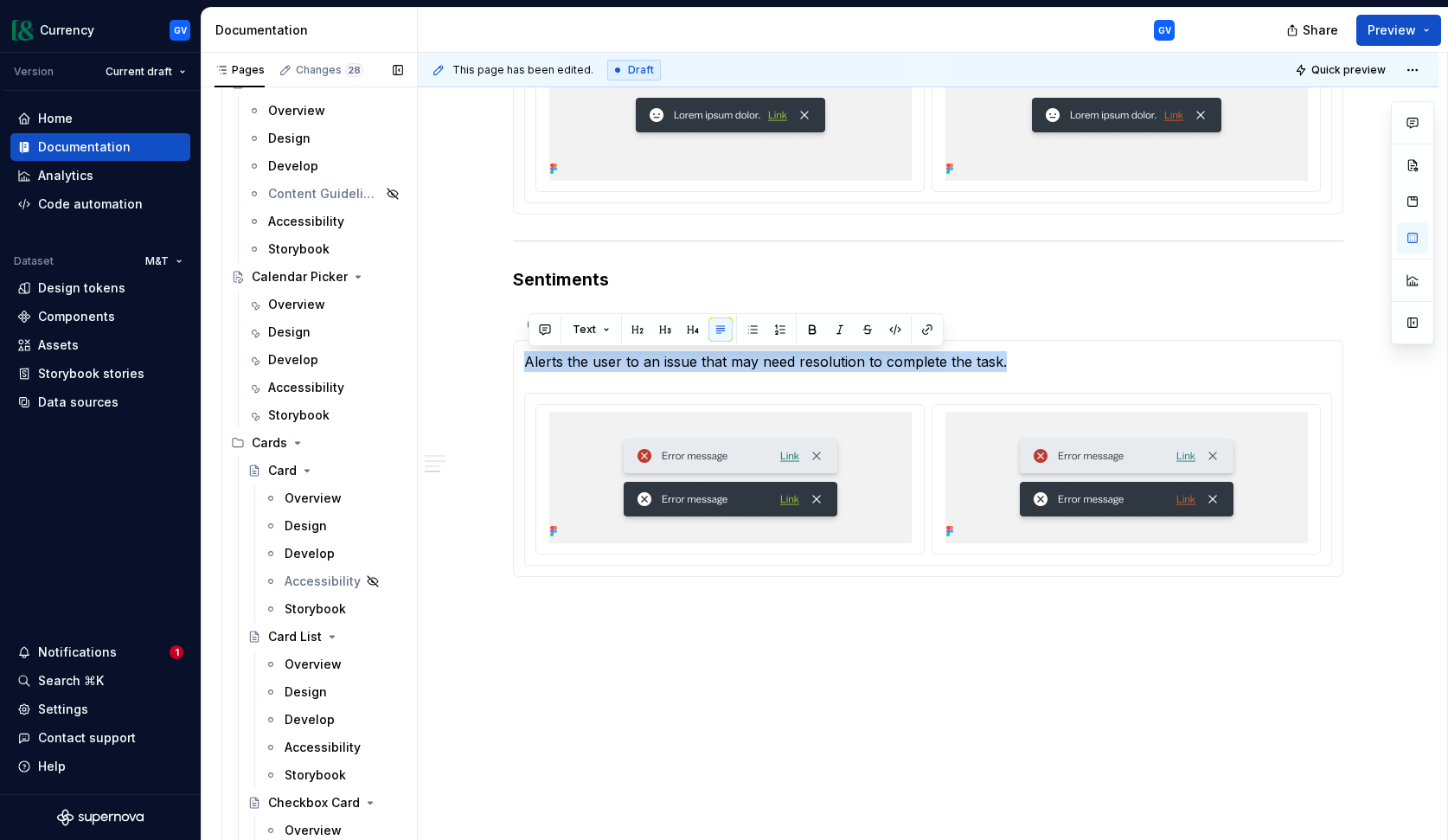
scroll to position [2429, 0]
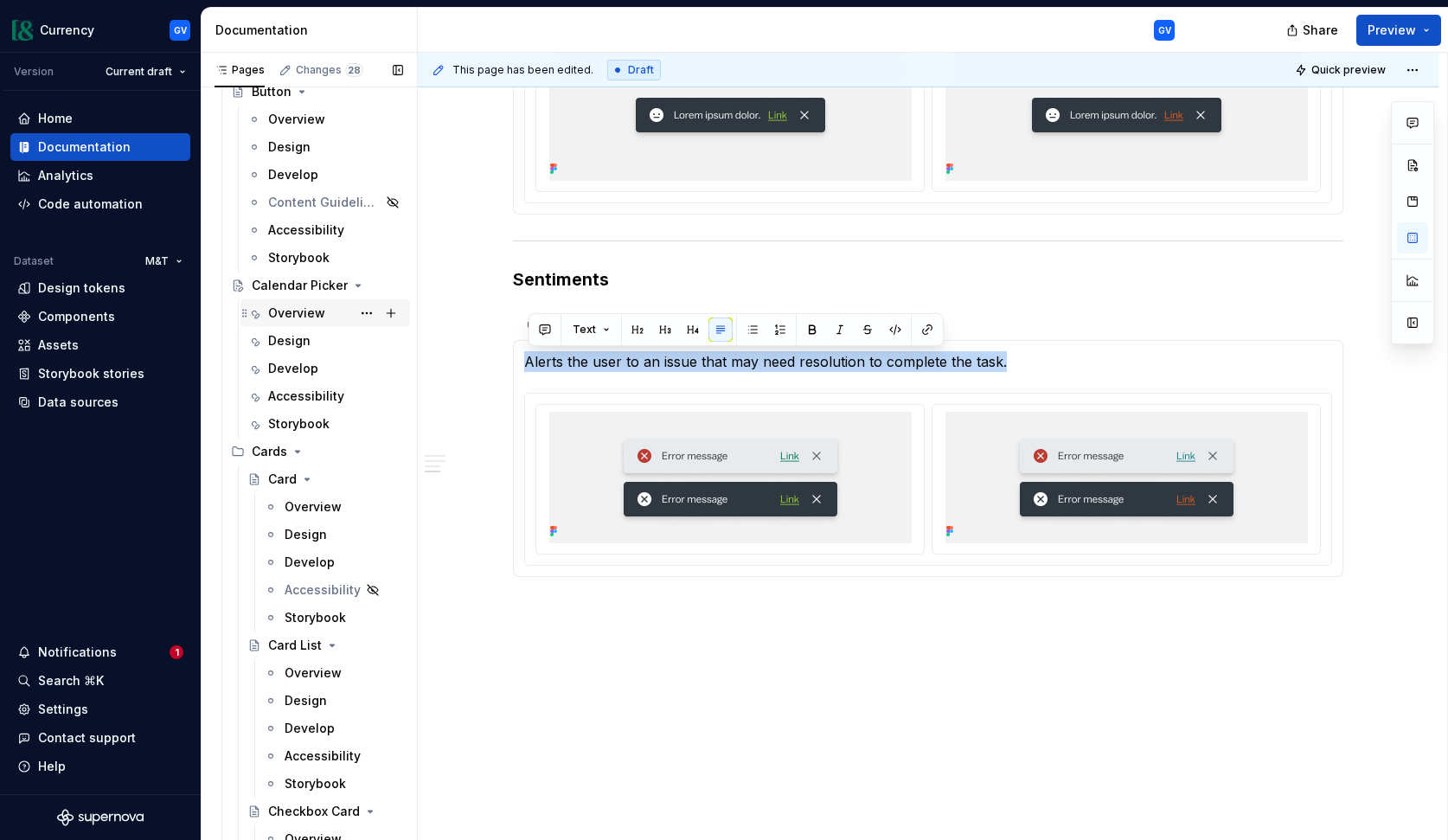
click at [306, 317] on div "Overview" at bounding box center [297, 313] width 57 height 18
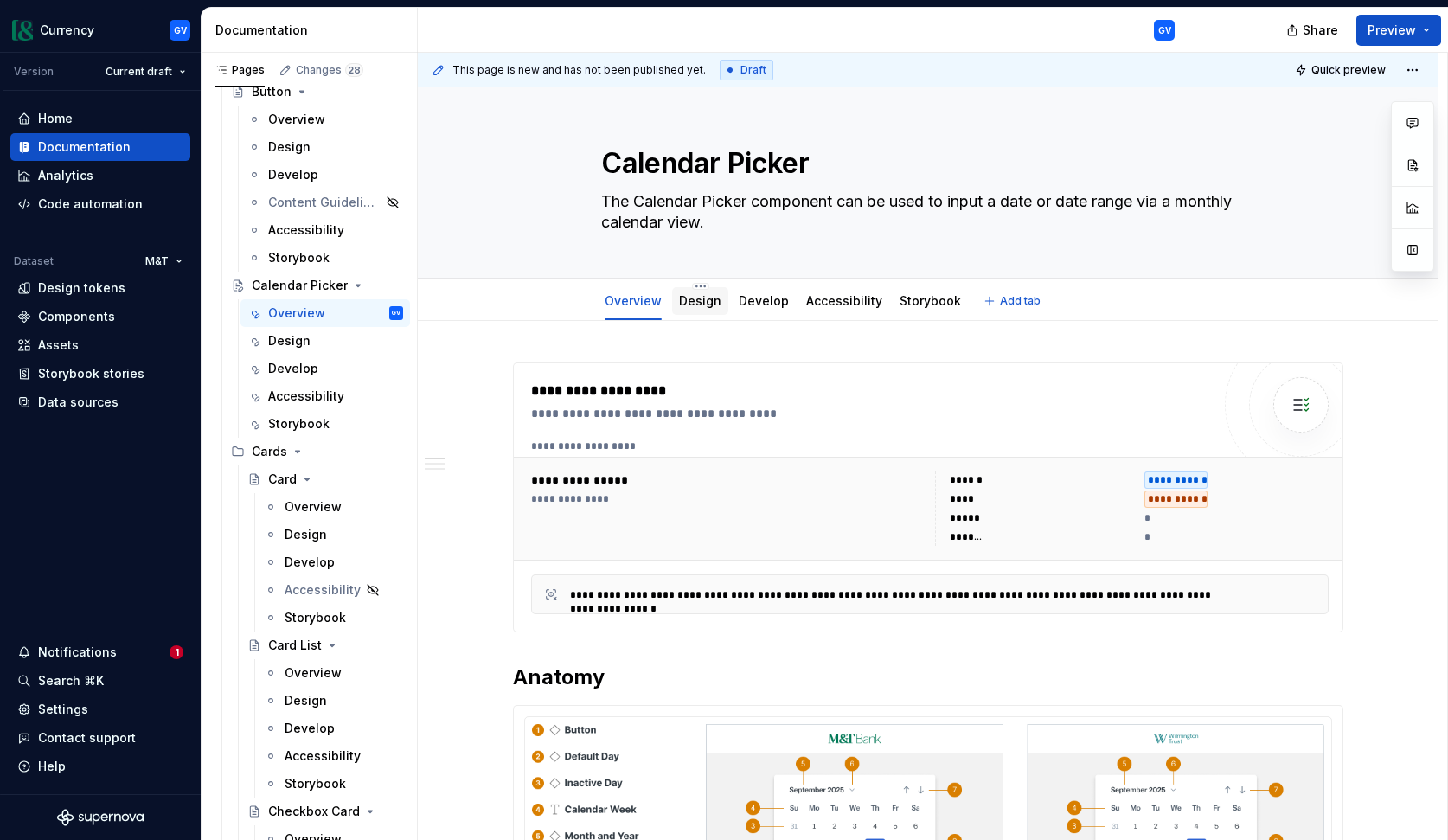
click at [705, 304] on link "Design" at bounding box center [700, 300] width 43 height 15
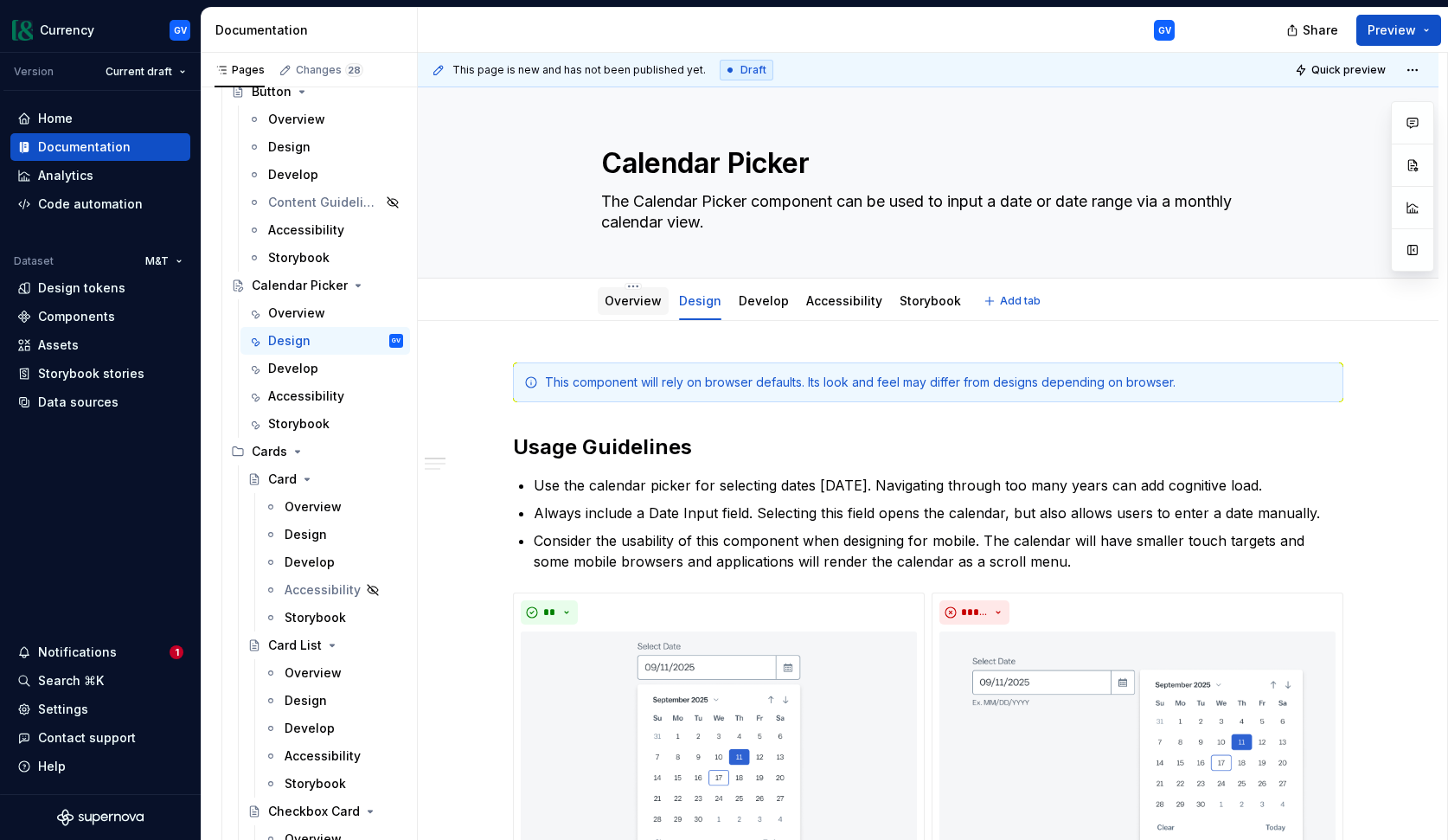
click at [645, 305] on link "Overview" at bounding box center [633, 300] width 57 height 15
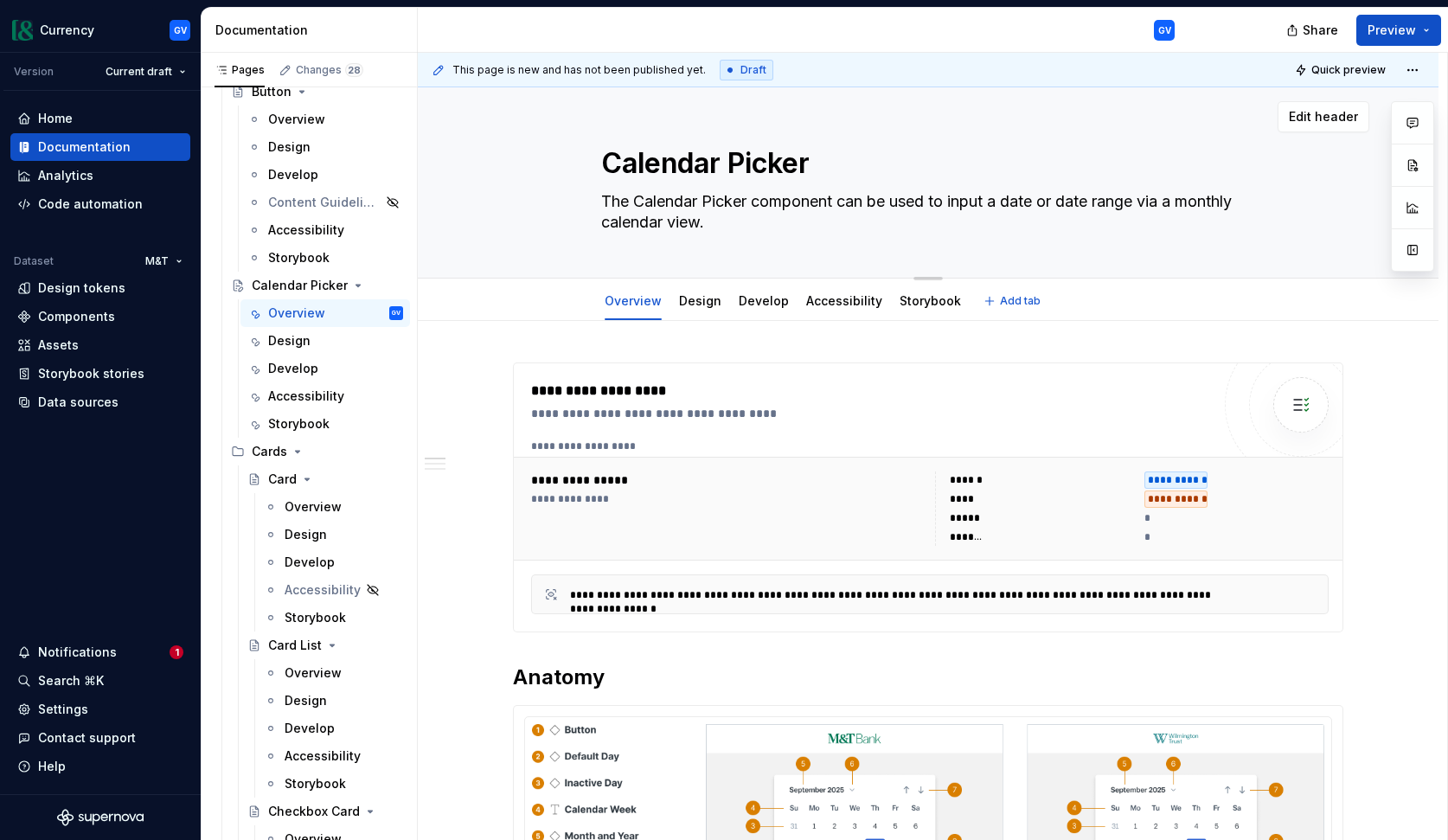
click at [629, 213] on textarea "The Calendar Picker component can be used to input a date or date range via a m…" at bounding box center [925, 212] width 654 height 48
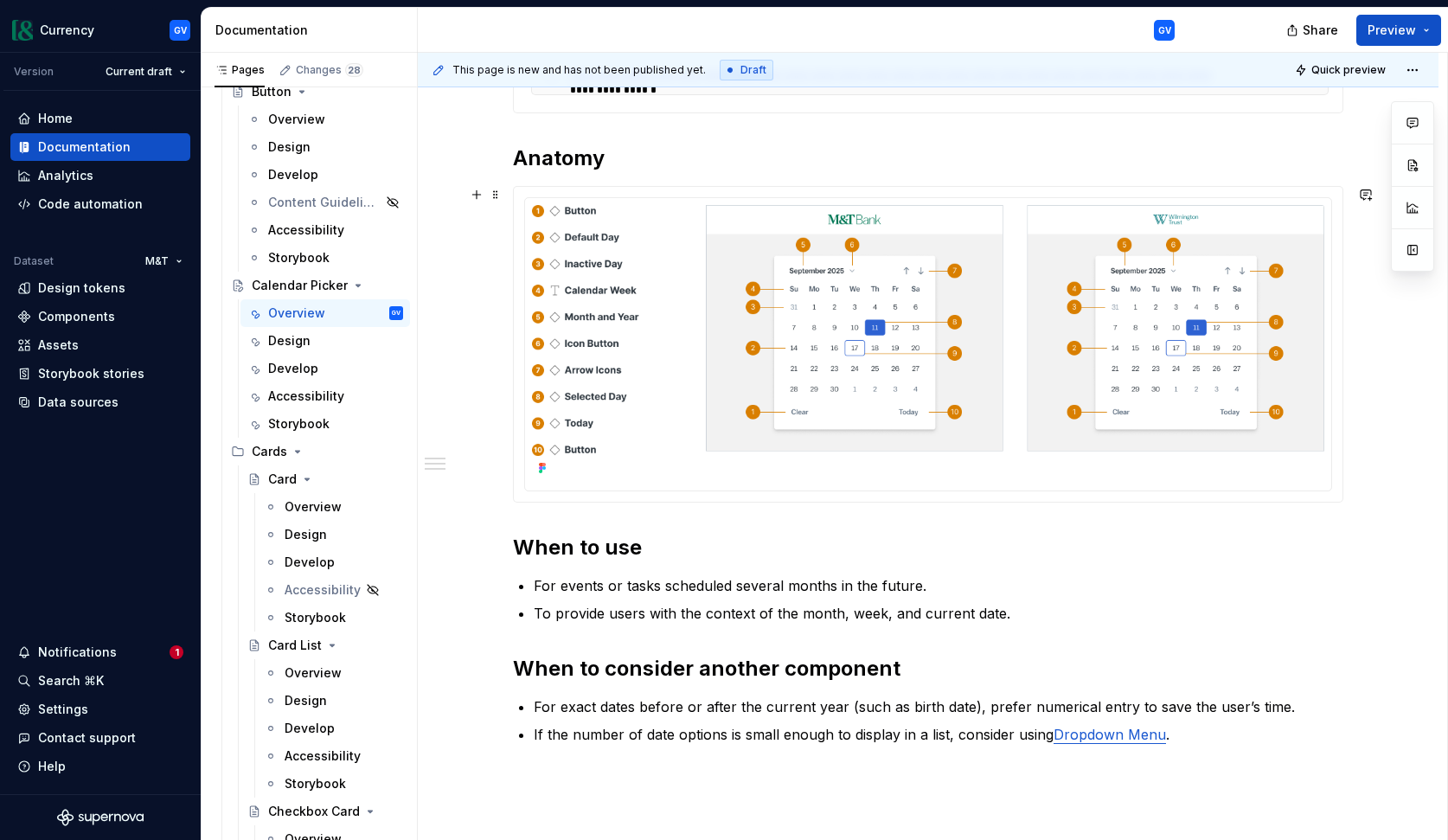
scroll to position [696, 0]
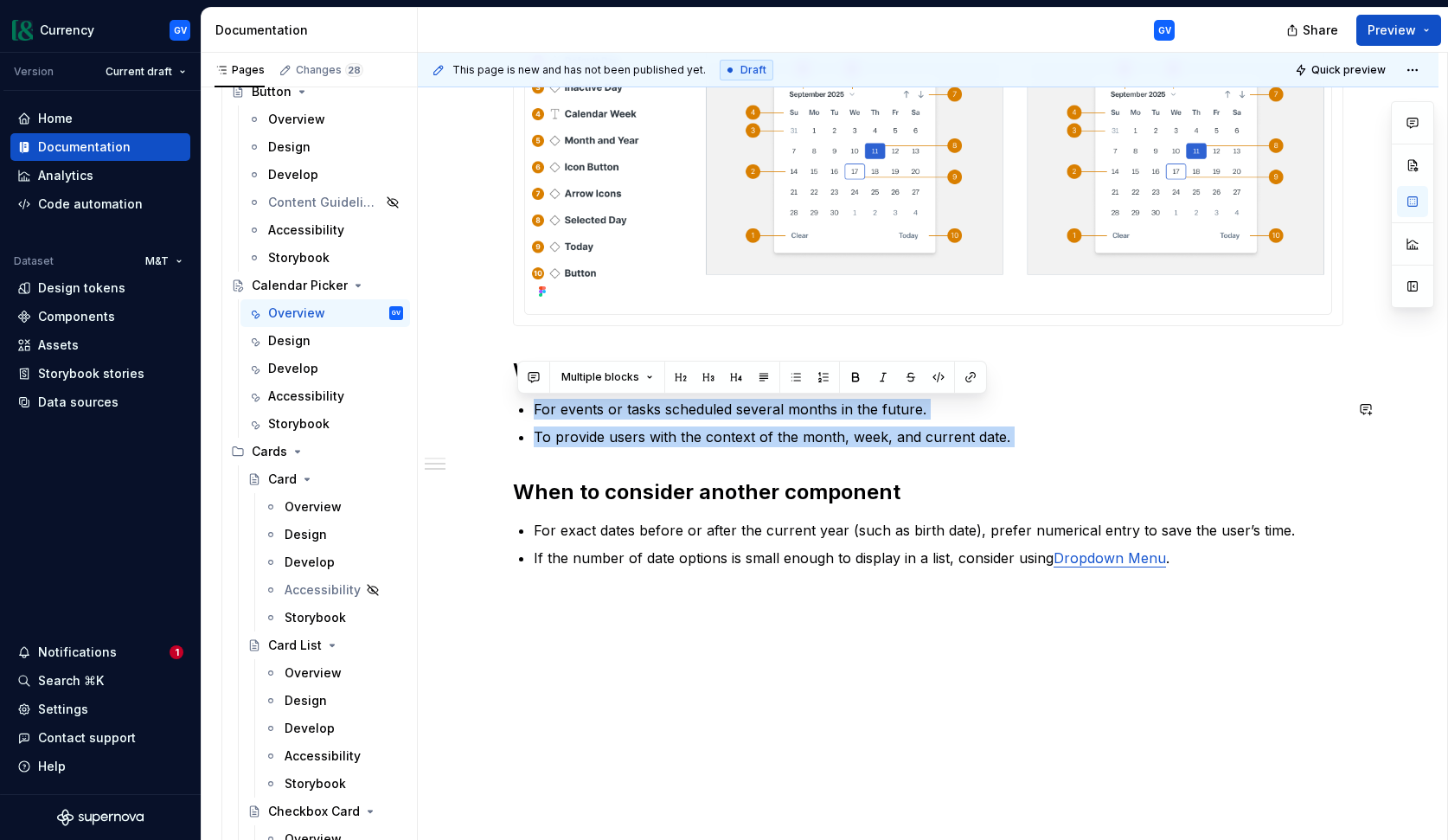
drag, startPoint x: 541, startPoint y: 409, endPoint x: 1011, endPoint y: 447, distance: 471.5
click at [1011, 447] on div "**********" at bounding box center [928, 118] width 831 height 902
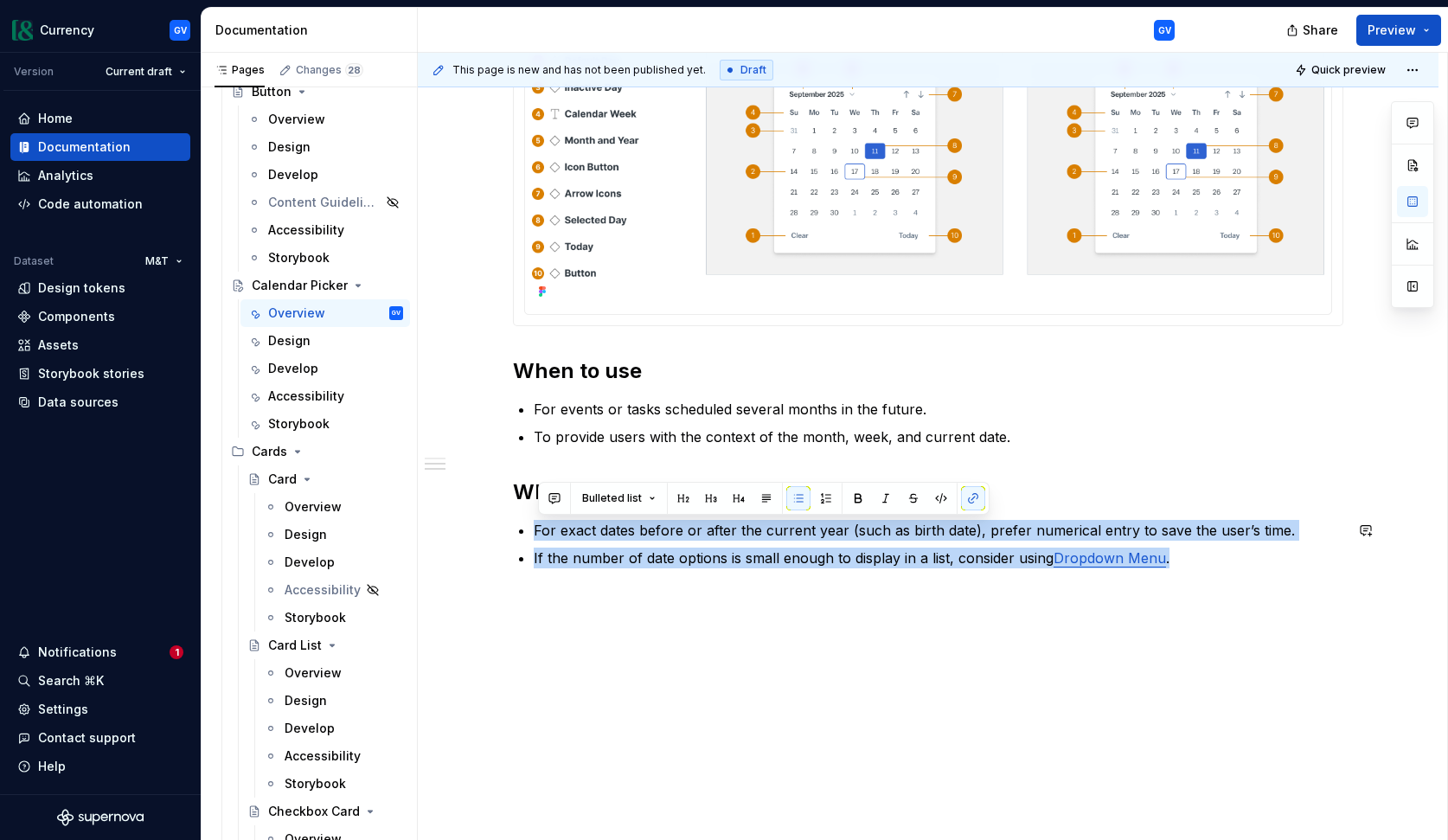
drag, startPoint x: 539, startPoint y: 532, endPoint x: 1103, endPoint y: 570, distance: 565.3
click at [1103, 570] on div "**********" at bounding box center [928, 128] width 831 height 922
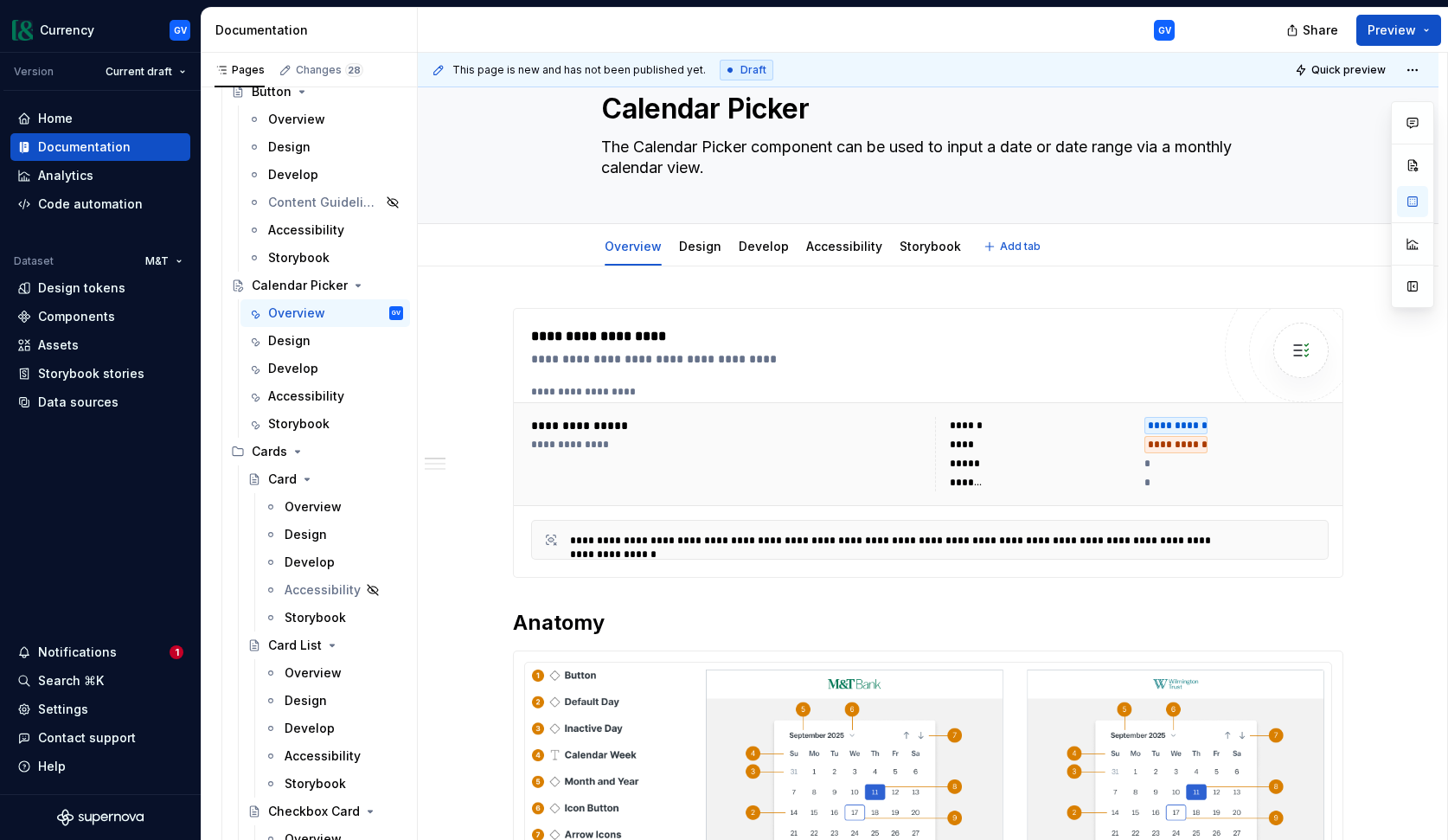
scroll to position [30, 0]
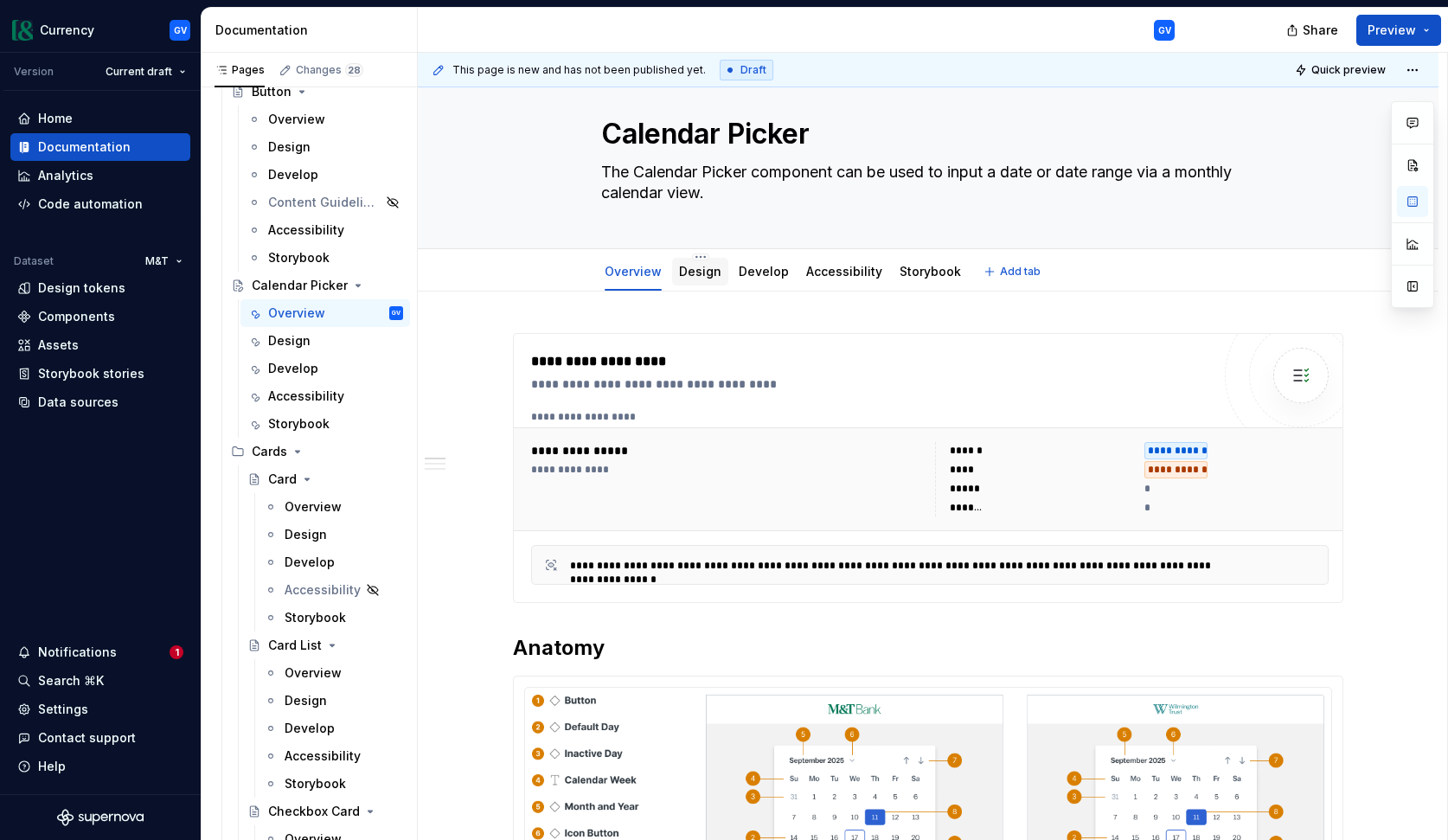
click at [700, 274] on link "Design" at bounding box center [700, 272] width 43 height 15
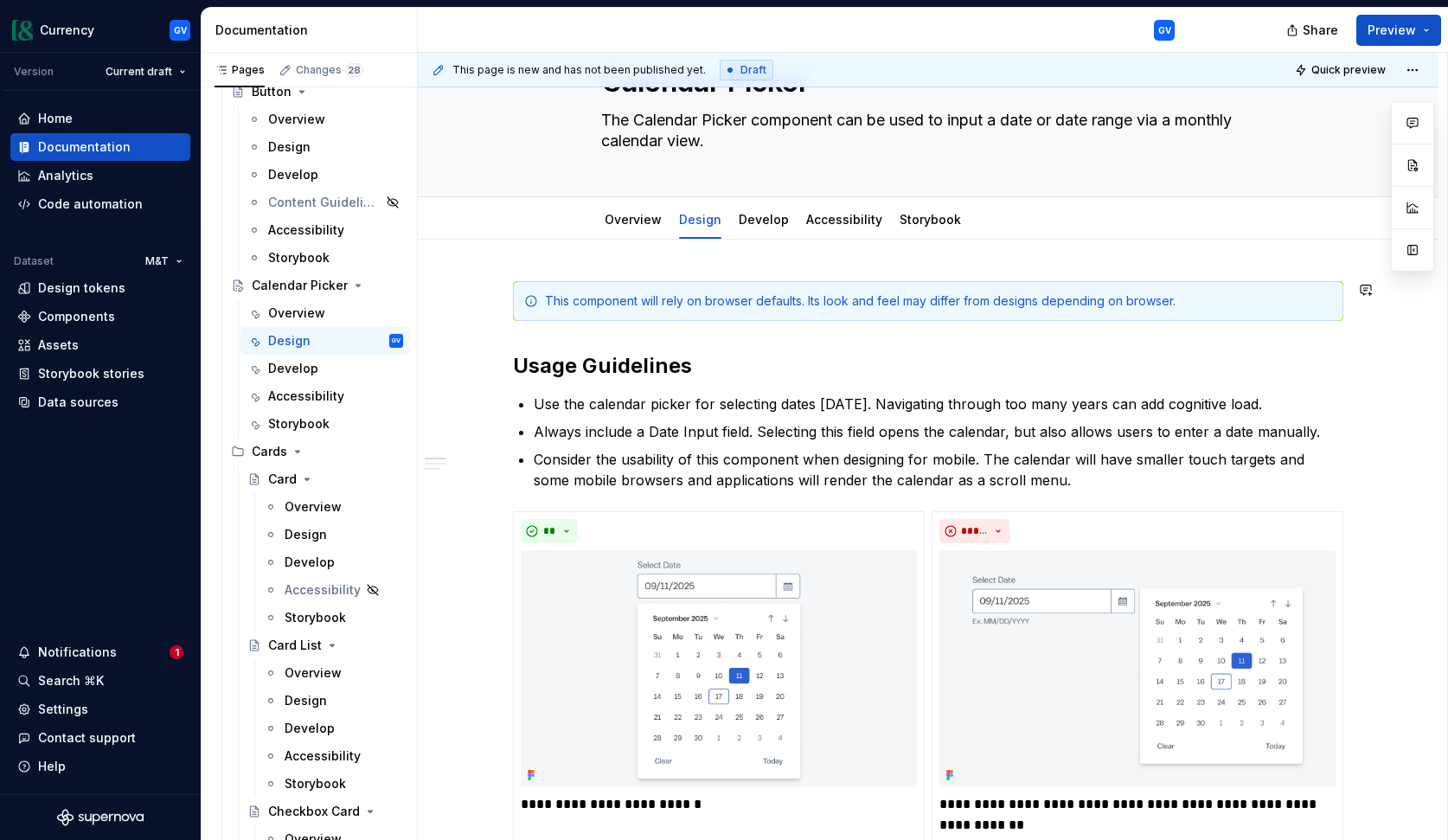
scroll to position [112, 0]
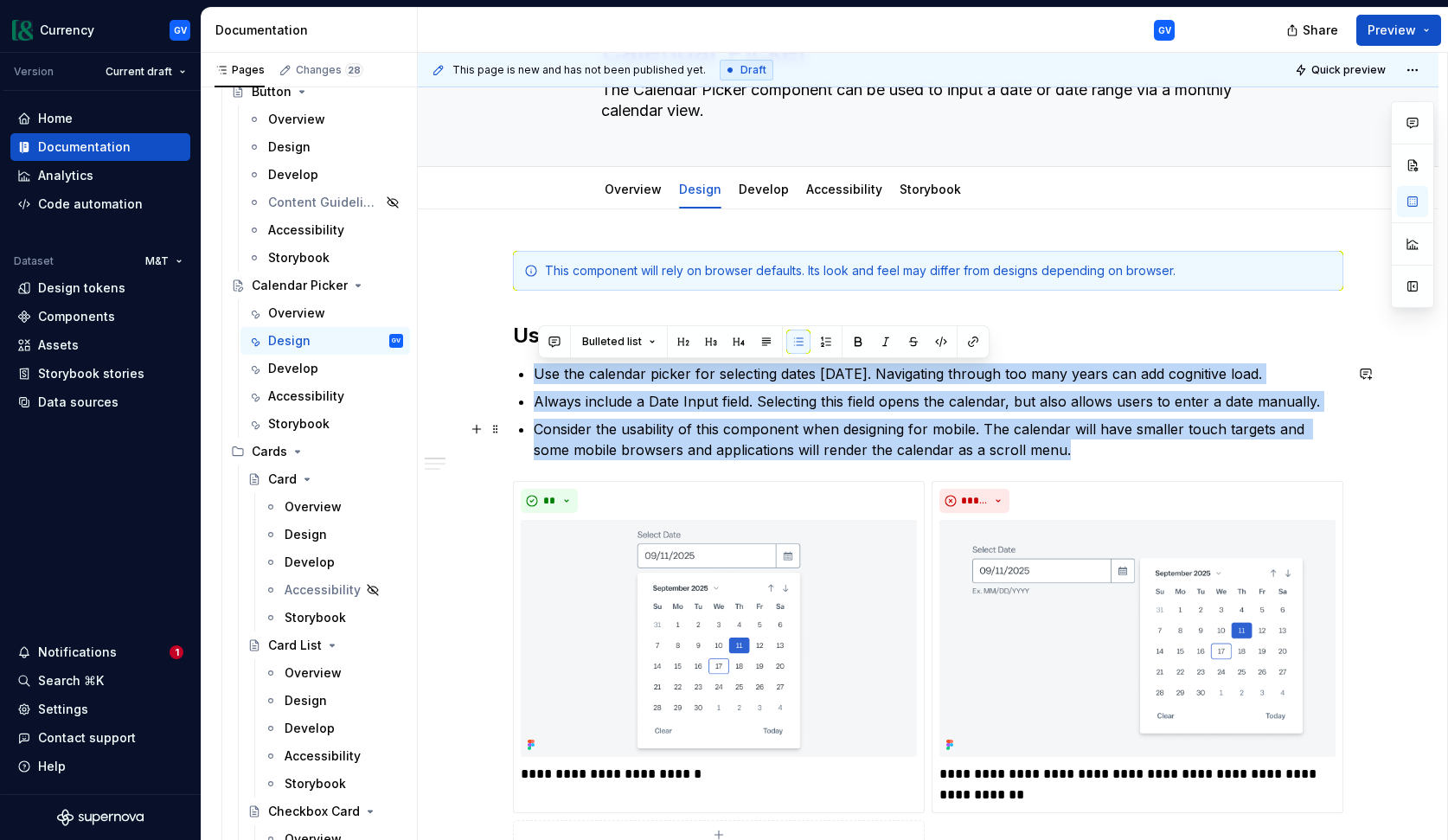
drag, startPoint x: 541, startPoint y: 373, endPoint x: 1054, endPoint y: 441, distance: 517.5
click at [1054, 441] on ul "Use the calendar picker for selecting dates within one year. Navigating through…" at bounding box center [939, 411] width 809 height 97
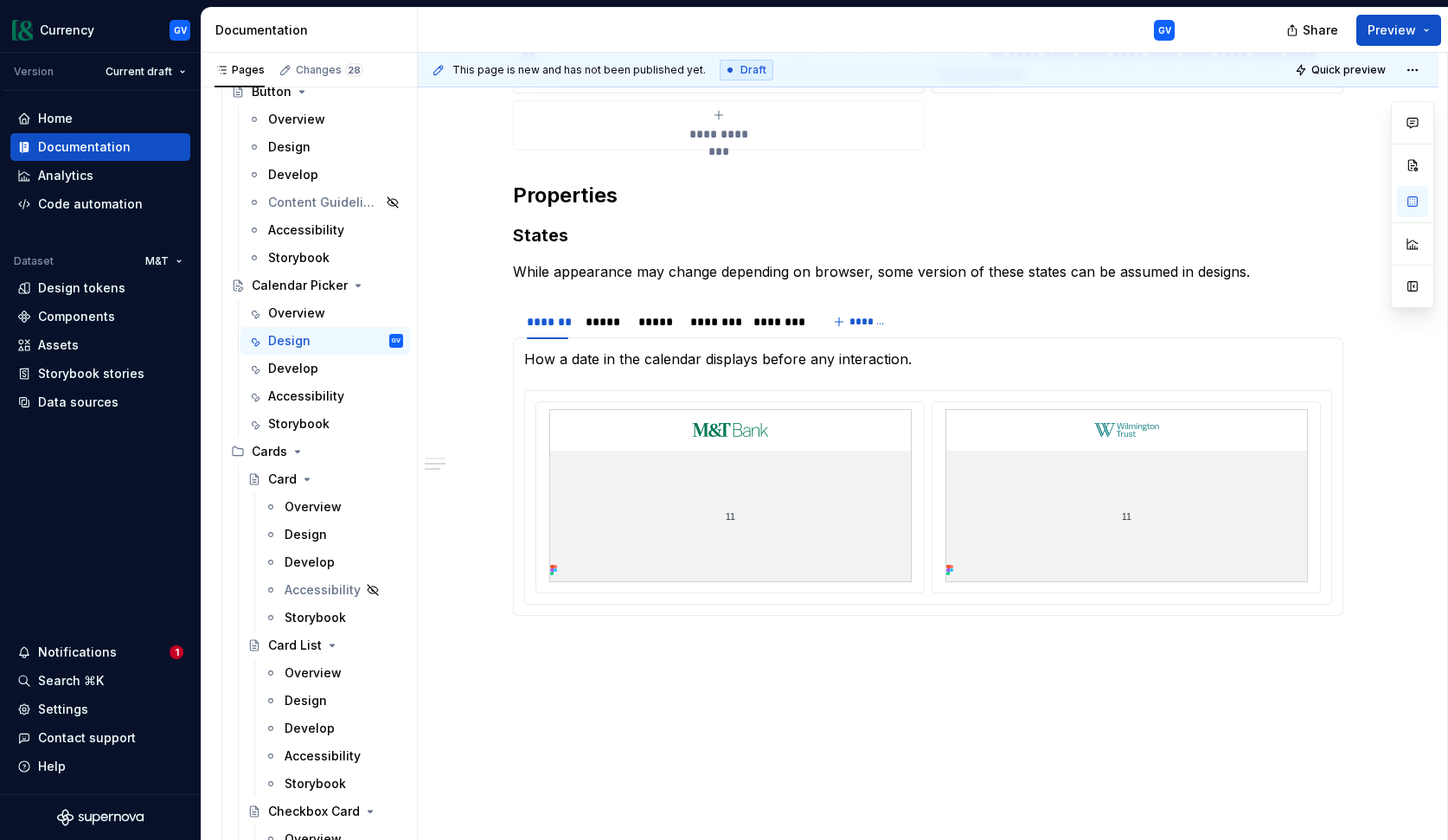
scroll to position [881, 0]
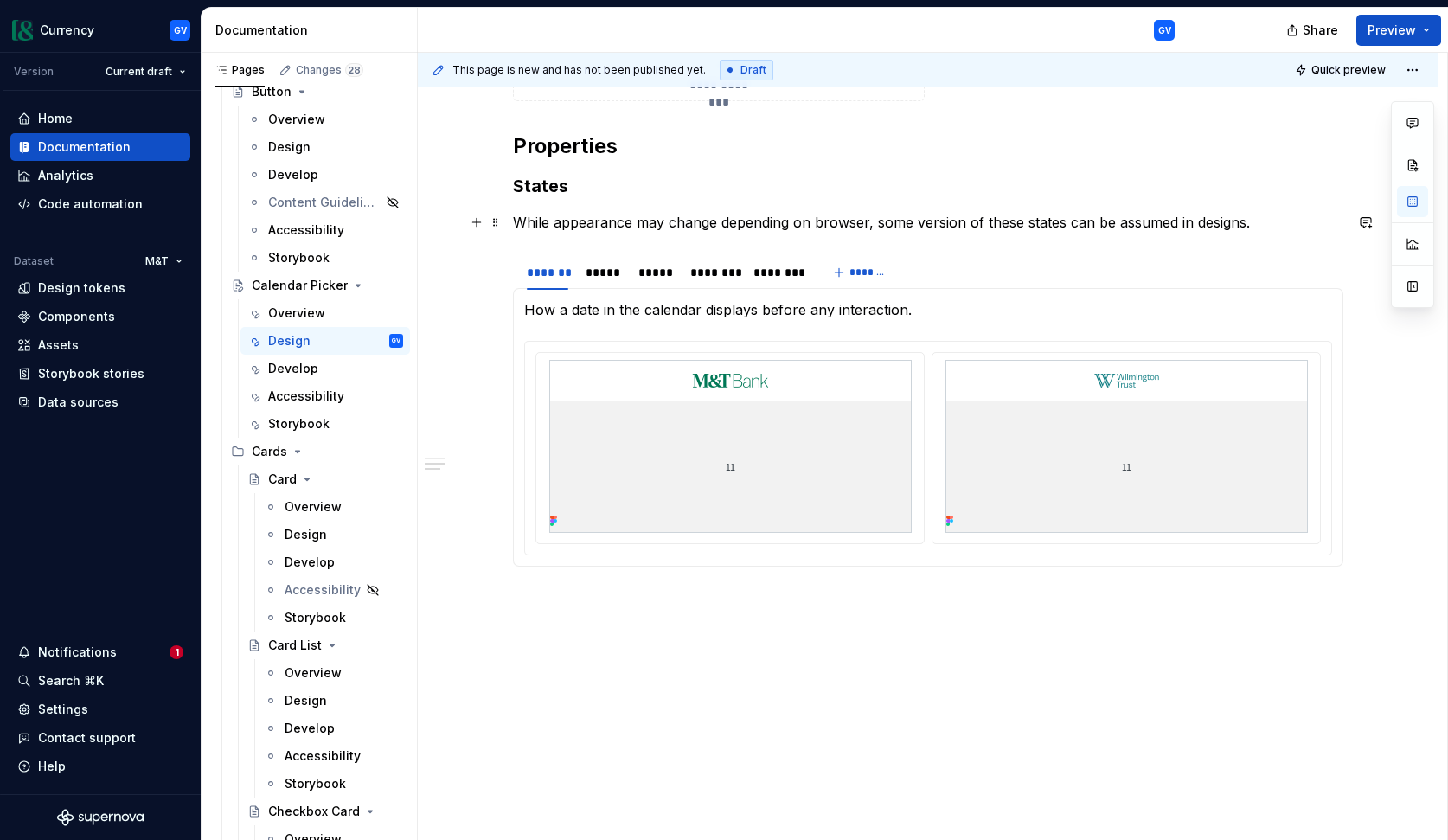
click at [601, 219] on p "While appearance may change depending on browser, some version of these states …" at bounding box center [928, 222] width 831 height 20
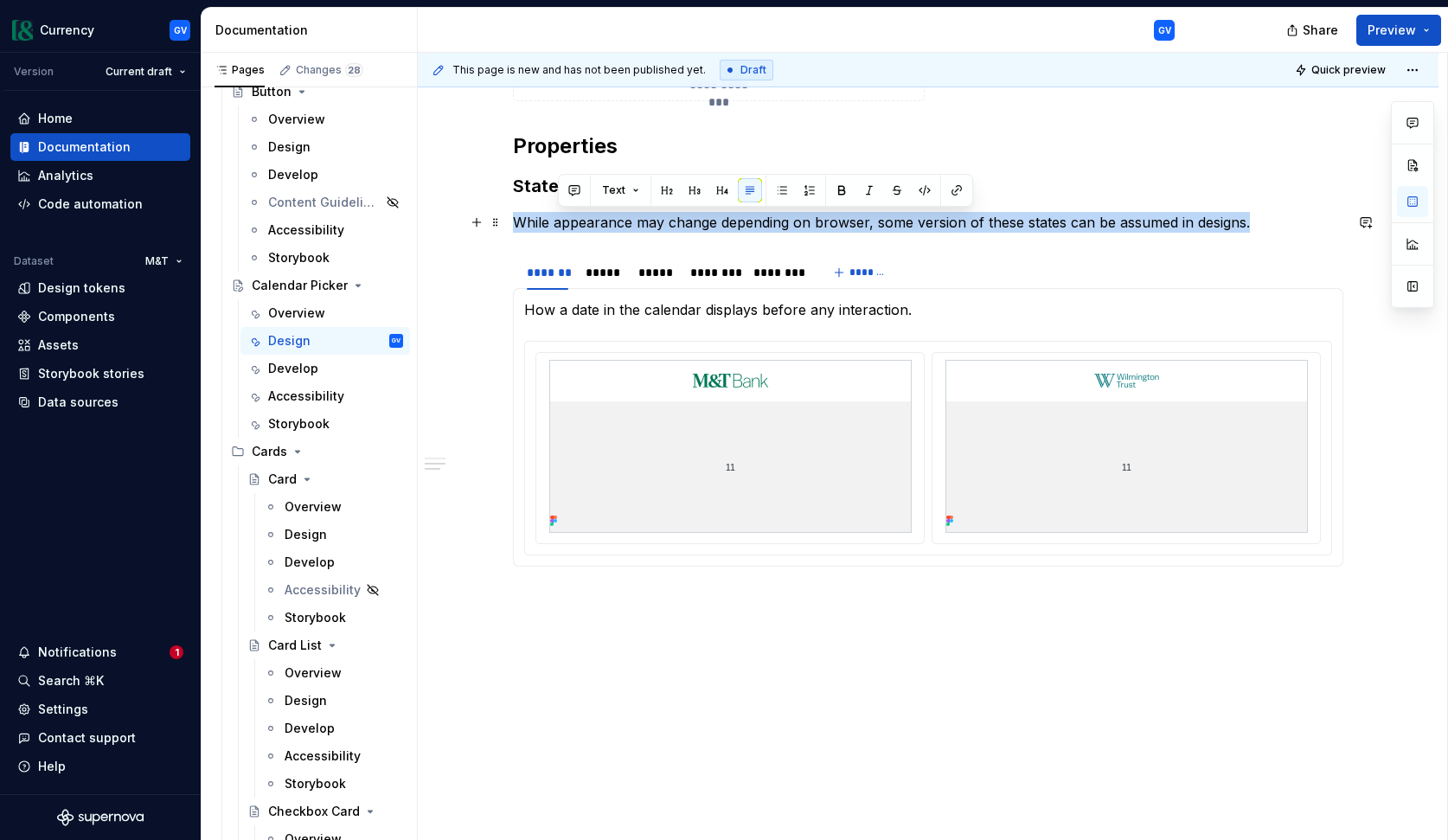
click at [601, 219] on p "While appearance may change depending on browser, some version of these states …" at bounding box center [928, 222] width 831 height 20
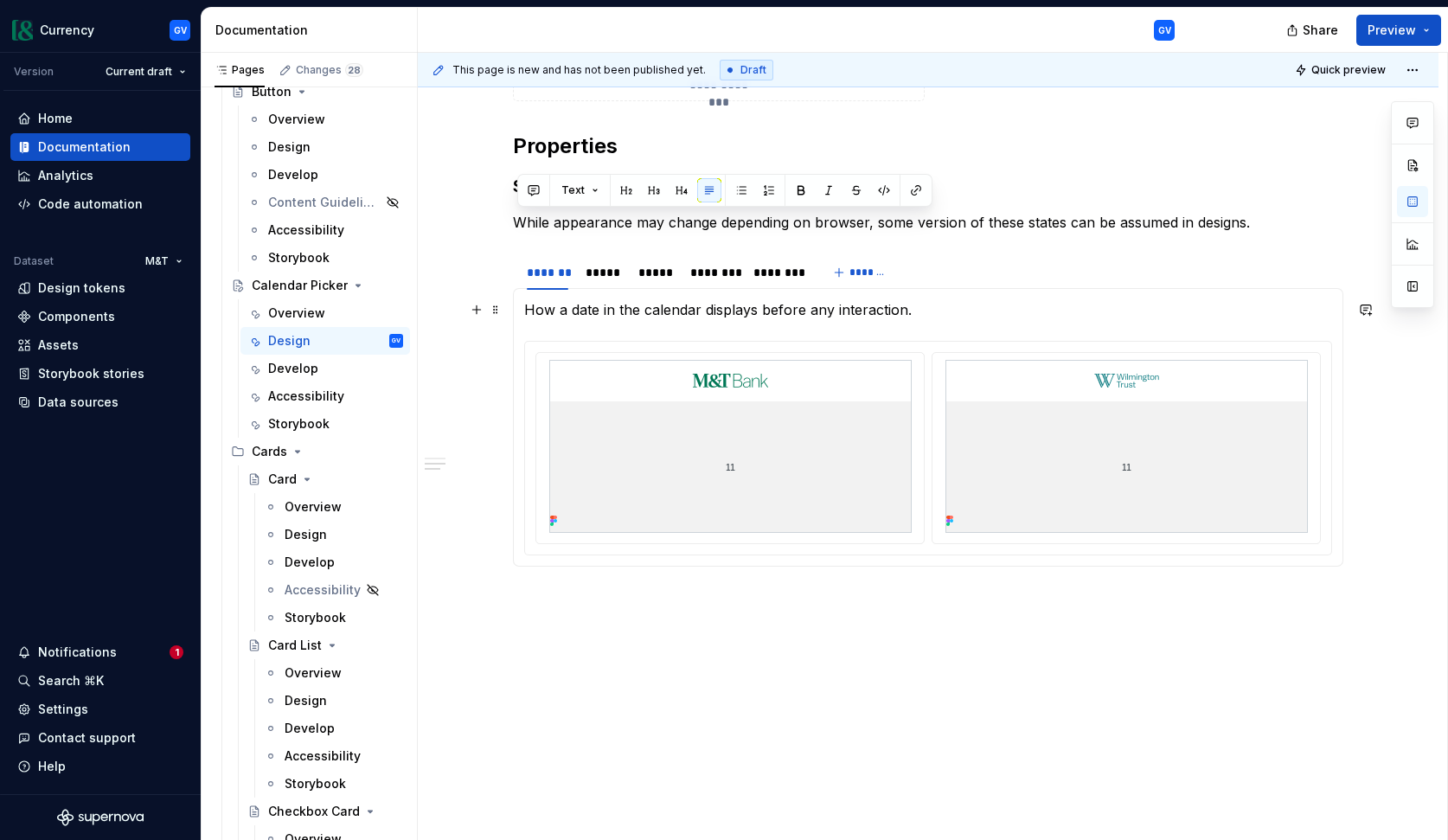
click at [590, 311] on p "How a date in the calendar displays before any interaction." at bounding box center [928, 310] width 808 height 20
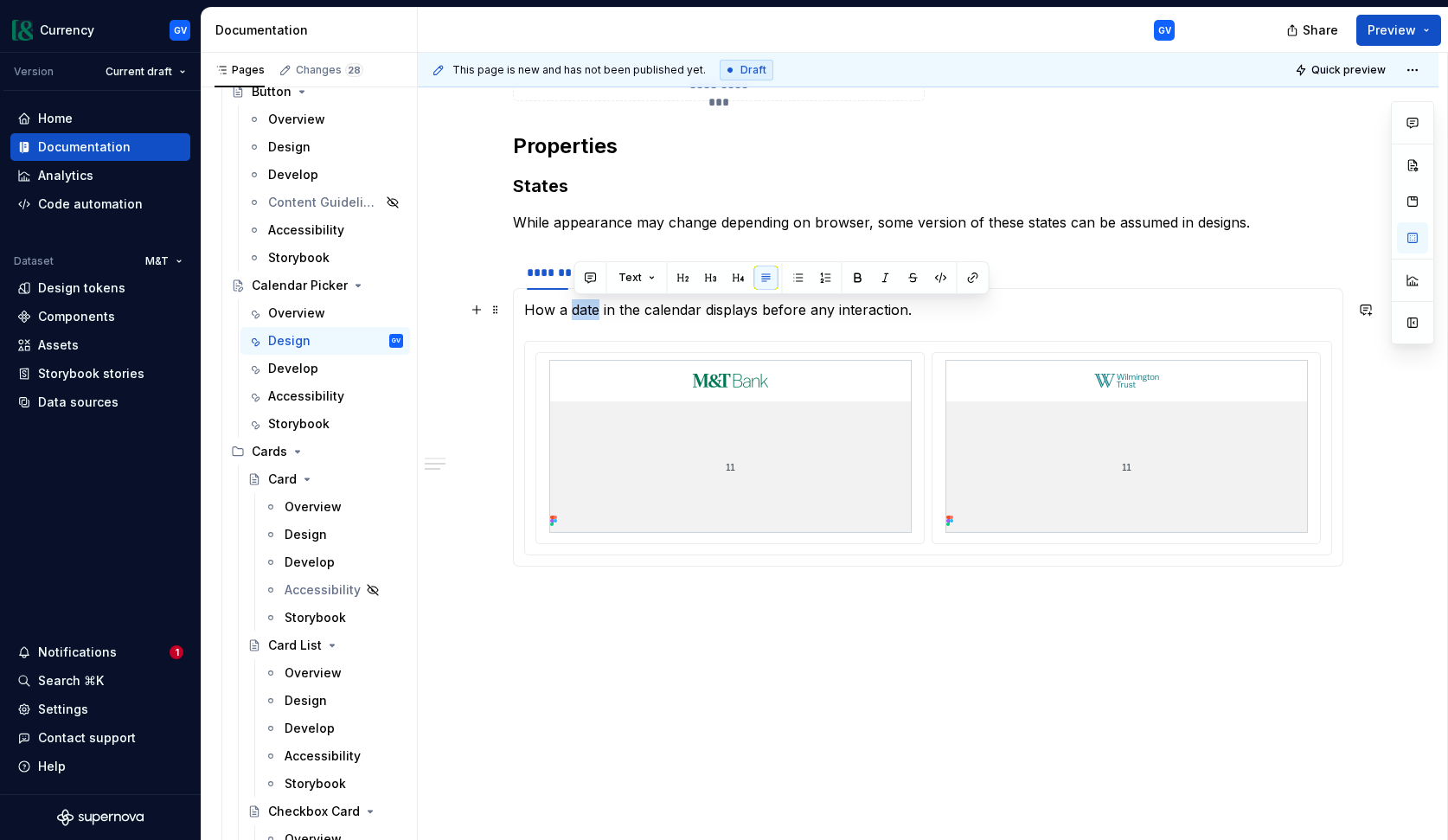
click at [590, 311] on p "How a date in the calendar displays before any interaction." at bounding box center [928, 310] width 808 height 20
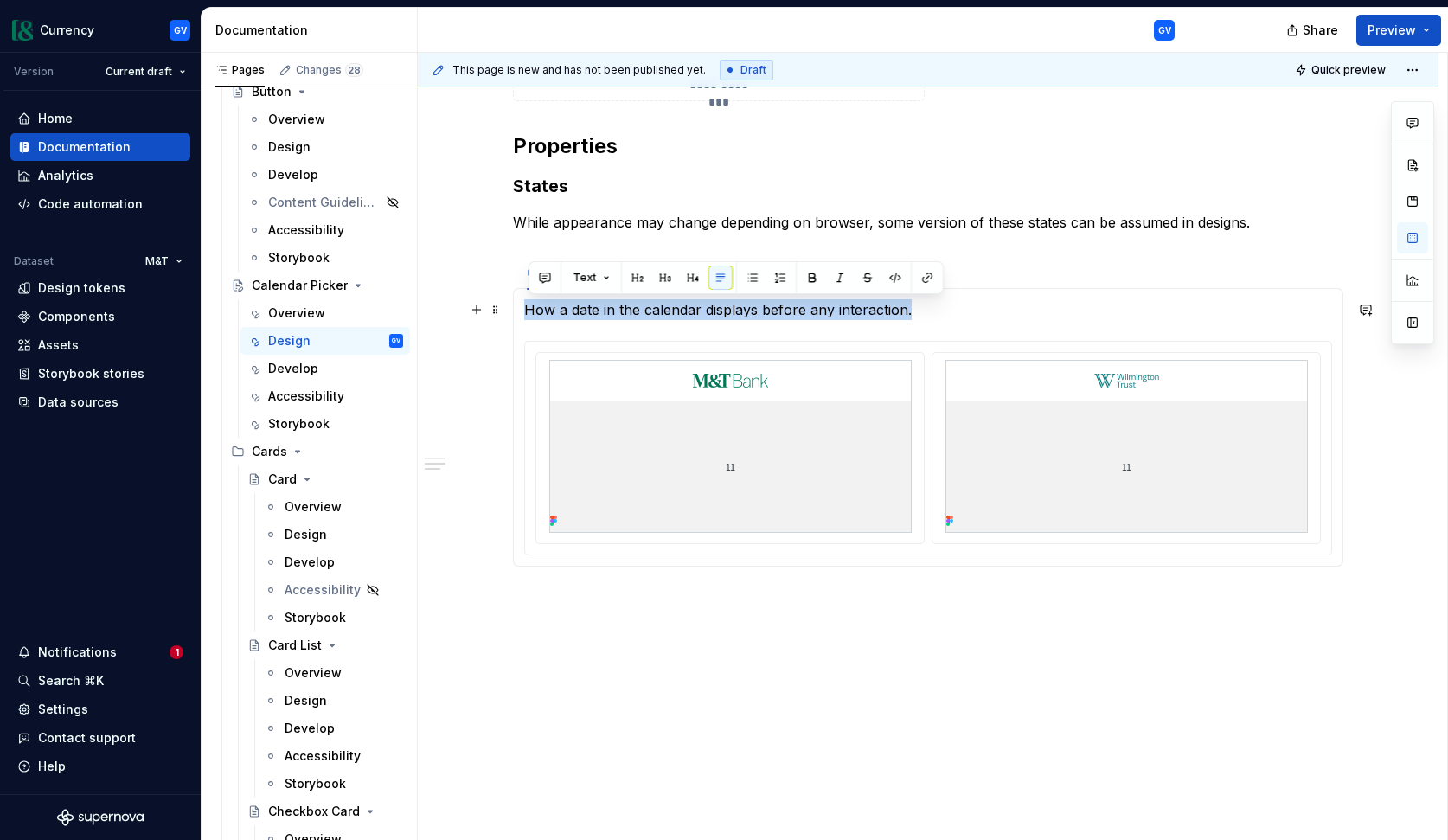
click at [633, 316] on p "How a date in the calendar displays before any interaction." at bounding box center [928, 310] width 808 height 20
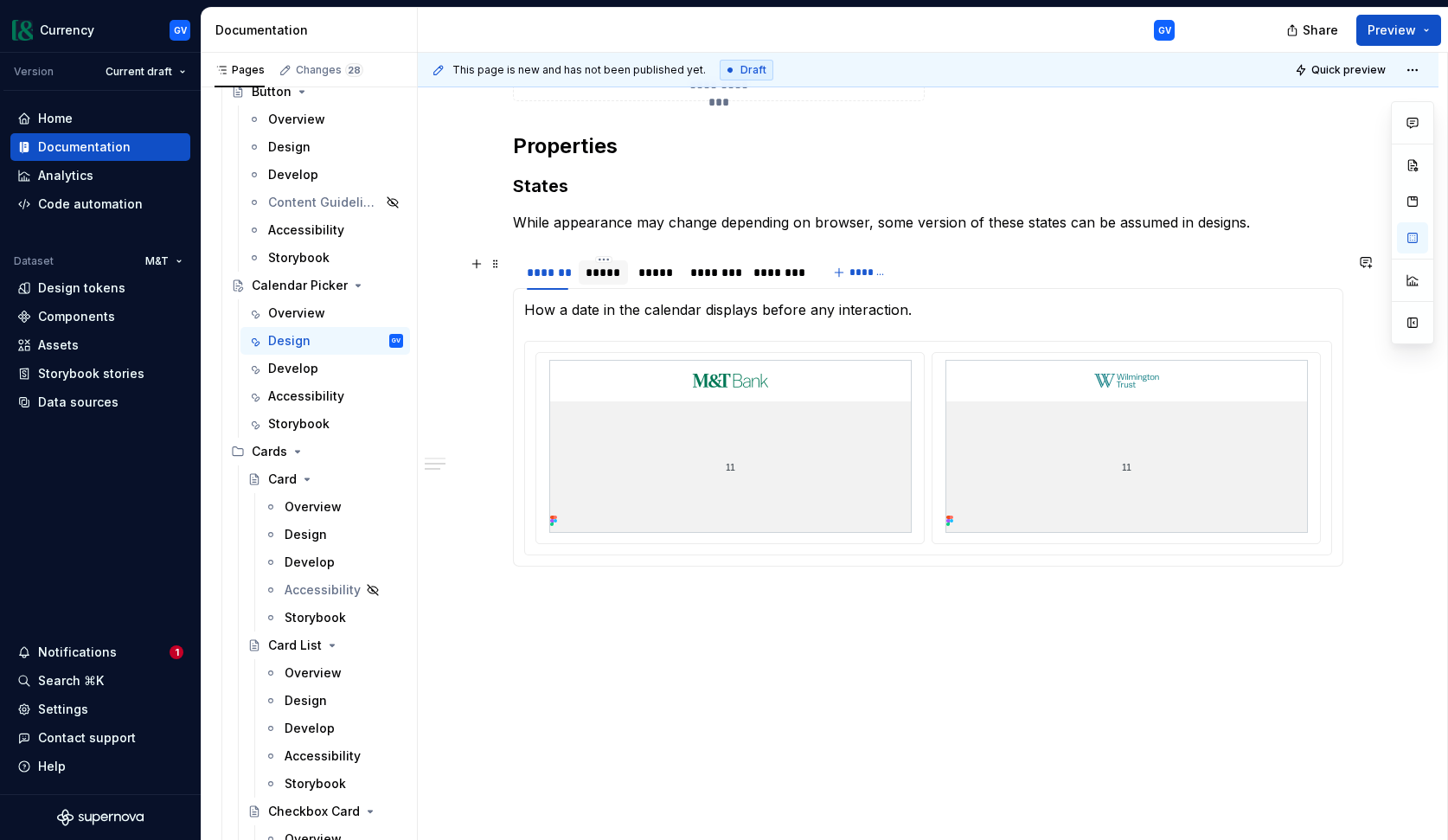
click at [604, 277] on div "*****" at bounding box center [603, 273] width 35 height 18
click at [613, 311] on p "Provides a visual distinction for the current date to help orient users within …" at bounding box center [928, 310] width 808 height 20
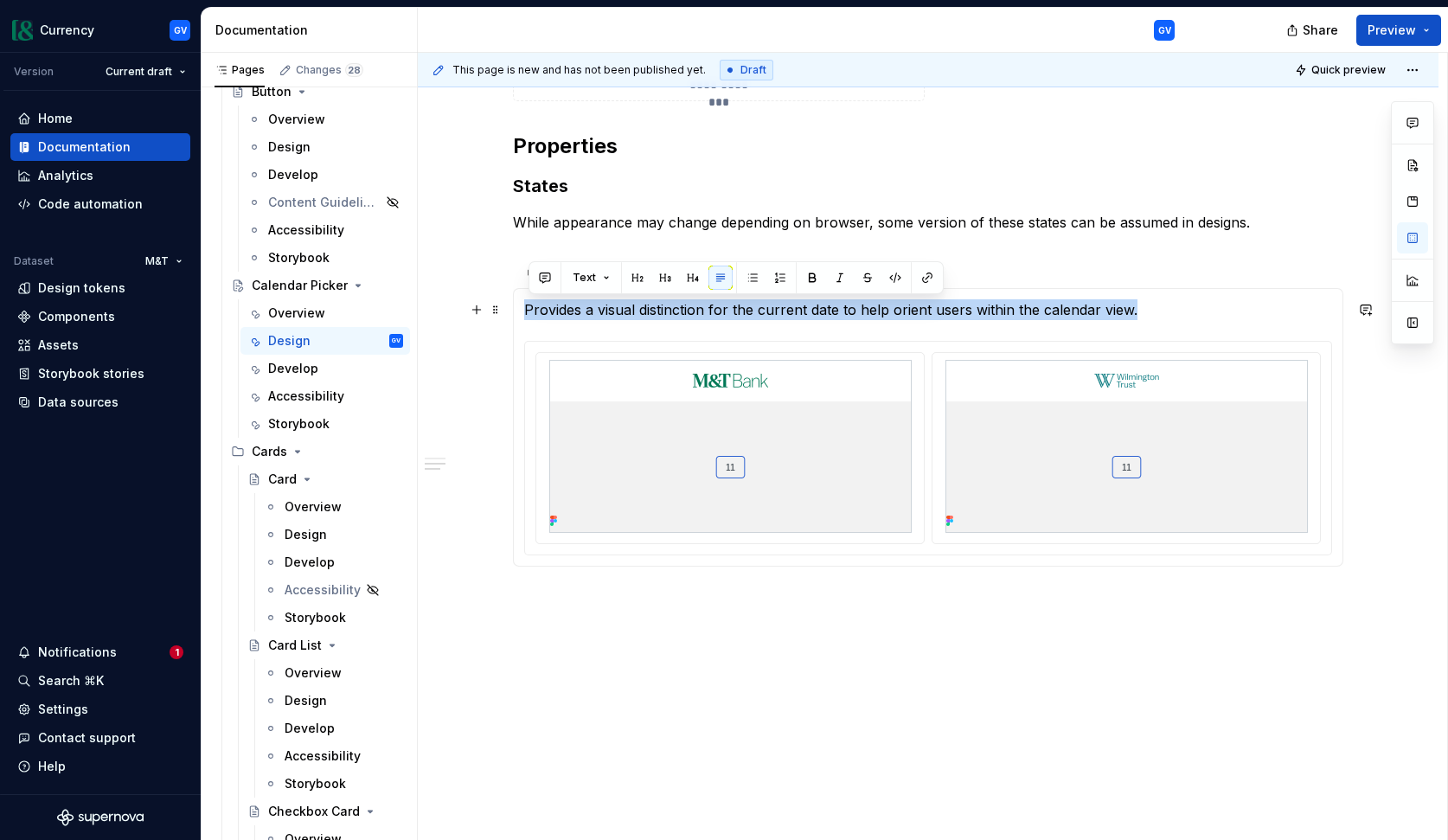
click at [613, 311] on p "Provides a visual distinction for the current date to help orient users within …" at bounding box center [928, 310] width 808 height 20
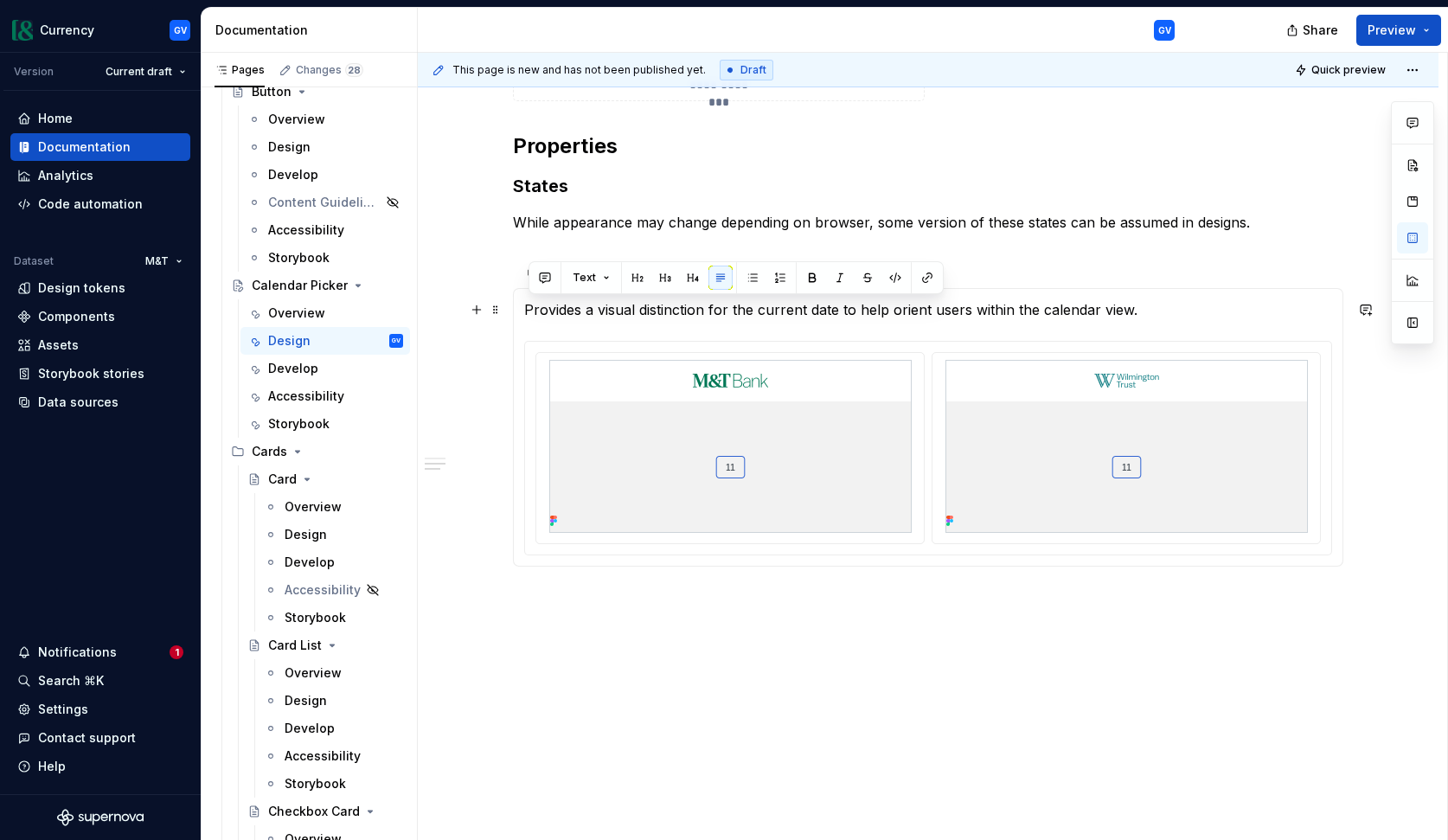
click at [621, 320] on section-item-column "Provides a visual distinction for the current date to help orient users within …" at bounding box center [928, 427] width 808 height 256
click at [655, 276] on div "*****" at bounding box center [655, 273] width 34 height 18
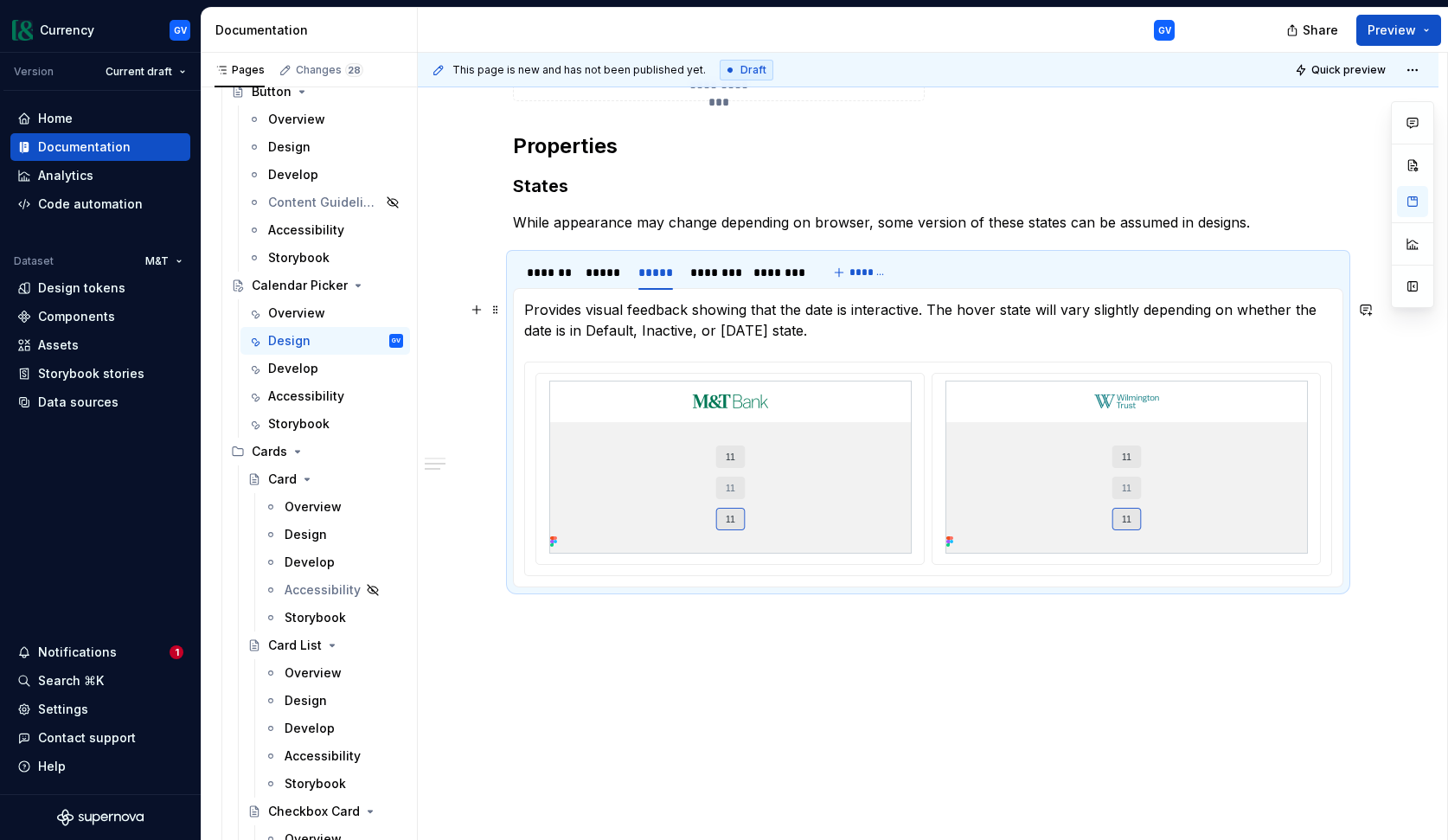
click at [651, 320] on p "Provides visual feedback showing that the date is interactive. The hover state …" at bounding box center [928, 320] width 808 height 42
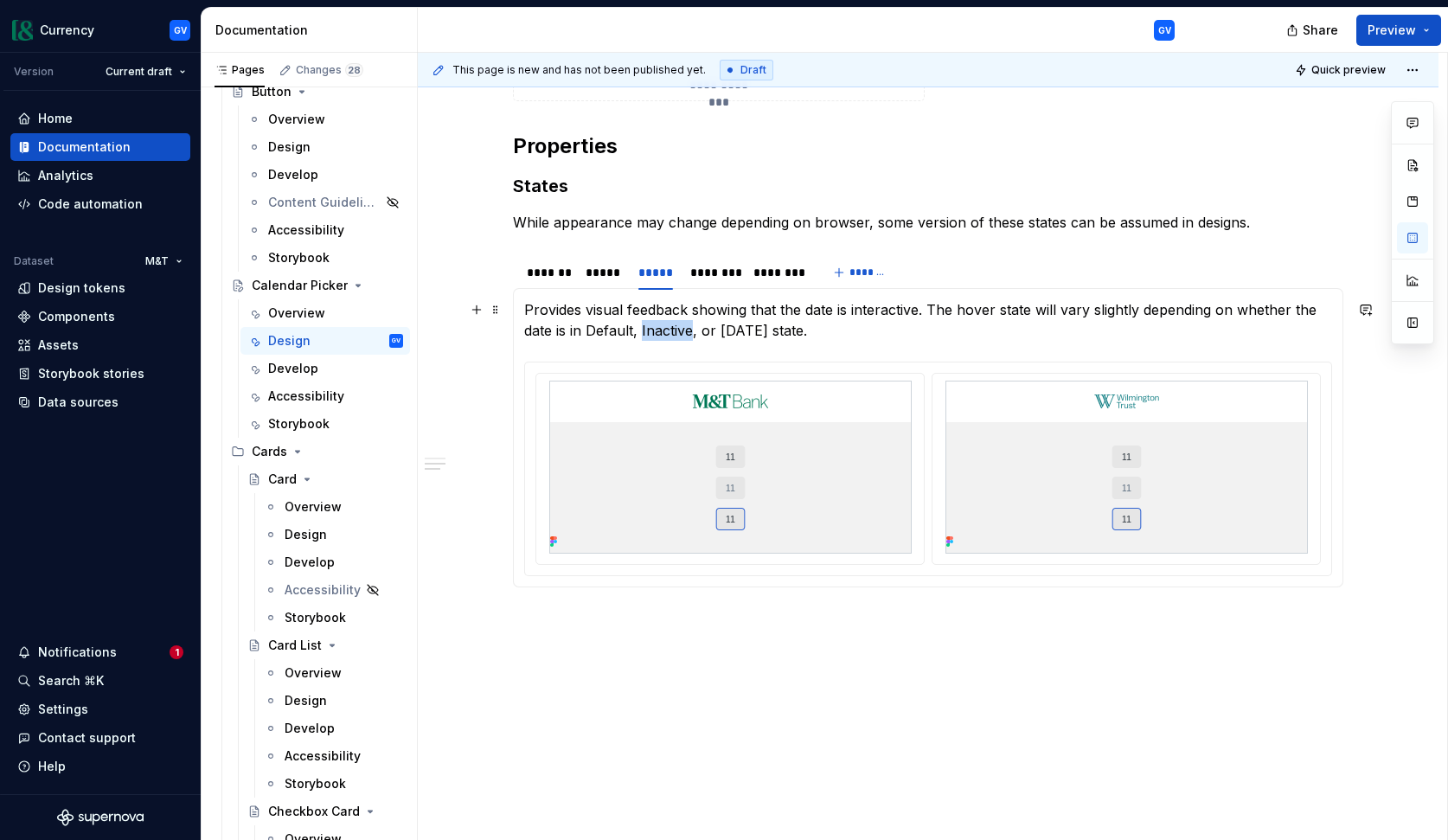
click at [651, 320] on p "Provides visual feedback showing that the date is interactive. The hover state …" at bounding box center [928, 320] width 808 height 42
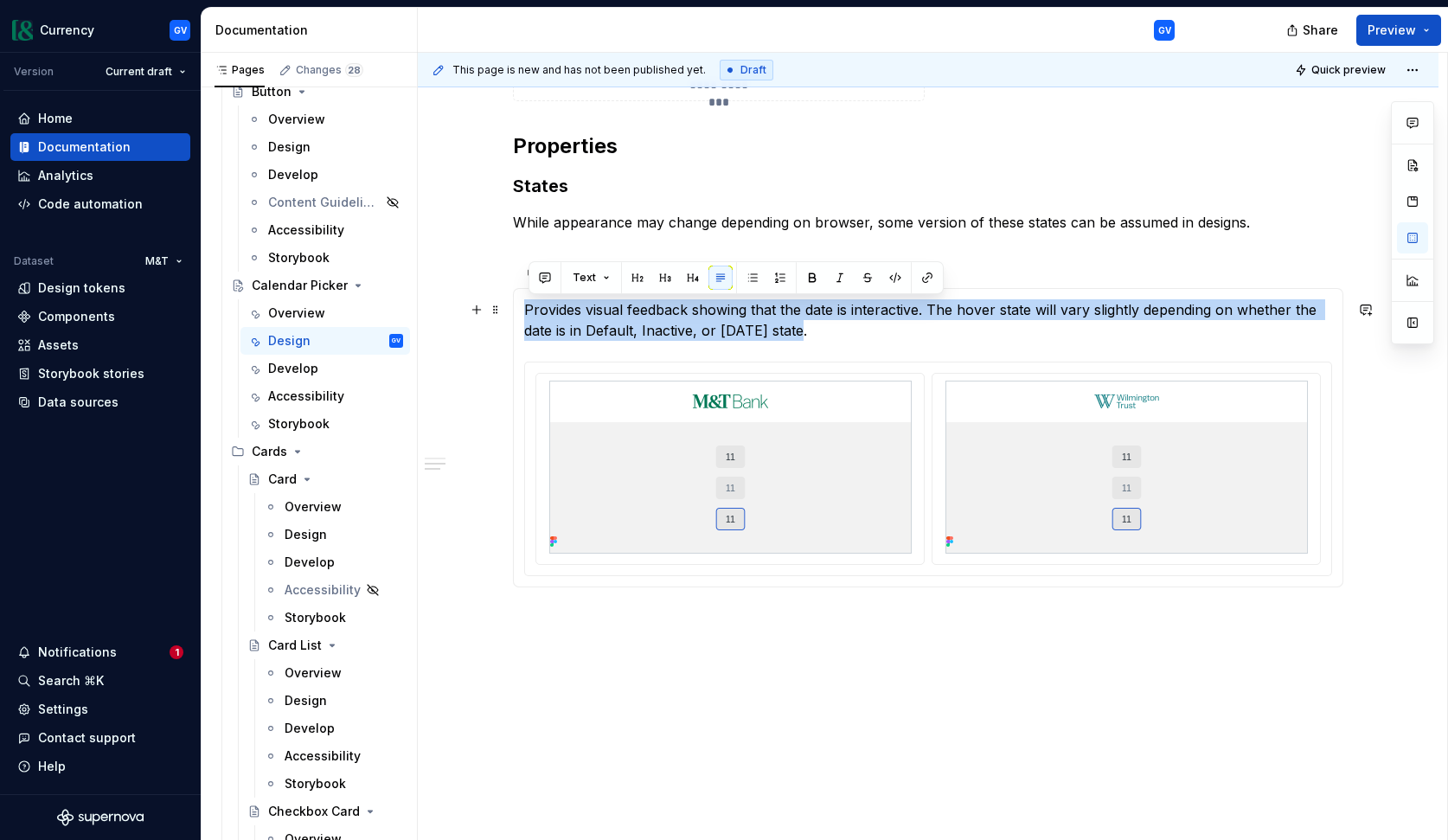
click at [651, 320] on p "Provides visual feedback showing that the date is interactive. The hover state …" at bounding box center [928, 320] width 808 height 42
click at [738, 335] on p "Provides visual feedback showing that the date is interactive. The hover state …" at bounding box center [928, 320] width 808 height 42
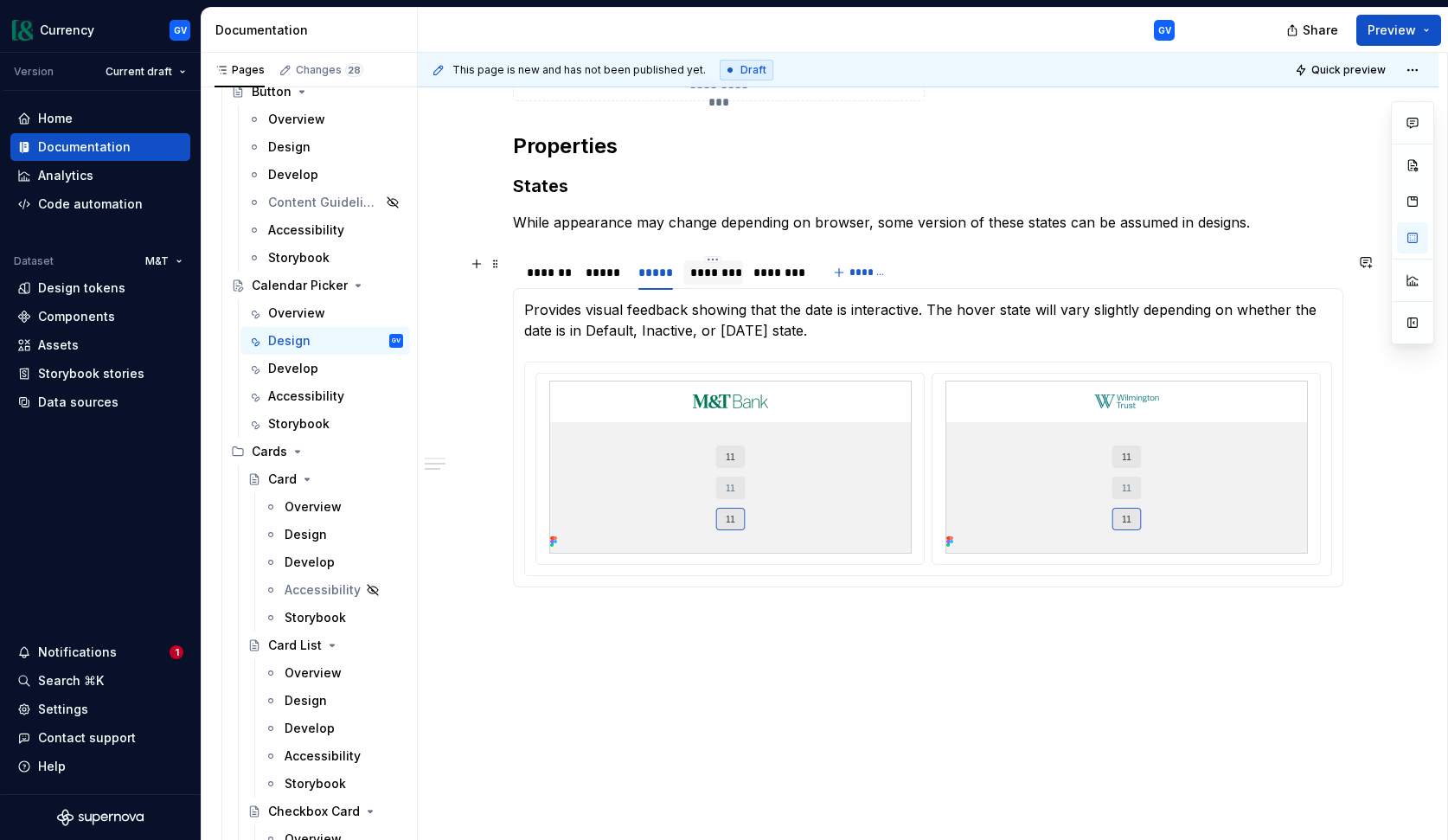
click at [732, 277] on div "********" at bounding box center [713, 273] width 46 height 18
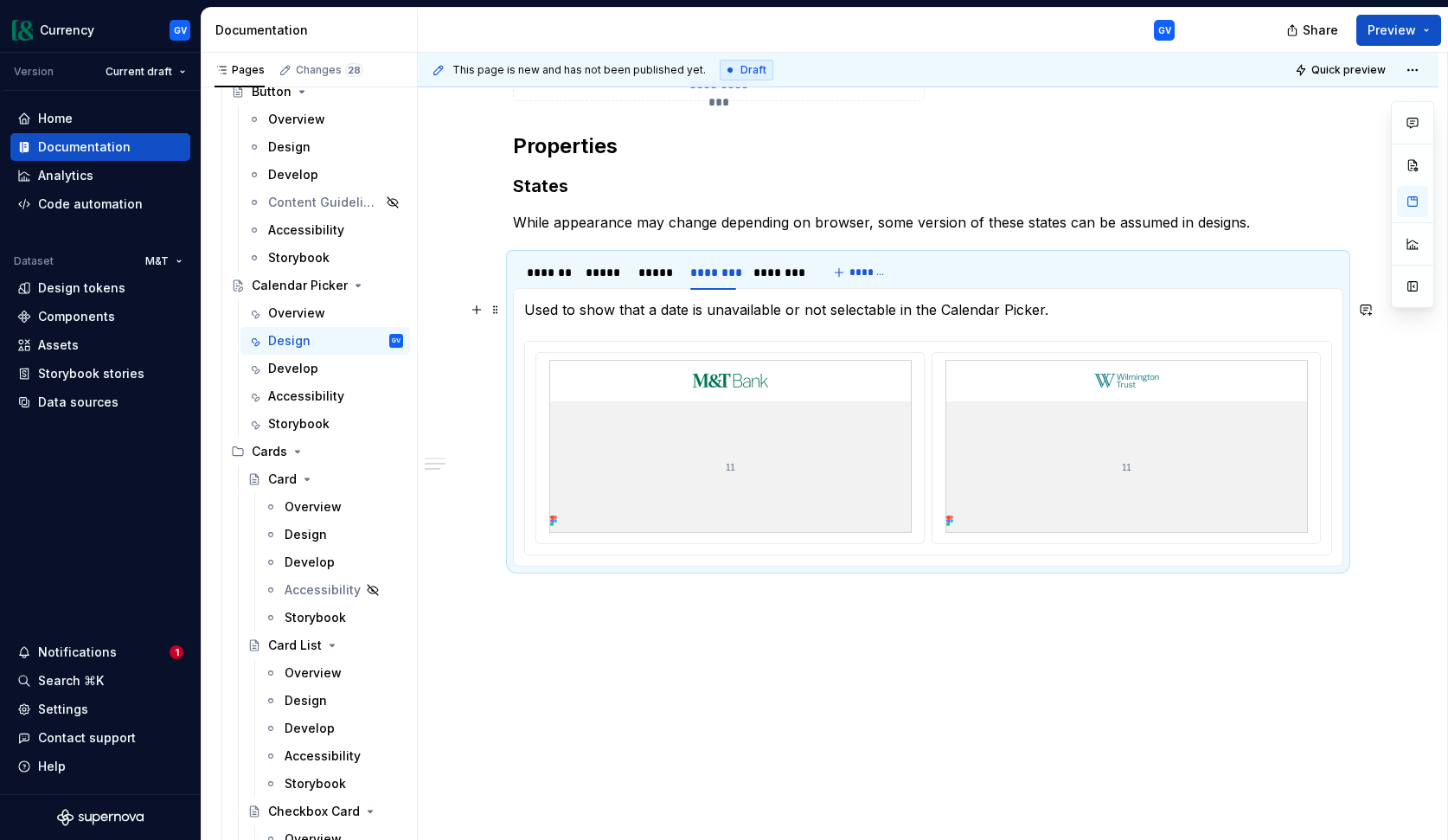
click at [716, 308] on p "Used to show that a date is unavailable or not selectable in the Calendar Picke…" at bounding box center [928, 310] width 808 height 20
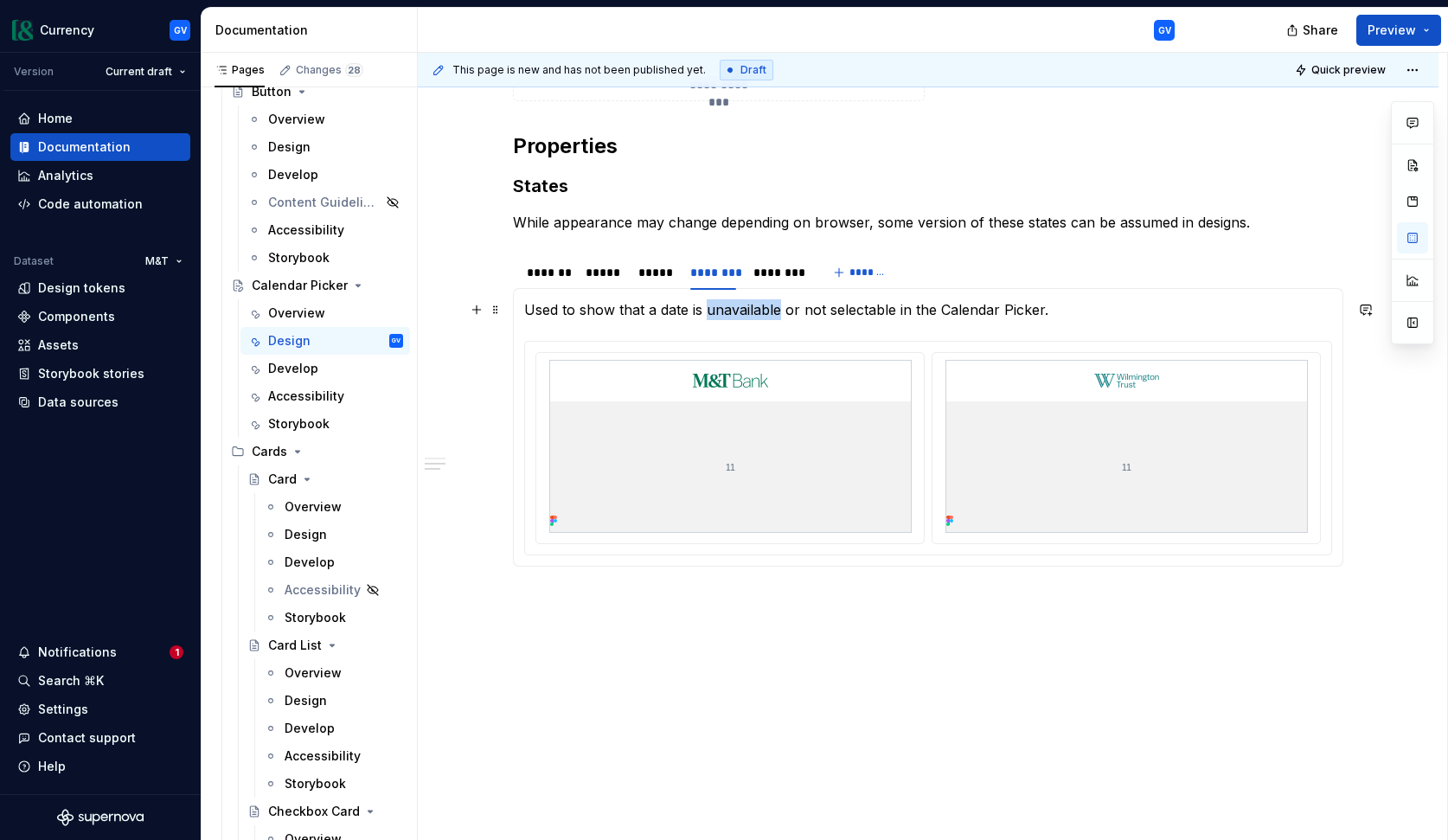
click at [716, 308] on p "Used to show that a date is unavailable or not selectable in the Calendar Picke…" at bounding box center [928, 310] width 808 height 20
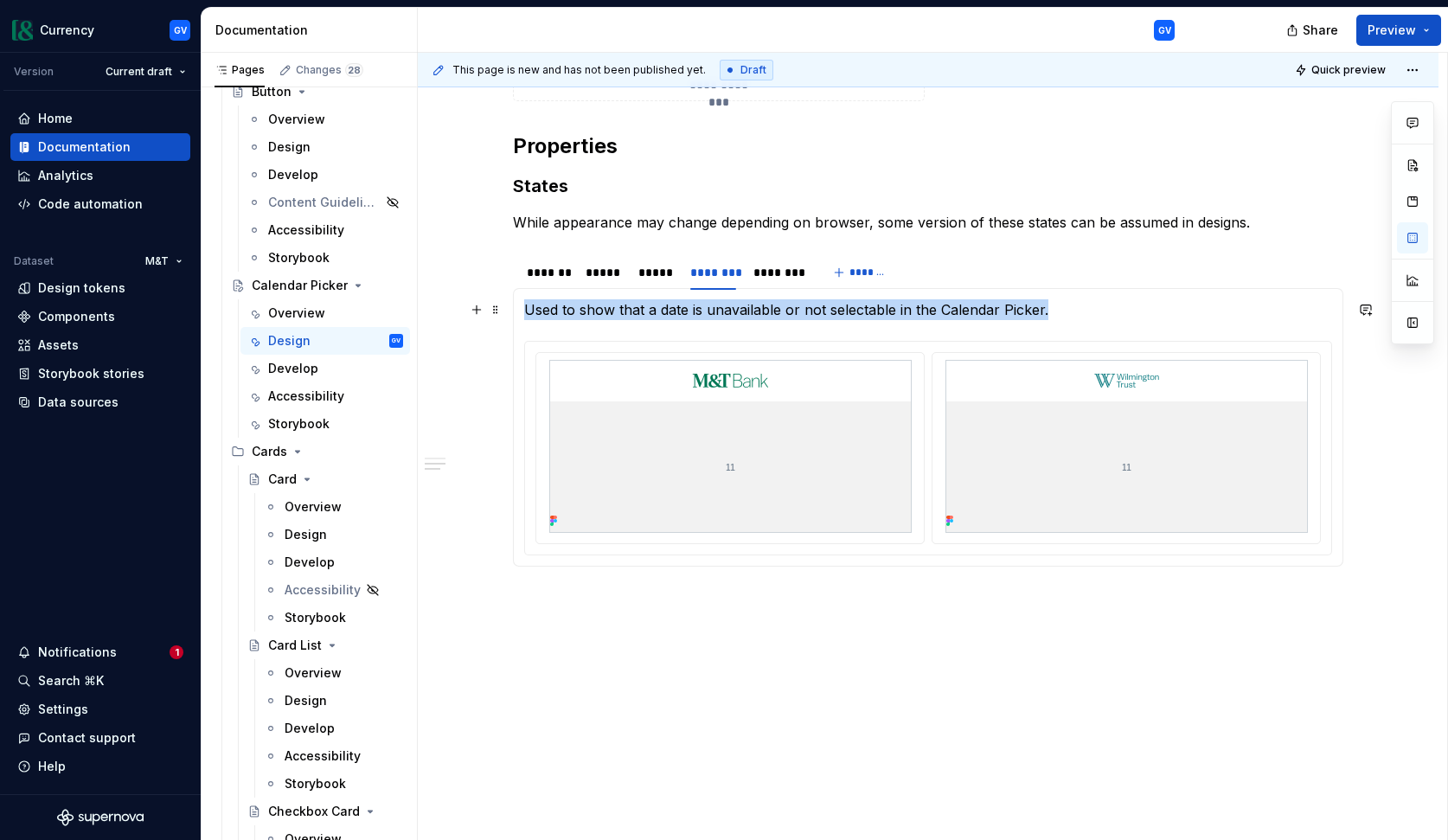
click at [716, 308] on p "Used to show that a date is unavailable or not selectable in the Calendar Picke…" at bounding box center [928, 310] width 808 height 20
click at [726, 319] on p "Used to show that a date is unavailable or not selectable in the Calendar Picke…" at bounding box center [928, 310] width 808 height 20
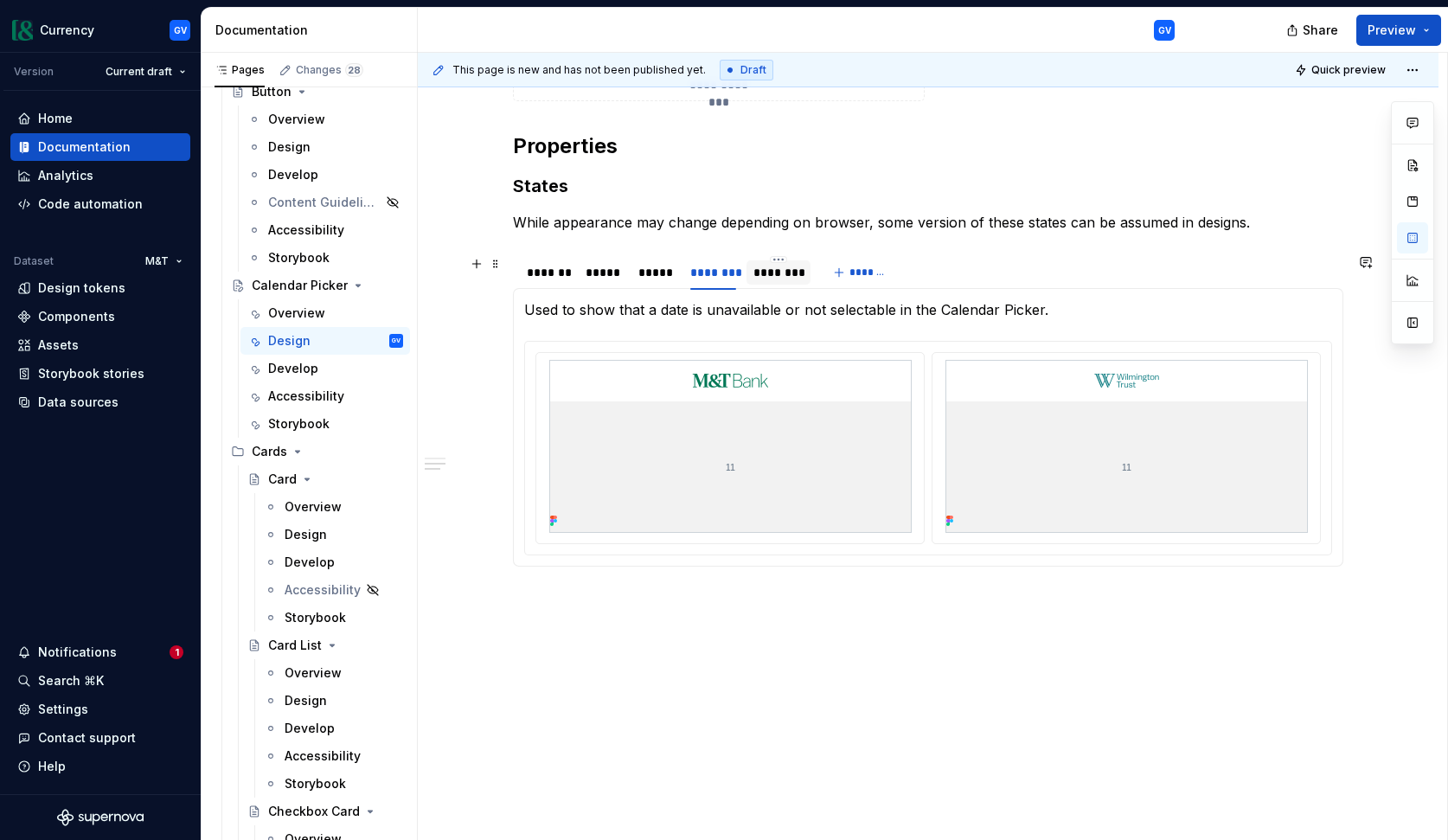
click at [774, 272] on div "********" at bounding box center [778, 273] width 51 height 18
click at [746, 314] on p "Provides visual feedback that a date has been selected." at bounding box center [928, 310] width 808 height 20
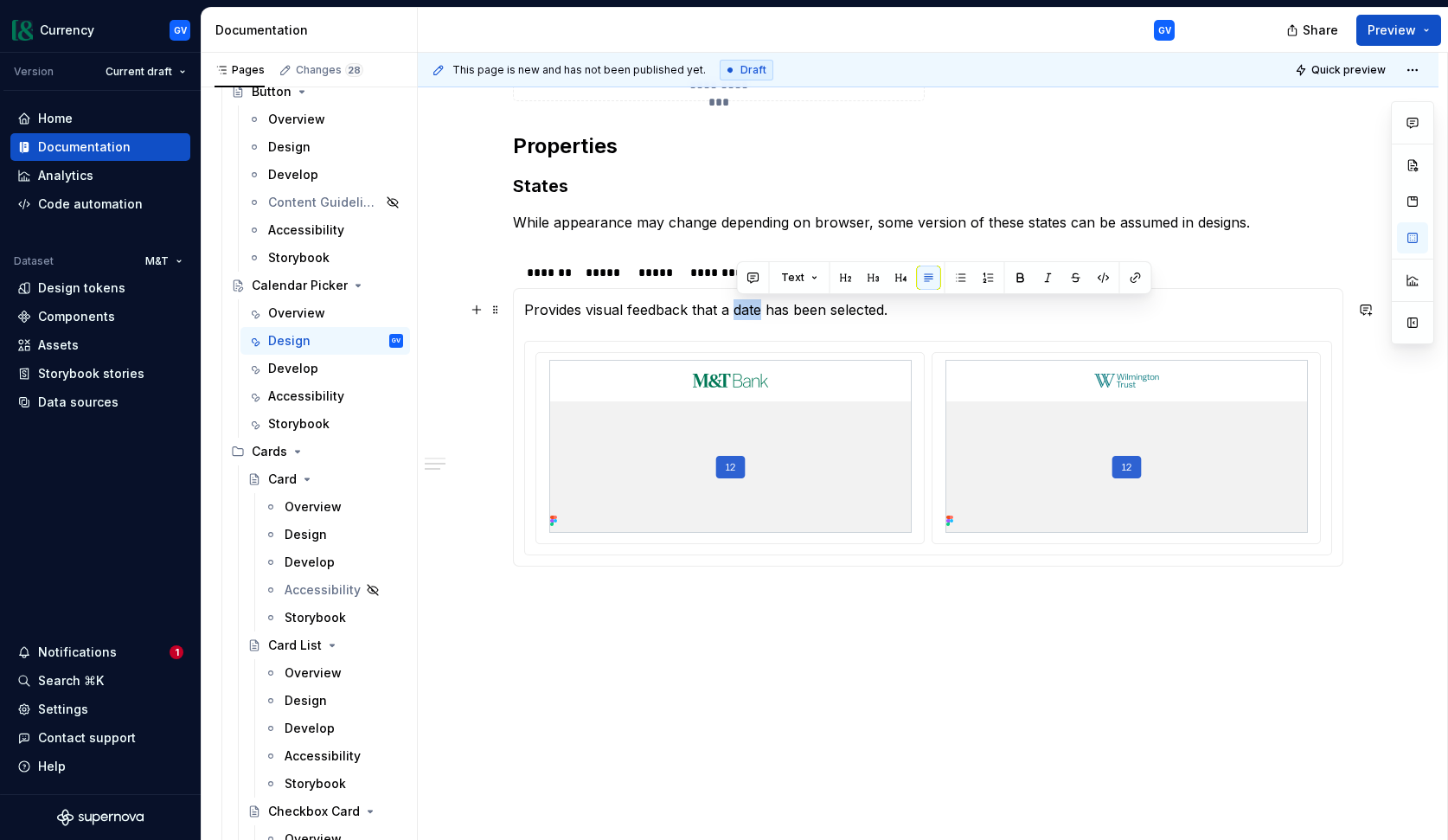
click at [746, 314] on p "Provides visual feedback that a date has been selected." at bounding box center [928, 310] width 808 height 20
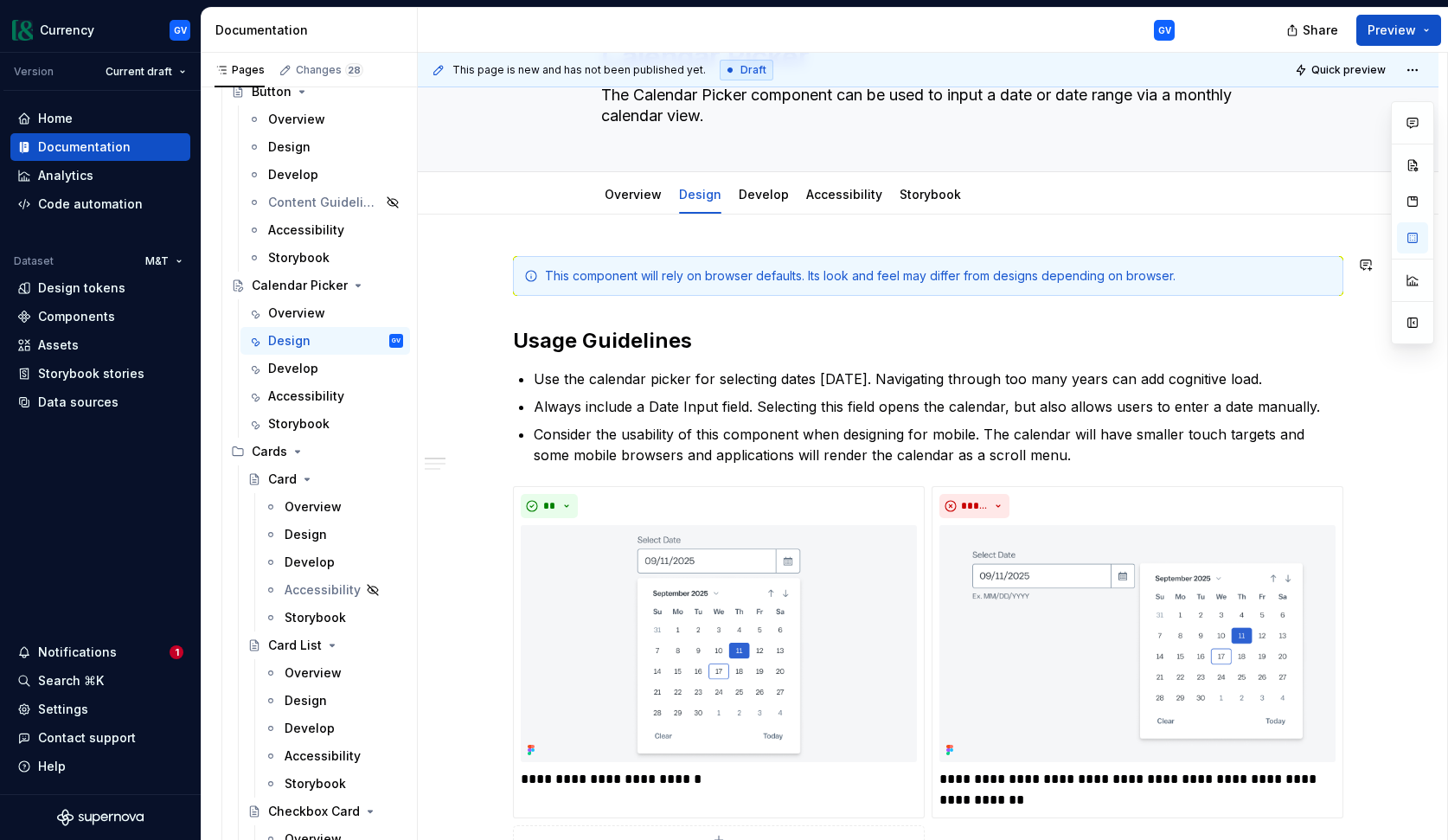
scroll to position [0, 0]
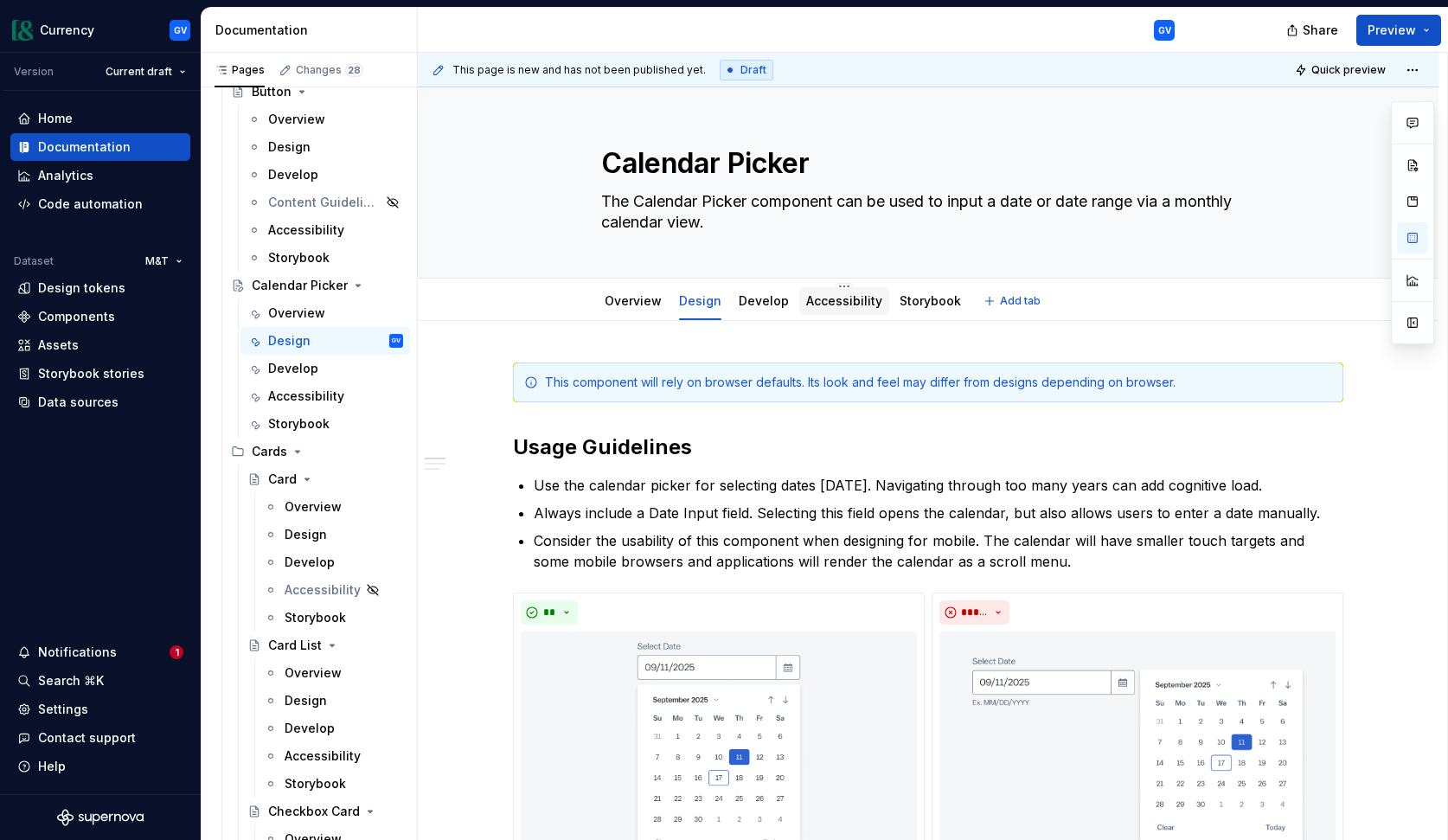
click at [851, 310] on div "Accessibility" at bounding box center [845, 301] width 76 height 20
click at [843, 299] on link "Accessibility" at bounding box center [845, 300] width 76 height 15
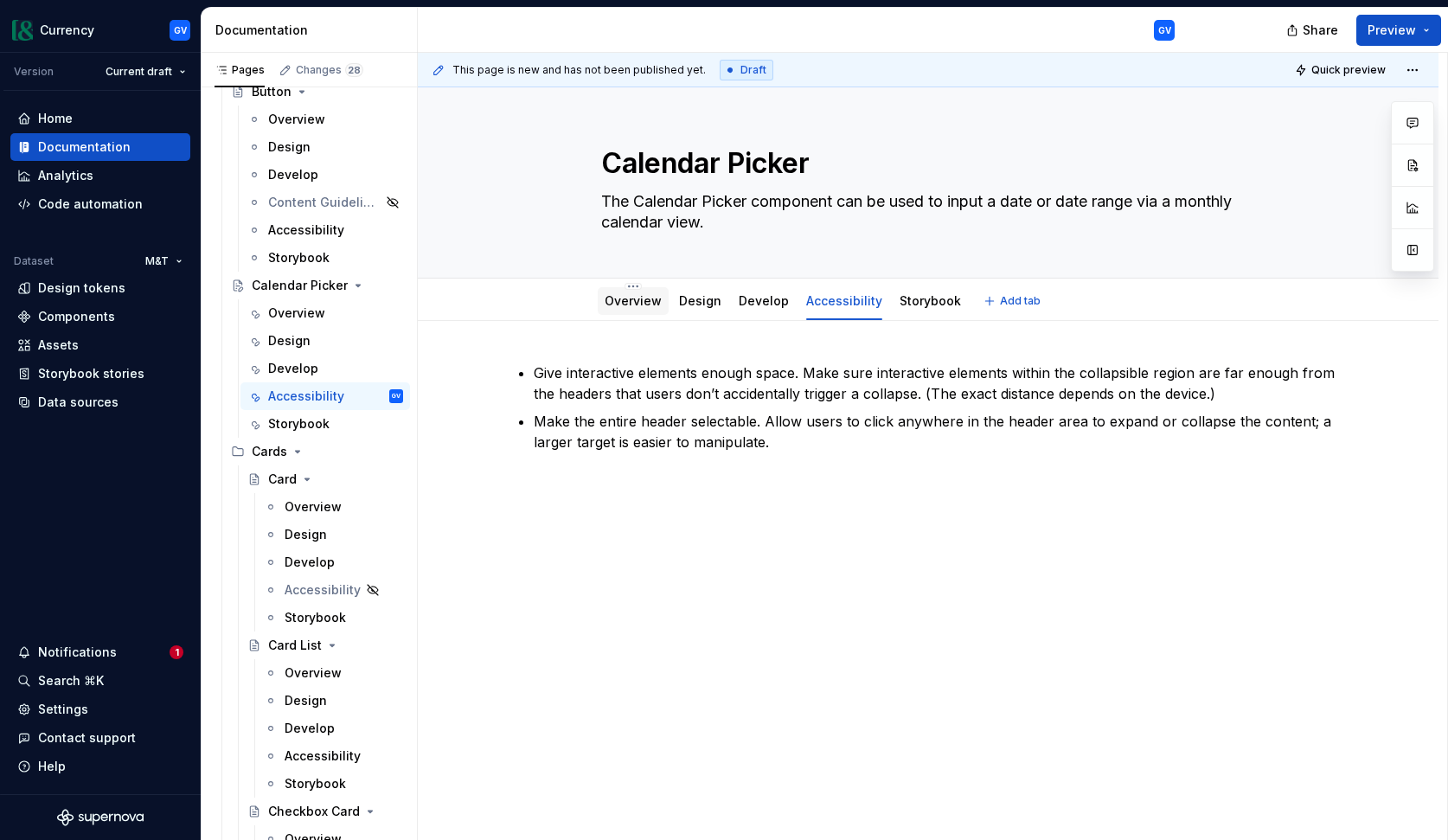
click at [642, 299] on link "Overview" at bounding box center [633, 300] width 57 height 15
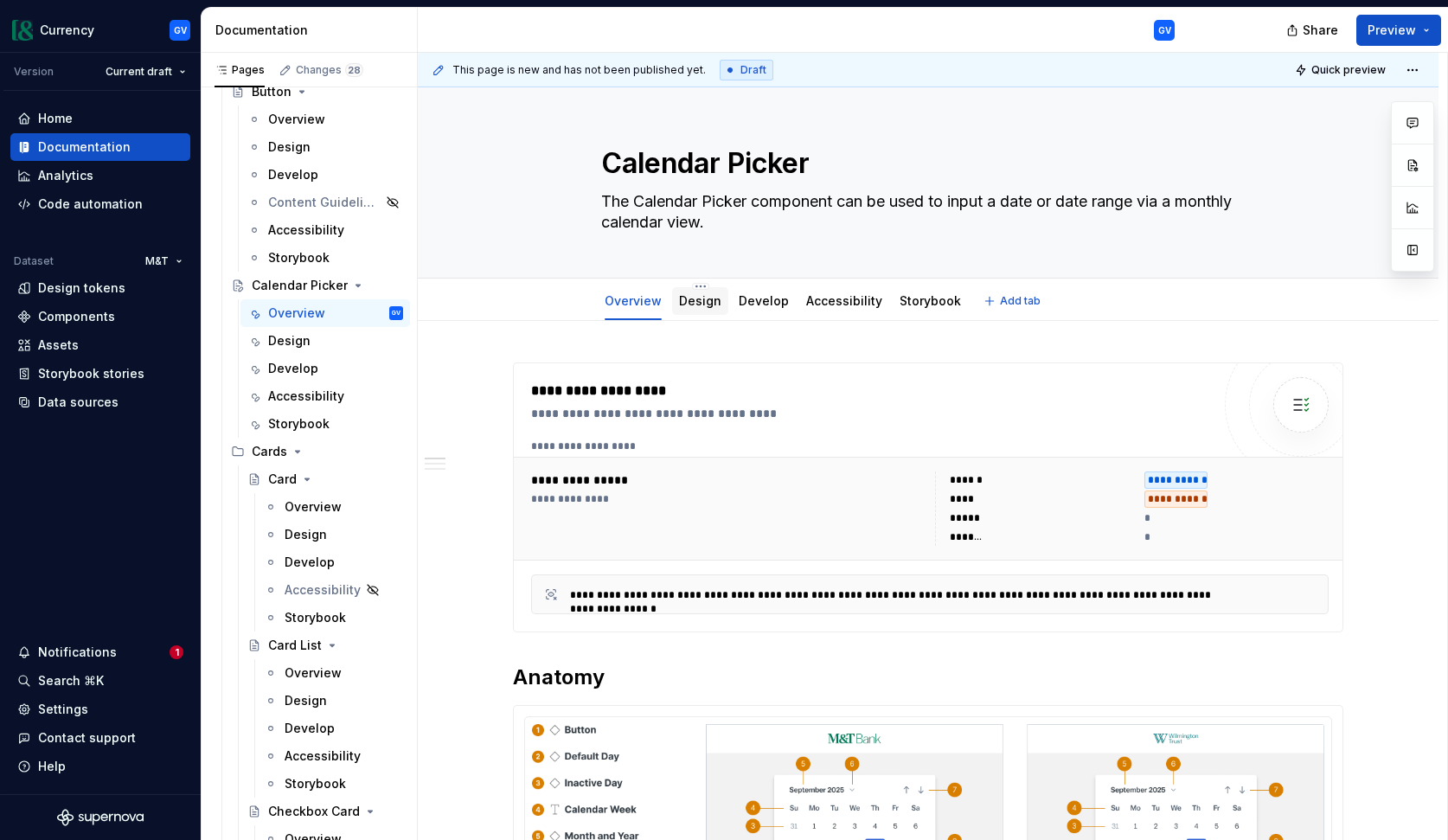
click at [716, 304] on link "Design" at bounding box center [700, 300] width 43 height 15
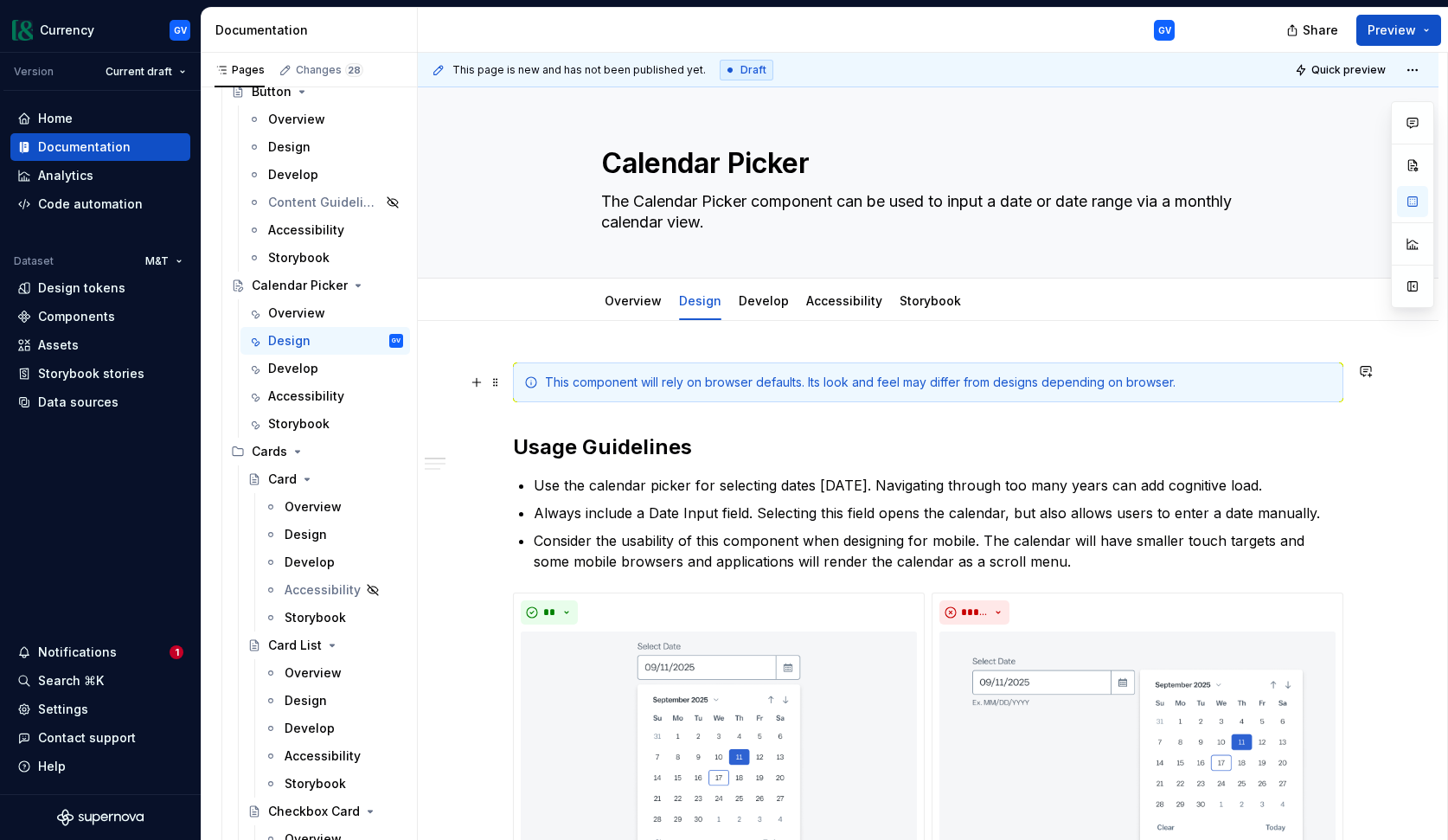
click at [590, 385] on div "This component will rely on browser defaults. Its look and feel may differ from…" at bounding box center [939, 382] width 787 height 18
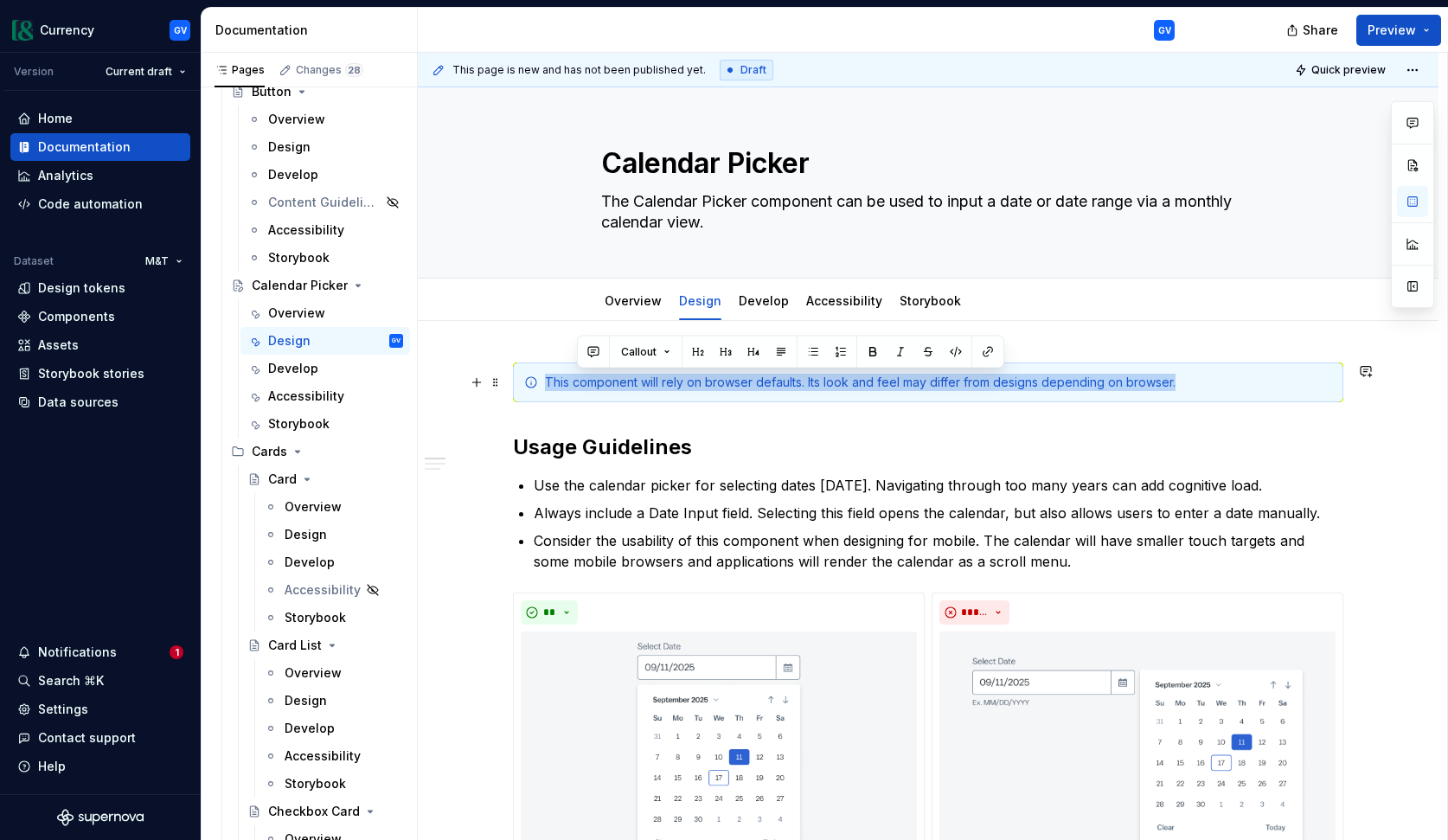
click at [590, 385] on div "This component will rely on browser defaults. Its look and feel may differ from…" at bounding box center [939, 382] width 787 height 18
type textarea "*"
